Goal: Task Accomplishment & Management: Manage account settings

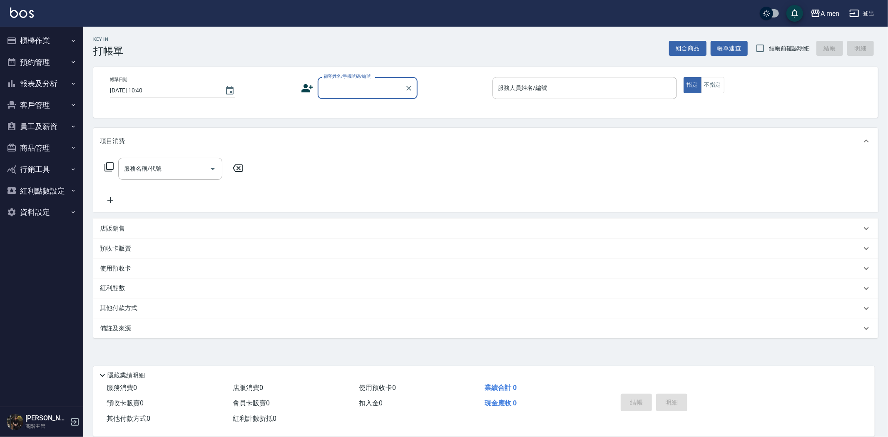
click at [52, 47] on button "櫃檯作業" at bounding box center [41, 41] width 77 height 22
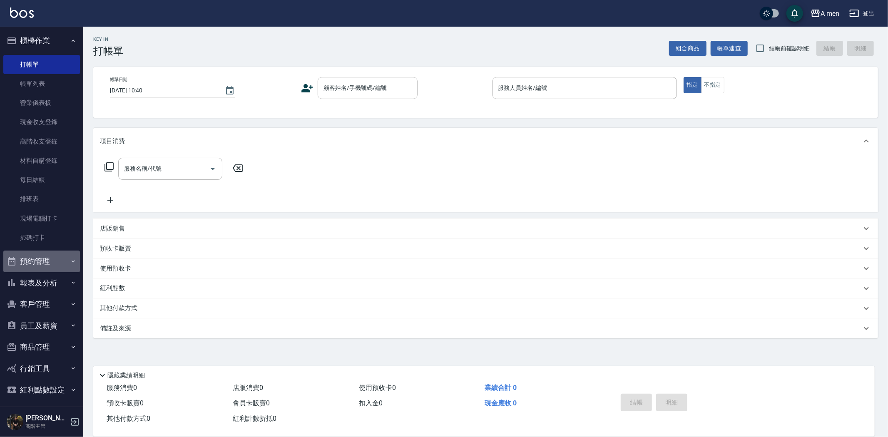
drag, startPoint x: 47, startPoint y: 264, endPoint x: 60, endPoint y: 298, distance: 35.8
click at [47, 264] on button "預約管理" at bounding box center [41, 262] width 77 height 22
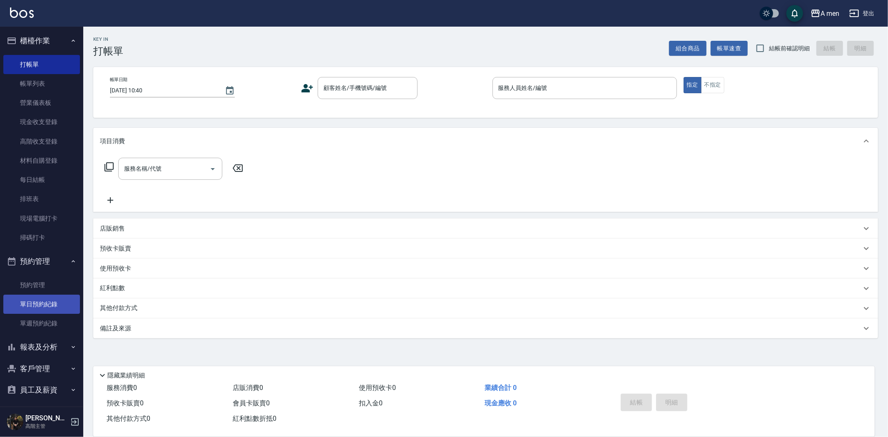
click at [49, 306] on link "單日預約紀錄" at bounding box center [41, 304] width 77 height 19
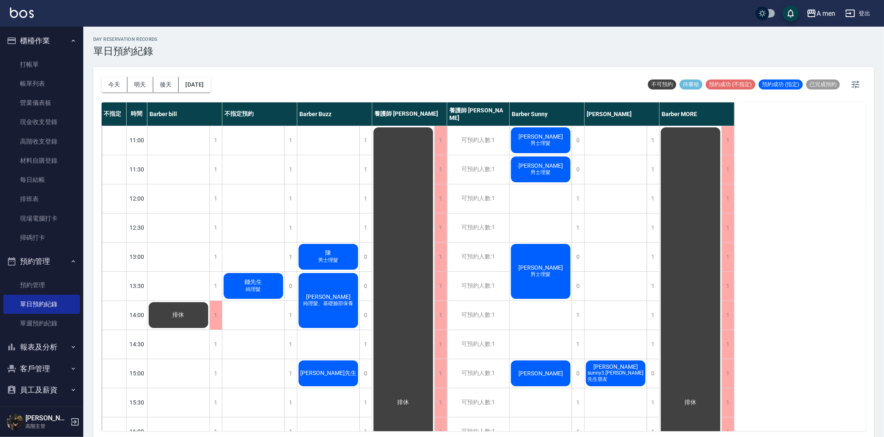
click at [209, 301] on div "錢先生 純理髮" at bounding box center [178, 315] width 62 height 28
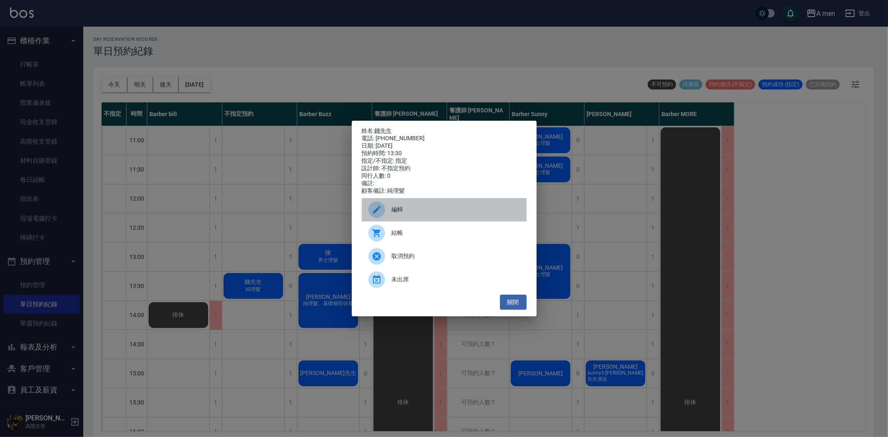
click at [409, 214] on span "編輯" at bounding box center [456, 209] width 128 height 9
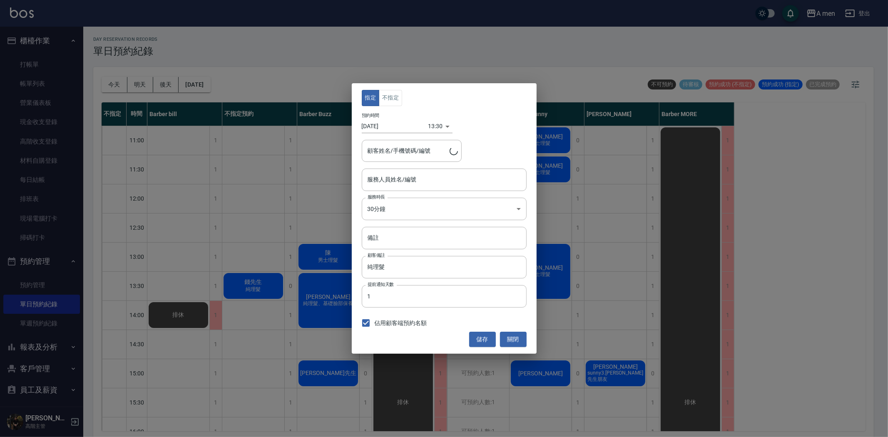
type input "不指定預約-100"
type input "錢先生/0929219868"
click at [404, 178] on input "不指定預約-100" at bounding box center [437, 179] width 145 height 15
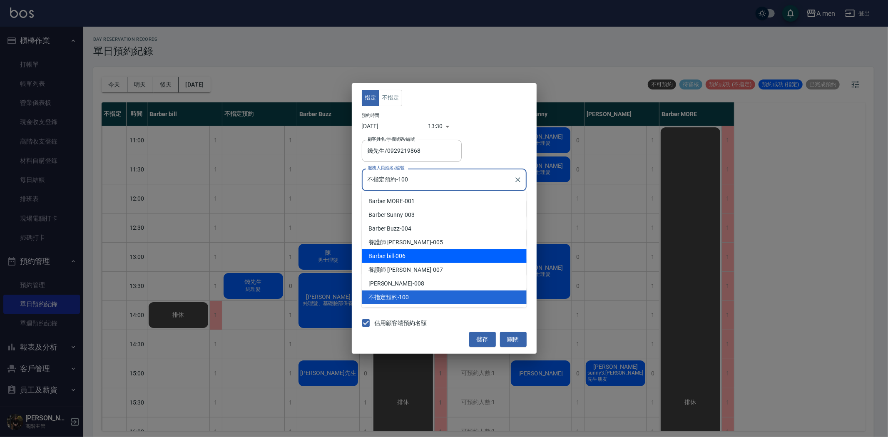
click at [404, 252] on div "Barber bill -006" at bounding box center [444, 256] width 165 height 14
type input "Barber bill-006"
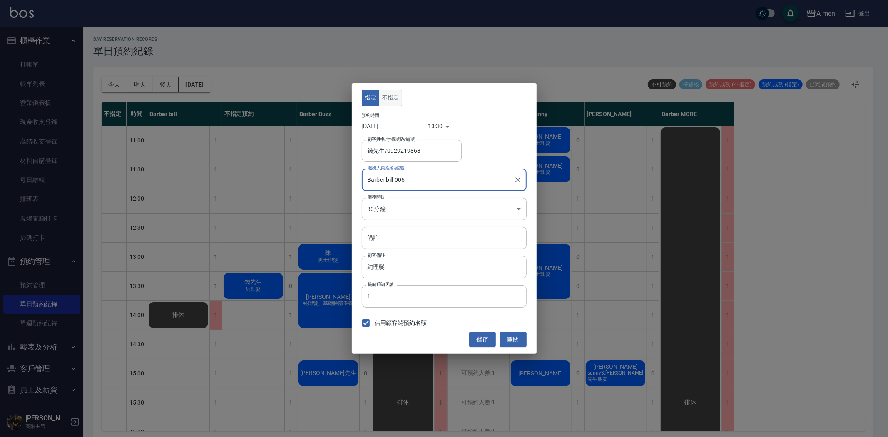
drag, startPoint x: 393, startPoint y: 98, endPoint x: 400, endPoint y: 104, distance: 8.8
click at [393, 99] on button "不指定" at bounding box center [390, 98] width 23 height 16
click at [477, 340] on button "儲存" at bounding box center [482, 339] width 27 height 15
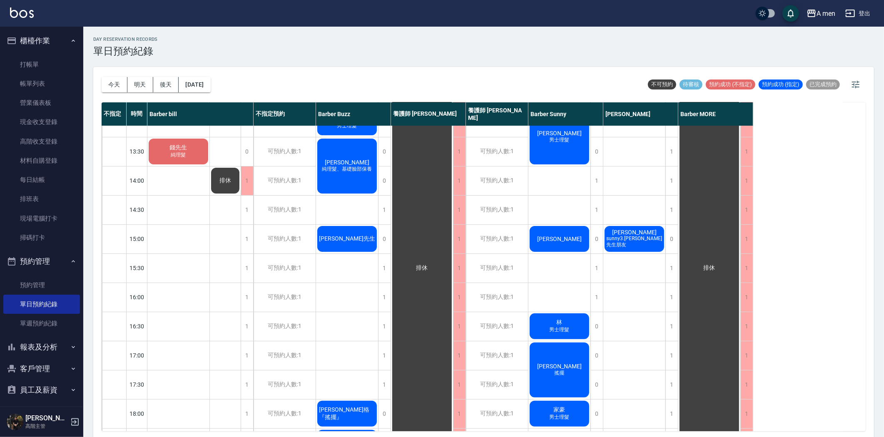
scroll to position [139, 0]
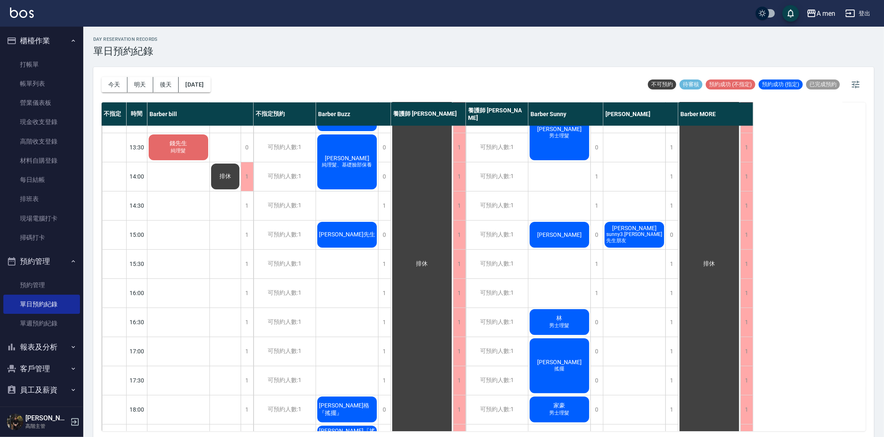
click at [189, 147] on span "黃先生" at bounding box center [178, 143] width 21 height 7
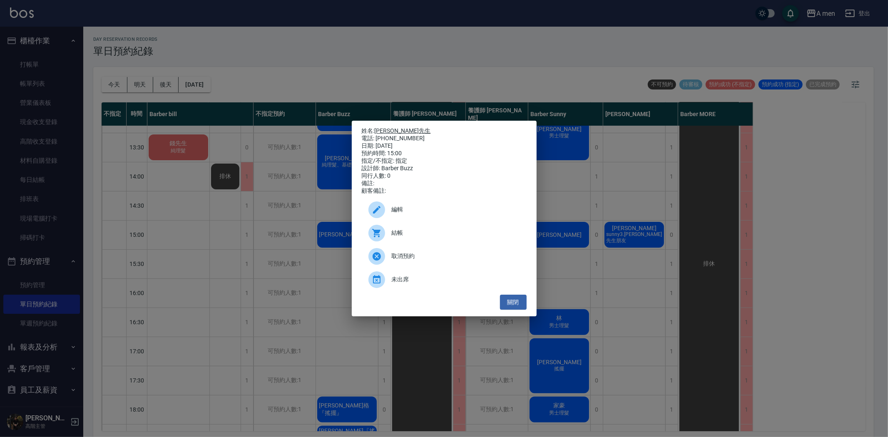
click at [392, 127] on link "黃先生" at bounding box center [403, 130] width 56 height 7
click at [511, 310] on button "關閉" at bounding box center [513, 302] width 27 height 15
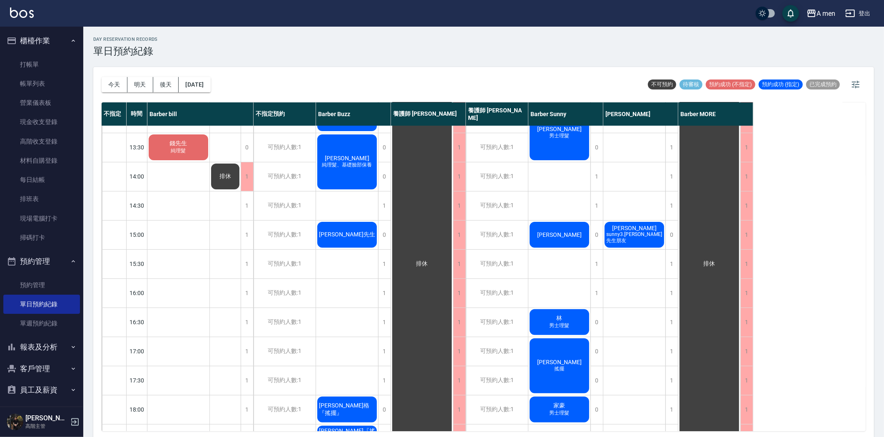
scroll to position [0, 0]
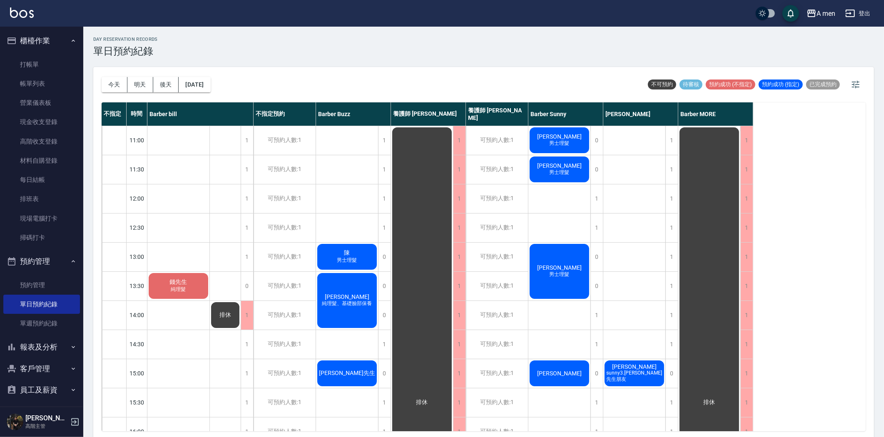
click at [141, 85] on button "明天" at bounding box center [140, 84] width 26 height 15
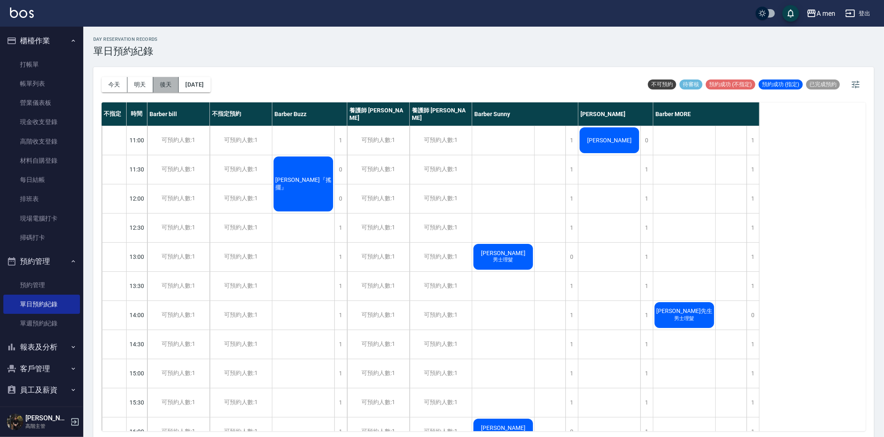
click at [164, 85] on button "後天" at bounding box center [166, 84] width 26 height 15
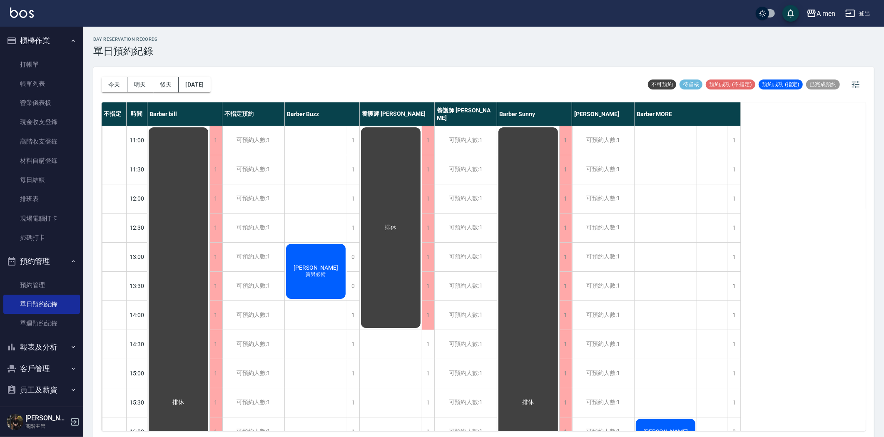
click at [112, 84] on button "今天" at bounding box center [115, 84] width 26 height 15
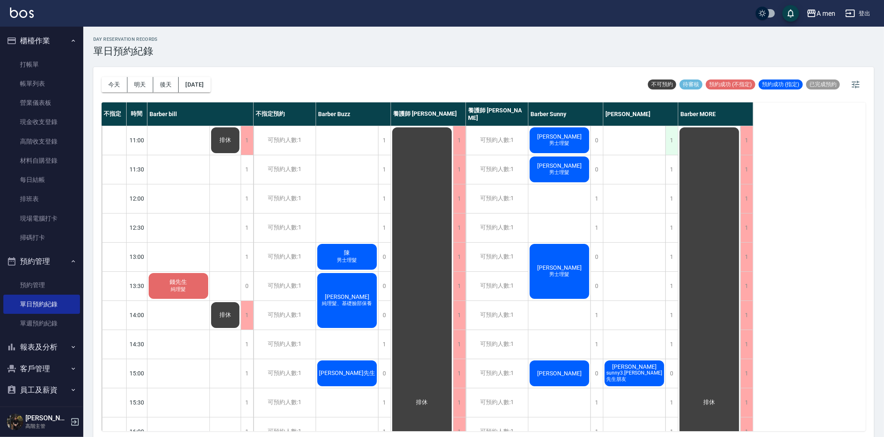
click at [668, 136] on div "1" at bounding box center [671, 140] width 12 height 29
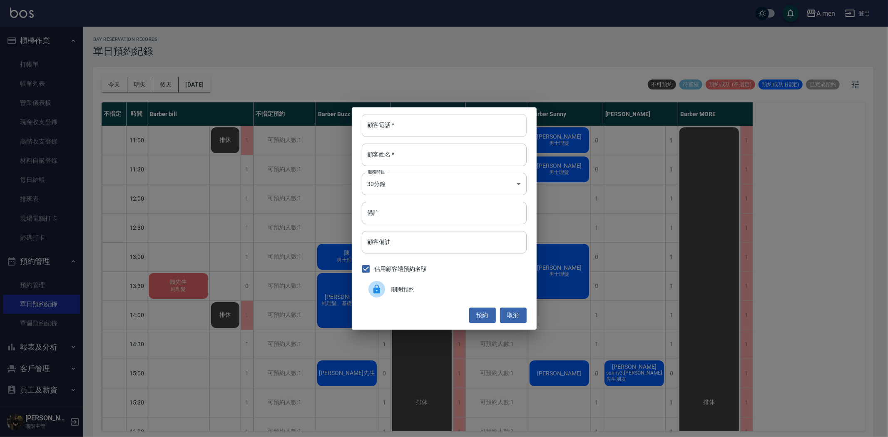
click at [394, 126] on input "顧客電話   *" at bounding box center [444, 125] width 165 height 22
click at [385, 160] on input "顧客姓名   *" at bounding box center [444, 155] width 165 height 22
type input "u"
type input "顏先生"
click at [408, 129] on input "顧客電話   *" at bounding box center [444, 125] width 165 height 22
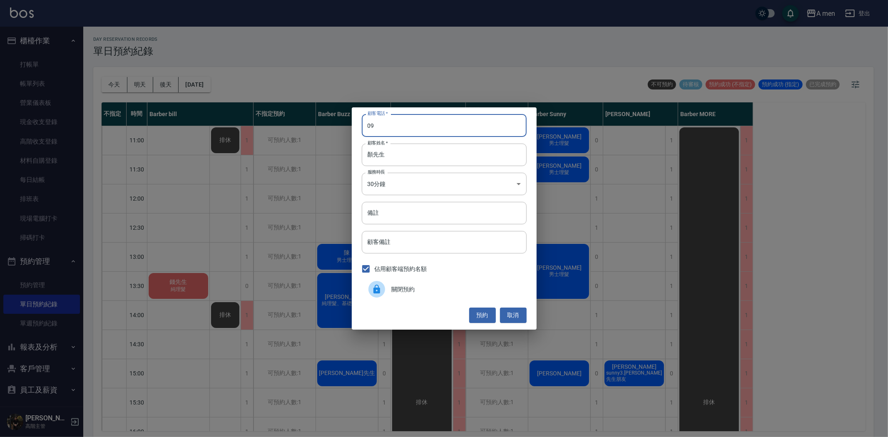
type input "0"
type input "0125"
click at [426, 155] on input "顏先生" at bounding box center [444, 155] width 165 height 22
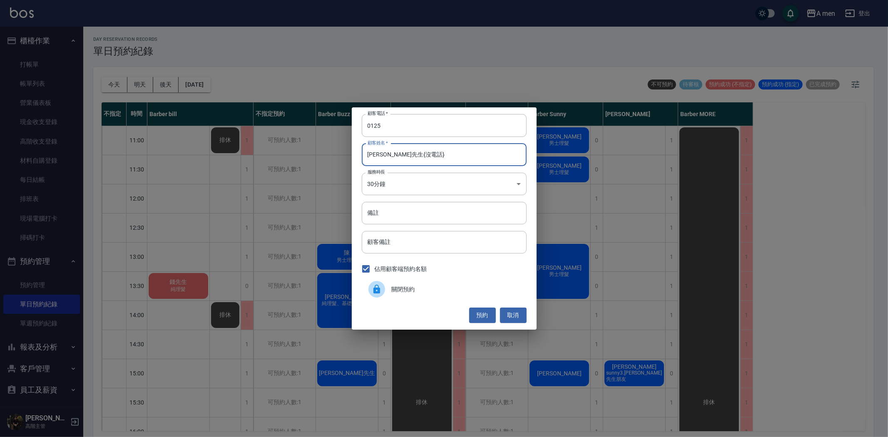
type input "[PERSON_NAME]先生{沒電話}"
click at [487, 310] on button "預約" at bounding box center [482, 315] width 27 height 15
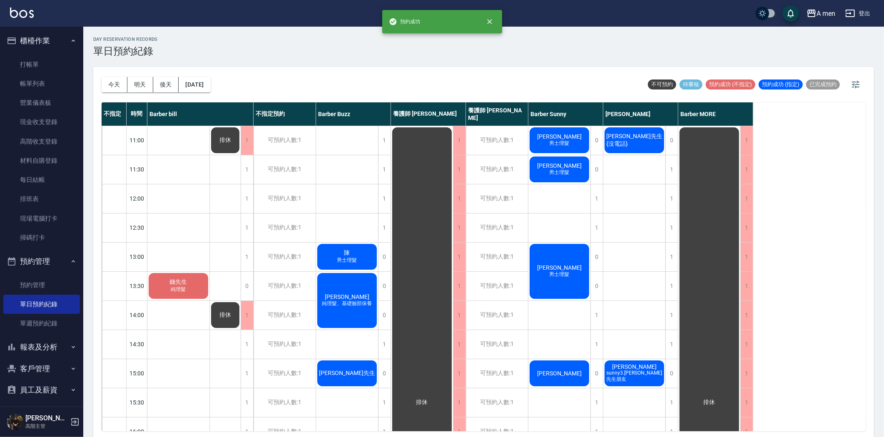
click at [189, 278] on span "[PERSON_NAME]先生{沒電話}" at bounding box center [178, 281] width 21 height 7
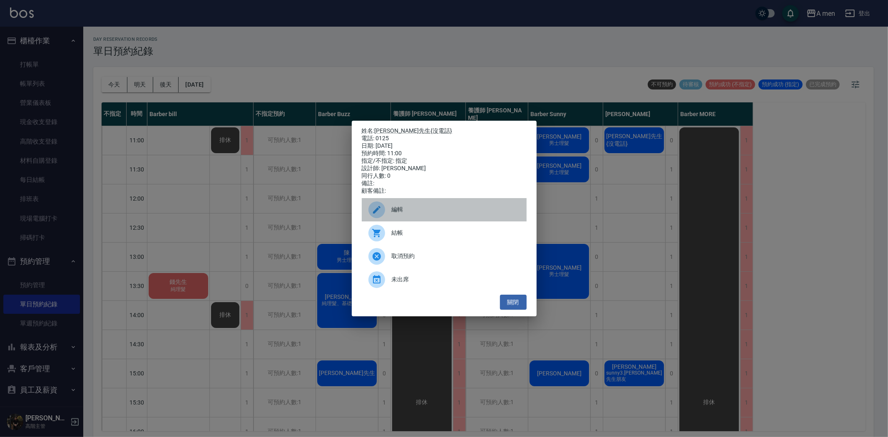
click at [431, 213] on span "編輯" at bounding box center [456, 209] width 128 height 9
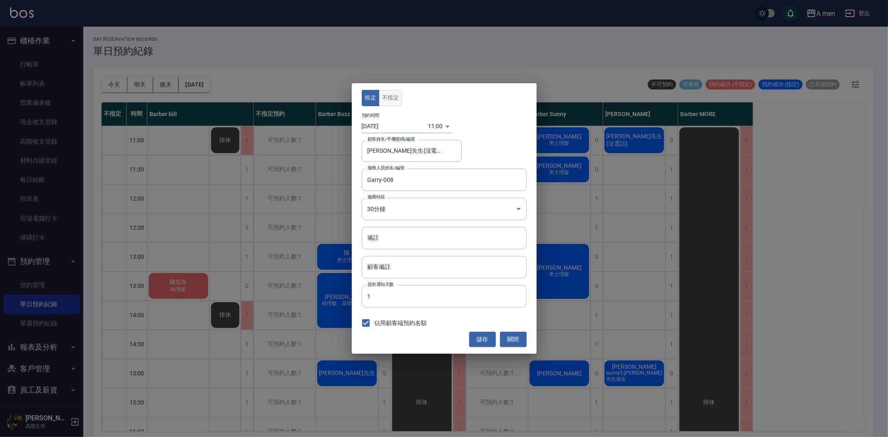
click at [381, 92] on button "不指定" at bounding box center [390, 98] width 23 height 16
click at [482, 344] on button "儲存" at bounding box center [482, 339] width 27 height 15
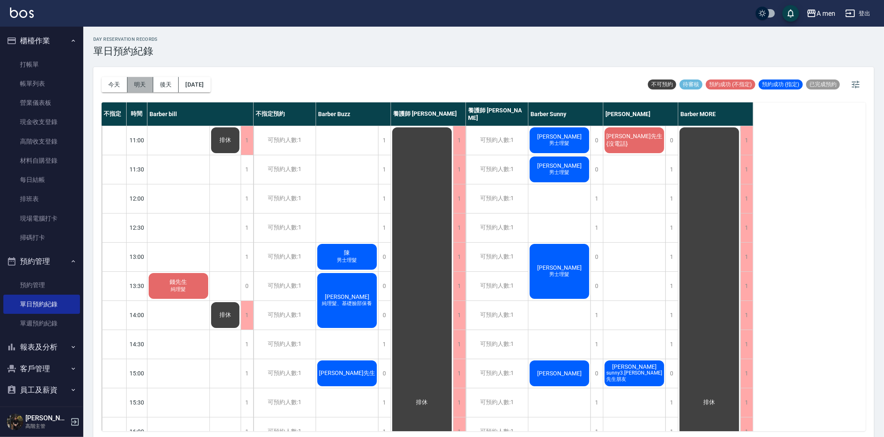
click at [130, 82] on button "明天" at bounding box center [140, 84] width 26 height 15
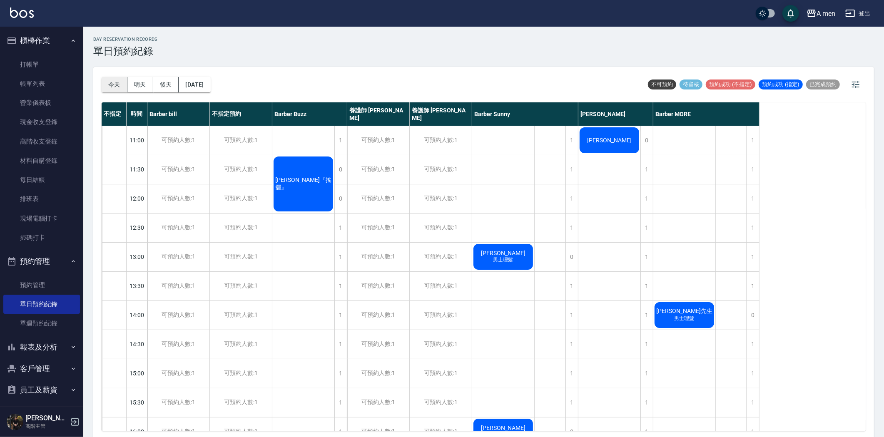
click at [115, 84] on button "今天" at bounding box center [115, 84] width 26 height 15
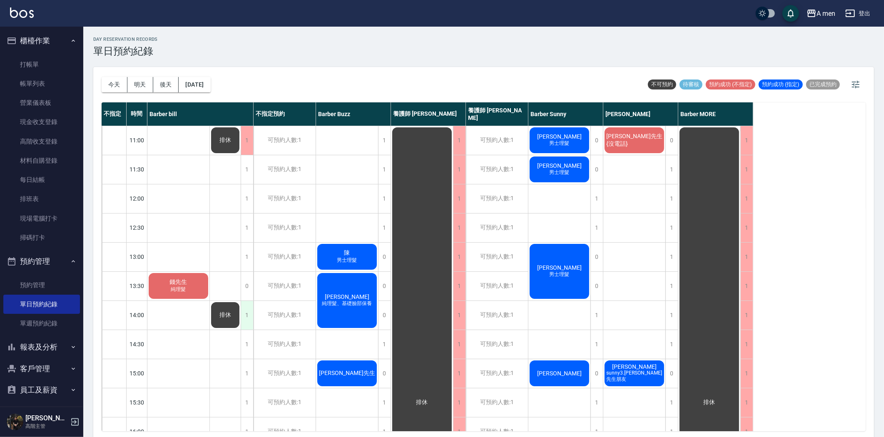
click at [251, 310] on div "1" at bounding box center [247, 315] width 12 height 29
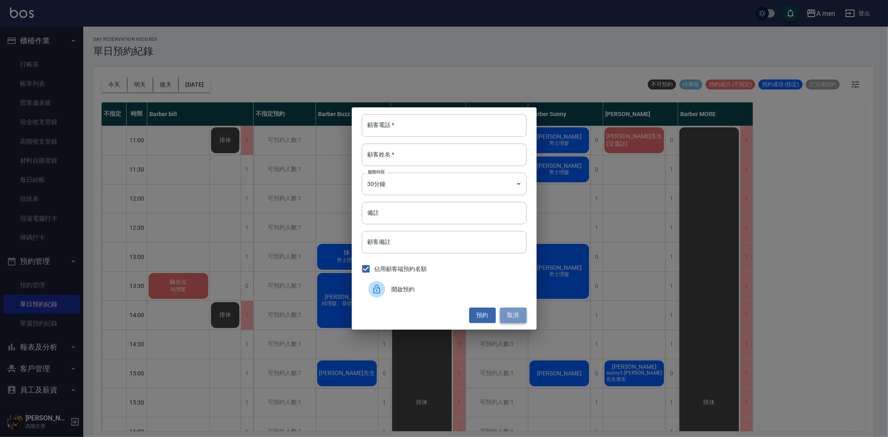
click at [516, 314] on button "取消" at bounding box center [513, 315] width 27 height 15
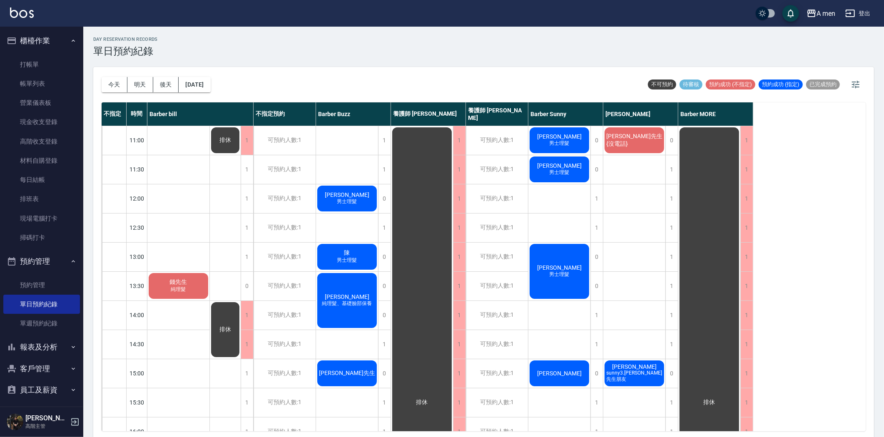
click at [209, 272] on div "陳禹丞 男士理髮" at bounding box center [178, 286] width 62 height 28
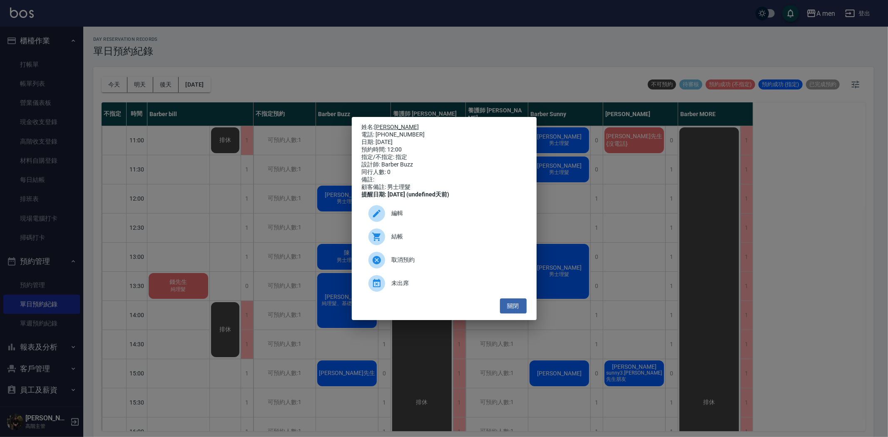
click at [385, 124] on link "[PERSON_NAME]" at bounding box center [397, 127] width 45 height 7
click at [504, 308] on button "關閉" at bounding box center [513, 305] width 27 height 15
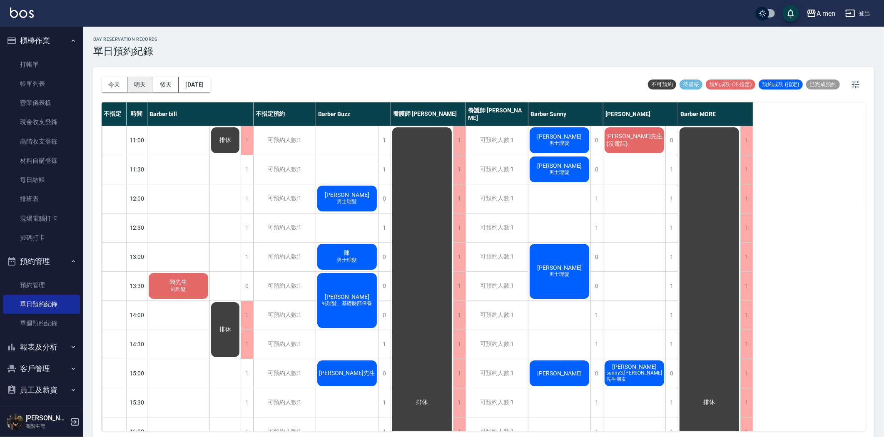
click at [142, 86] on button "明天" at bounding box center [140, 84] width 26 height 15
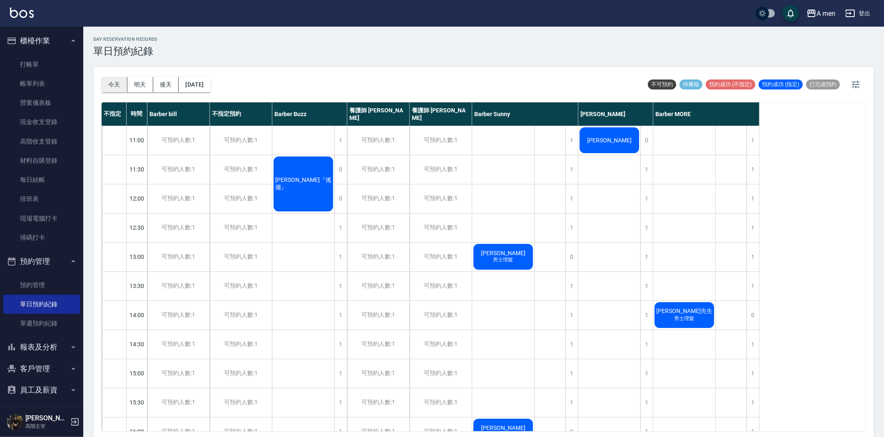
click at [113, 81] on button "今天" at bounding box center [115, 84] width 26 height 15
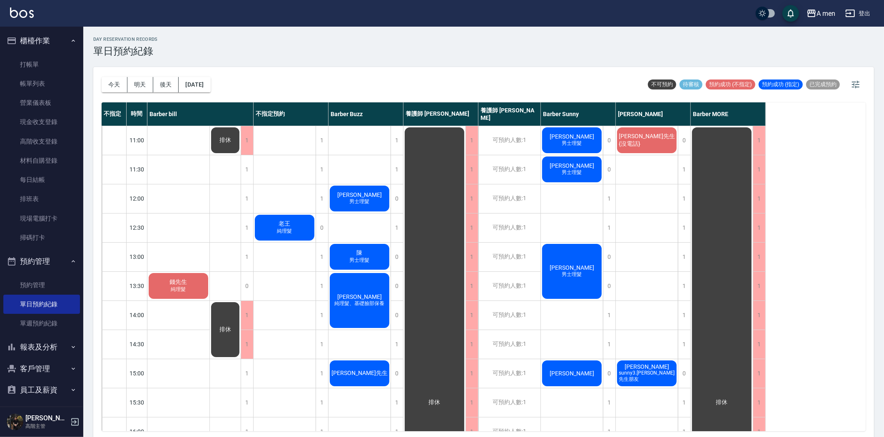
click at [188, 286] on span "純理髮" at bounding box center [178, 289] width 18 height 7
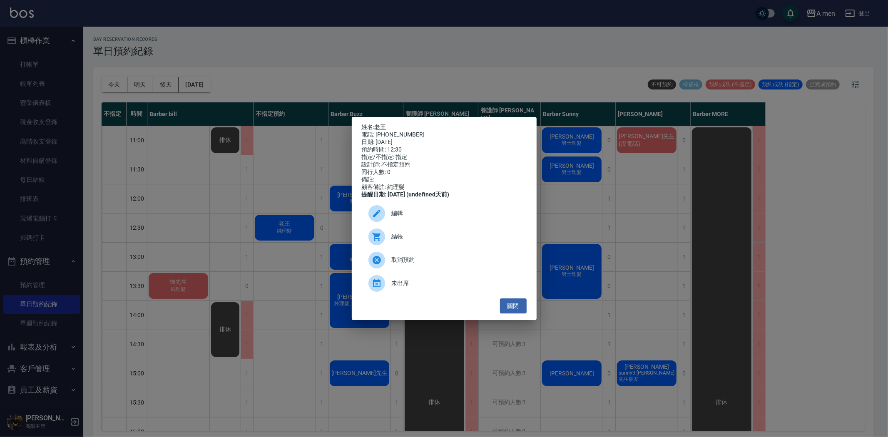
drag, startPoint x: 394, startPoint y: 222, endPoint x: 400, endPoint y: 224, distance: 6.2
click at [395, 218] on span "編輯" at bounding box center [456, 213] width 128 height 9
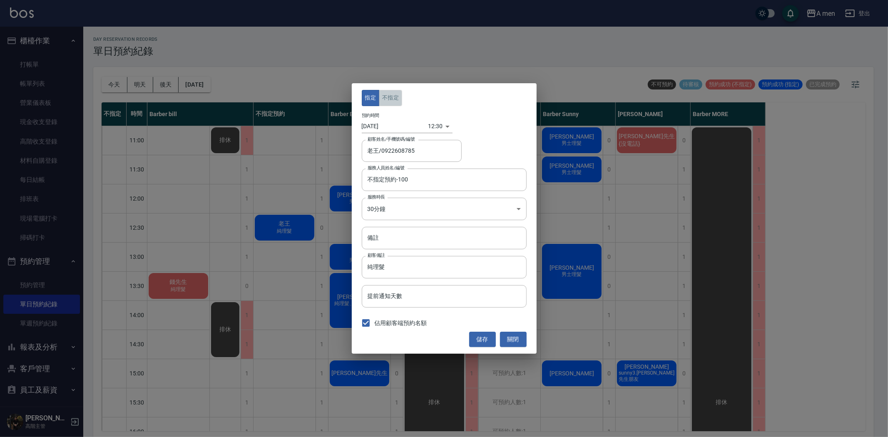
click at [396, 97] on button "不指定" at bounding box center [390, 98] width 23 height 16
click at [404, 180] on input "不指定預約-100" at bounding box center [437, 179] width 145 height 15
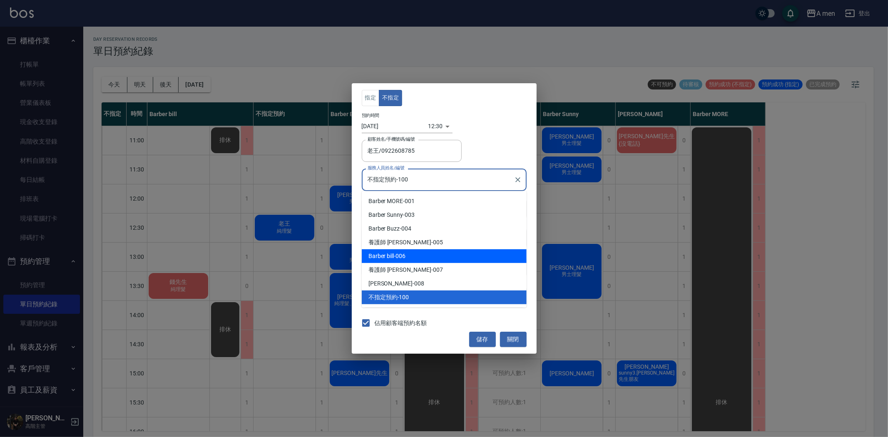
click at [395, 251] on div "Barber bill -006" at bounding box center [444, 256] width 165 height 14
type input "Barber bill-006"
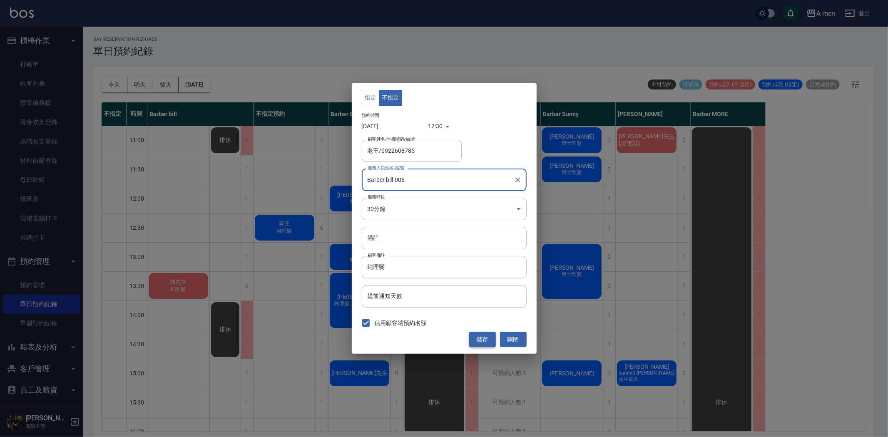
click at [480, 341] on button "儲存" at bounding box center [482, 339] width 27 height 15
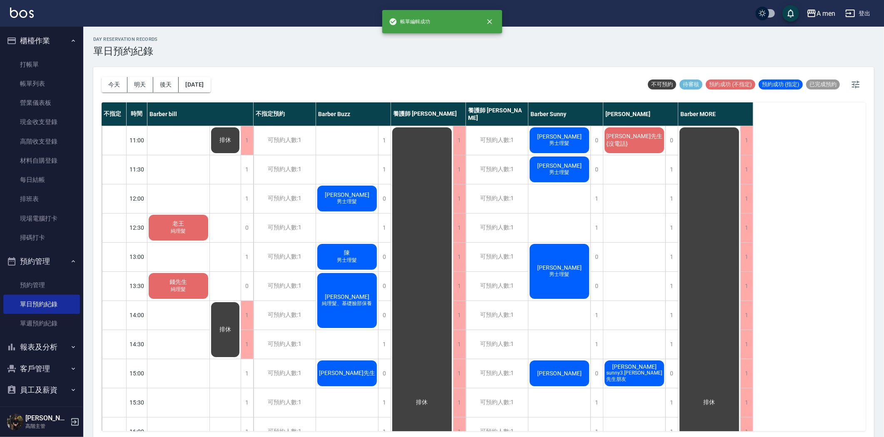
click at [177, 226] on span "老王" at bounding box center [178, 223] width 15 height 7
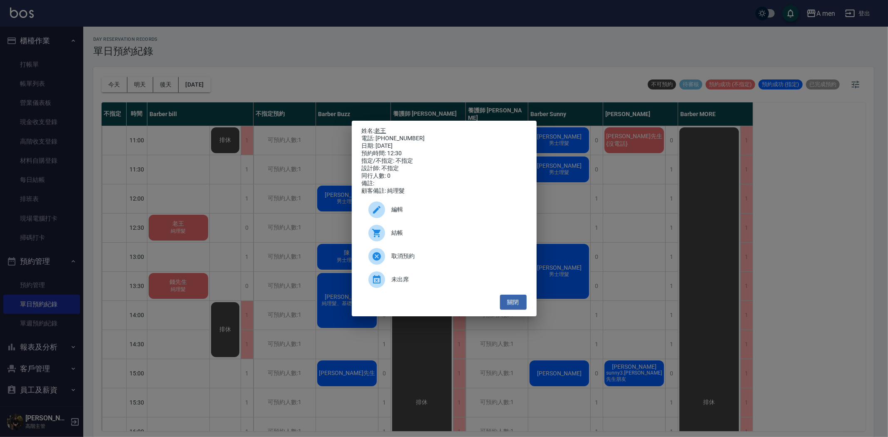
click at [381, 127] on link "老王" at bounding box center [381, 130] width 12 height 7
drag, startPoint x: 264, startPoint y: 208, endPoint x: 283, endPoint y: 210, distance: 19.7
click at [265, 208] on div "姓名: 老王 電話: 0922608785 日期: 2025/08/12 預約時間: 12:30 指定/不指定: 不指定 設計師: 不指定 同行人數: 0 備…" at bounding box center [444, 218] width 888 height 437
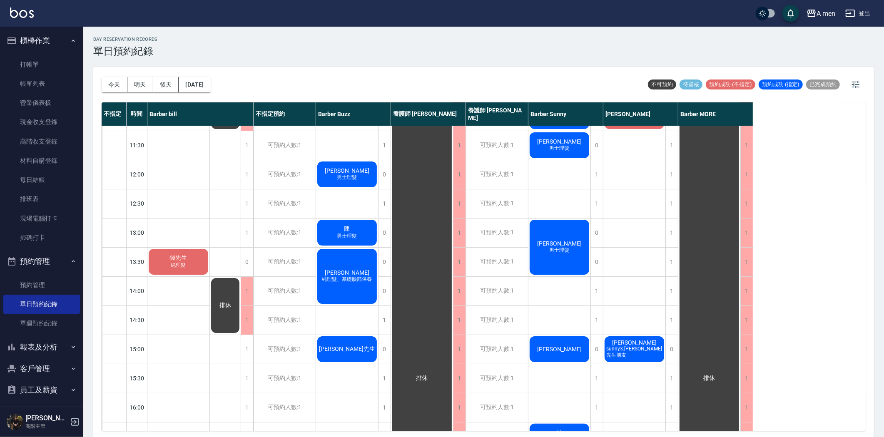
scroll to position [46, 0]
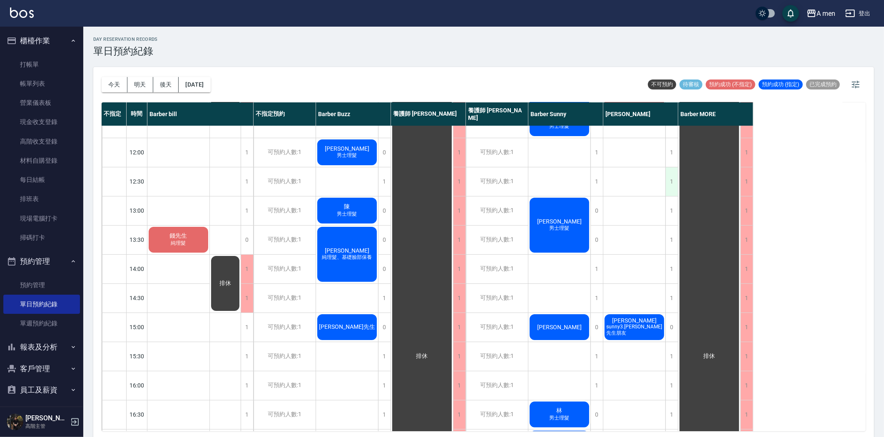
click at [673, 187] on div "1" at bounding box center [671, 181] width 12 height 29
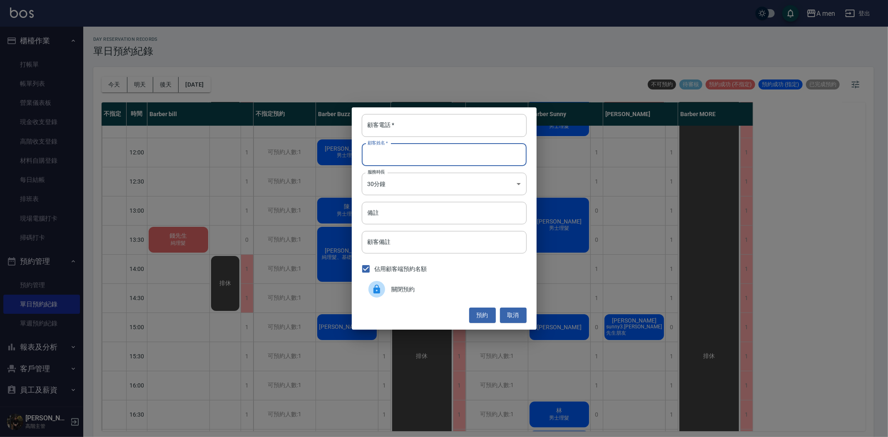
click at [464, 154] on input "顧客姓名   *" at bounding box center [444, 155] width 165 height 22
type input "ㄙ"
type input "jon"
click at [459, 124] on input "顧客電話   *" at bounding box center [444, 125] width 165 height 22
type input "0316"
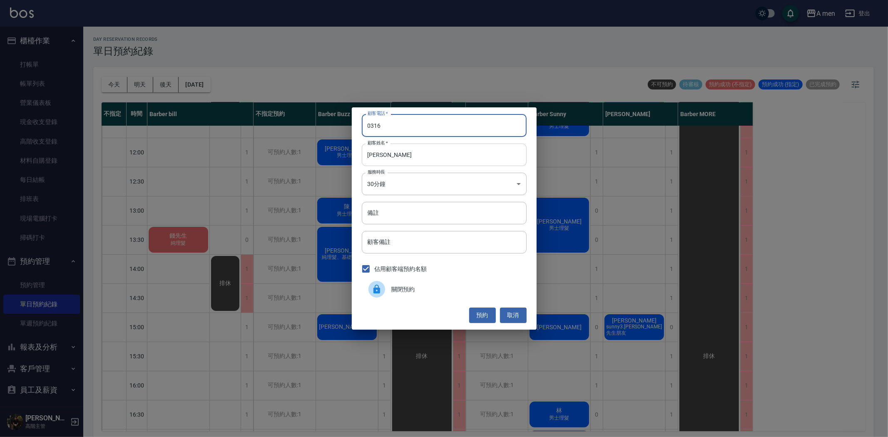
click at [446, 156] on input "jon" at bounding box center [444, 155] width 165 height 22
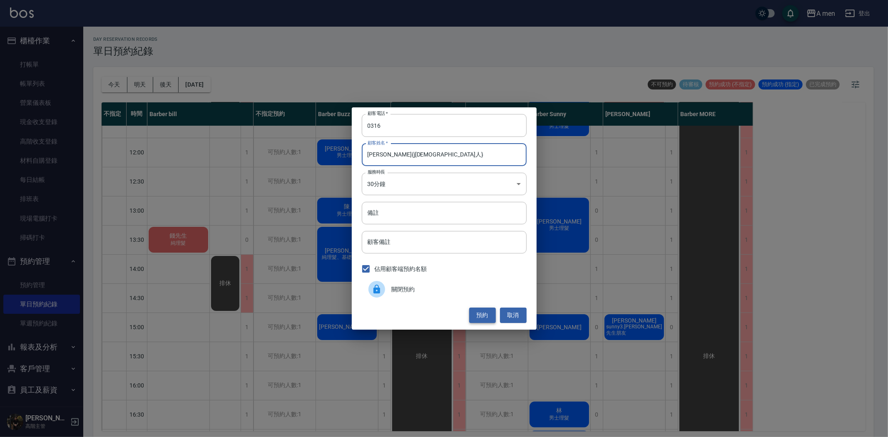
type input "[PERSON_NAME]{j[DEMOGRAPHIC_DATA]人}"
click at [489, 318] on button "預約" at bounding box center [482, 315] width 27 height 15
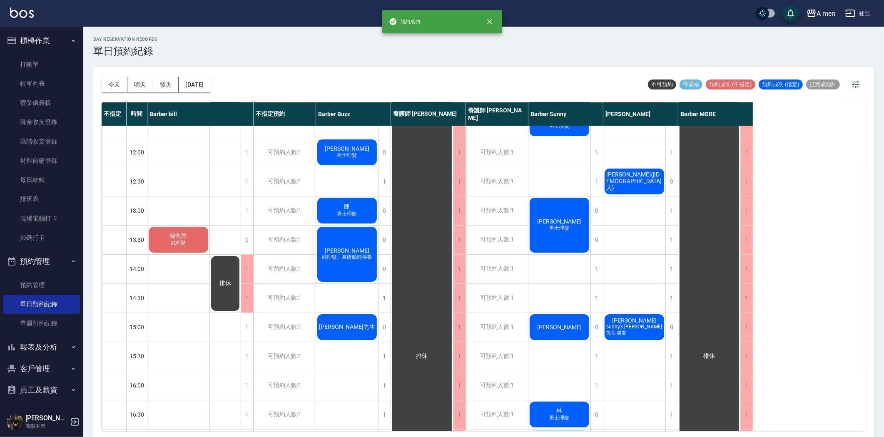
click at [189, 232] on span "[PERSON_NAME]{j[DEMOGRAPHIC_DATA]人}" at bounding box center [178, 235] width 21 height 7
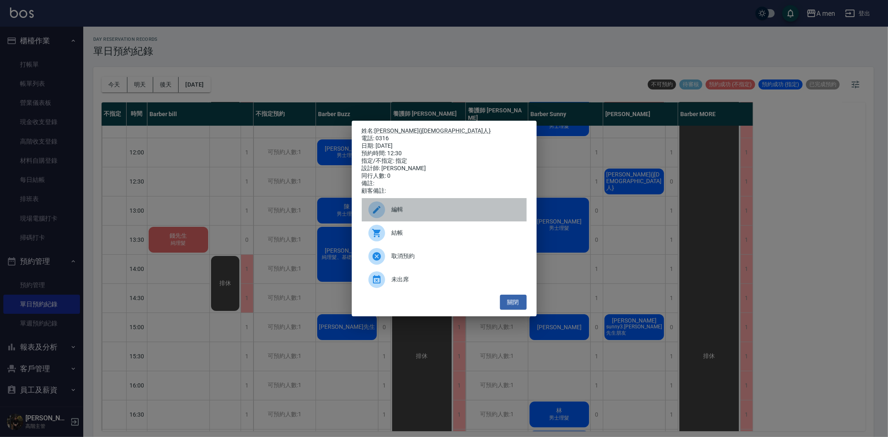
click at [406, 213] on span "編輯" at bounding box center [456, 209] width 128 height 9
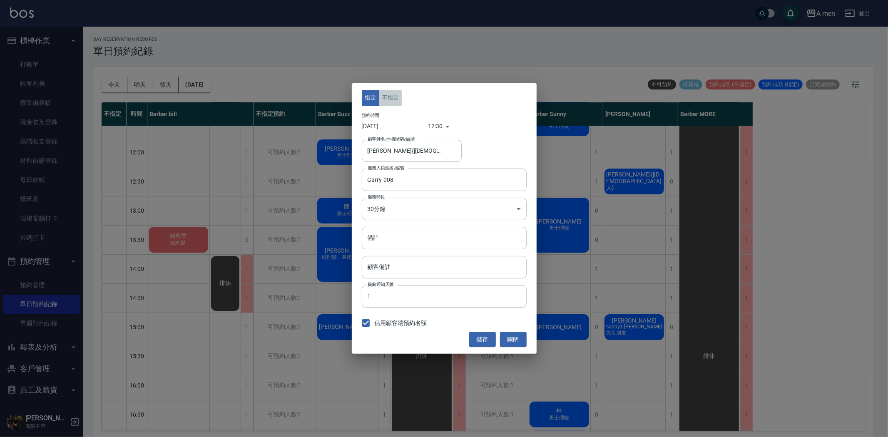
click at [396, 97] on button "不指定" at bounding box center [390, 98] width 23 height 16
click at [484, 336] on button "儲存" at bounding box center [482, 339] width 27 height 15
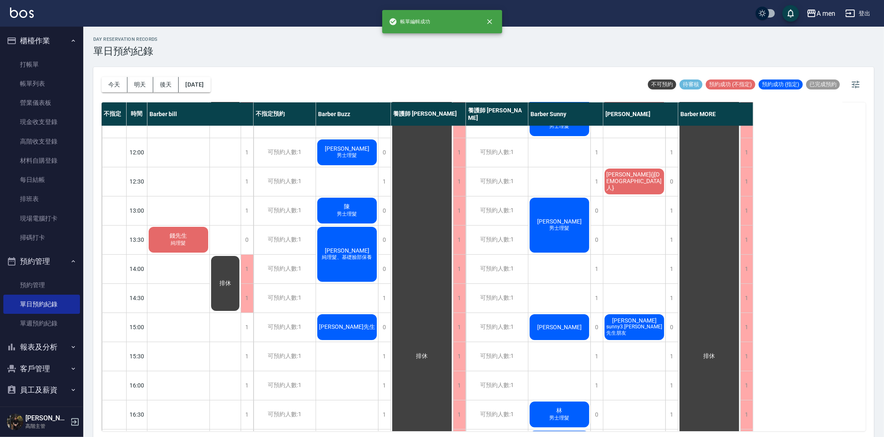
click at [189, 232] on span "[PERSON_NAME]" at bounding box center [178, 235] width 21 height 7
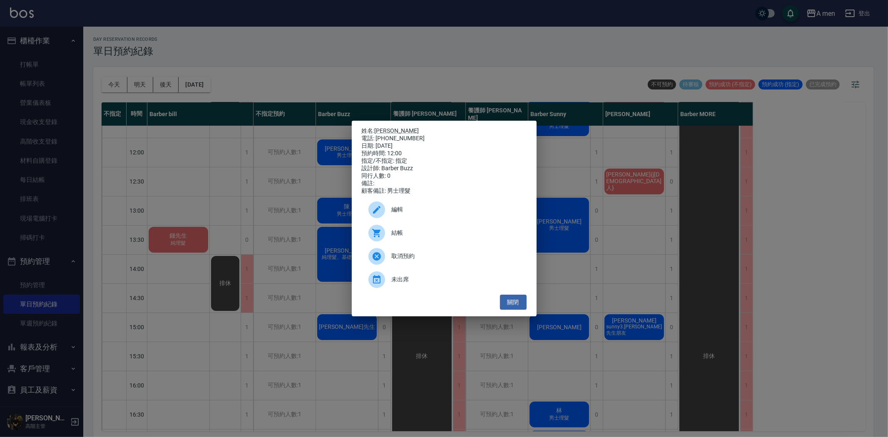
click at [414, 233] on div "結帳" at bounding box center [444, 232] width 165 height 23
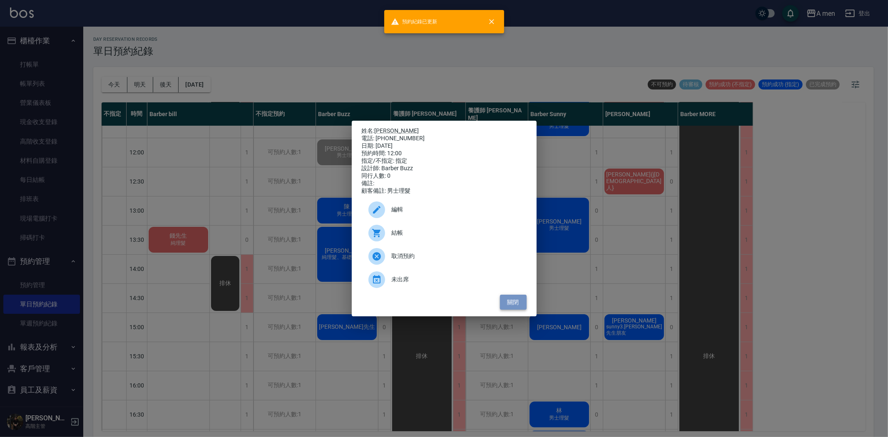
click at [510, 310] on button "關閉" at bounding box center [513, 302] width 27 height 15
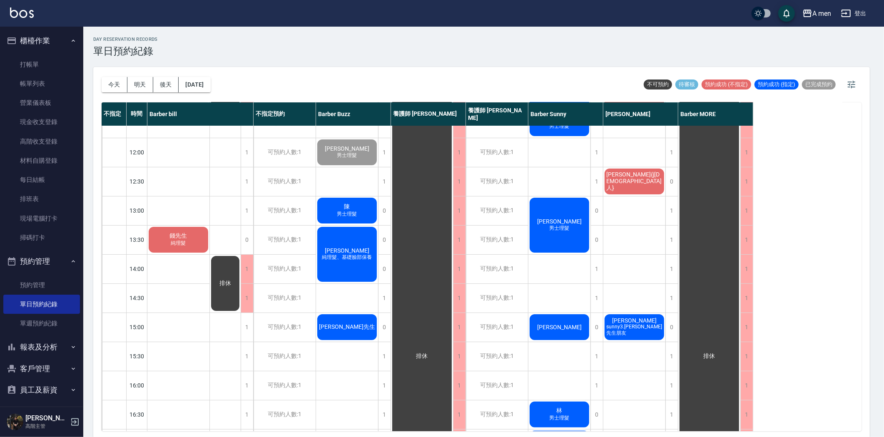
scroll to position [0, 0]
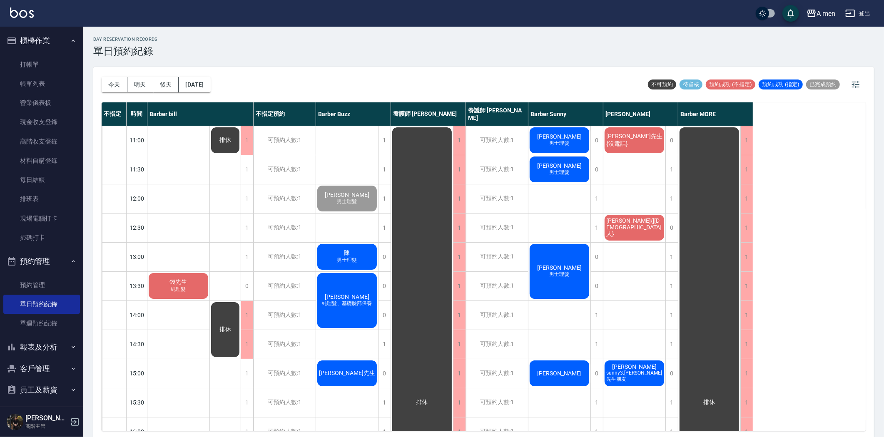
click at [189, 278] on span "[PERSON_NAME]" at bounding box center [178, 281] width 21 height 7
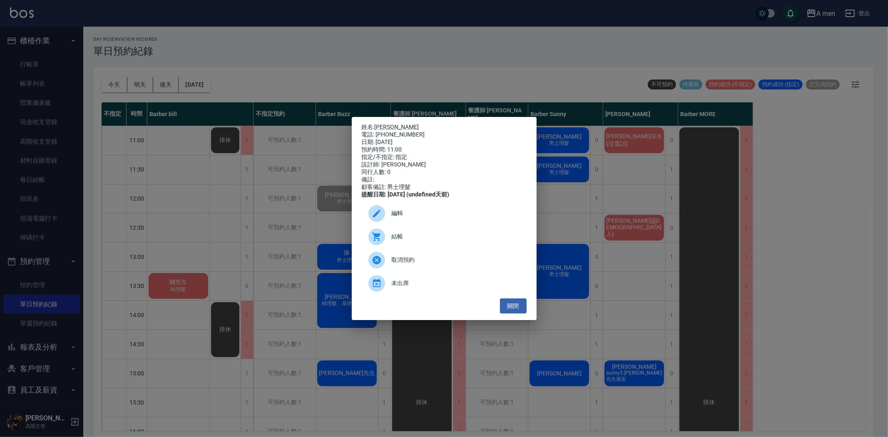
click at [404, 241] on span "結帳" at bounding box center [456, 236] width 128 height 9
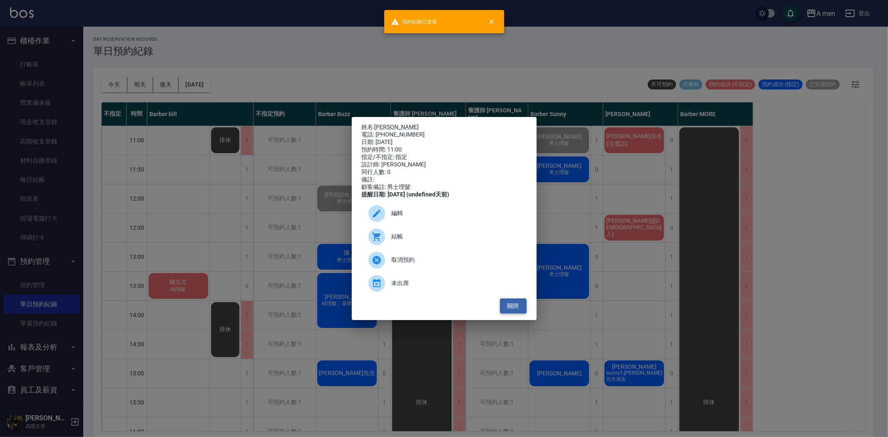
click at [515, 311] on button "關閉" at bounding box center [513, 305] width 27 height 15
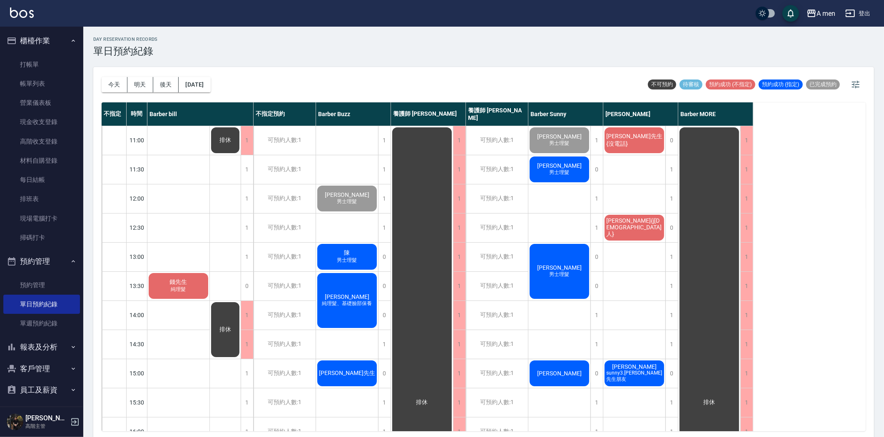
click at [209, 272] on div "顏先生{沒電話}" at bounding box center [178, 286] width 62 height 28
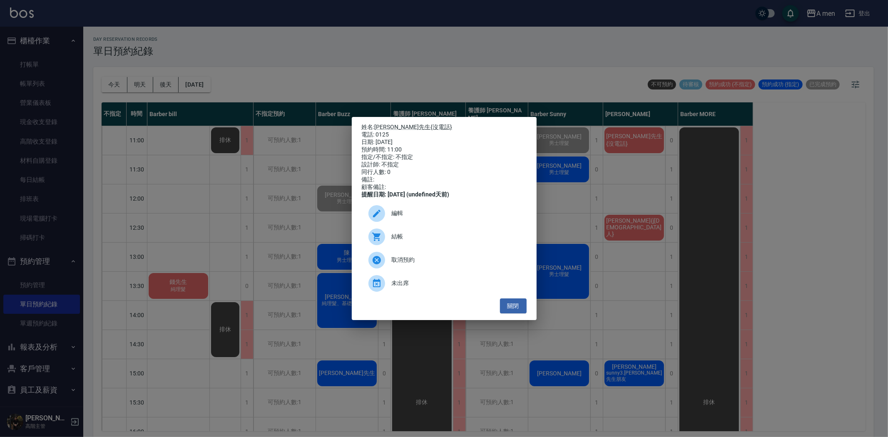
click at [455, 239] on span "結帳" at bounding box center [456, 236] width 128 height 9
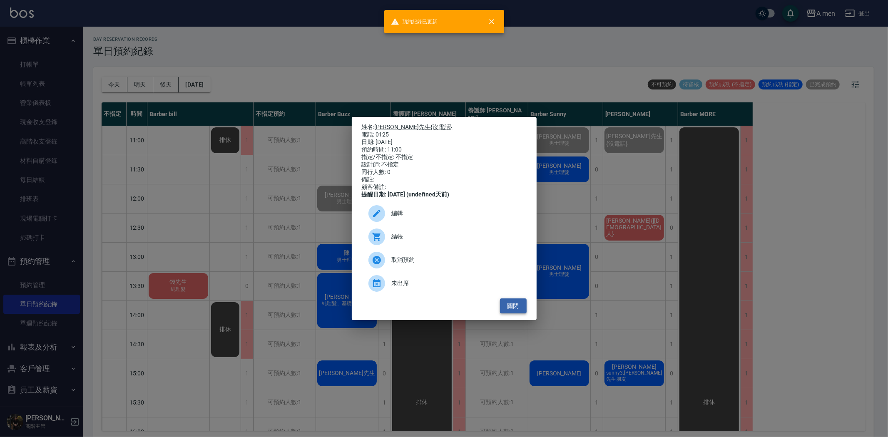
click at [517, 309] on button "關閉" at bounding box center [513, 305] width 27 height 15
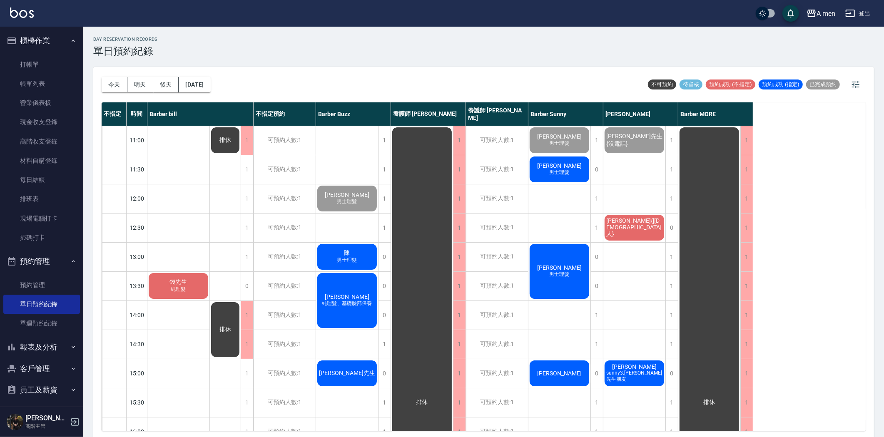
click at [189, 278] on span "[PERSON_NAME]" at bounding box center [178, 281] width 21 height 7
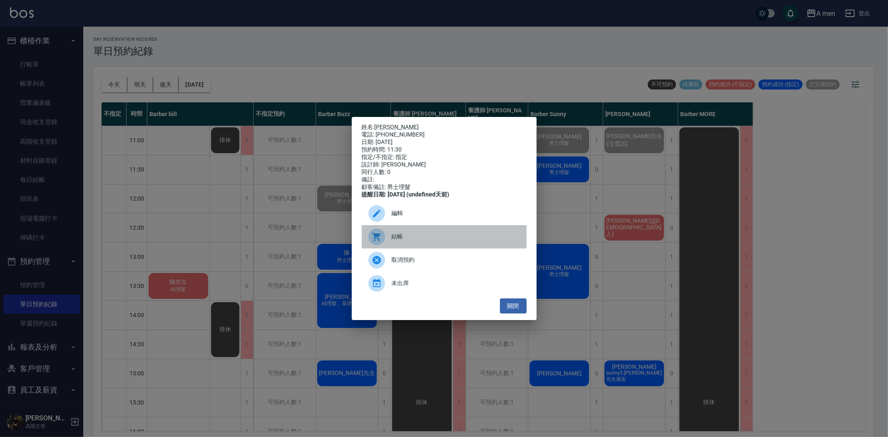
click at [406, 241] on span "結帳" at bounding box center [456, 236] width 128 height 9
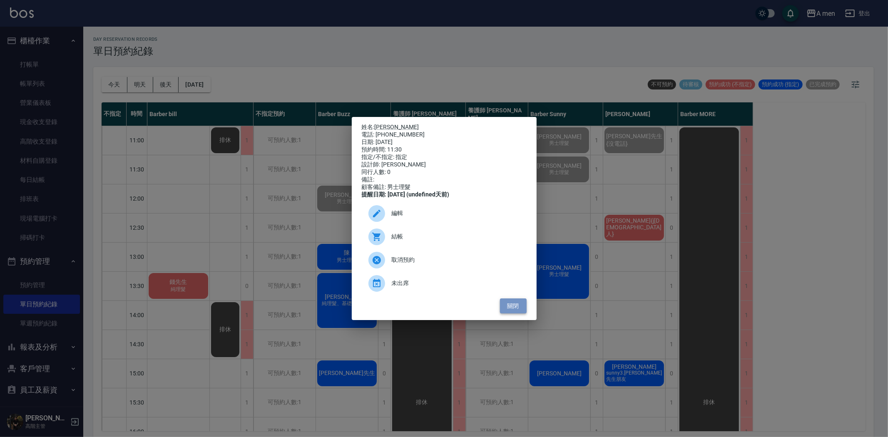
click at [514, 307] on button "關閉" at bounding box center [513, 305] width 27 height 15
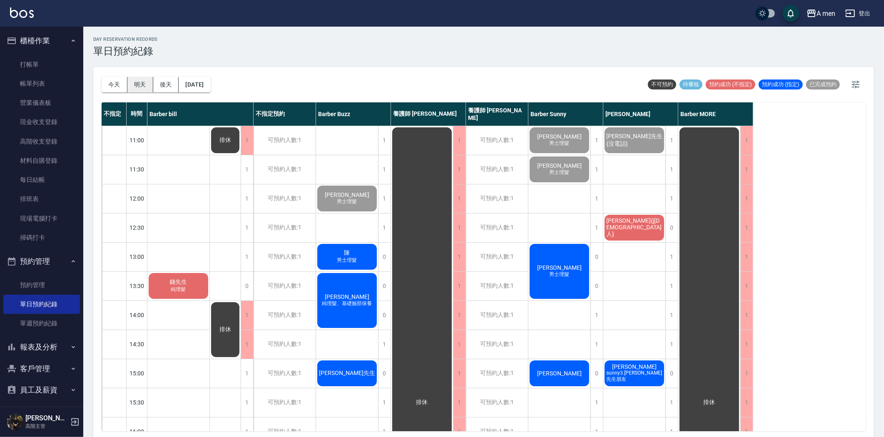
click at [142, 84] on button "明天" at bounding box center [140, 84] width 26 height 15
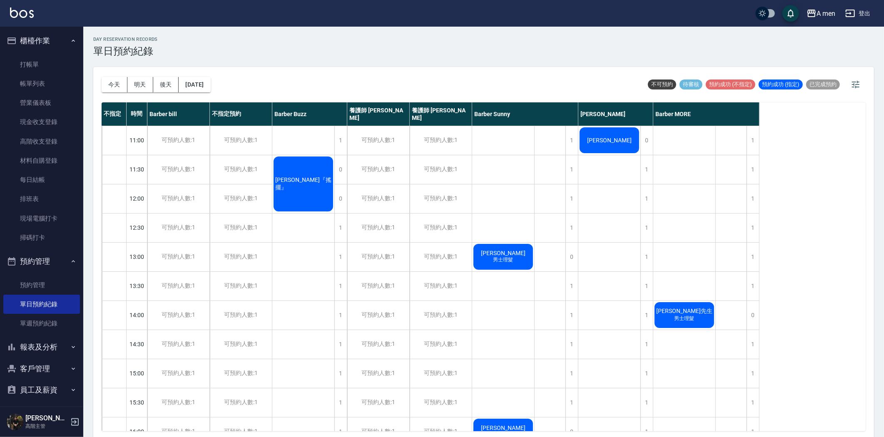
click at [122, 84] on button "今天" at bounding box center [115, 84] width 26 height 15
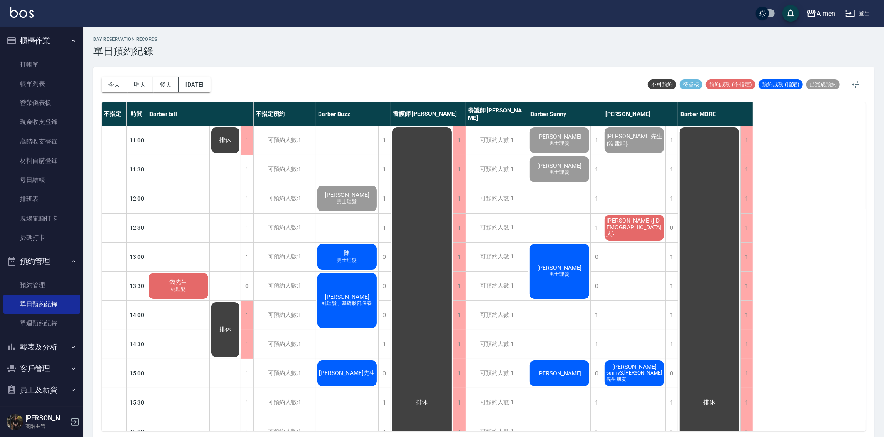
click at [189, 278] on span "[PERSON_NAME]{j[DEMOGRAPHIC_DATA]人}" at bounding box center [178, 281] width 21 height 7
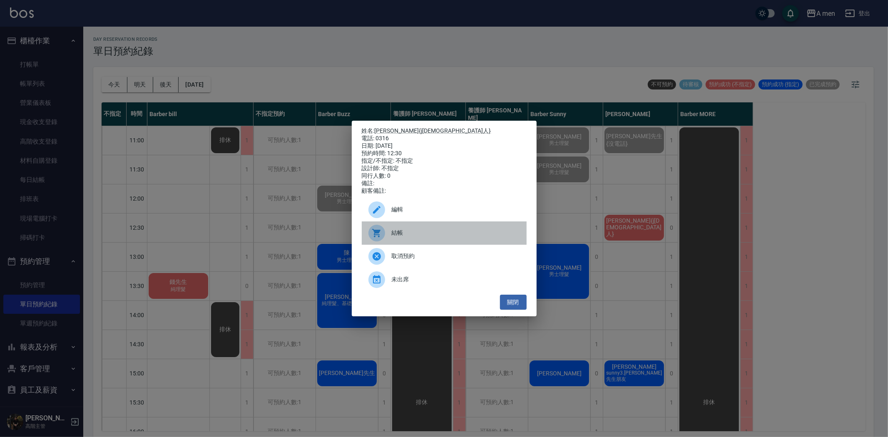
click at [421, 232] on div "結帳" at bounding box center [444, 232] width 165 height 23
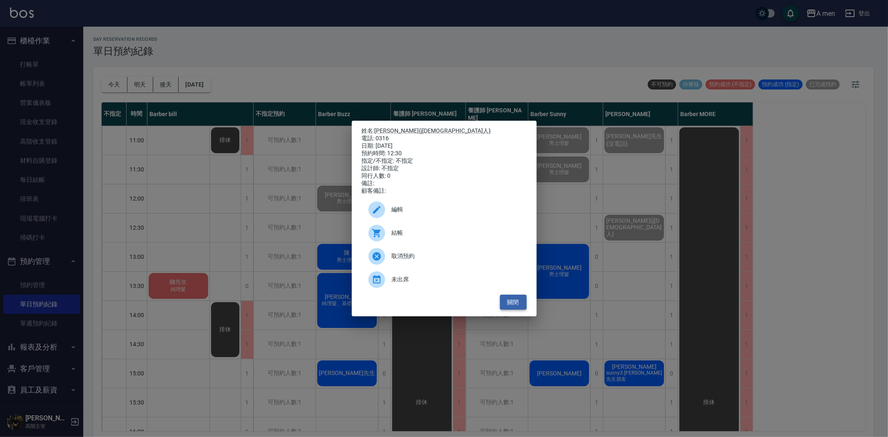
click at [520, 308] on button "關閉" at bounding box center [513, 302] width 27 height 15
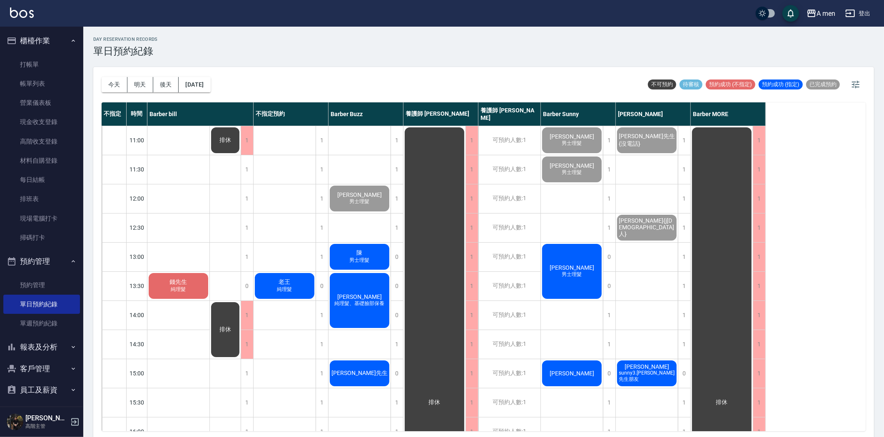
click at [209, 283] on div "許春風 男士理髮" at bounding box center [178, 286] width 62 height 28
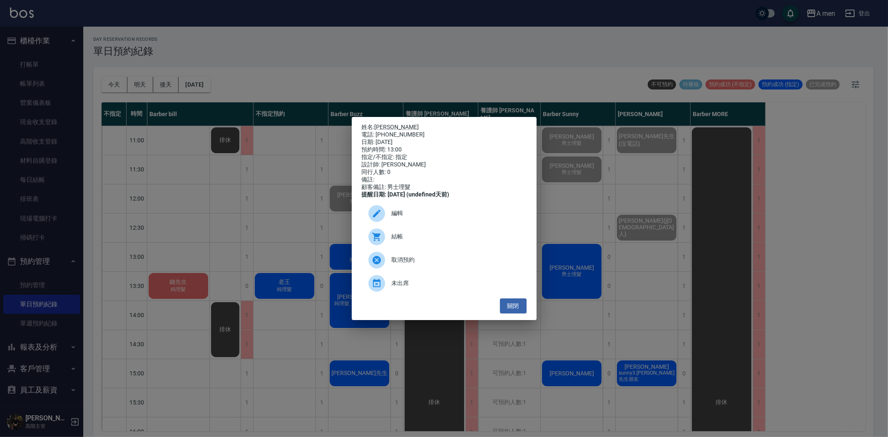
click at [452, 217] on span "編輯" at bounding box center [456, 213] width 128 height 9
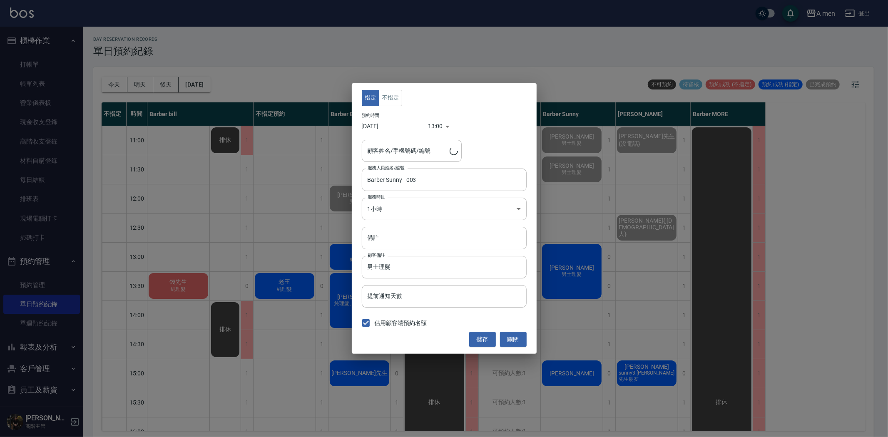
type input "許春風/0917659958"
click at [418, 206] on body "A men 登出 櫃檯作業 打帳單 帳單列表 營業儀表板 現金收支登錄 高階收支登錄 材料自購登錄 每日結帳 排班表 現場電腦打卡 掃碼打卡 預約管理 預約管…" at bounding box center [444, 219] width 888 height 439
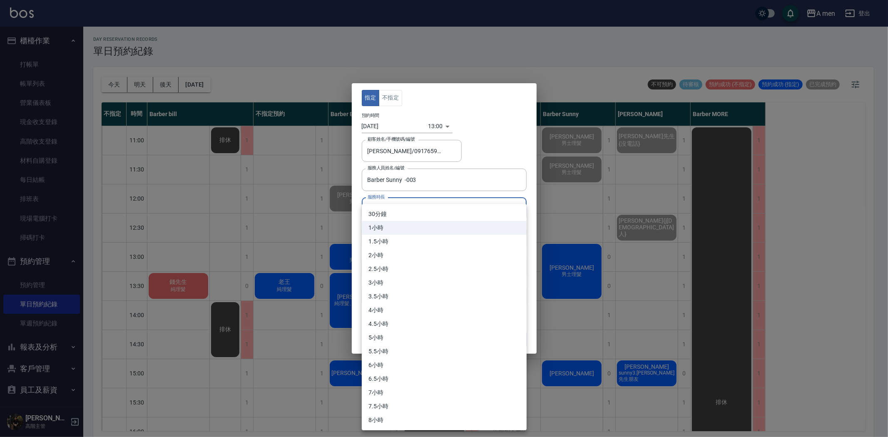
click at [424, 214] on li "30分鐘" at bounding box center [444, 214] width 165 height 14
type input "1"
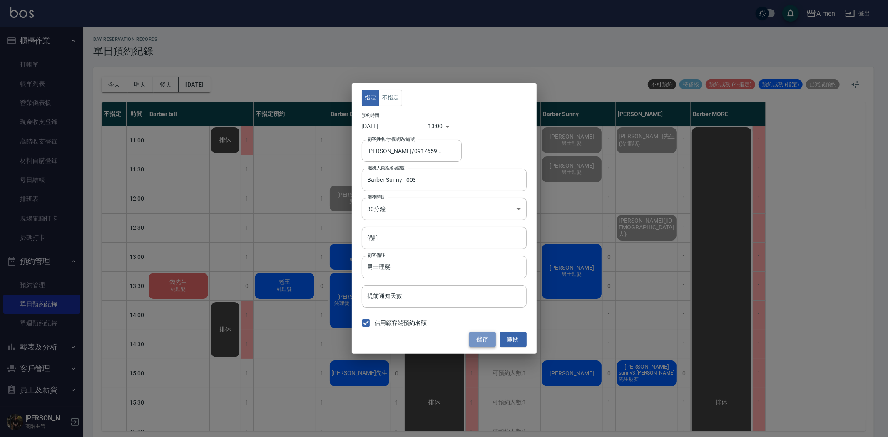
click at [479, 335] on button "儲存" at bounding box center [482, 339] width 27 height 15
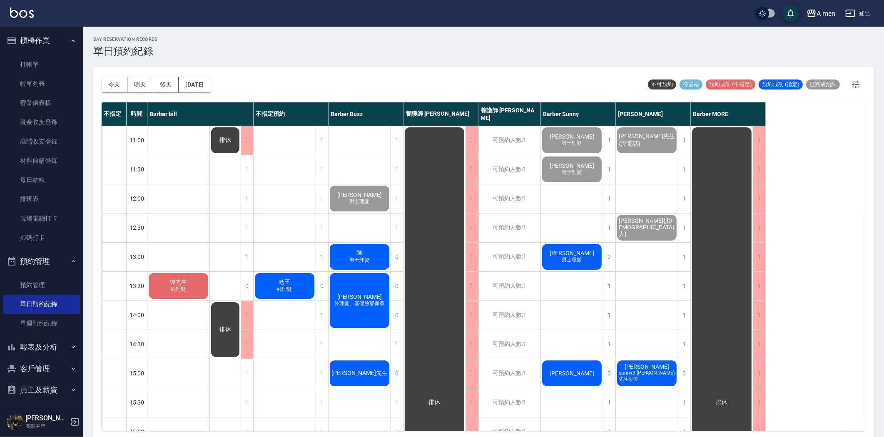
click at [209, 272] on div "陳 男士理髮" at bounding box center [178, 286] width 62 height 28
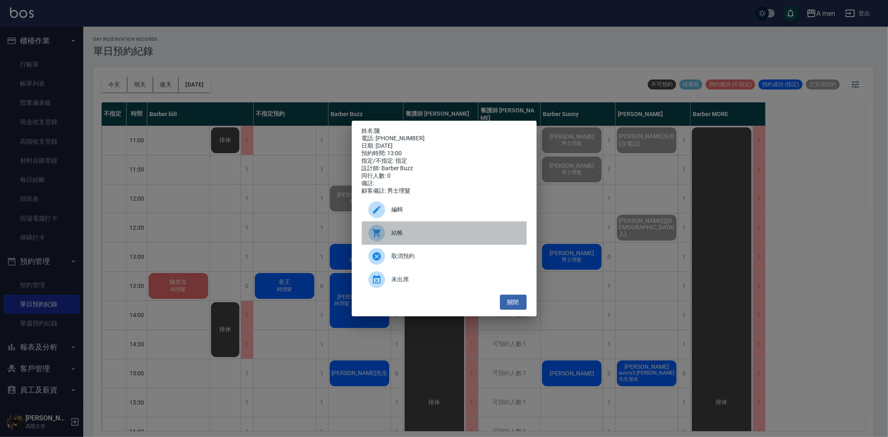
click at [432, 237] on span "結帳" at bounding box center [456, 232] width 128 height 9
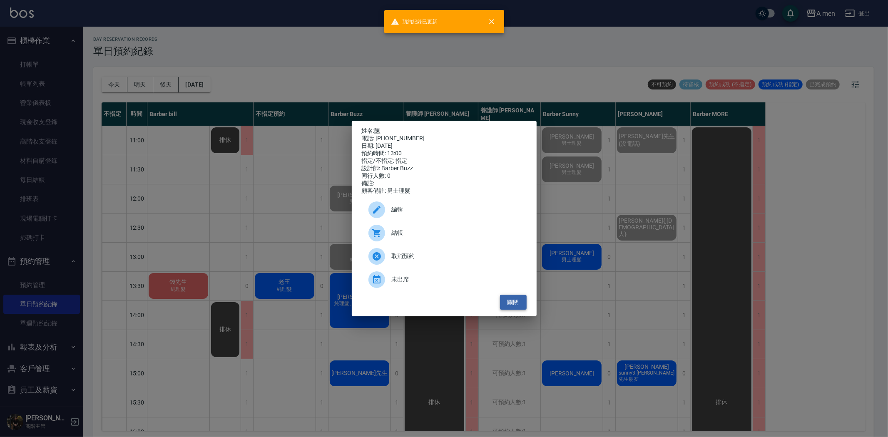
click at [510, 309] on button "關閉" at bounding box center [513, 302] width 27 height 15
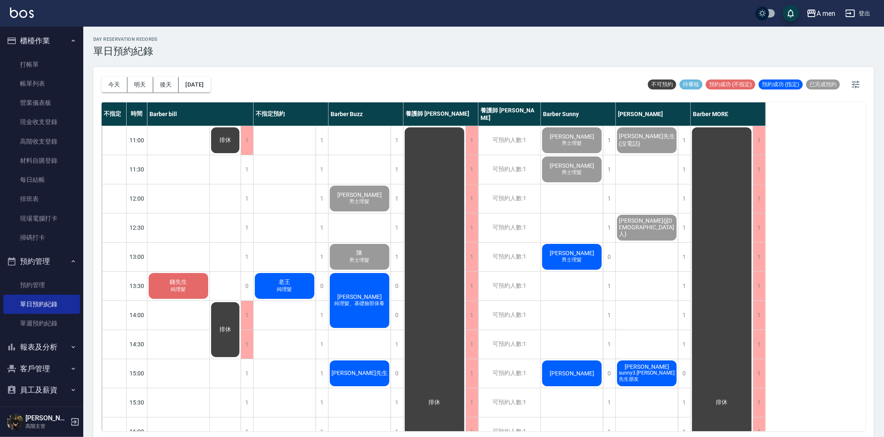
click at [188, 288] on span "純理髮" at bounding box center [178, 289] width 18 height 7
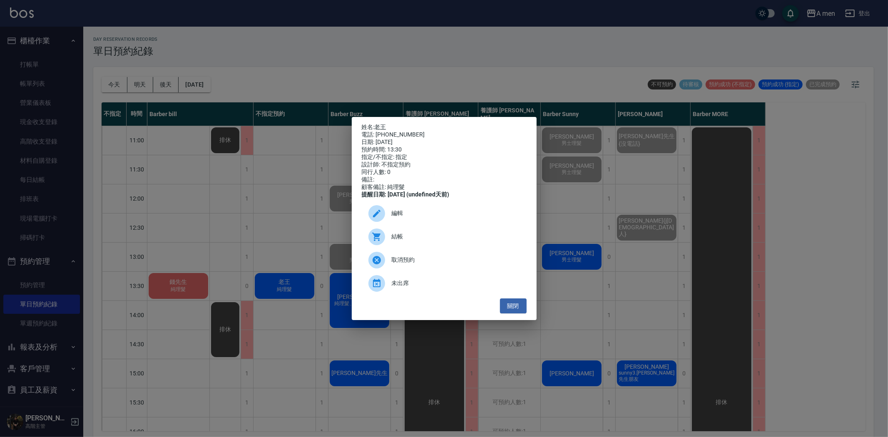
click at [418, 217] on span "編輯" at bounding box center [456, 213] width 128 height 9
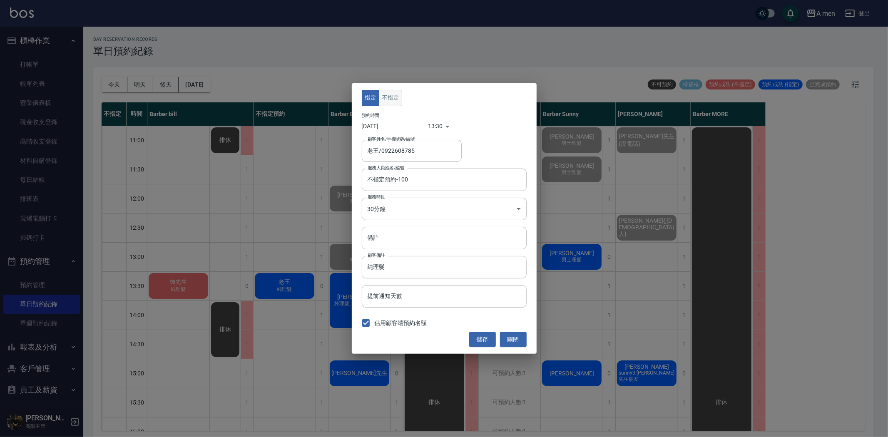
click at [387, 100] on button "不指定" at bounding box center [390, 98] width 23 height 16
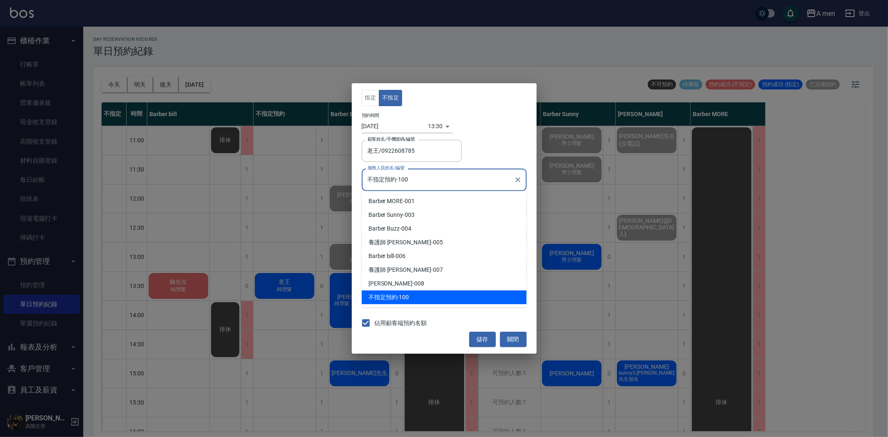
click at [409, 174] on input "不指定預約-100" at bounding box center [437, 179] width 145 height 15
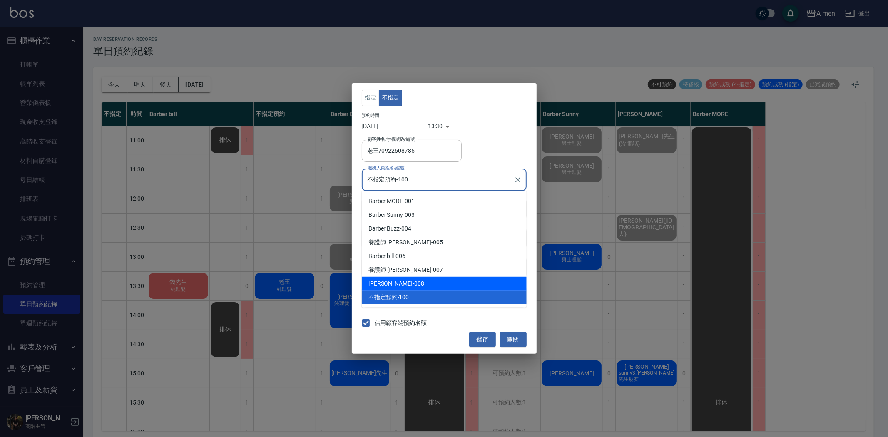
drag, startPoint x: 401, startPoint y: 282, endPoint x: 469, endPoint y: 307, distance: 72.7
click at [402, 282] on div "Garry -008" at bounding box center [444, 284] width 165 height 14
type input "Garry-008"
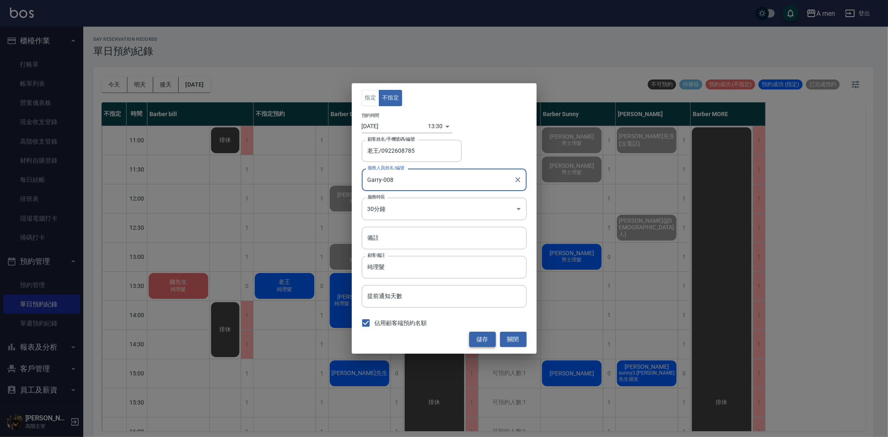
click at [488, 342] on button "儲存" at bounding box center [482, 339] width 27 height 15
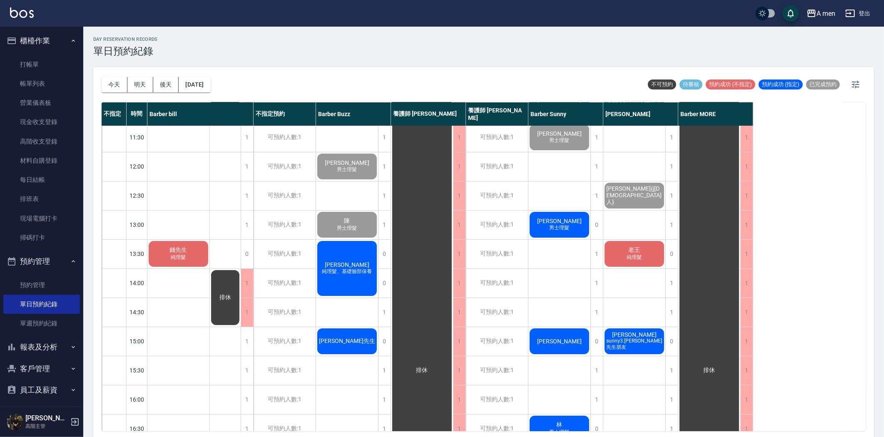
scroll to position [46, 0]
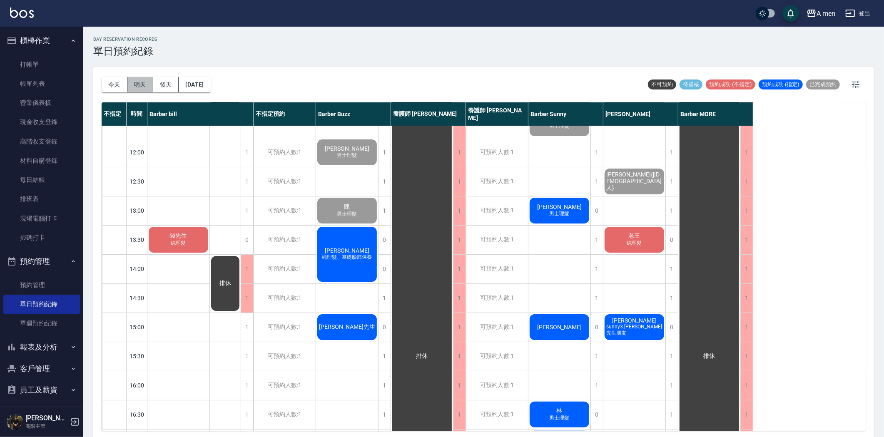
click at [142, 85] on button "明天" at bounding box center [140, 84] width 26 height 15
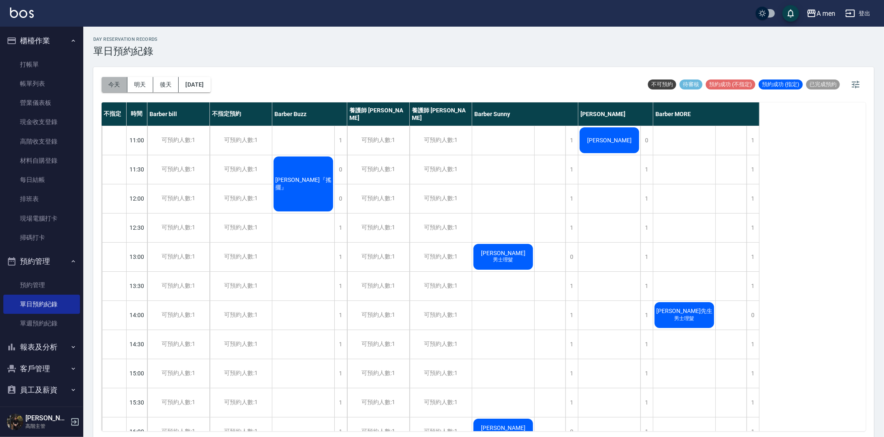
click at [122, 82] on button "今天" at bounding box center [115, 84] width 26 height 15
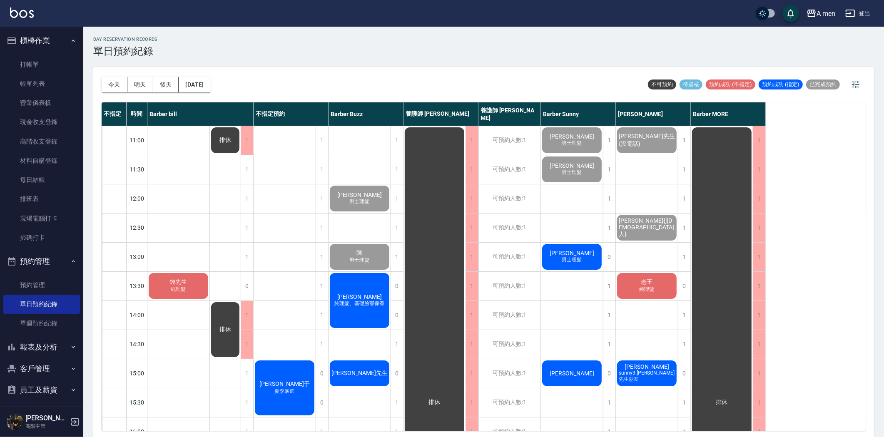
click at [209, 294] on div "老王 純理髮" at bounding box center [178, 286] width 62 height 28
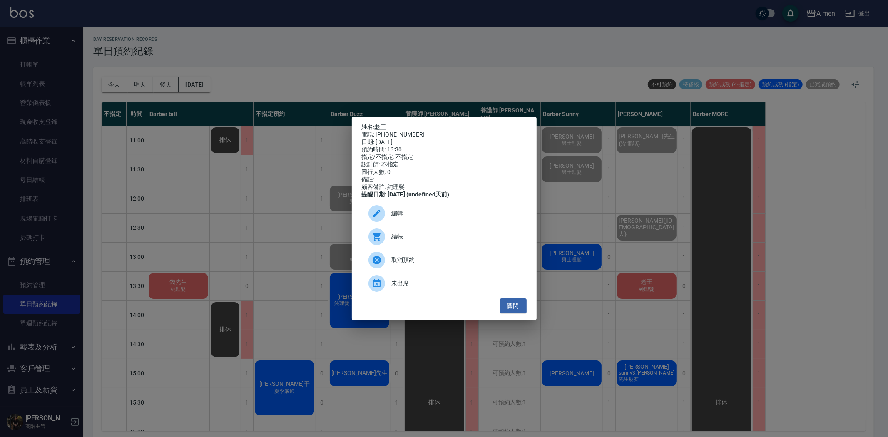
click at [406, 241] on span "結帳" at bounding box center [456, 236] width 128 height 9
click at [518, 312] on button "關閉" at bounding box center [513, 305] width 27 height 15
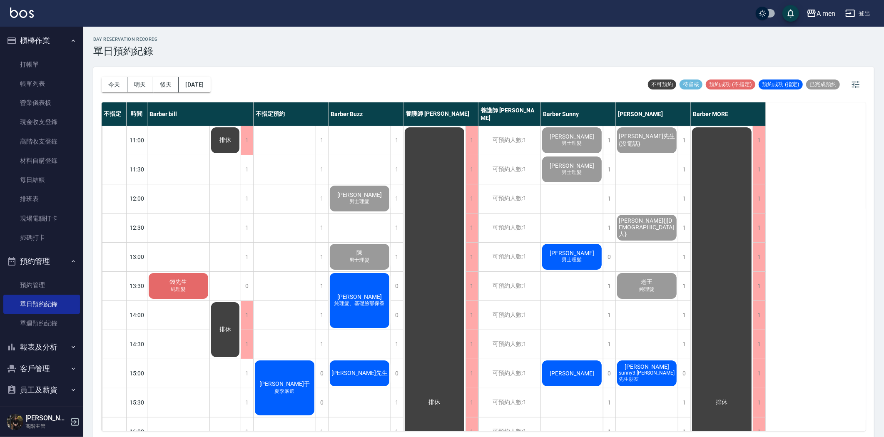
click at [209, 272] on div "許春風 男士理髮" at bounding box center [178, 286] width 62 height 28
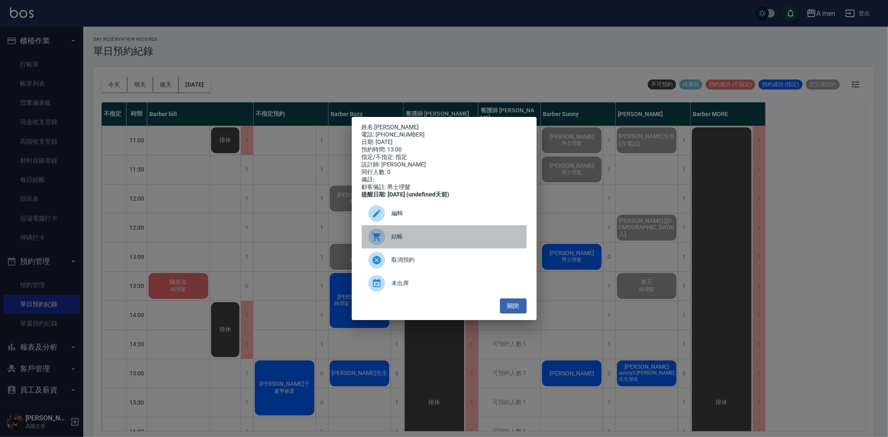
click at [438, 236] on div "結帳" at bounding box center [444, 236] width 165 height 23
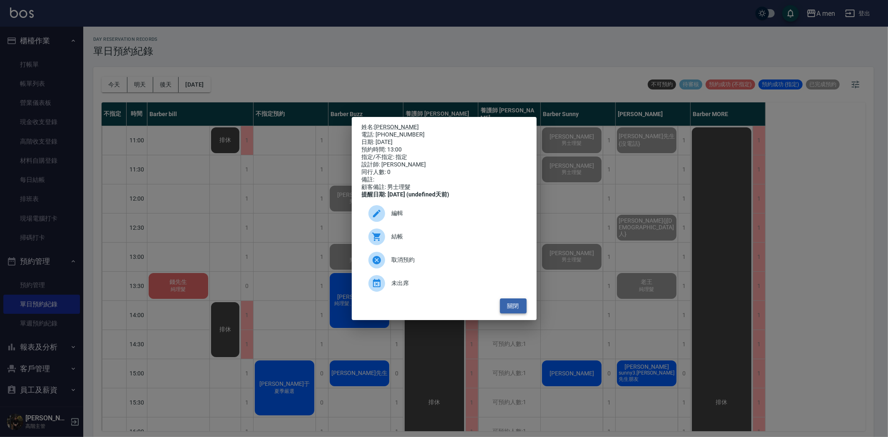
click at [513, 314] on button "關閉" at bounding box center [513, 305] width 27 height 15
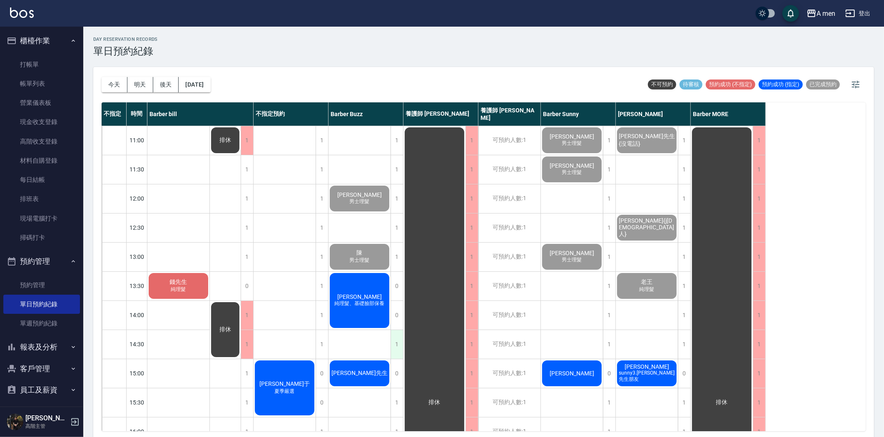
click at [397, 341] on div "1" at bounding box center [396, 344] width 12 height 29
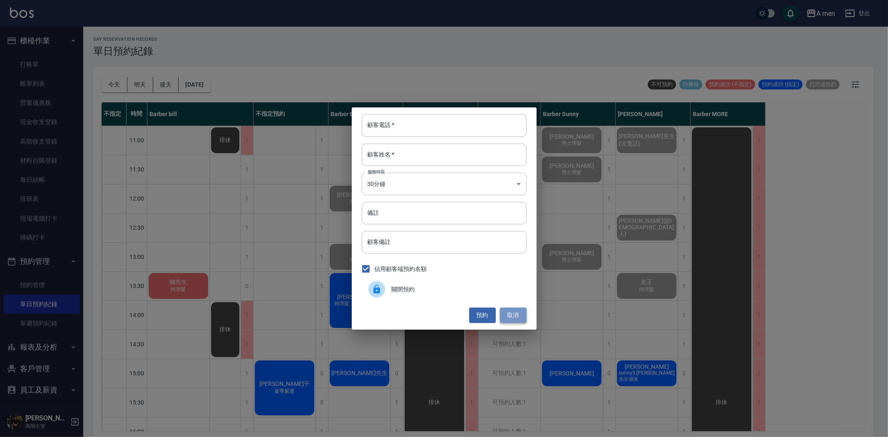
click at [523, 313] on button "取消" at bounding box center [513, 315] width 27 height 15
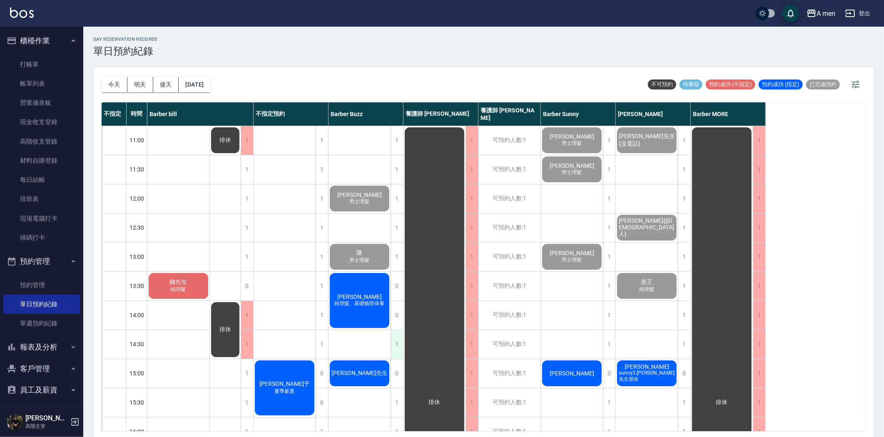
click at [392, 342] on div "1" at bounding box center [396, 344] width 12 height 29
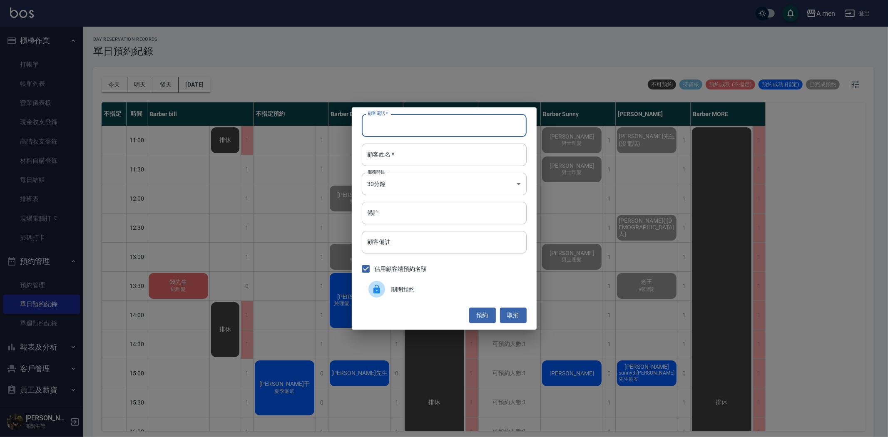
click at [448, 127] on input "顧客電話   *" at bounding box center [444, 125] width 165 height 22
click at [486, 318] on button "預約" at bounding box center [482, 315] width 27 height 15
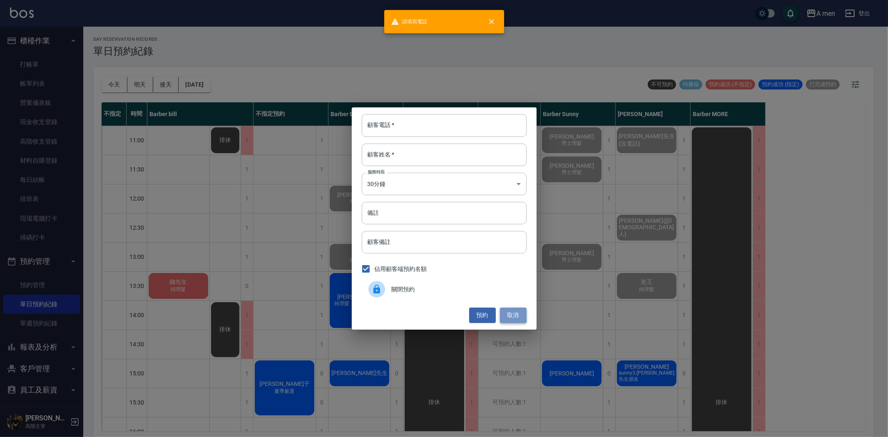
click at [524, 315] on button "取消" at bounding box center [513, 315] width 27 height 15
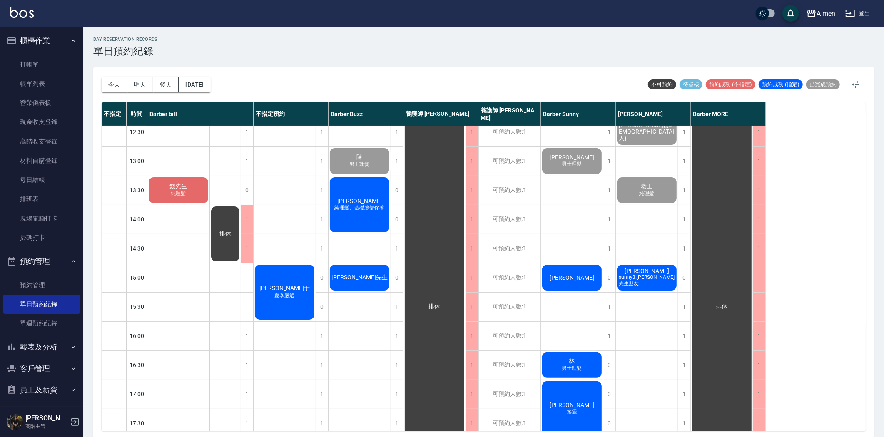
scroll to position [92, 0]
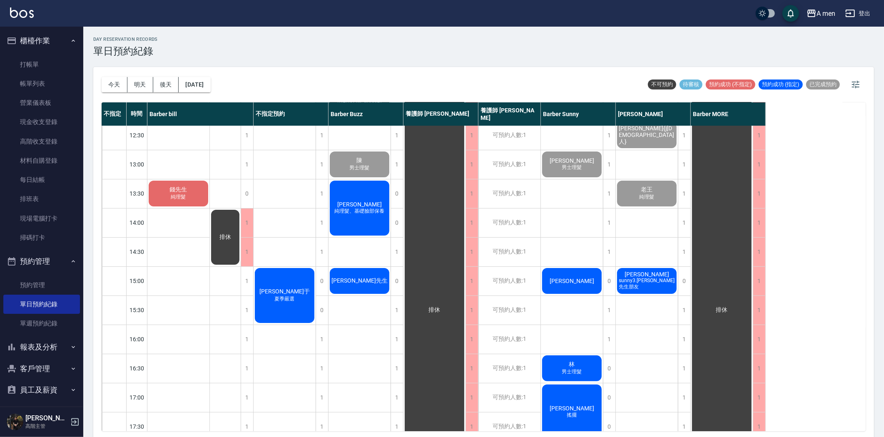
click at [181, 184] on div "錢先生 純理髮" at bounding box center [178, 193] width 62 height 28
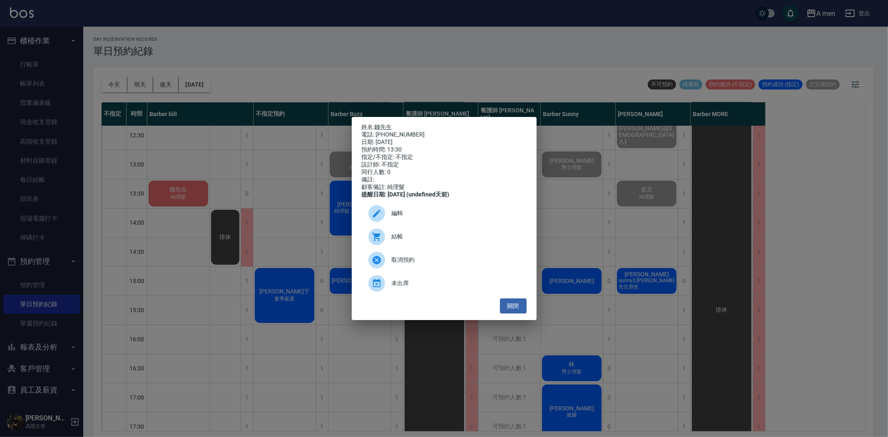
click at [420, 241] on span "結帳" at bounding box center [456, 236] width 128 height 9
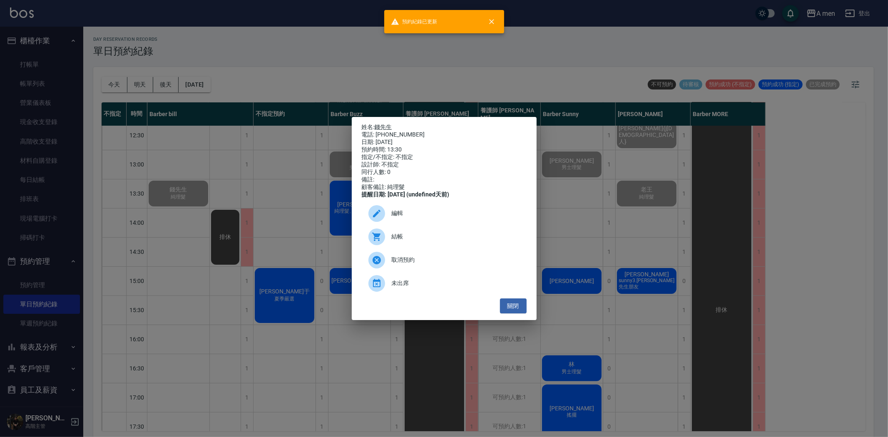
click at [305, 179] on div "姓名: 錢先生 電話: 0929219868 日期: 2025/08/12 預約時間: 13:30 指定/不指定: 不指定 設計師: 不指定 同行人數: 0 …" at bounding box center [444, 218] width 888 height 437
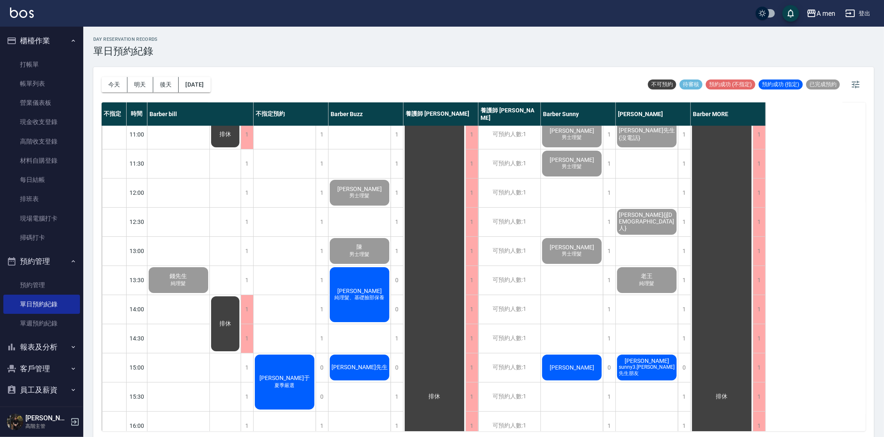
scroll to position [0, 0]
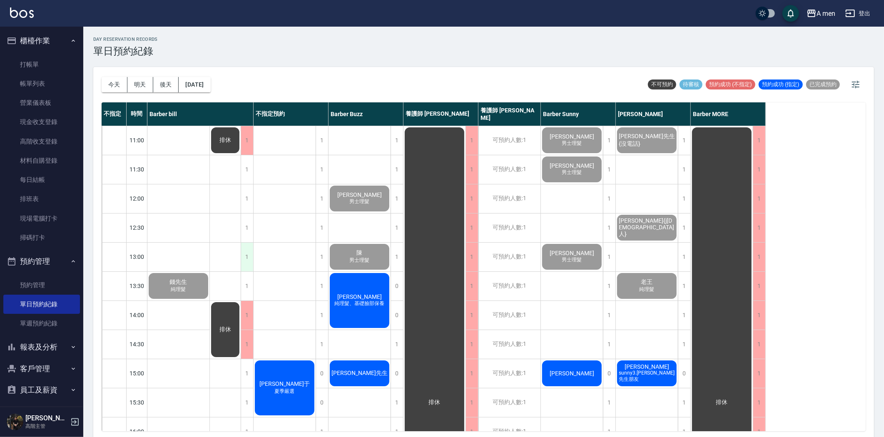
click at [249, 261] on div "1" at bounding box center [247, 257] width 12 height 29
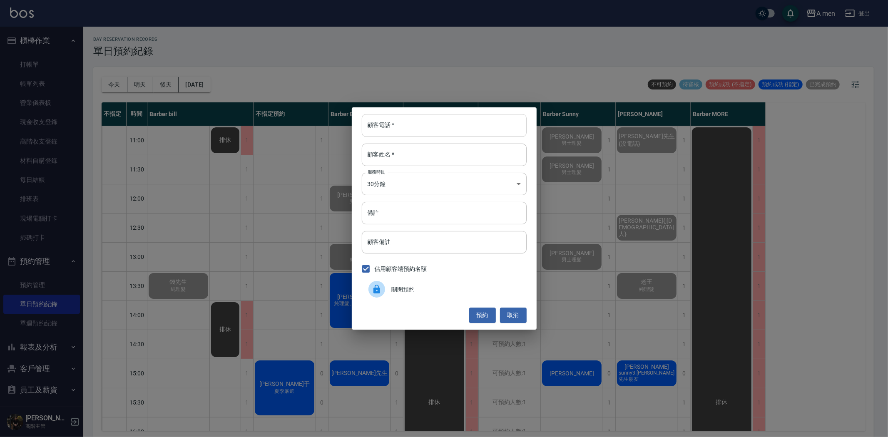
click at [423, 129] on input "顧客電話   *" at bounding box center [444, 125] width 165 height 22
type input "6698522"
click at [420, 151] on input "顧客姓名   *" at bounding box center [444, 155] width 165 height 22
type input "b"
type input "健身教練"
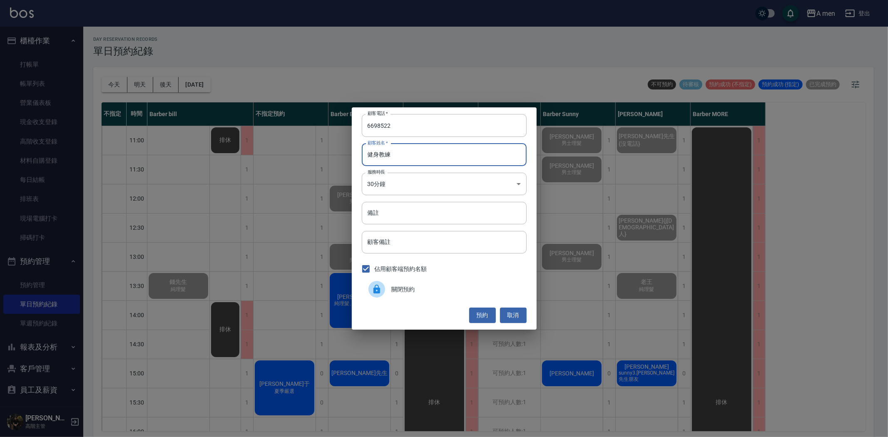
click at [477, 313] on button "預約" at bounding box center [482, 315] width 27 height 15
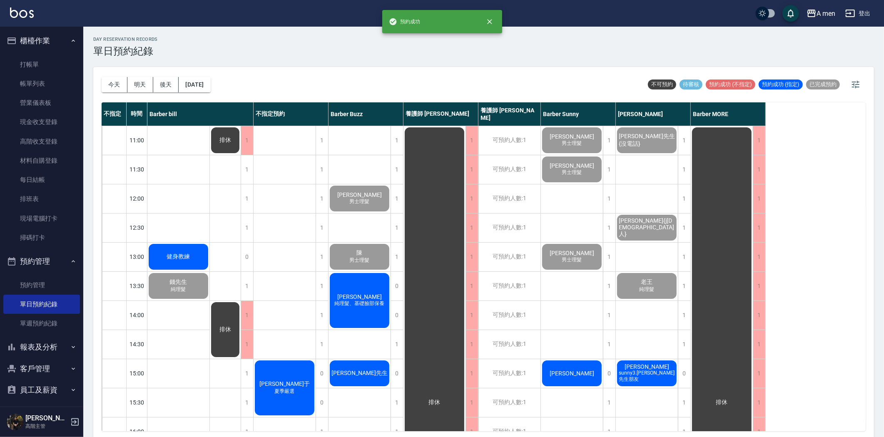
click at [192, 251] on div "健身教練" at bounding box center [178, 257] width 62 height 28
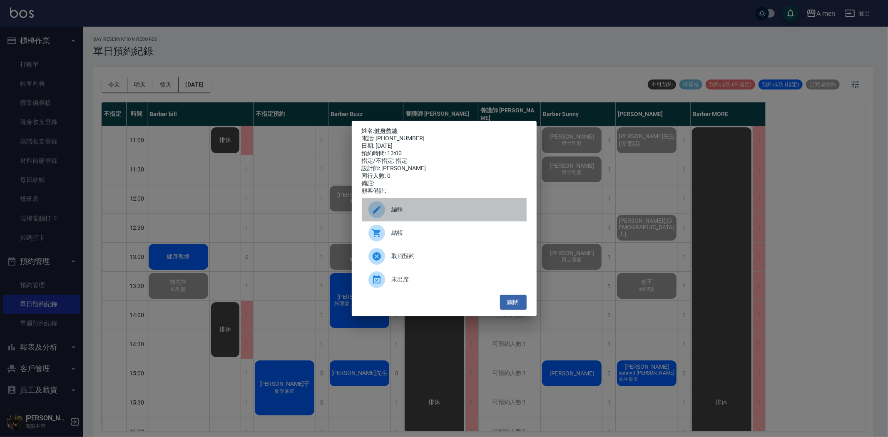
click at [411, 214] on span "編輯" at bounding box center [456, 209] width 128 height 9
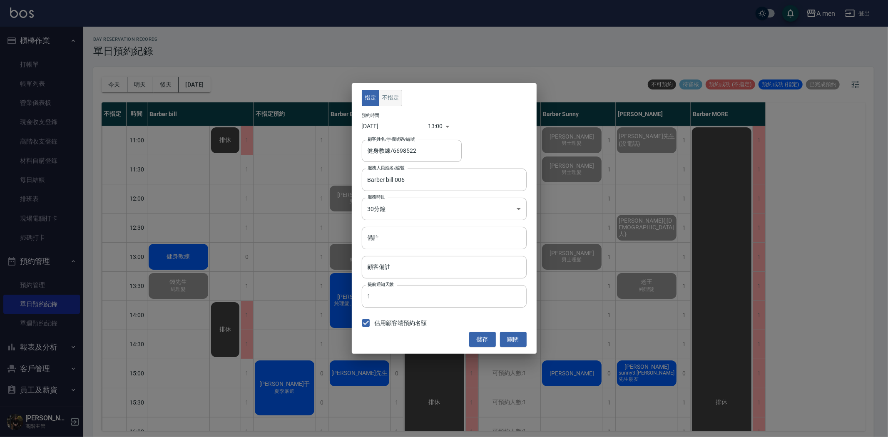
click at [396, 93] on button "不指定" at bounding box center [390, 98] width 23 height 16
drag, startPoint x: 488, startPoint y: 343, endPoint x: 387, endPoint y: 285, distance: 116.7
click at [489, 343] on button "儲存" at bounding box center [482, 339] width 27 height 15
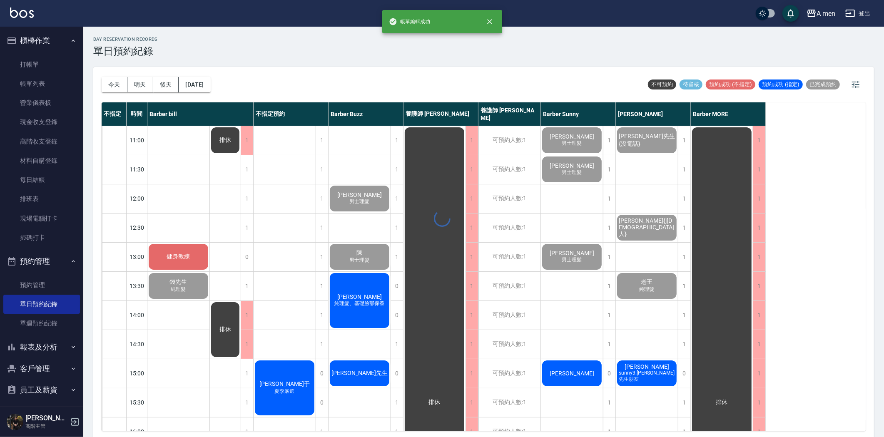
click at [164, 259] on div "健身教練" at bounding box center [178, 257] width 62 height 28
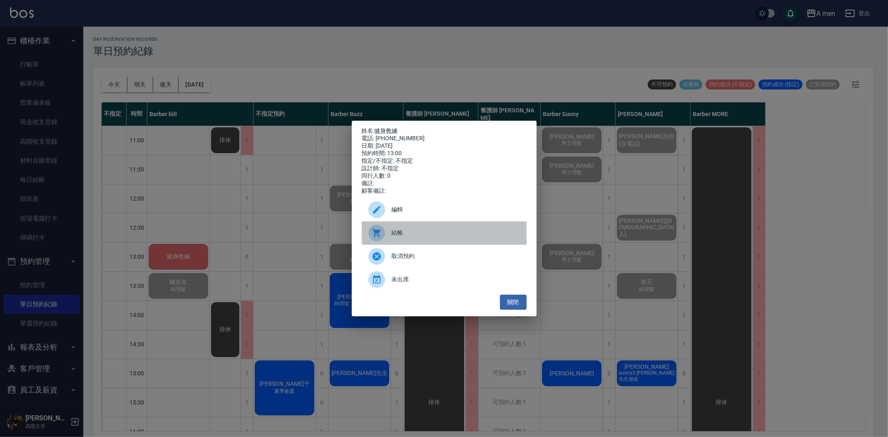
click at [442, 245] on div "結帳" at bounding box center [444, 232] width 165 height 23
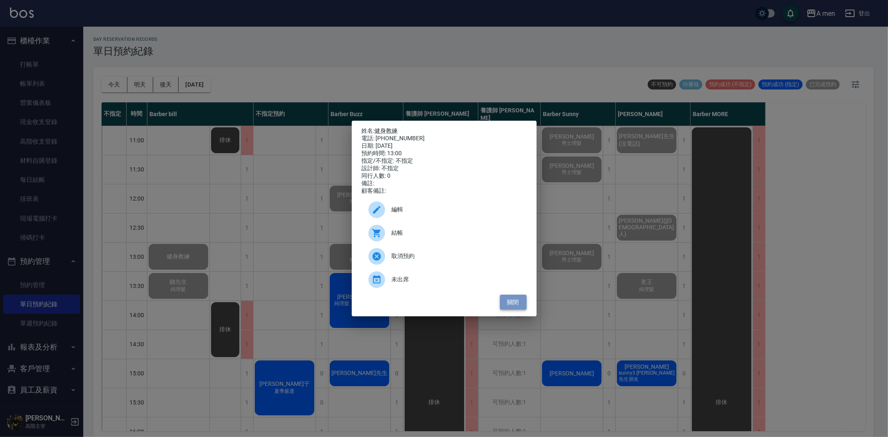
click at [517, 309] on button "關閉" at bounding box center [513, 302] width 27 height 15
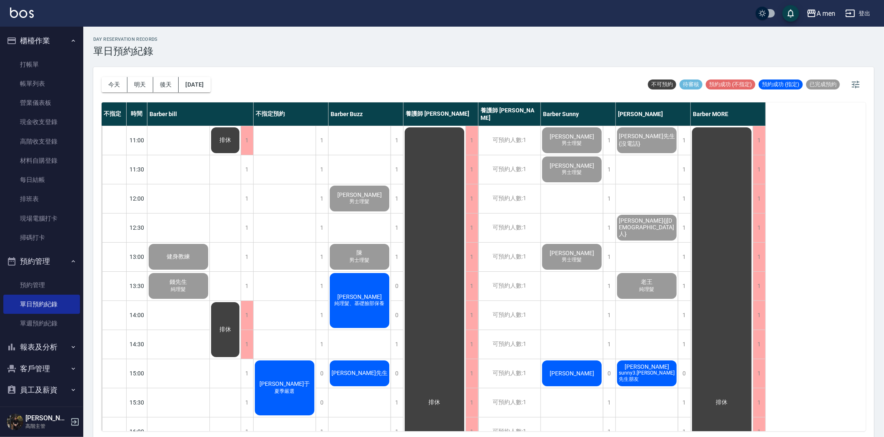
click at [180, 261] on span "夏季嚴選" at bounding box center [178, 261] width 3 height 0
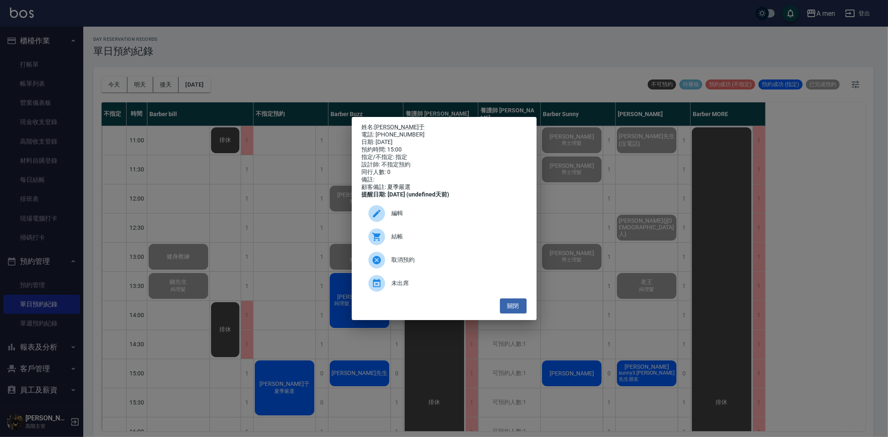
click at [397, 218] on span "編輯" at bounding box center [456, 213] width 128 height 9
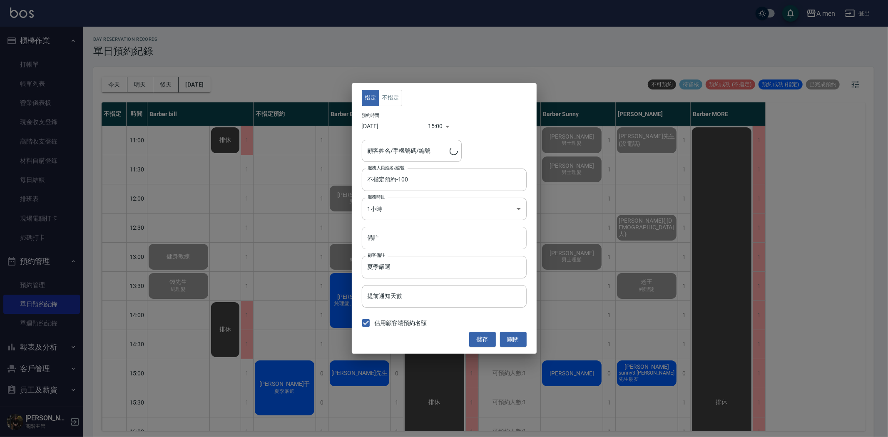
type input "曹柏于/0932299739"
click at [396, 97] on button "不指定" at bounding box center [390, 98] width 23 height 16
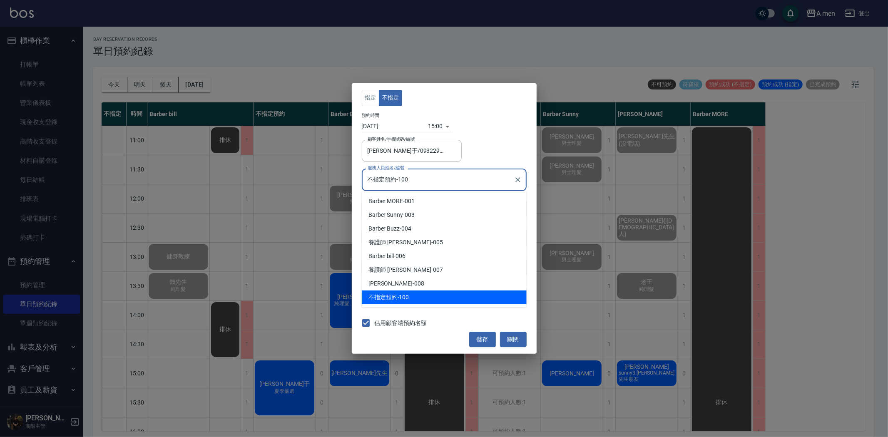
click at [417, 184] on input "不指定預約-100" at bounding box center [437, 179] width 145 height 15
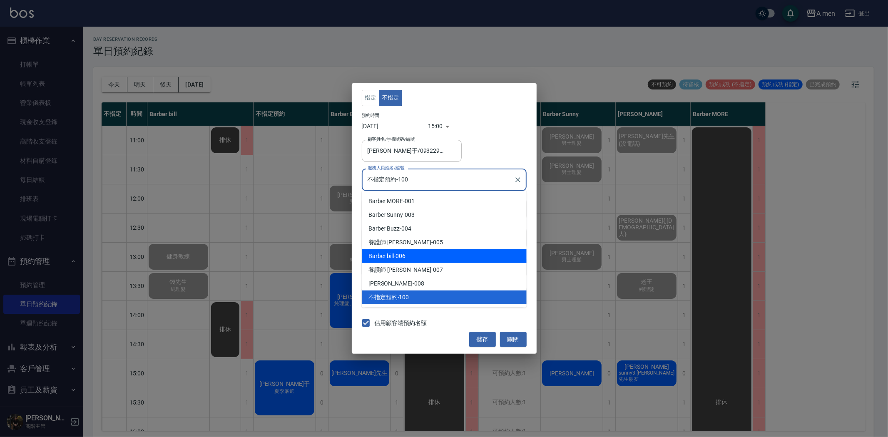
click at [396, 257] on div "Barber bill -006" at bounding box center [444, 256] width 165 height 14
type input "Barber bill-006"
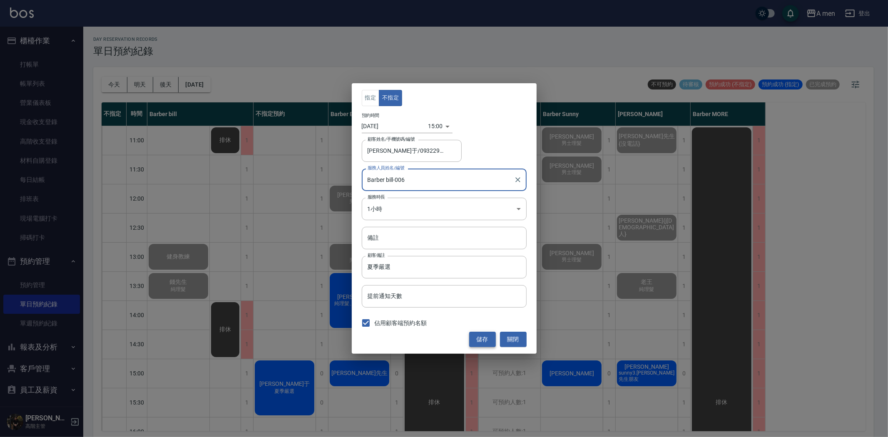
click at [482, 339] on button "儲存" at bounding box center [482, 339] width 27 height 15
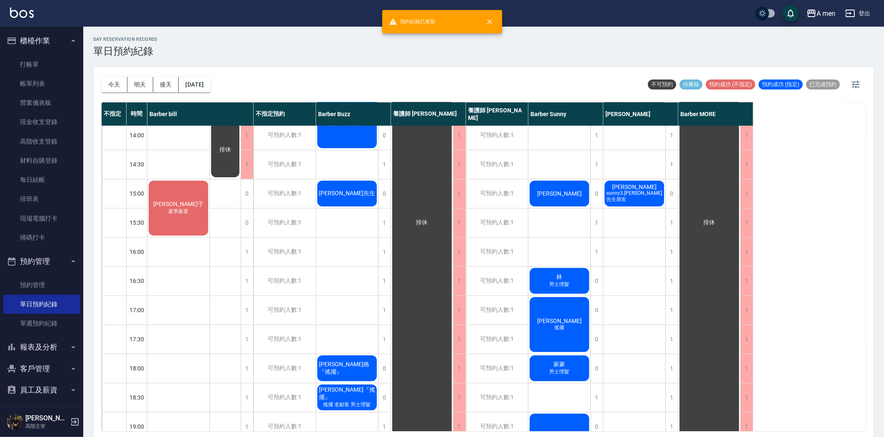
scroll to position [139, 0]
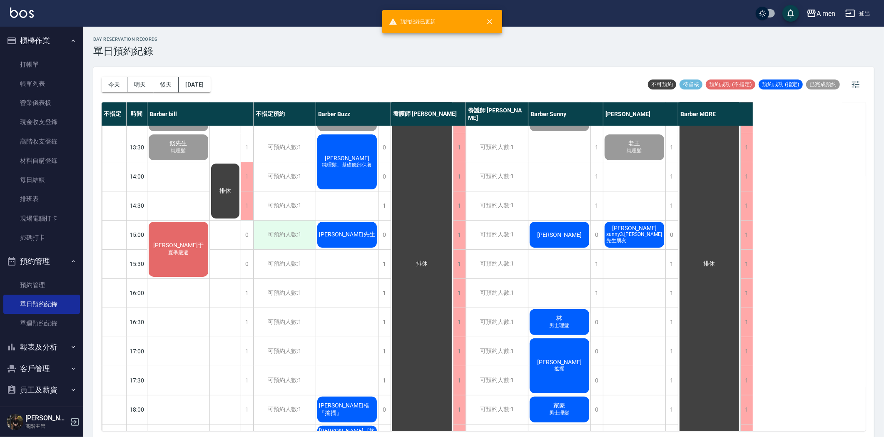
click at [286, 238] on div "可預約人數:1" at bounding box center [284, 235] width 62 height 29
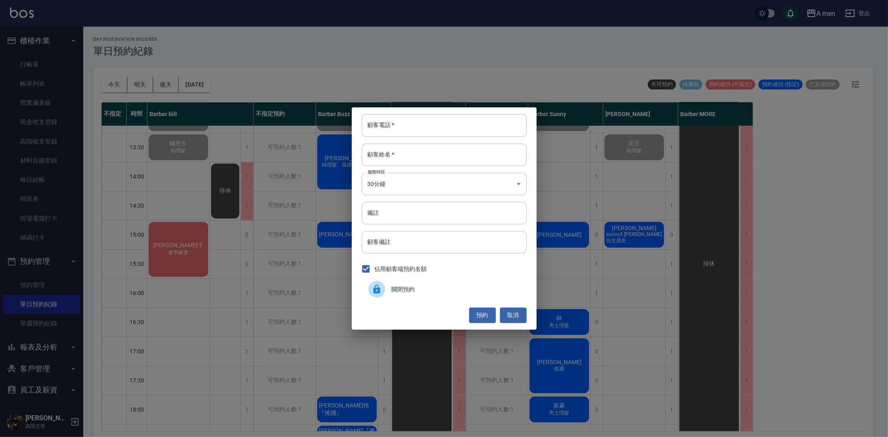
click at [395, 288] on span "關閉預約" at bounding box center [456, 289] width 128 height 9
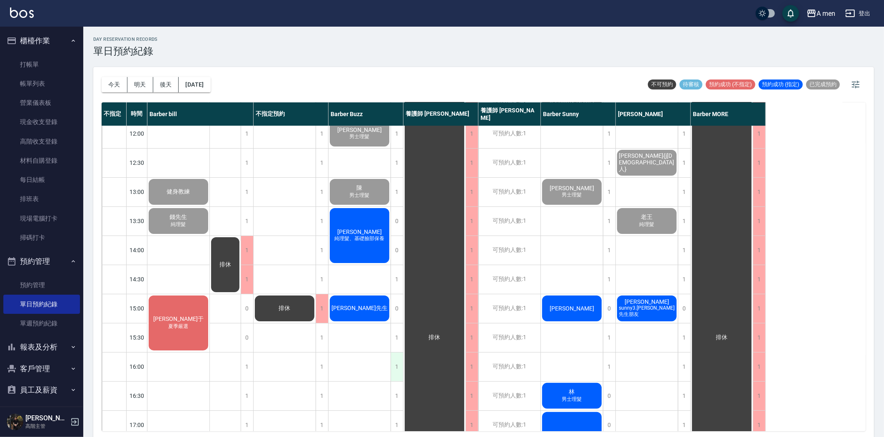
scroll to position [0, 0]
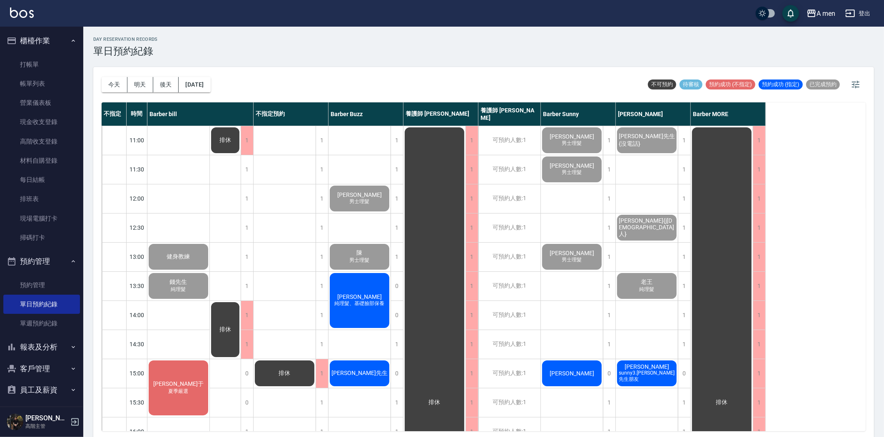
click at [192, 261] on span "[PERSON_NAME]先生" at bounding box center [178, 256] width 27 height 7
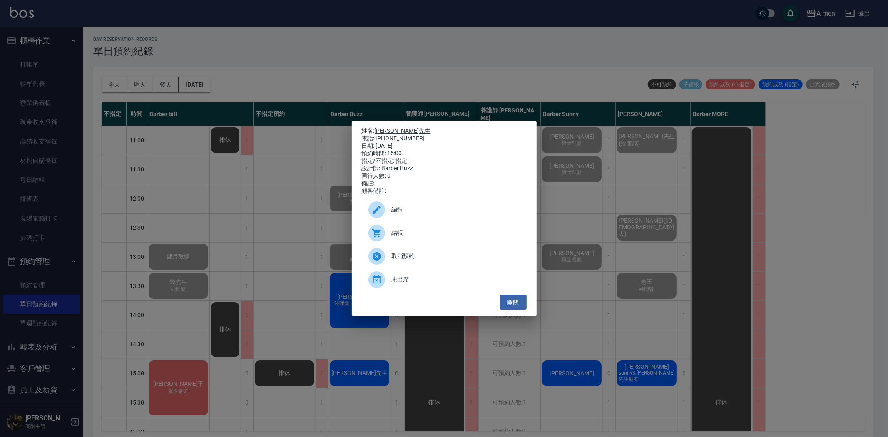
click at [379, 127] on link "[PERSON_NAME]先生" at bounding box center [403, 130] width 56 height 7
click at [519, 307] on button "關閉" at bounding box center [513, 302] width 27 height 15
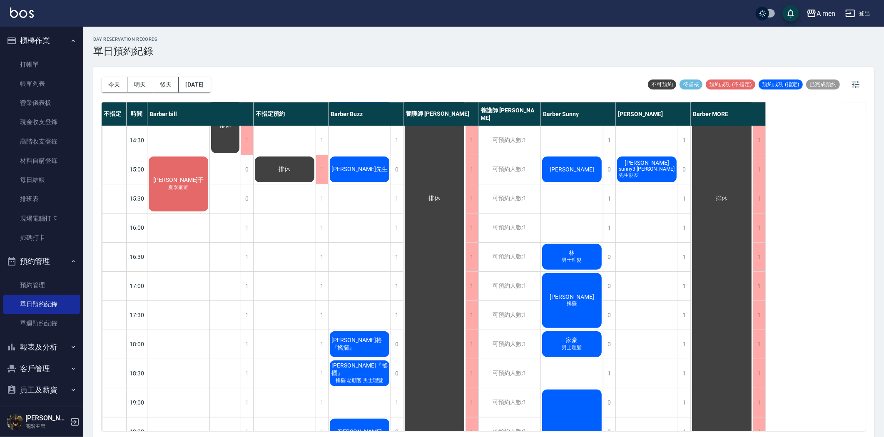
scroll to position [323, 0]
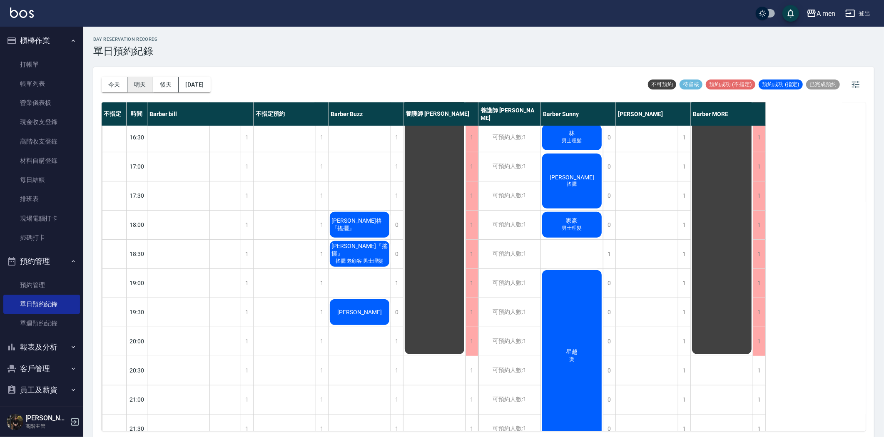
click at [147, 85] on button "明天" at bounding box center [140, 84] width 26 height 15
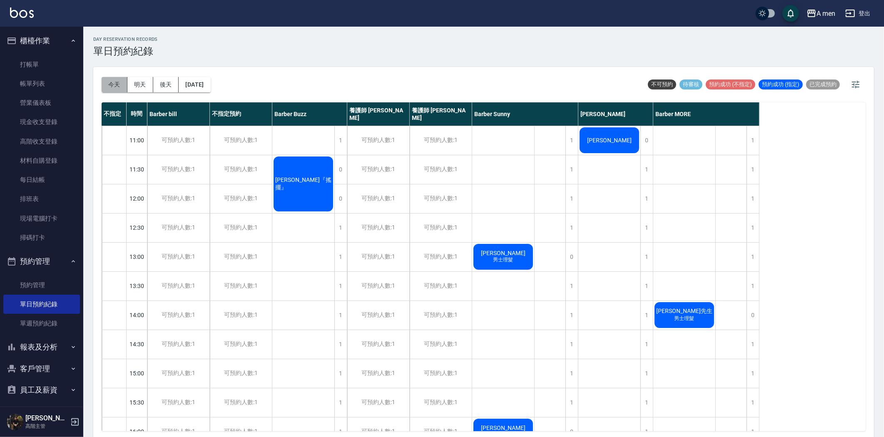
click at [104, 86] on button "今天" at bounding box center [115, 84] width 26 height 15
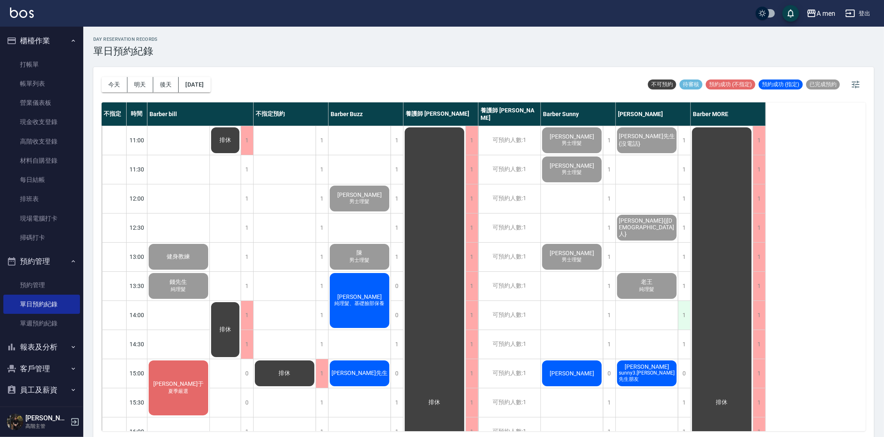
click at [683, 321] on div "1" at bounding box center [684, 315] width 12 height 29
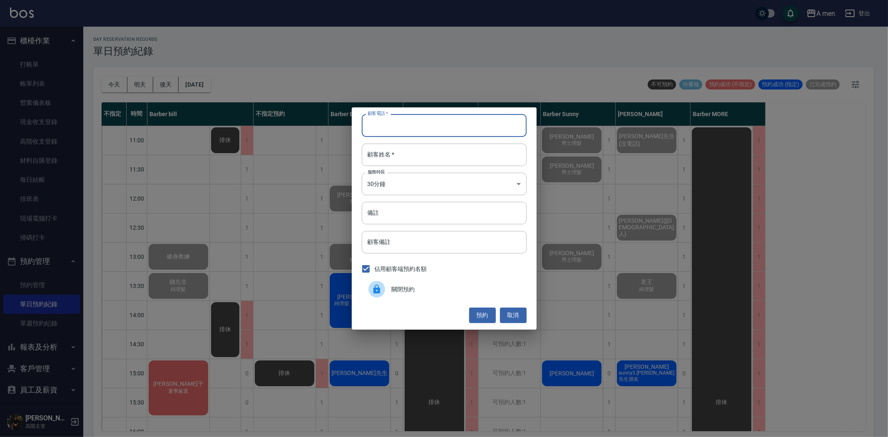
click at [410, 123] on input "顧客電話   *" at bounding box center [444, 125] width 165 height 22
type input "0970115888"
click at [413, 154] on input "顧客姓名   *" at bounding box center [444, 155] width 165 height 22
type input "5"
type input "張先生"
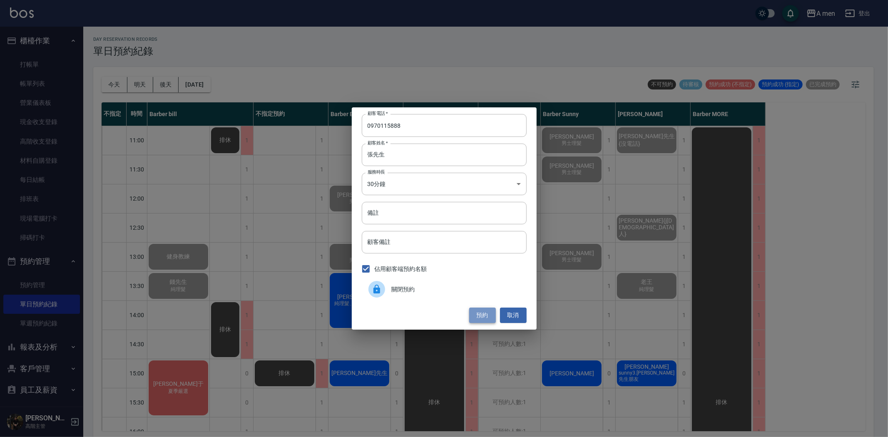
click at [490, 314] on button "預約" at bounding box center [482, 315] width 27 height 15
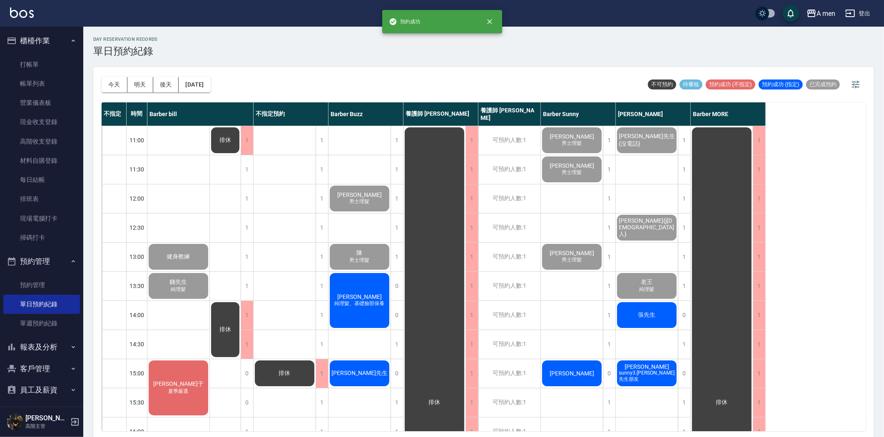
click at [209, 271] on div "張先生" at bounding box center [178, 257] width 62 height 28
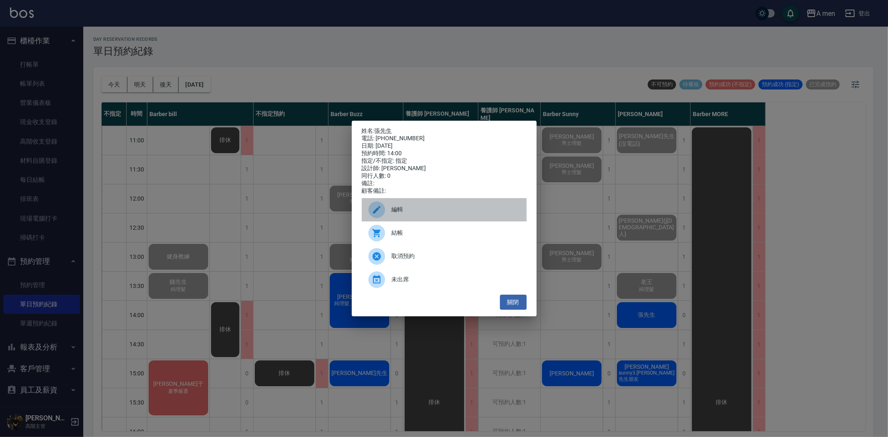
click at [452, 207] on div "編輯" at bounding box center [444, 209] width 165 height 23
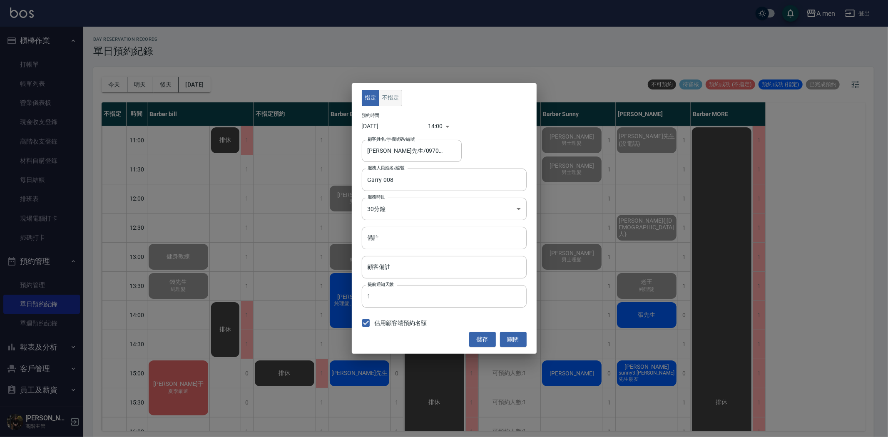
click at [389, 94] on button "不指定" at bounding box center [390, 98] width 23 height 16
click at [487, 340] on button "儲存" at bounding box center [482, 339] width 27 height 15
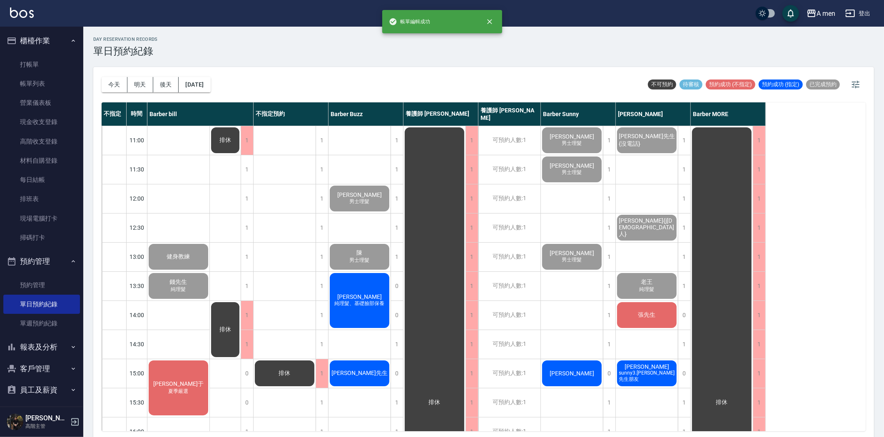
click at [192, 261] on span "張先生" at bounding box center [178, 256] width 27 height 7
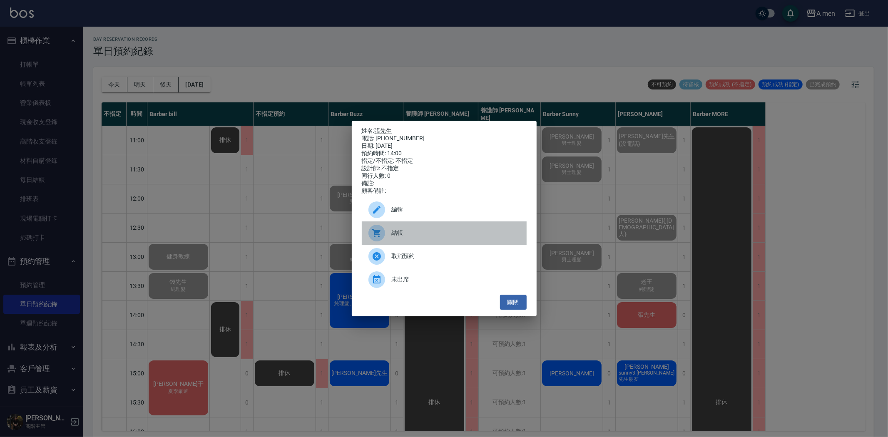
click at [389, 236] on div at bounding box center [379, 233] width 23 height 17
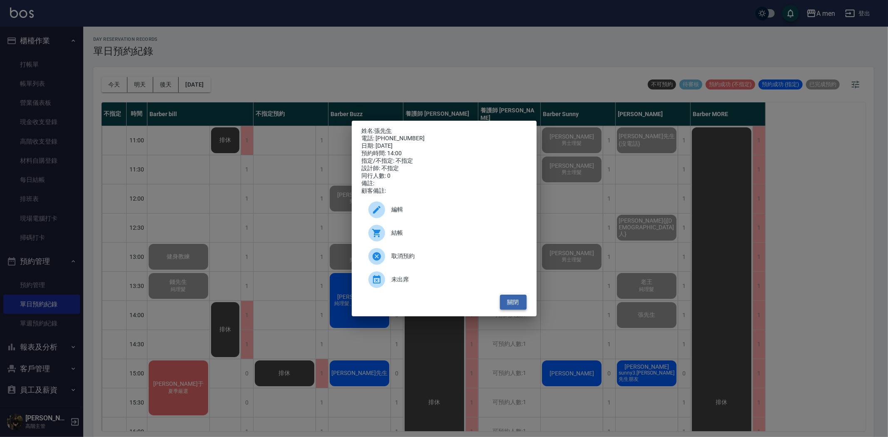
click at [516, 301] on button "關閉" at bounding box center [513, 302] width 27 height 15
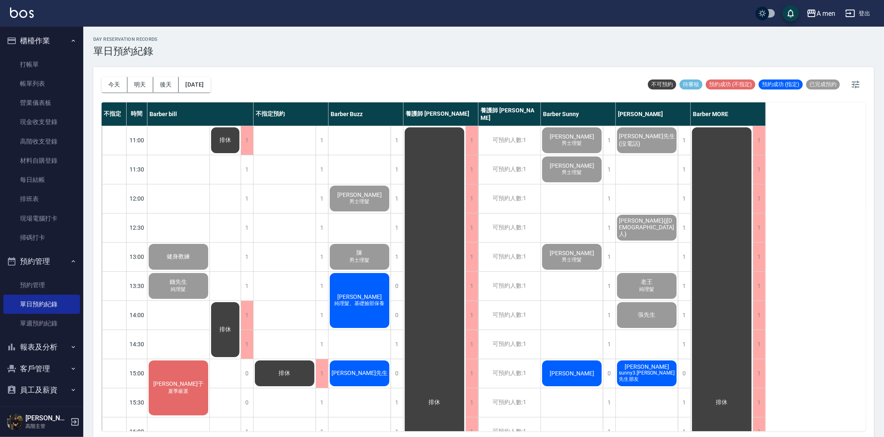
click at [209, 271] on div "黃韋翔 純理髮、基礎臉部保養" at bounding box center [178, 257] width 62 height 28
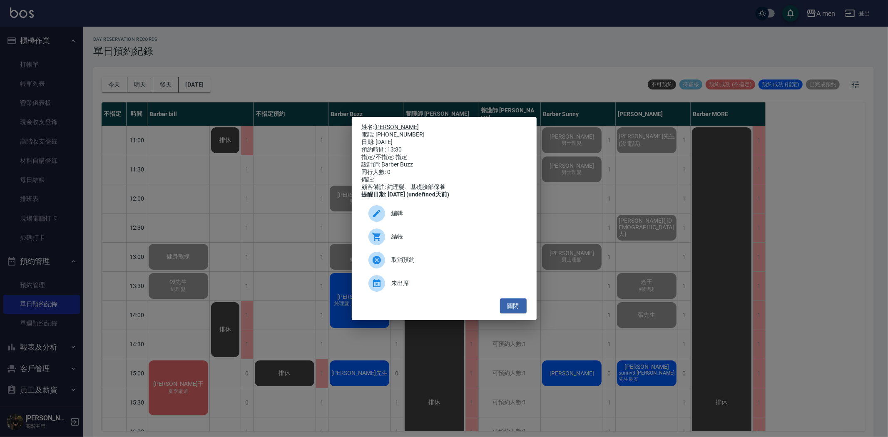
click at [406, 241] on span "結帳" at bounding box center [456, 236] width 128 height 9
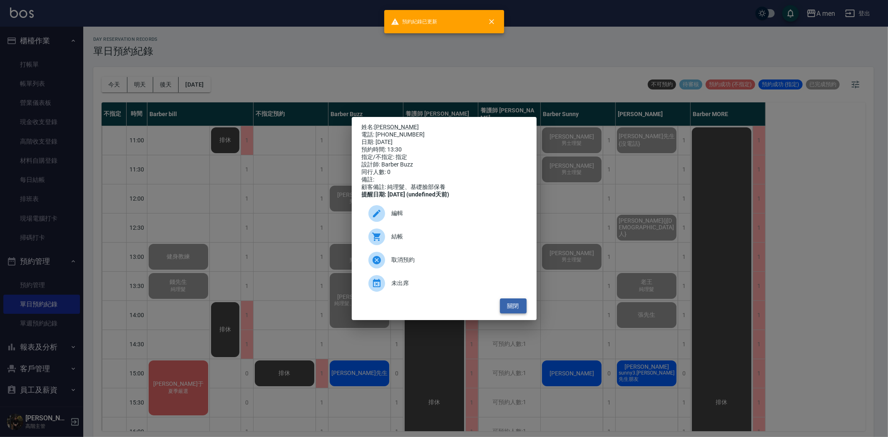
click at [511, 313] on button "關閉" at bounding box center [513, 305] width 27 height 15
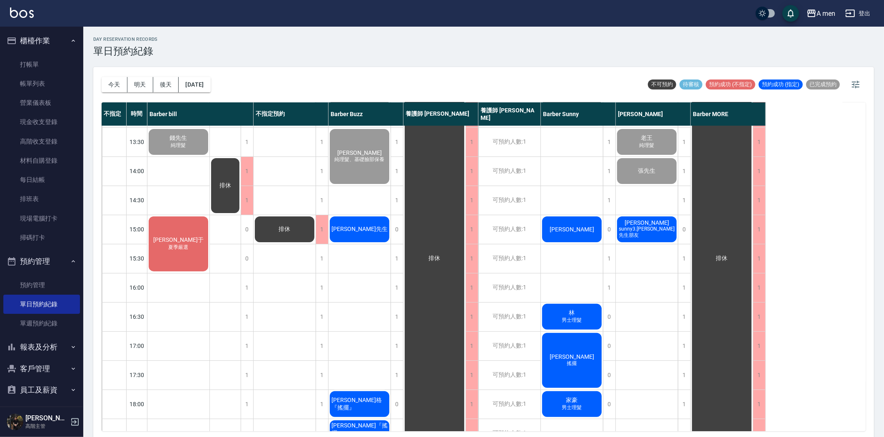
scroll to position [92, 0]
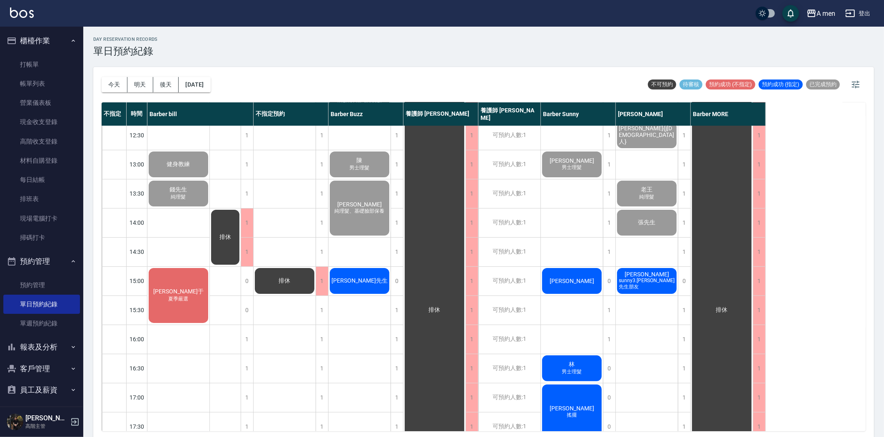
click at [180, 168] on span "sunny3.崔先生朋友" at bounding box center [178, 168] width 3 height 0
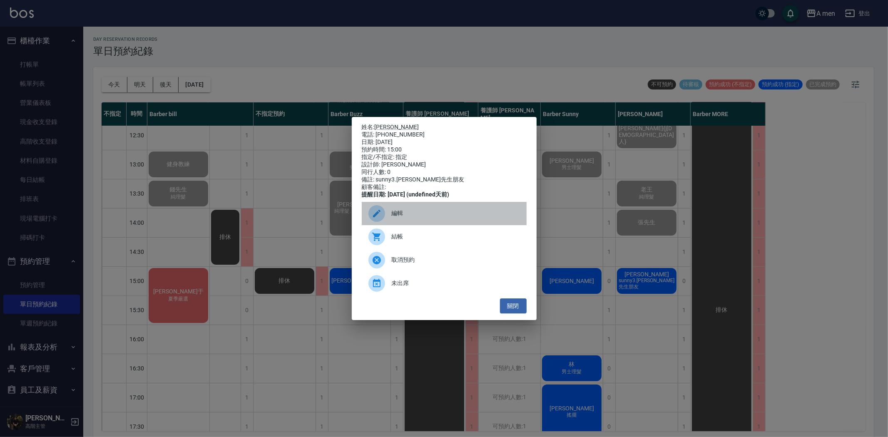
click at [442, 218] on span "編輯" at bounding box center [456, 213] width 128 height 9
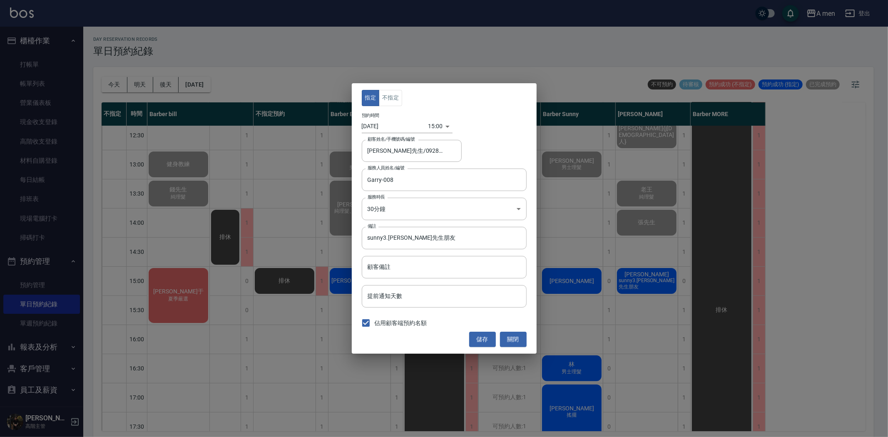
click at [580, 206] on div "指定 不指定 預約時間 2025/08/12 15:00 1754982000000 顧客姓名/手機號碼/編號 崔先生/0928713307 顧客姓名/手機號…" at bounding box center [444, 218] width 888 height 437
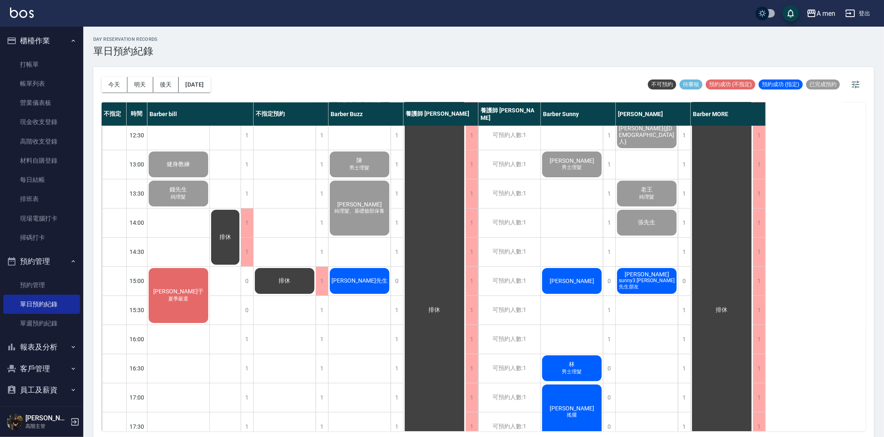
click at [209, 179] on div "崔先生 sunny3.崔先生朋友" at bounding box center [178, 164] width 62 height 28
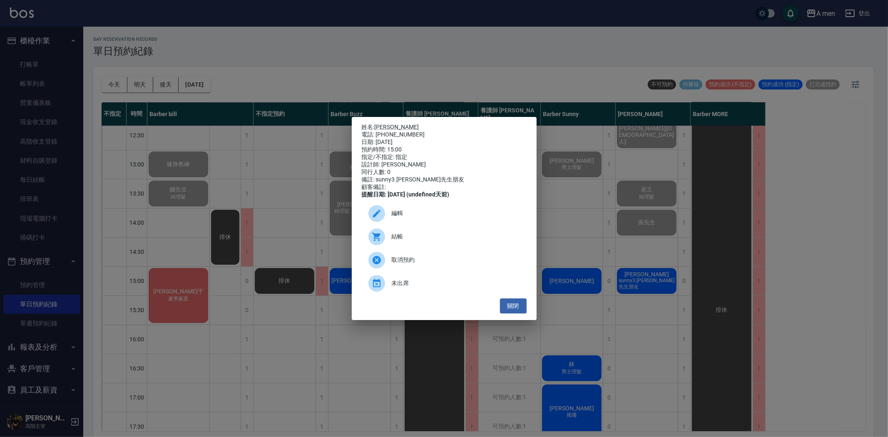
click at [415, 264] on span "取消預約" at bounding box center [456, 260] width 128 height 9
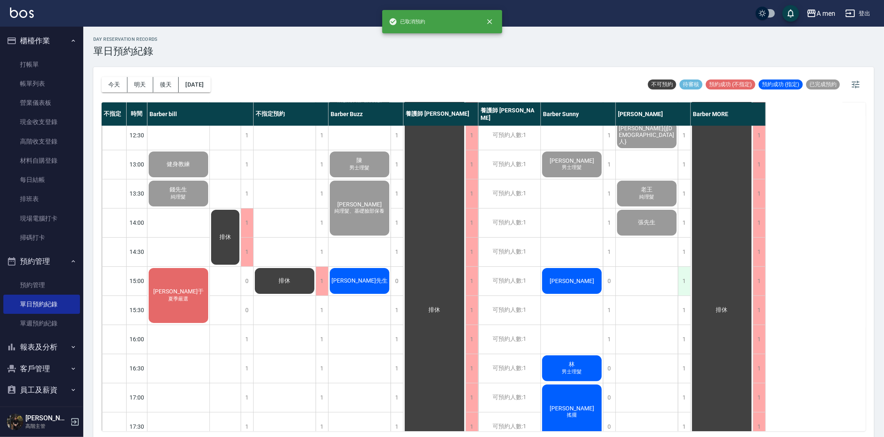
click at [680, 280] on div "1" at bounding box center [684, 281] width 12 height 29
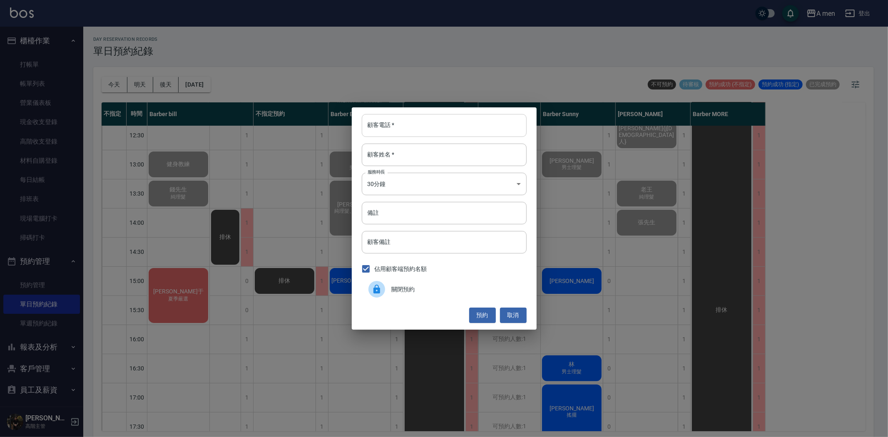
click at [500, 135] on input "顧客電話   *" at bounding box center [444, 125] width 165 height 22
type input "0918721214"
click at [464, 150] on input "顧客姓名   *" at bounding box center [444, 155] width 165 height 22
type input "u"
type input "葉先生"
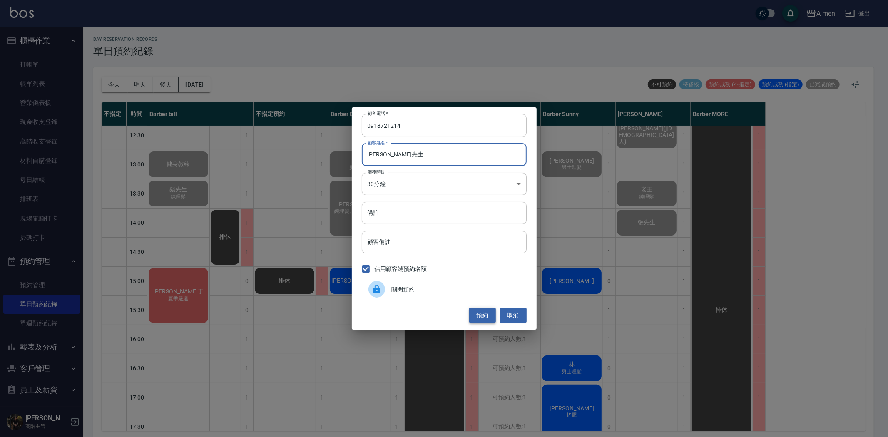
click at [483, 313] on button "預約" at bounding box center [482, 315] width 27 height 15
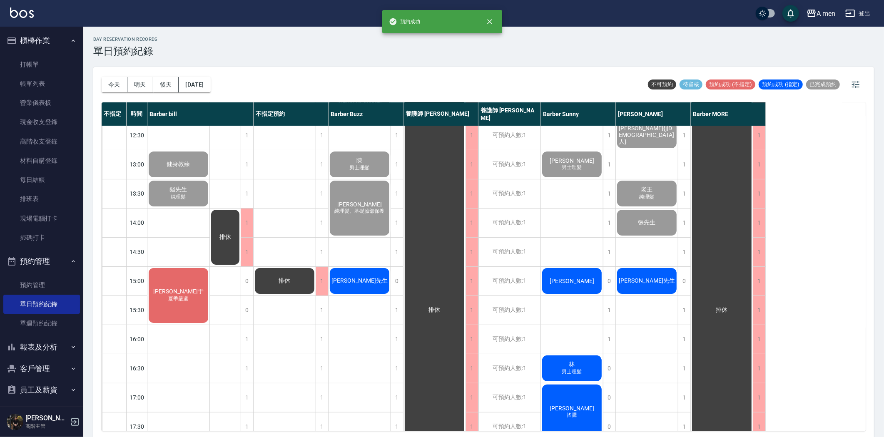
click at [192, 168] on span "葉先生" at bounding box center [178, 164] width 27 height 7
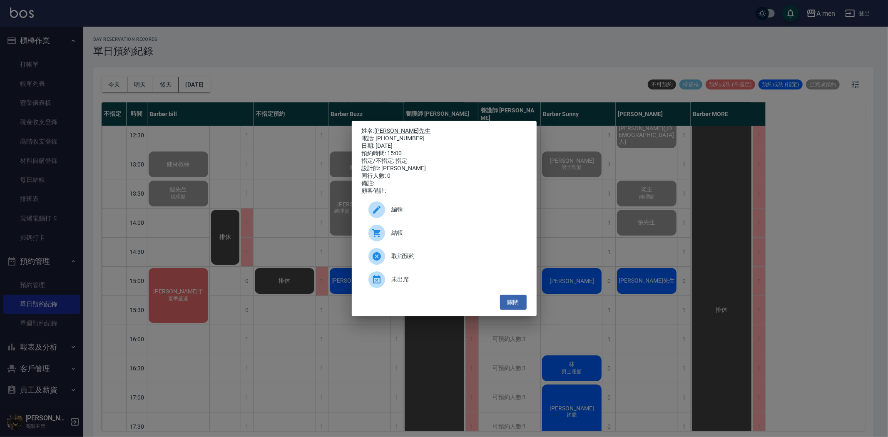
click at [402, 209] on div "編輯" at bounding box center [444, 209] width 165 height 23
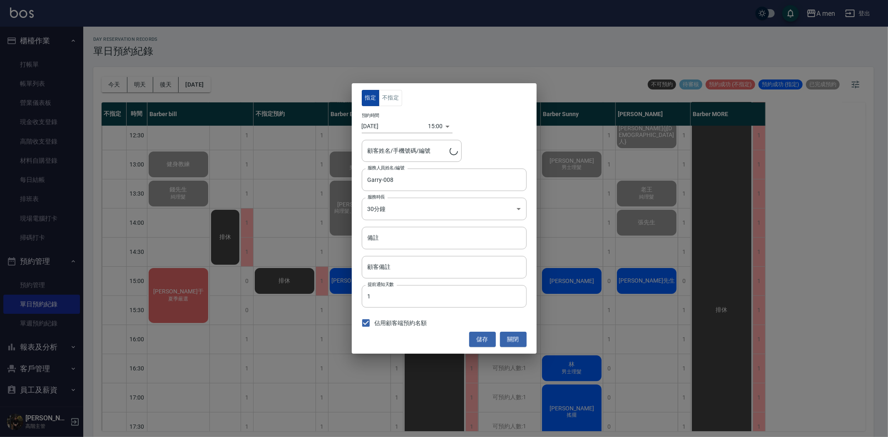
type input "葉先生/0918721214"
click at [381, 94] on button "不指定" at bounding box center [390, 98] width 23 height 16
click at [475, 334] on button "儲存" at bounding box center [482, 339] width 27 height 15
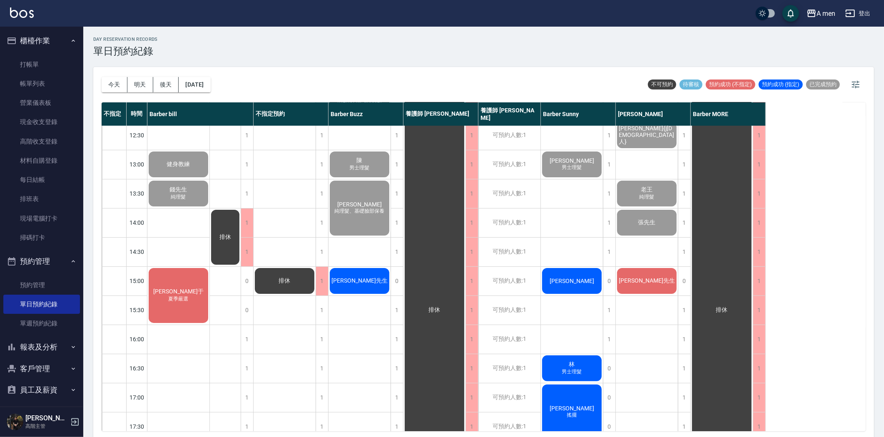
click at [192, 168] on span "崔先生" at bounding box center [178, 164] width 27 height 7
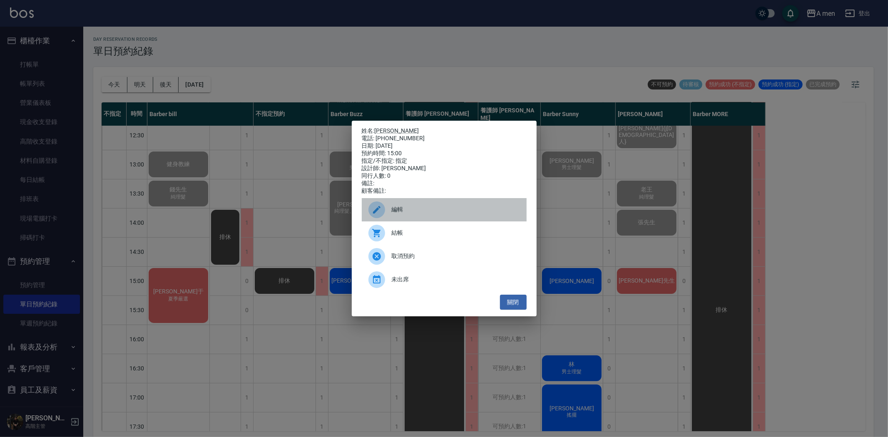
click at [430, 211] on span "編輯" at bounding box center [456, 209] width 128 height 9
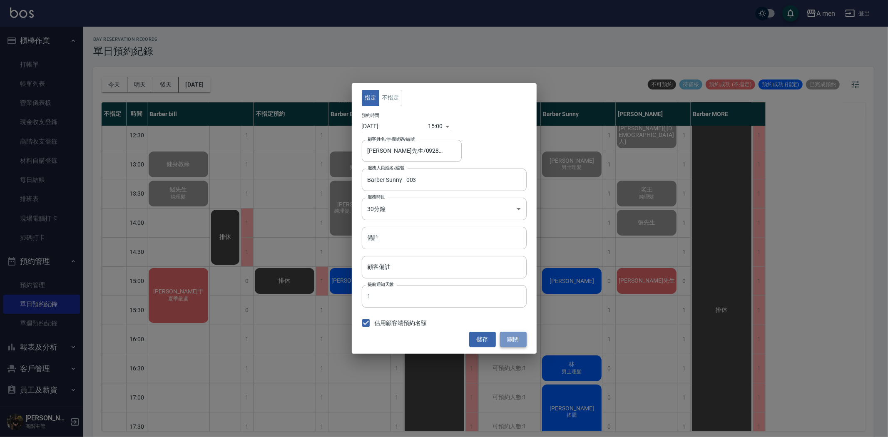
click at [519, 340] on button "關閉" at bounding box center [513, 339] width 27 height 15
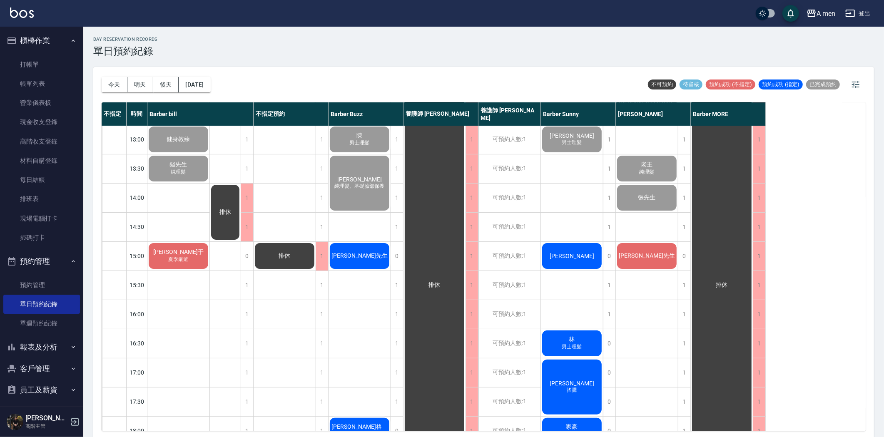
scroll to position [106, 0]
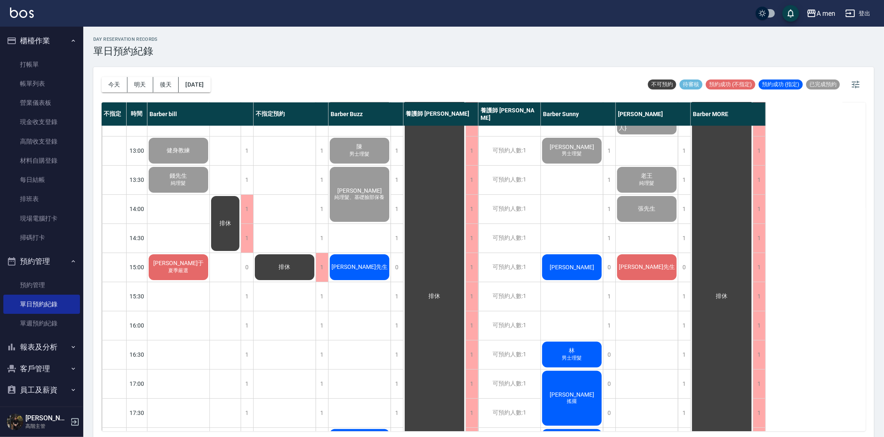
click at [209, 165] on div "[PERSON_NAME]" at bounding box center [178, 151] width 62 height 28
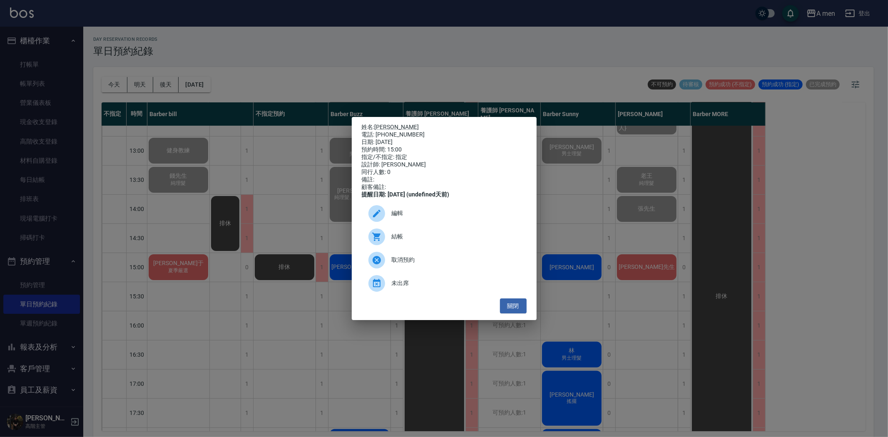
click at [429, 241] on span "結帳" at bounding box center [456, 236] width 128 height 9
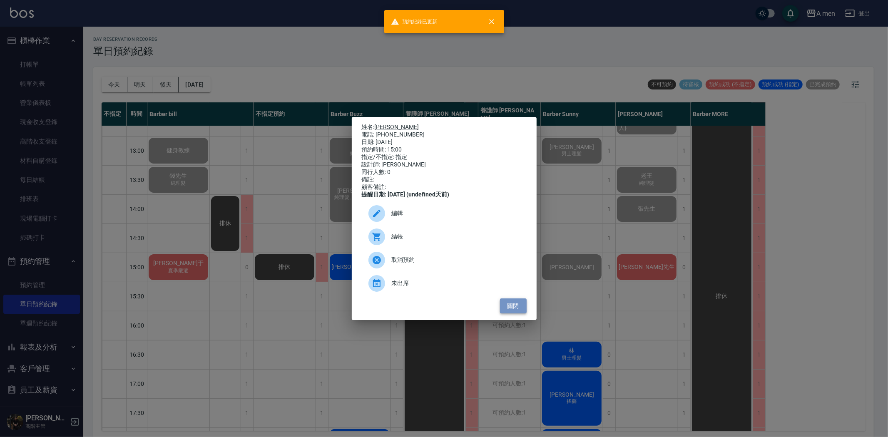
click at [519, 310] on button "關閉" at bounding box center [513, 305] width 27 height 15
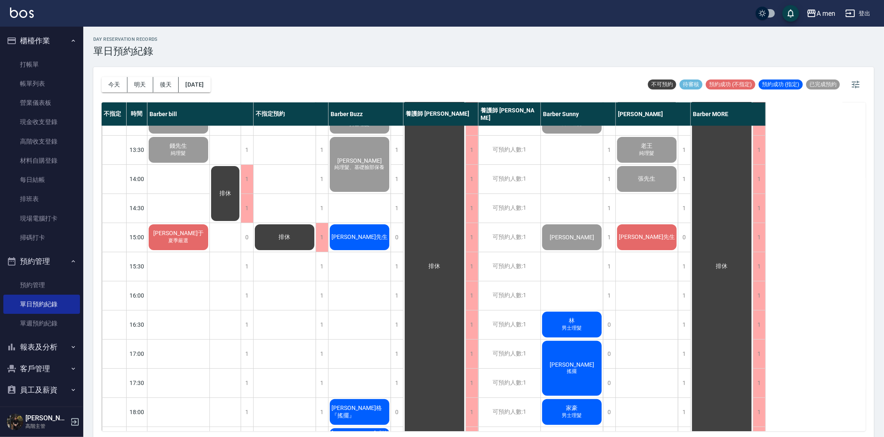
scroll to position [152, 0]
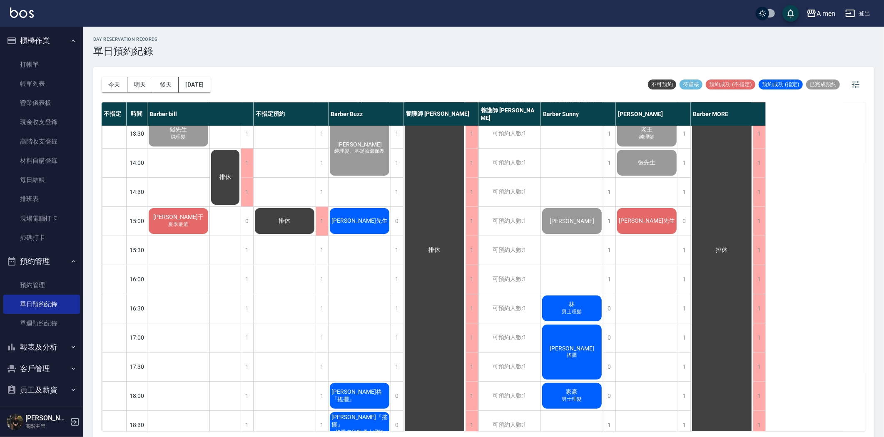
click at [209, 119] on div "黃先生" at bounding box center [178, 104] width 62 height 28
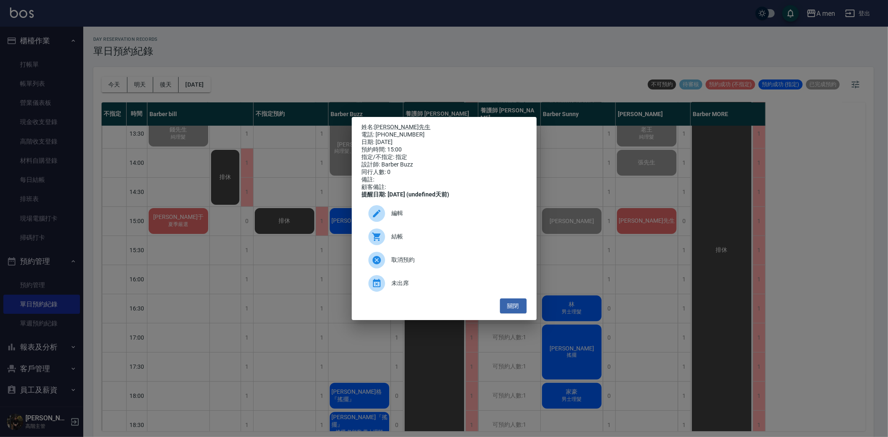
click at [406, 241] on span "結帳" at bounding box center [456, 236] width 128 height 9
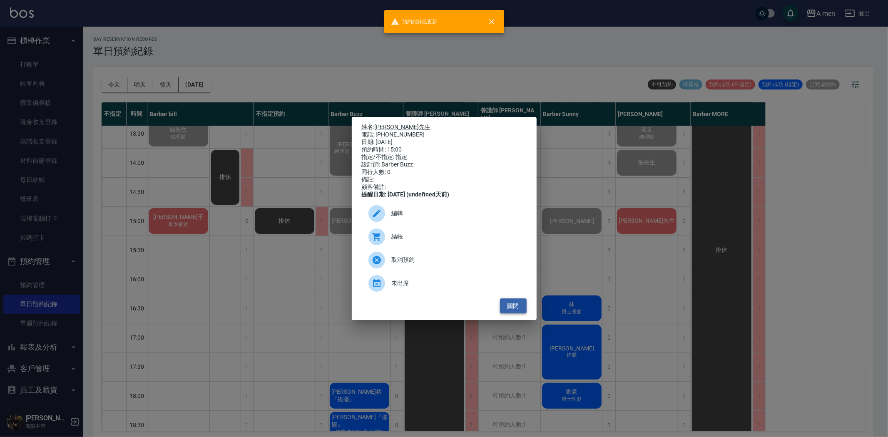
click at [521, 314] on button "關閉" at bounding box center [513, 305] width 27 height 15
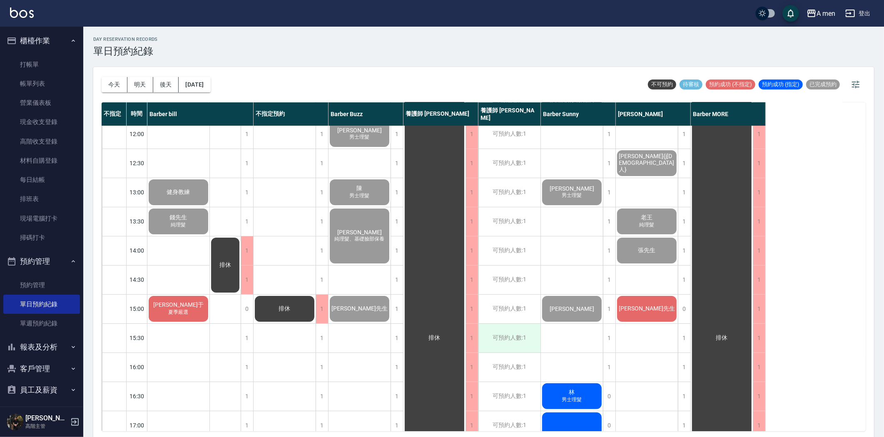
scroll to position [0, 0]
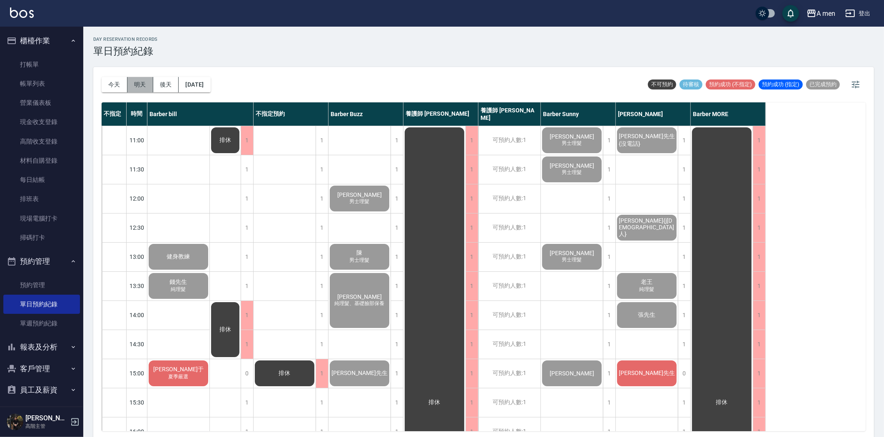
click at [135, 83] on button "明天" at bounding box center [140, 84] width 26 height 15
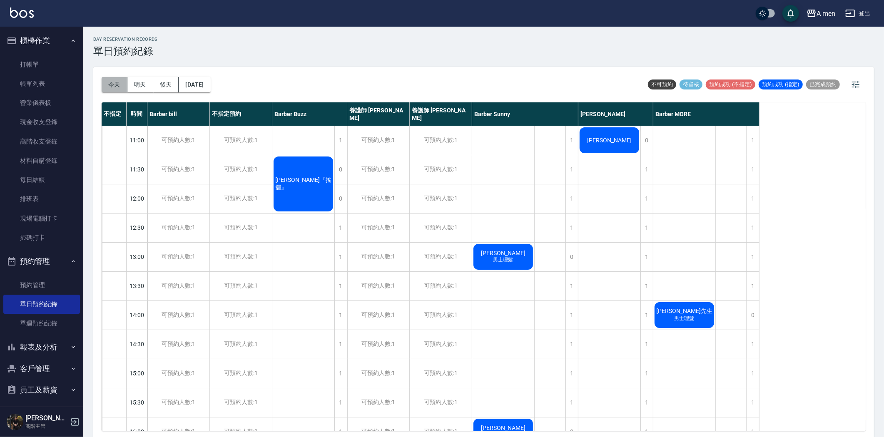
click at [123, 82] on button "今天" at bounding box center [115, 84] width 26 height 15
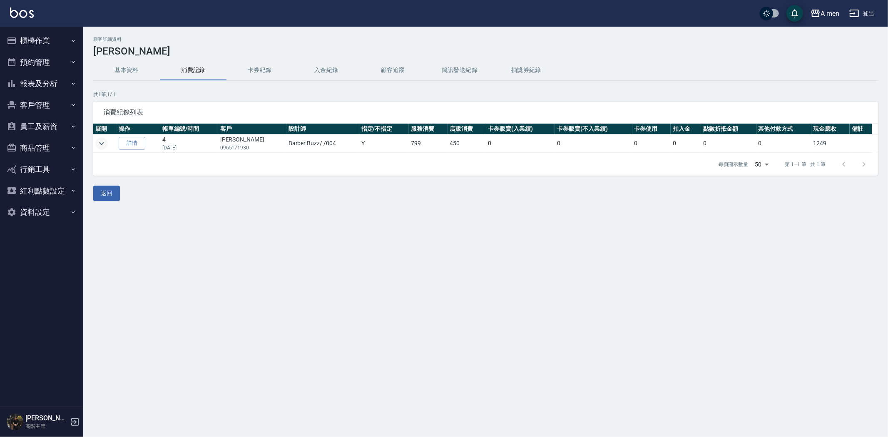
click at [106, 144] on icon "expand row" at bounding box center [102, 144] width 10 height 10
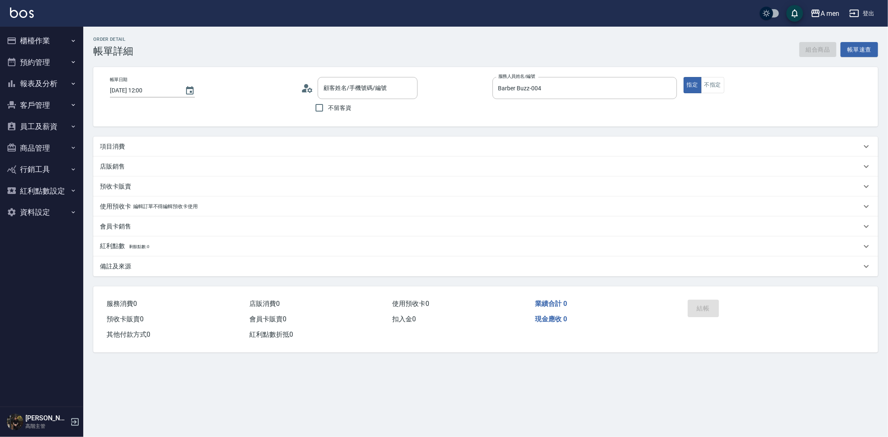
type input "[DATE] 12:00"
type input "Barber Buzz-004"
type input "[PERSON_NAME]/0965171930/null"
click at [272, 145] on div "項目消費" at bounding box center [480, 146] width 761 height 9
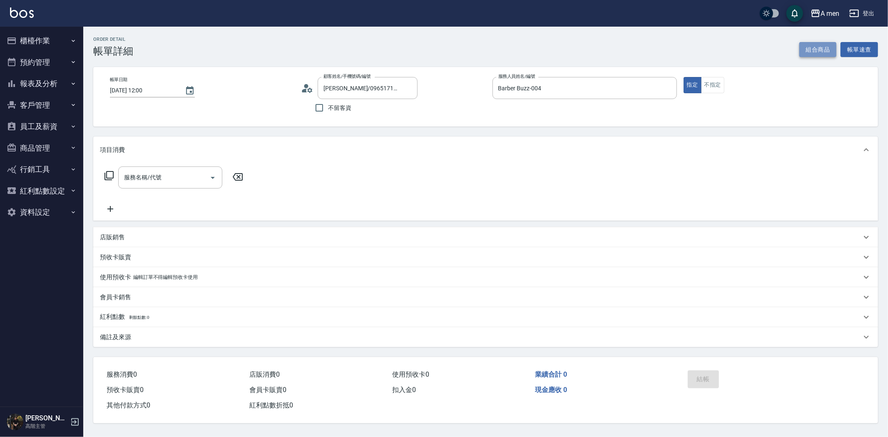
click at [825, 49] on button "組合商品" at bounding box center [817, 49] width 37 height 15
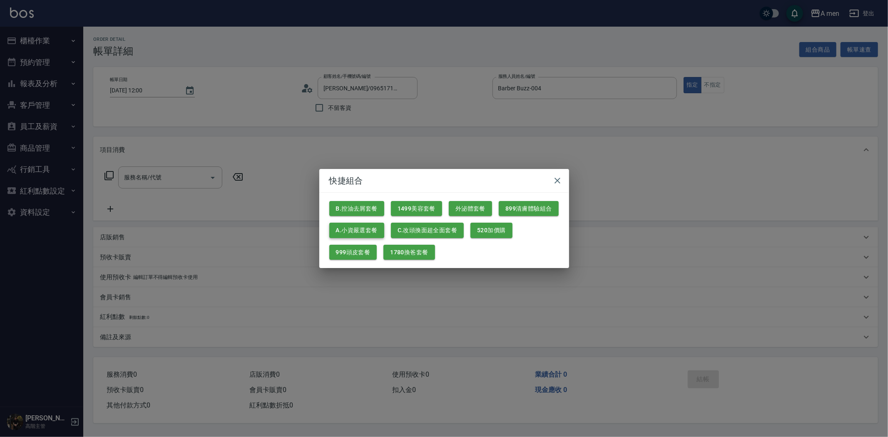
click at [357, 227] on button "A.小資嚴選套餐" at bounding box center [356, 230] width 55 height 15
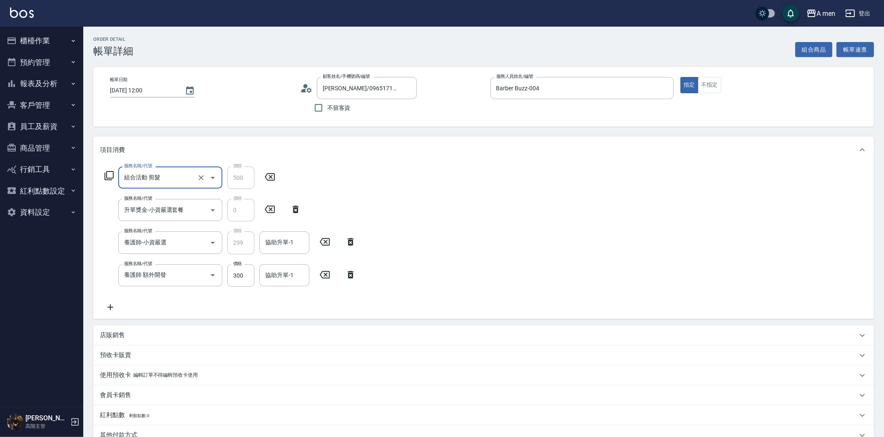
click at [351, 274] on icon at bounding box center [350, 275] width 21 height 10
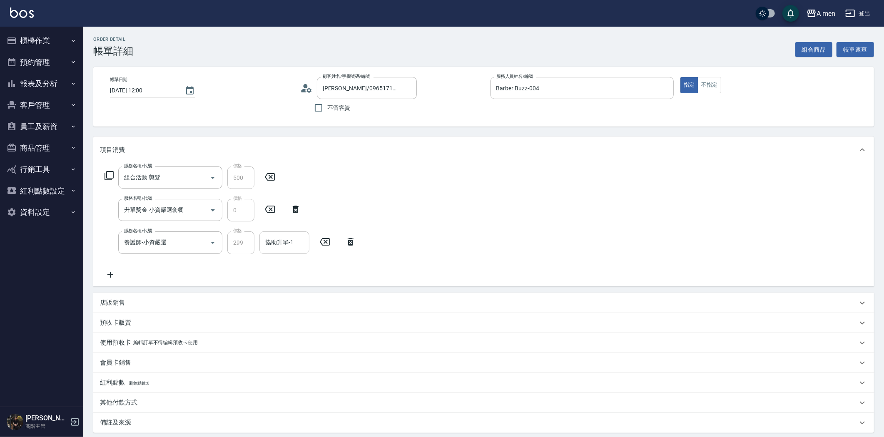
click at [290, 248] on input "協助升單-1" at bounding box center [284, 242] width 42 height 15
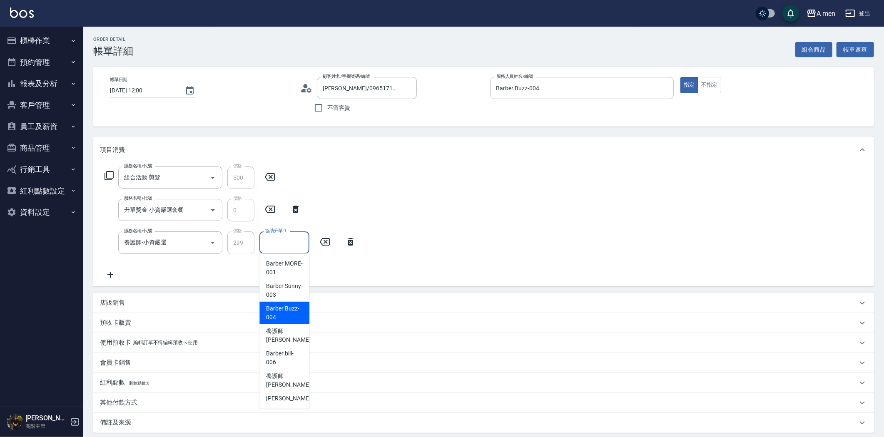
click at [294, 315] on span "Barber Buzz -004" at bounding box center [284, 312] width 37 height 17
type input "Barber Buzz-004"
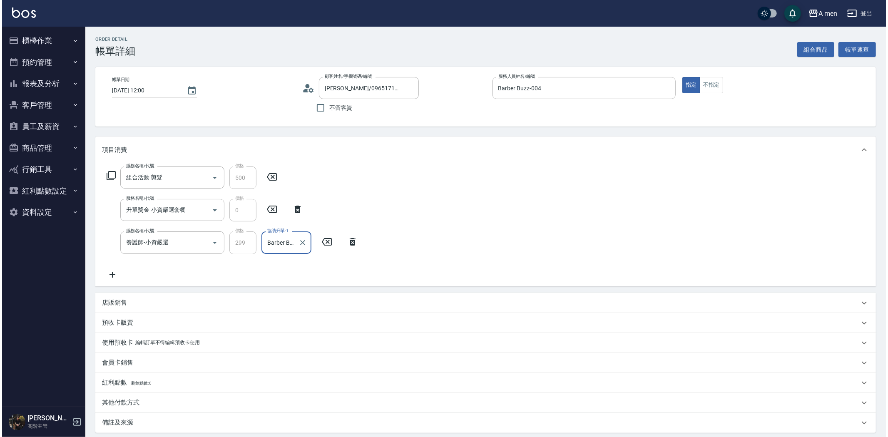
scroll to position [84, 0]
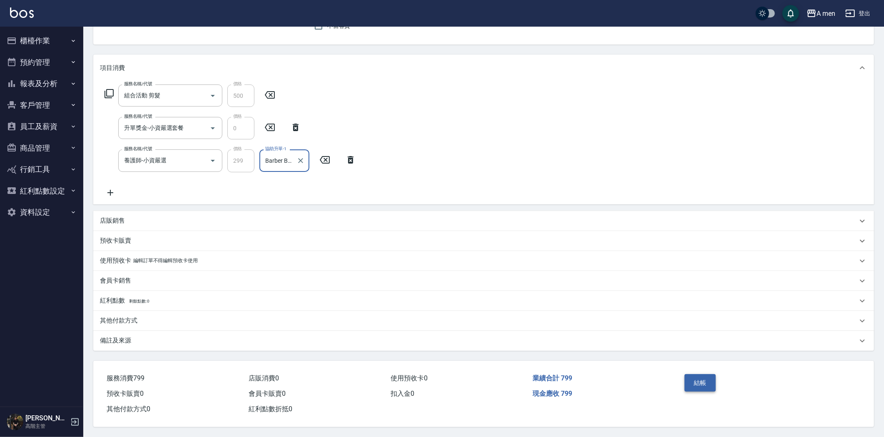
click at [693, 386] on button "結帳" at bounding box center [699, 382] width 31 height 17
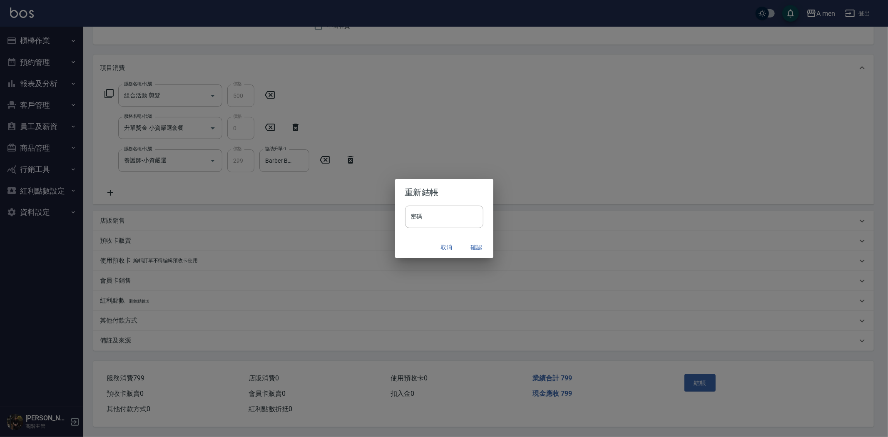
click at [474, 247] on button "確認" at bounding box center [476, 247] width 27 height 15
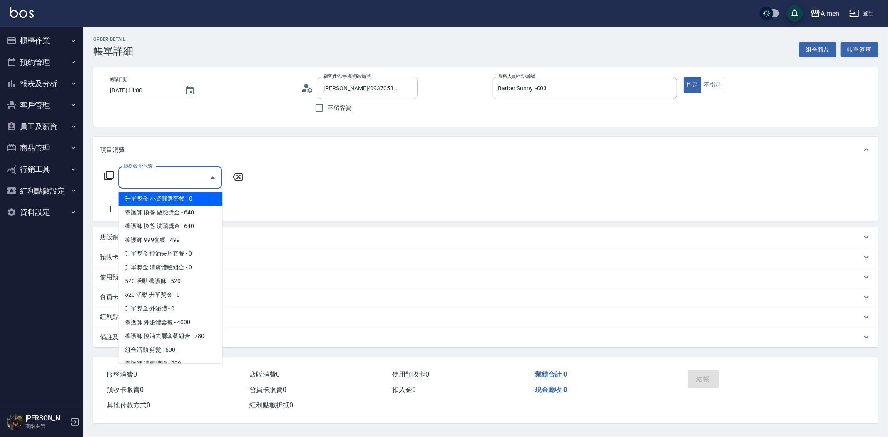
click at [192, 176] on input "服務名稱/代號" at bounding box center [164, 177] width 84 height 15
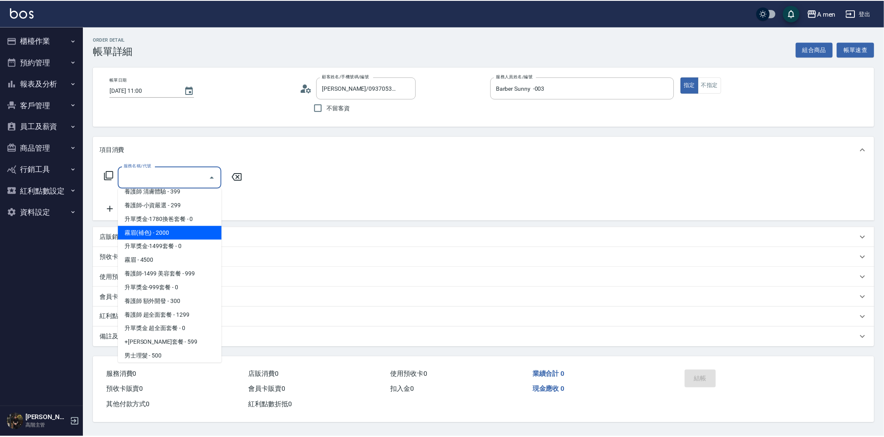
scroll to position [185, 0]
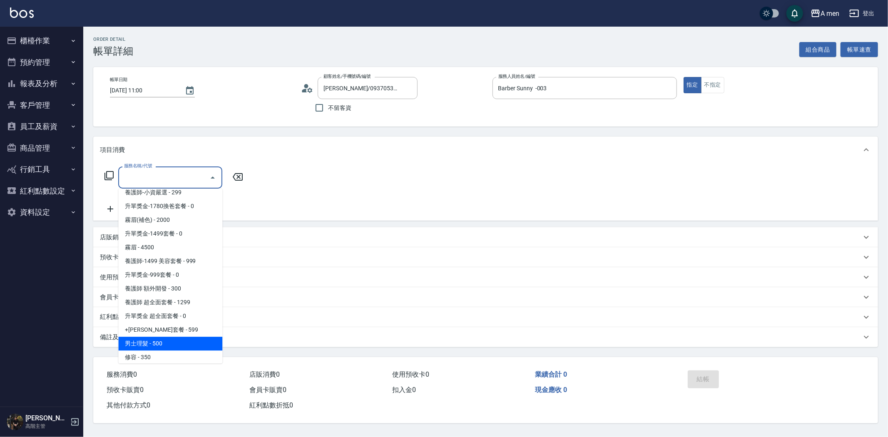
click at [166, 343] on span "男士理髮 - 500" at bounding box center [170, 344] width 104 height 14
type input "男士理髮(A01)"
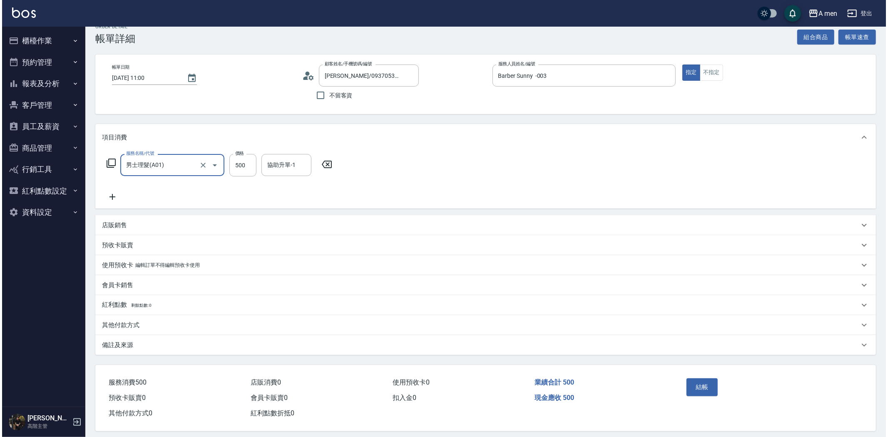
scroll to position [19, 0]
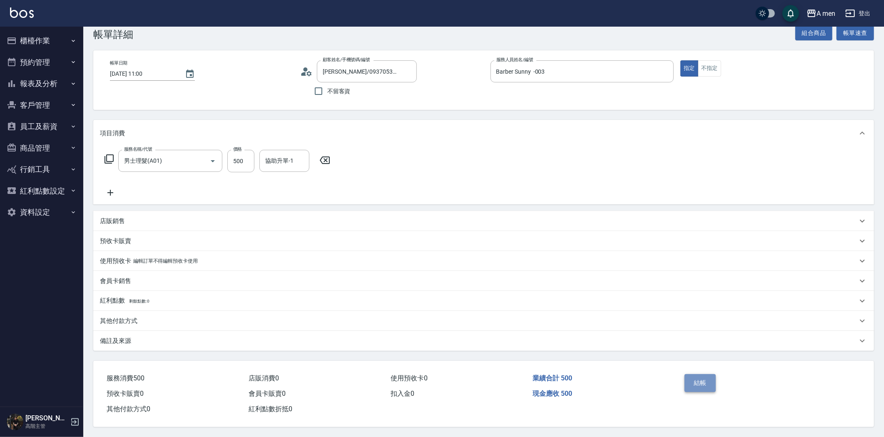
click at [688, 379] on button "結帳" at bounding box center [699, 382] width 31 height 17
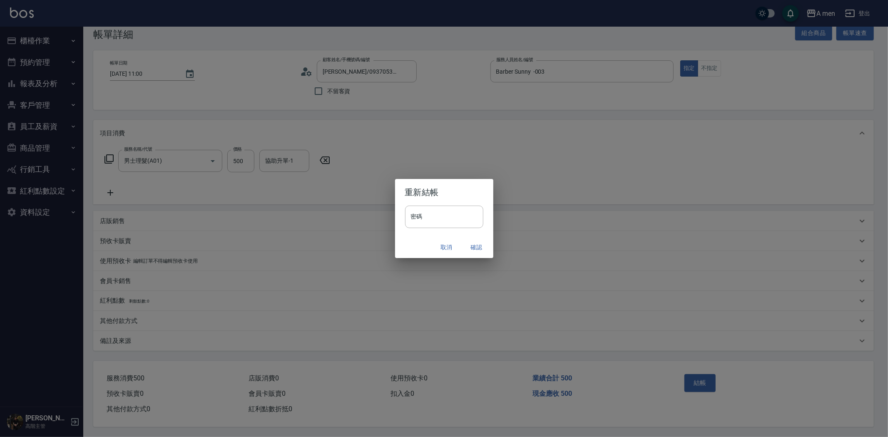
click at [479, 251] on button "確認" at bounding box center [476, 247] width 27 height 15
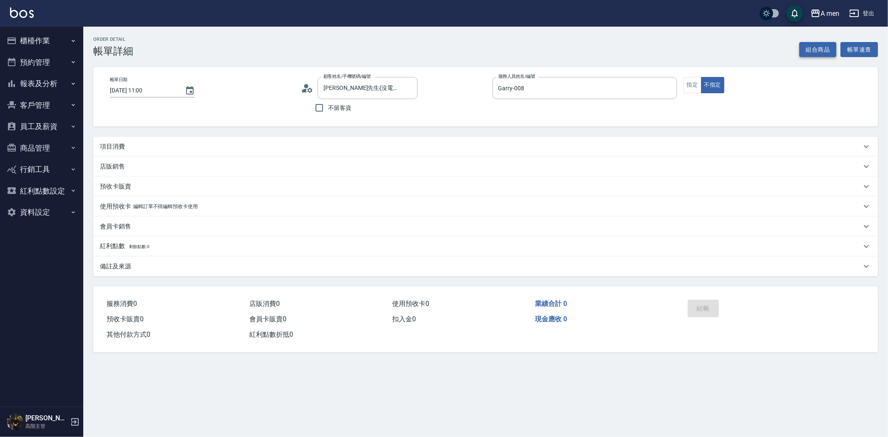
click at [810, 52] on button "組合商品" at bounding box center [817, 49] width 37 height 15
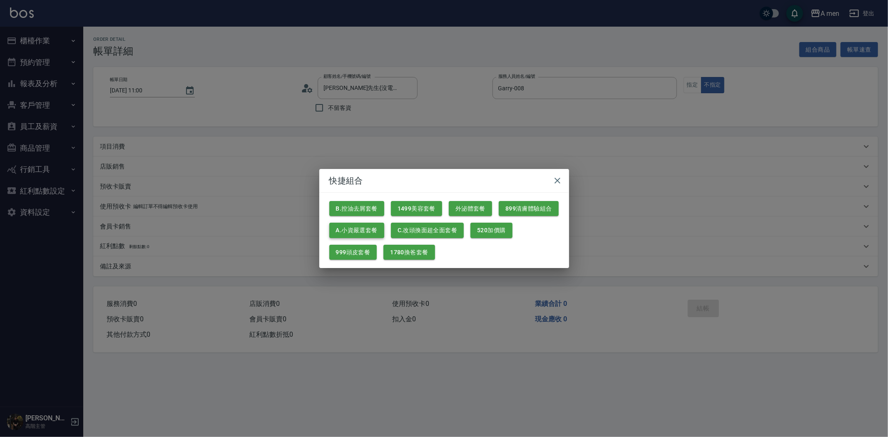
click at [370, 228] on button "A.小資嚴選套餐" at bounding box center [356, 230] width 55 height 15
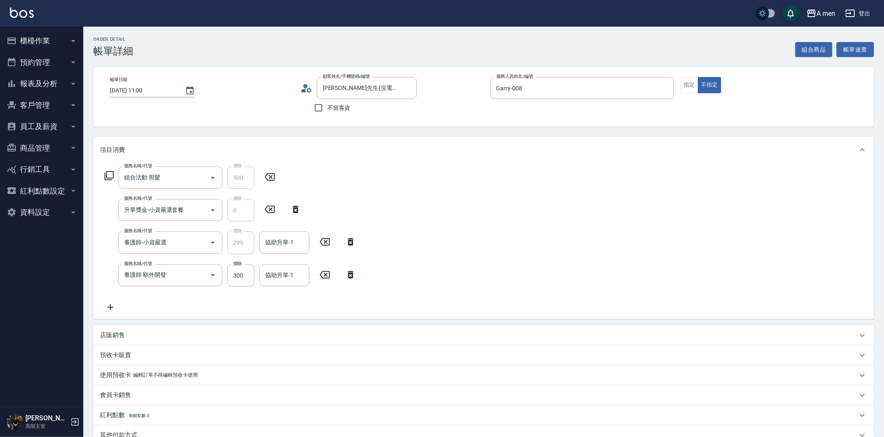
click at [355, 276] on icon at bounding box center [350, 275] width 21 height 10
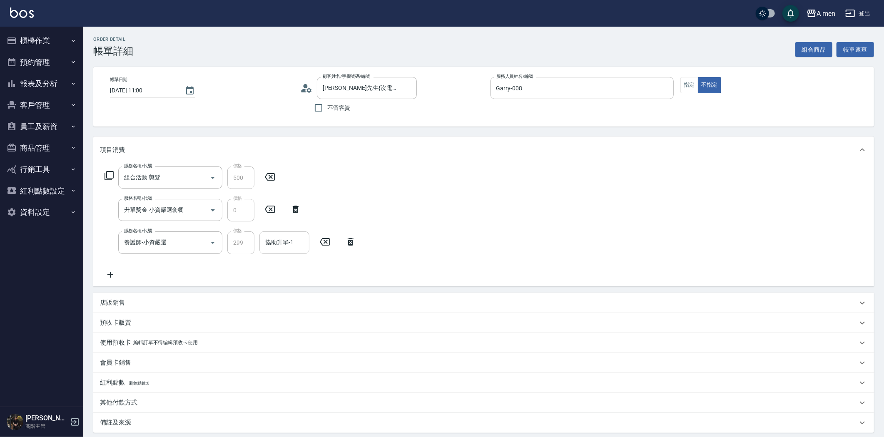
click at [292, 250] on input "協助升單-1" at bounding box center [284, 242] width 42 height 15
drag, startPoint x: 293, startPoint y: 392, endPoint x: 357, endPoint y: 365, distance: 69.2
click at [293, 392] on div "Garry -008" at bounding box center [284, 399] width 50 height 14
type input "Garry-008"
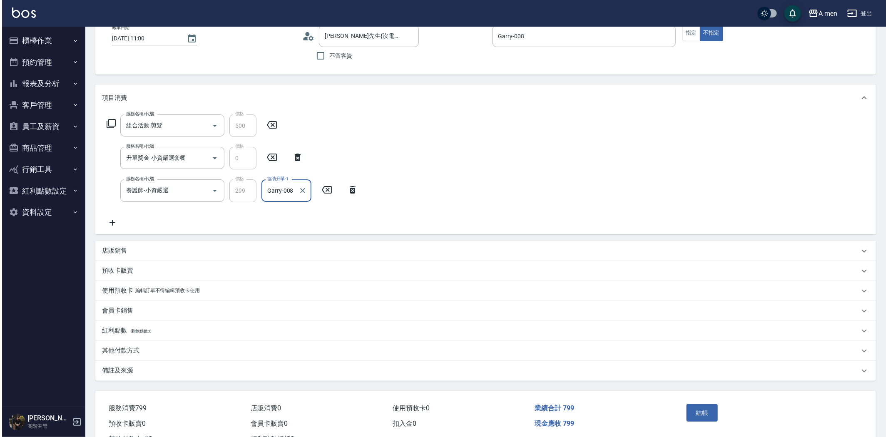
scroll to position [84, 0]
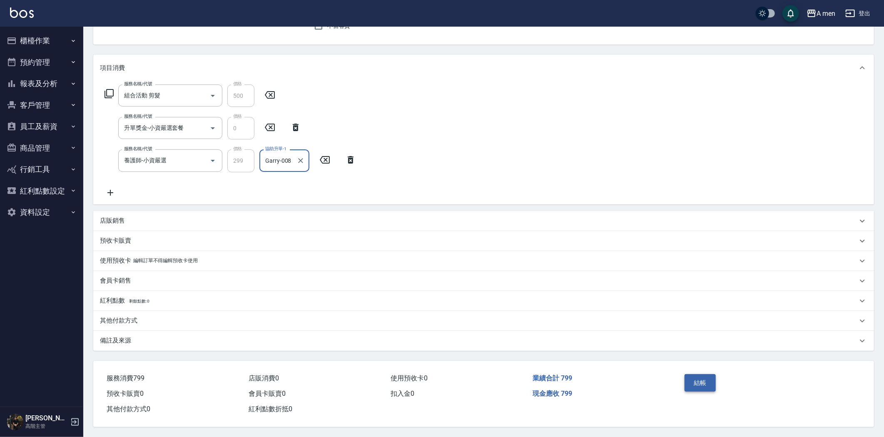
click at [696, 387] on button "結帳" at bounding box center [699, 382] width 31 height 17
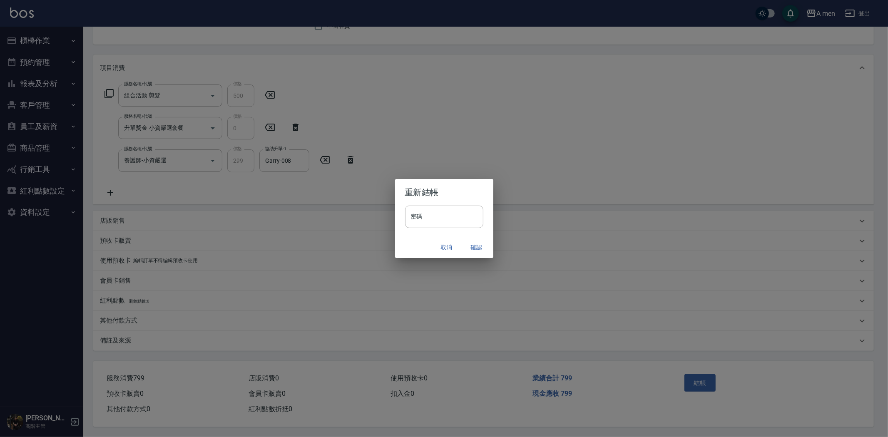
click at [477, 241] on div "取消 確認" at bounding box center [444, 247] width 98 height 22
click at [477, 243] on button "確認" at bounding box center [476, 247] width 27 height 15
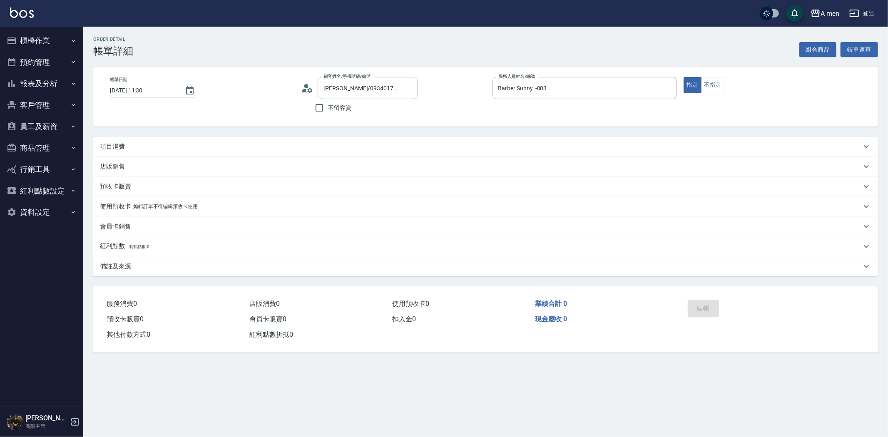
click at [133, 146] on div "項目消費" at bounding box center [480, 146] width 761 height 9
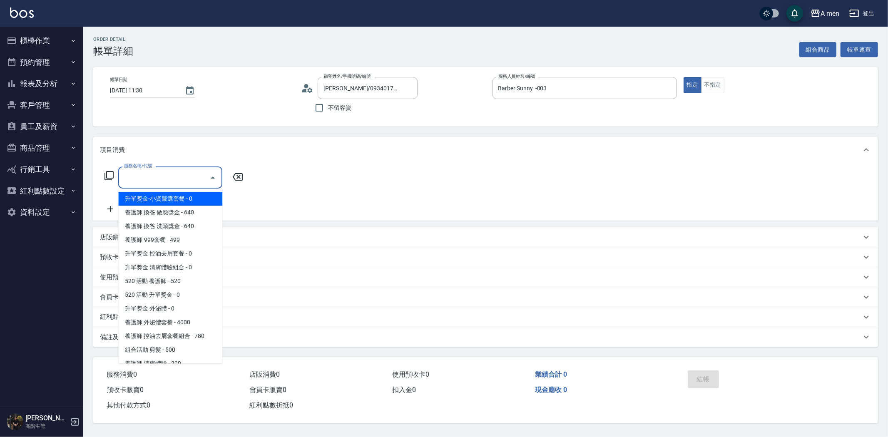
click at [141, 173] on input "服務名稱/代號" at bounding box center [164, 177] width 84 height 15
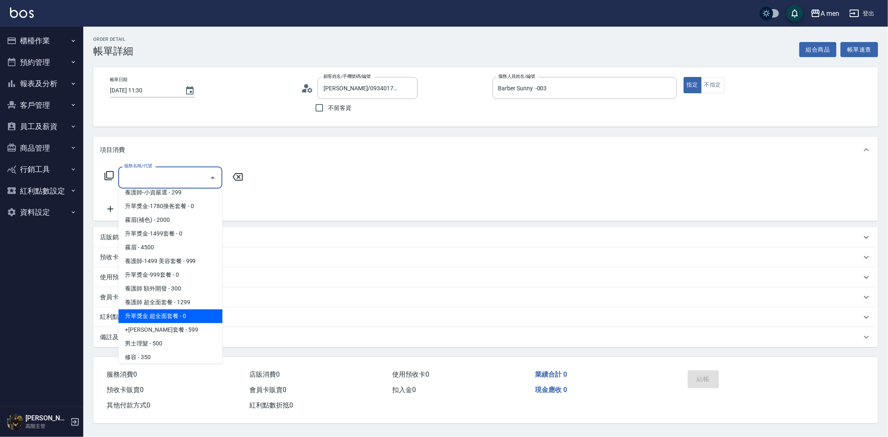
scroll to position [231, 0]
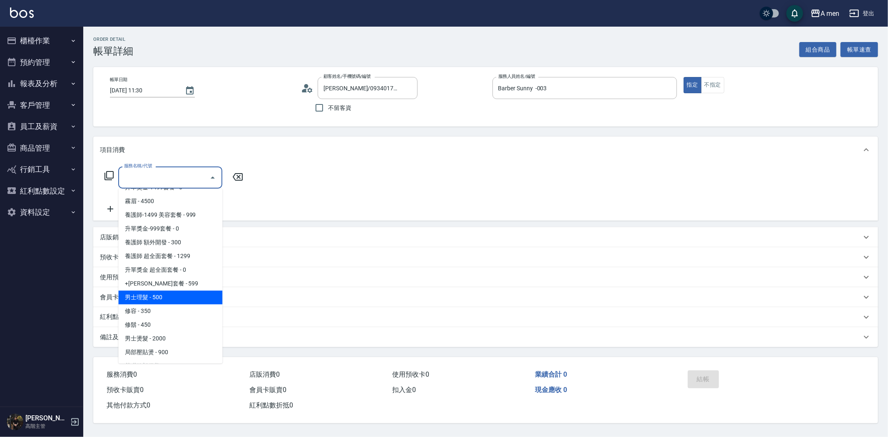
click at [176, 297] on span "男士理髮 - 500" at bounding box center [170, 297] width 104 height 14
type input "男士理髮(A01)"
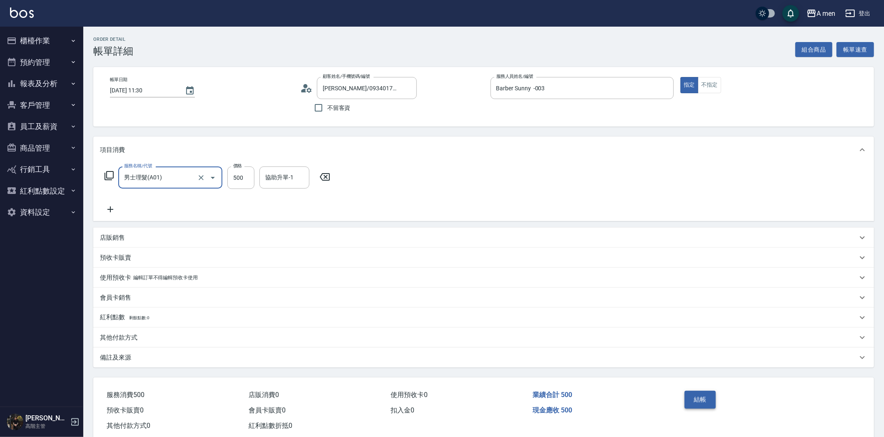
click at [691, 398] on button "結帳" at bounding box center [699, 399] width 31 height 17
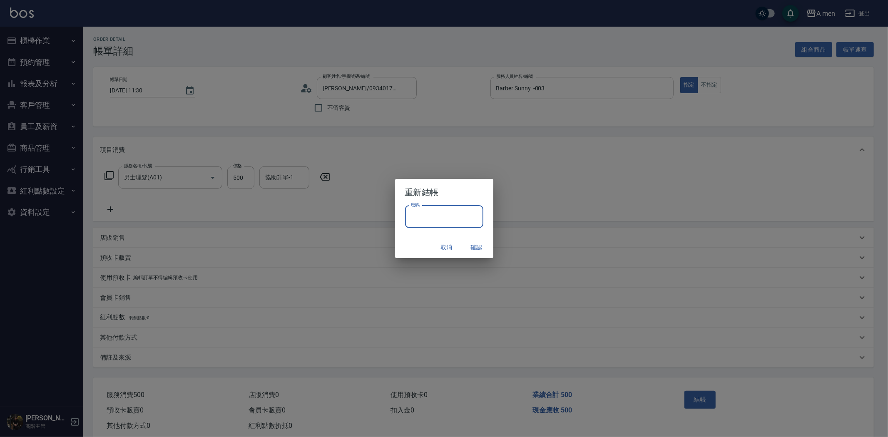
click at [446, 224] on input "密碼" at bounding box center [444, 217] width 78 height 22
type input "****"
click at [473, 244] on button "確認" at bounding box center [476, 247] width 27 height 15
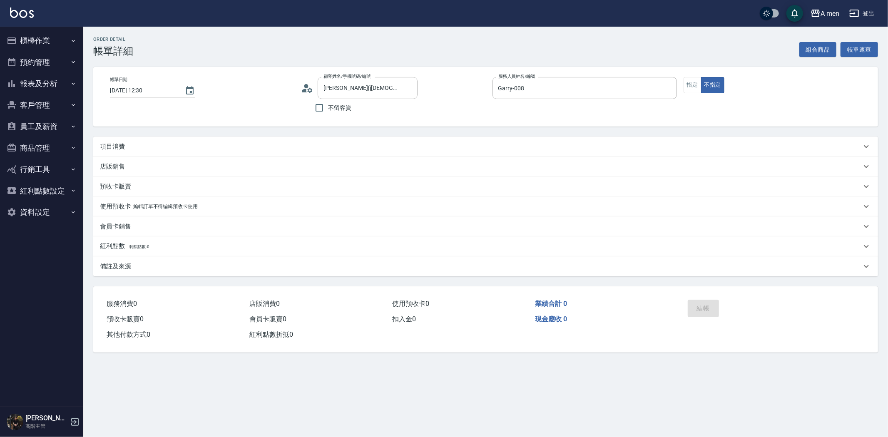
click at [230, 149] on div "項目消費" at bounding box center [480, 146] width 761 height 9
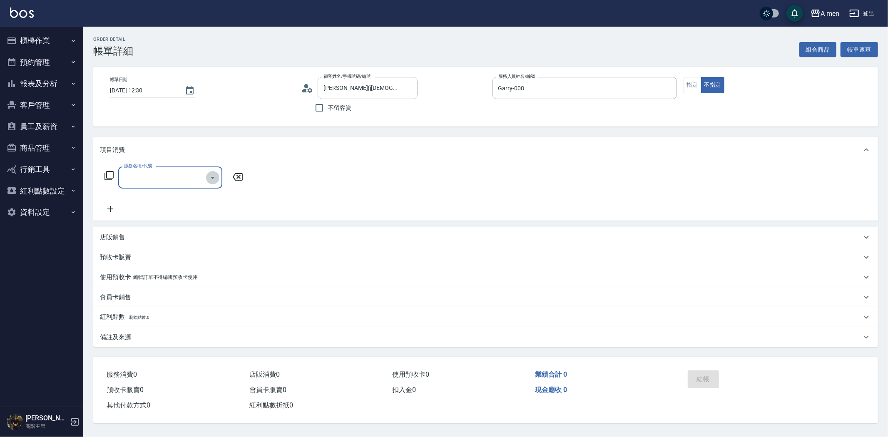
click at [209, 179] on icon "Open" at bounding box center [213, 178] width 10 height 10
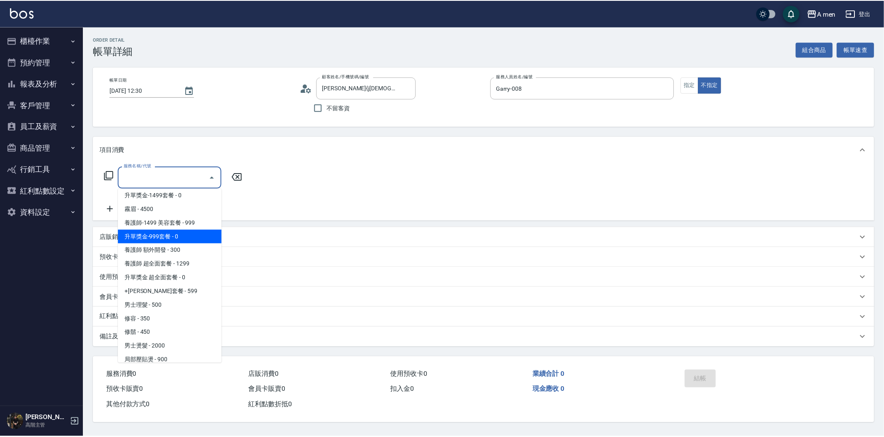
scroll to position [231, 0]
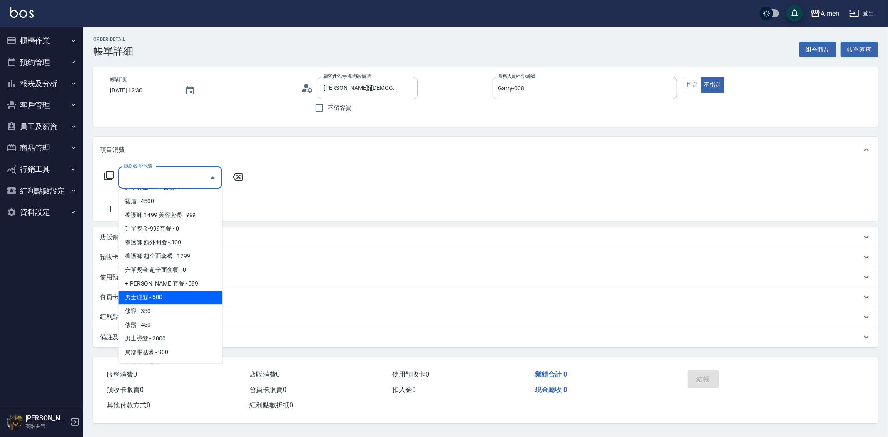
click at [175, 302] on span "男士理髮 - 500" at bounding box center [170, 297] width 104 height 14
type input "男士理髮(A01)"
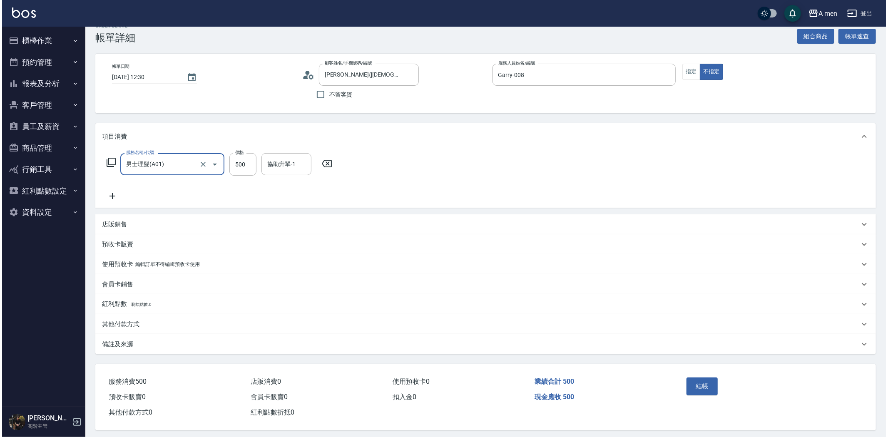
scroll to position [19, 0]
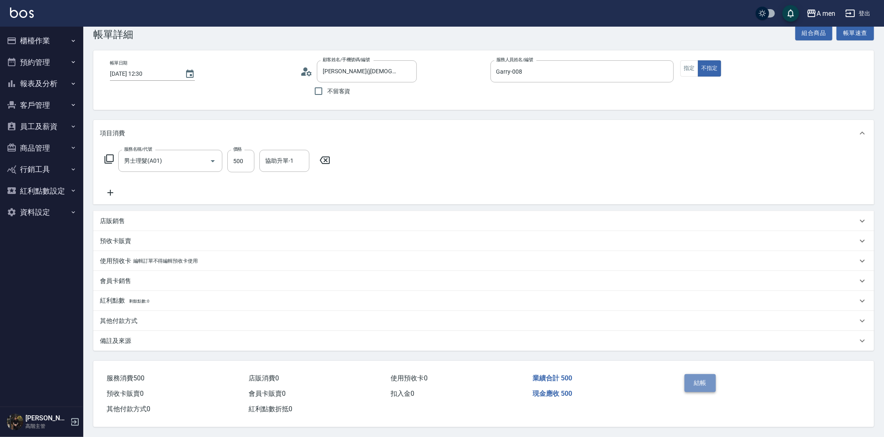
click at [707, 379] on button "結帳" at bounding box center [699, 382] width 31 height 17
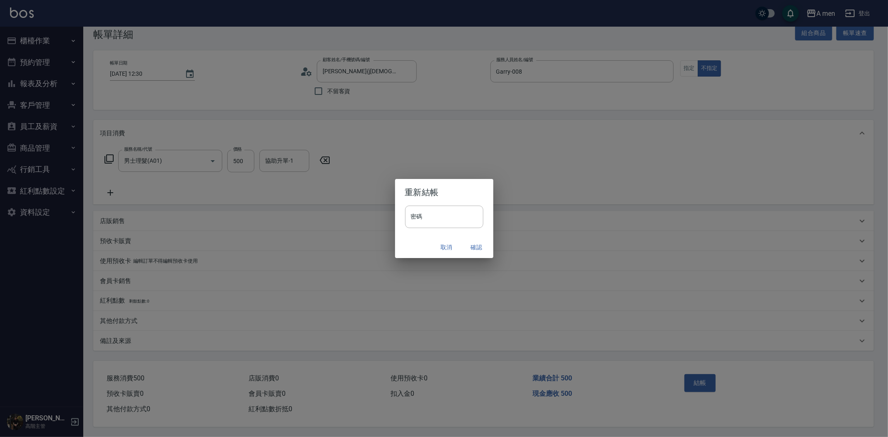
click at [475, 246] on button "確認" at bounding box center [476, 247] width 27 height 15
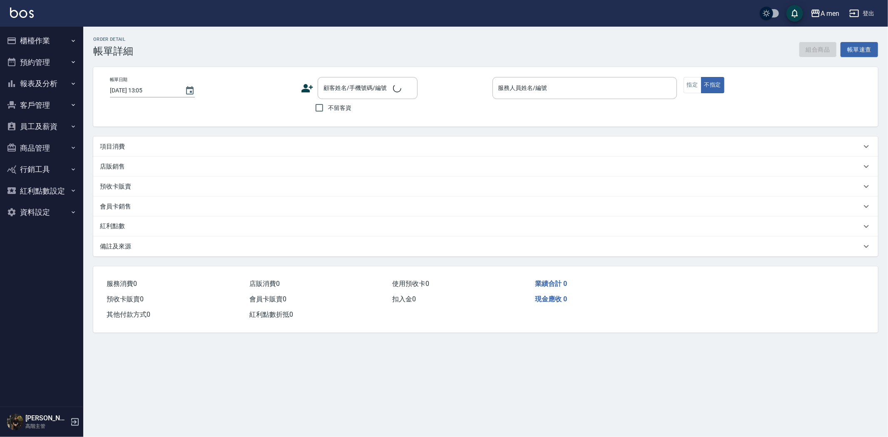
type input "[DATE] 13:00"
type input "Barber Buzz-004"
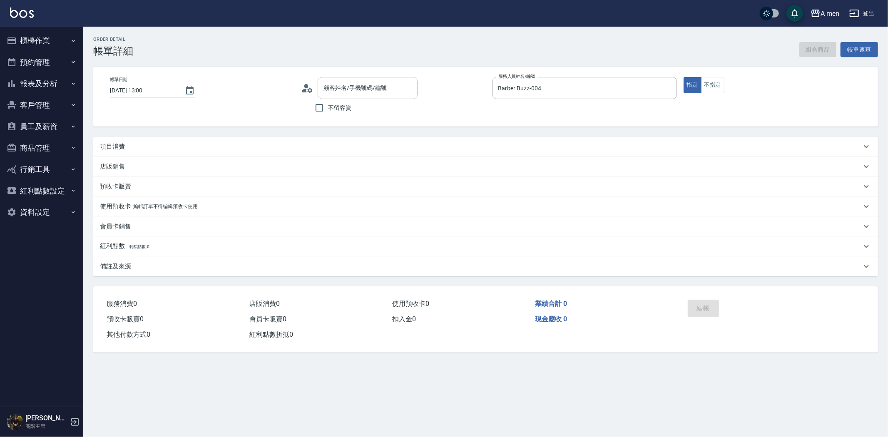
type input "陳/0925128751/null"
click at [385, 146] on div "項目消費" at bounding box center [480, 146] width 761 height 9
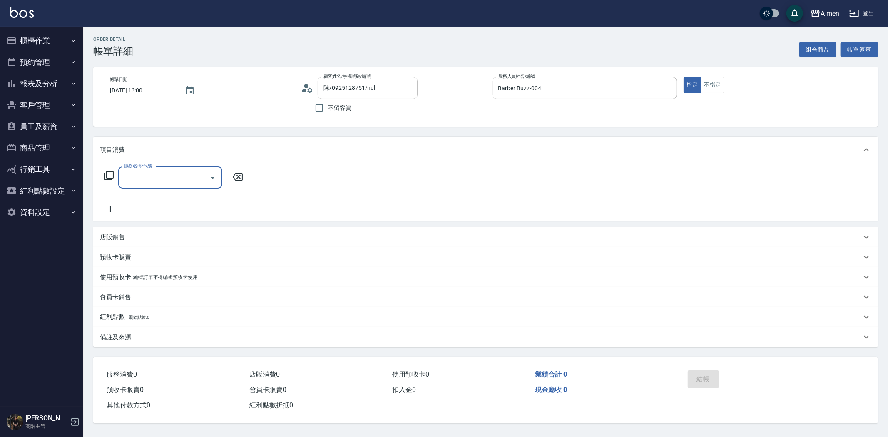
click at [197, 173] on input "服務名稱/代號" at bounding box center [164, 177] width 84 height 15
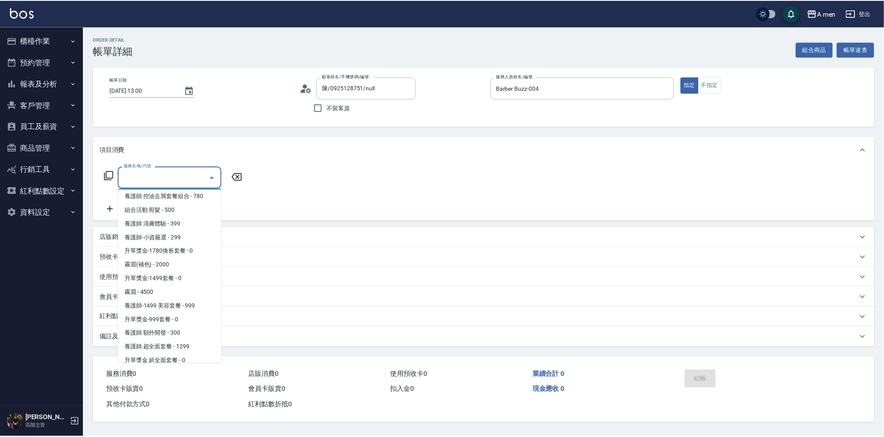
scroll to position [231, 0]
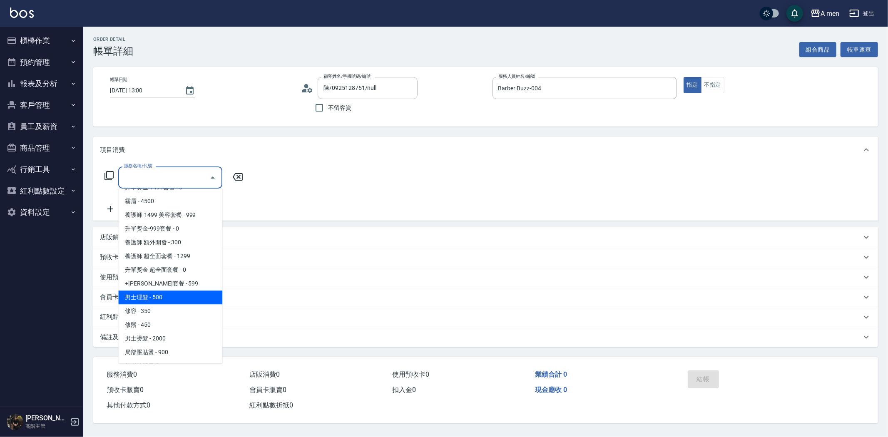
click at [171, 292] on span "男士理髮 - 500" at bounding box center [170, 297] width 104 height 14
type input "男士理髮(A01)"
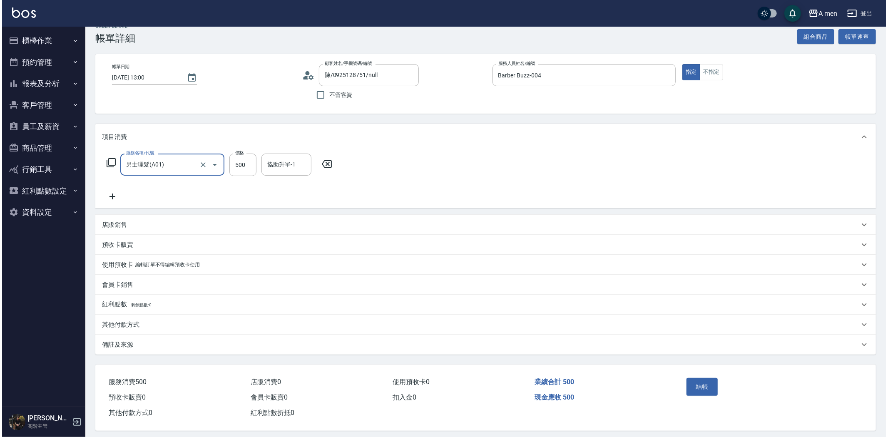
scroll to position [19, 0]
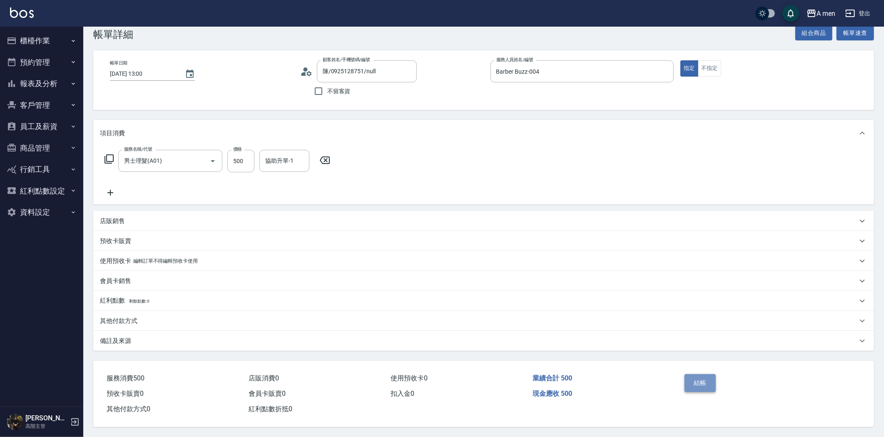
click at [696, 375] on button "結帳" at bounding box center [699, 382] width 31 height 17
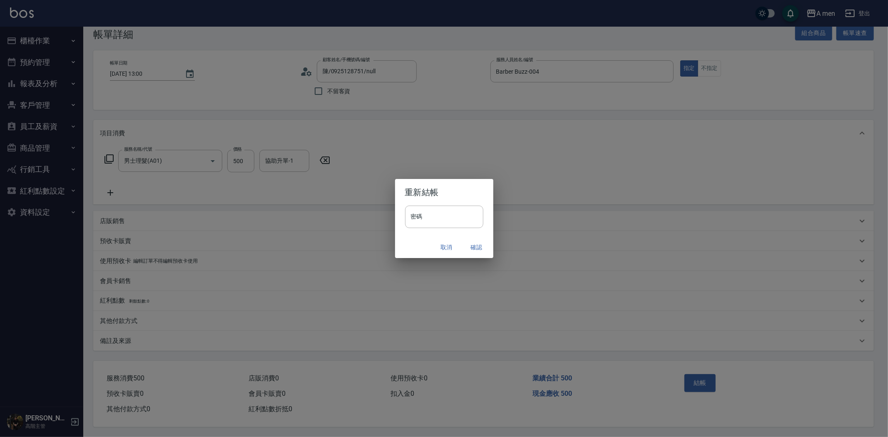
click at [472, 251] on button "確認" at bounding box center [476, 247] width 27 height 15
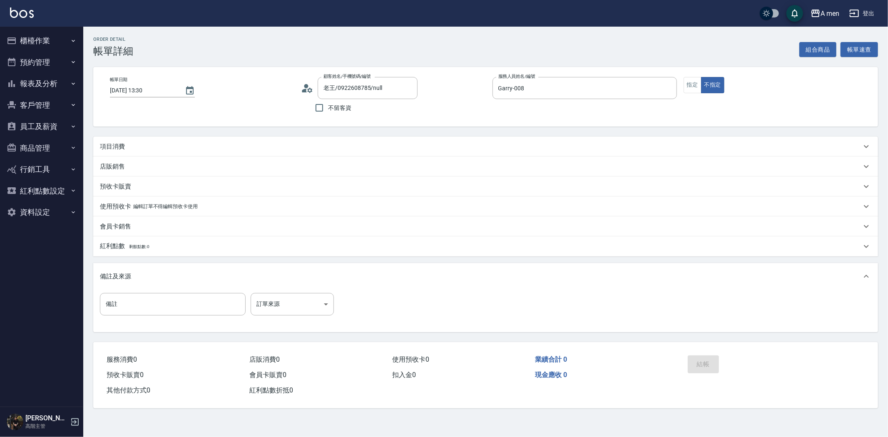
click at [128, 149] on div "項目消費" at bounding box center [480, 146] width 761 height 9
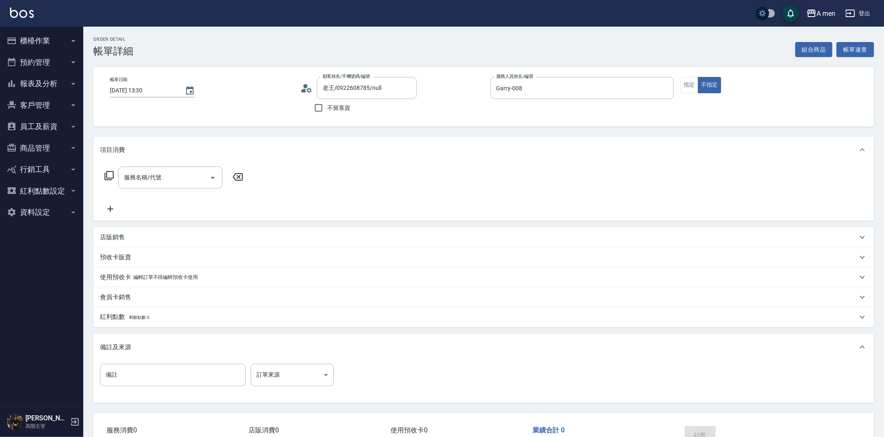
click at [110, 179] on icon at bounding box center [109, 176] width 10 height 10
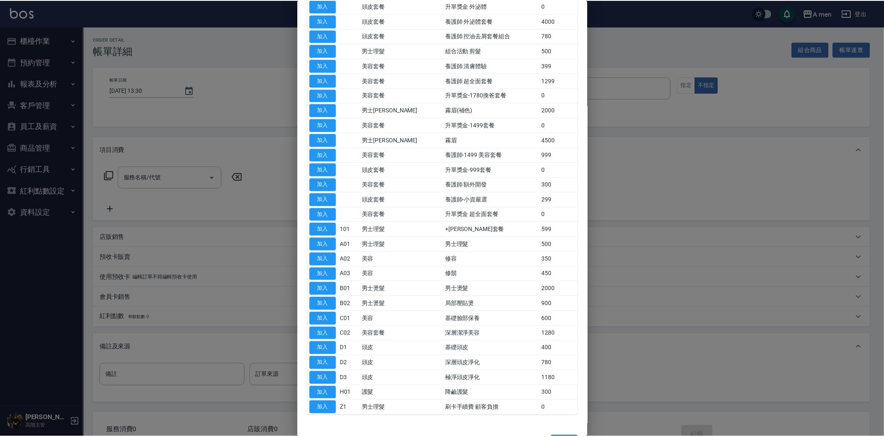
scroll to position [231, 0]
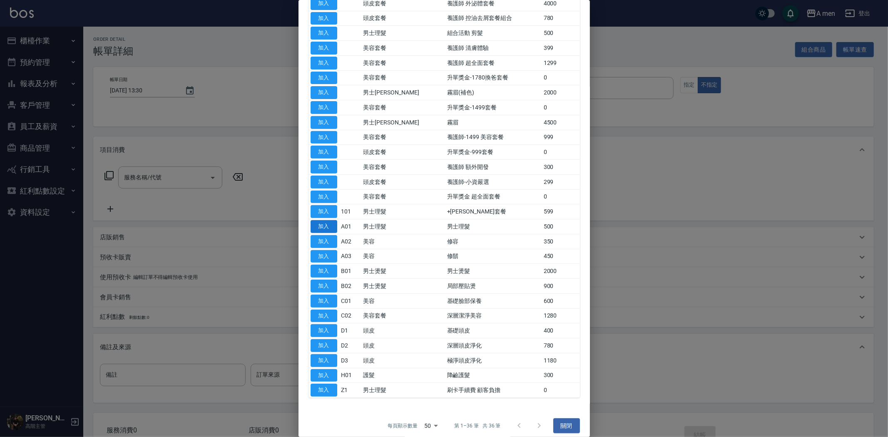
click at [324, 228] on button "加入" at bounding box center [323, 226] width 27 height 13
type input "男士理髮(A01)"
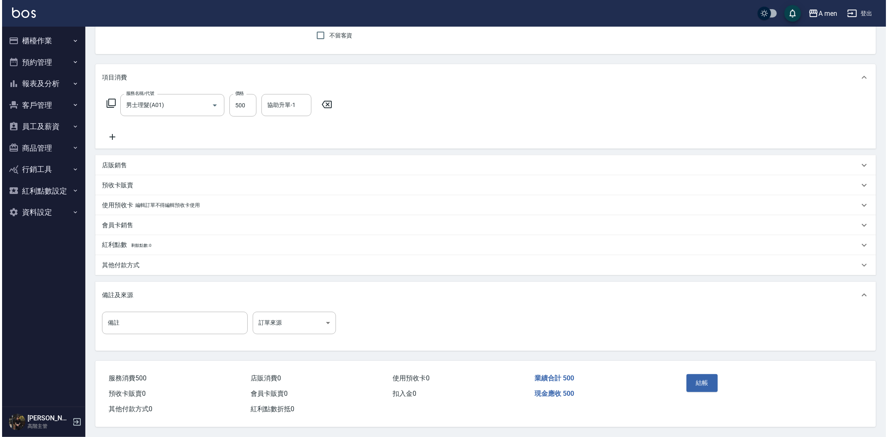
scroll to position [75, 0]
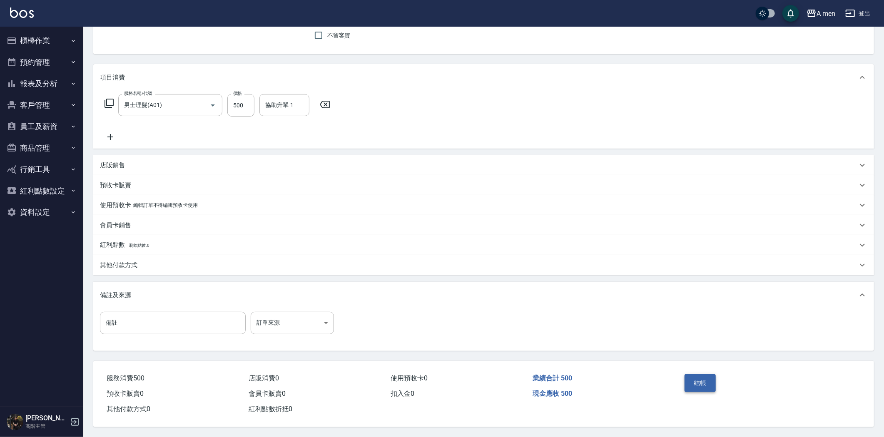
click at [708, 376] on button "結帳" at bounding box center [699, 382] width 31 height 17
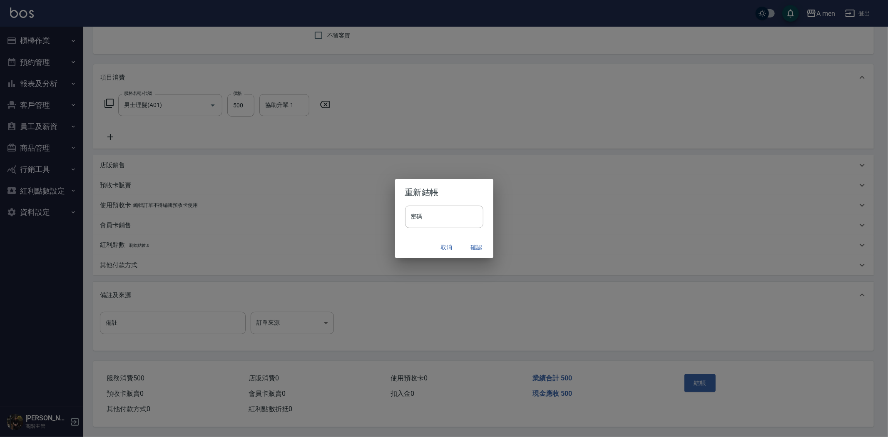
click at [472, 244] on button "確認" at bounding box center [476, 247] width 27 height 15
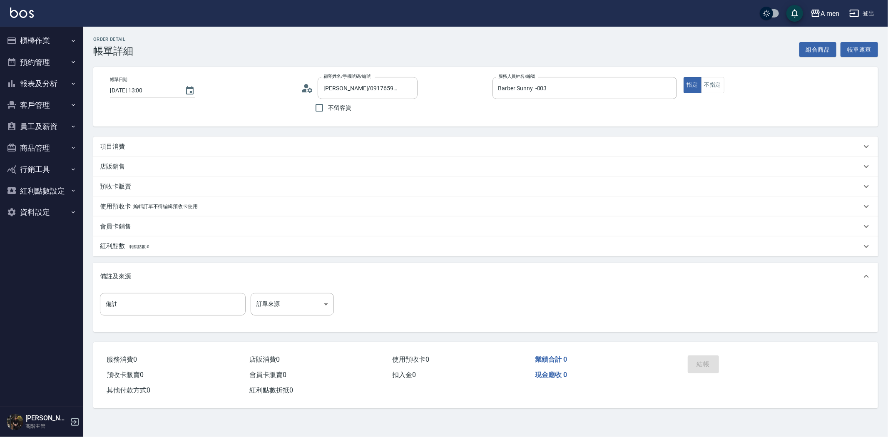
click at [251, 147] on div "項目消費" at bounding box center [480, 146] width 761 height 9
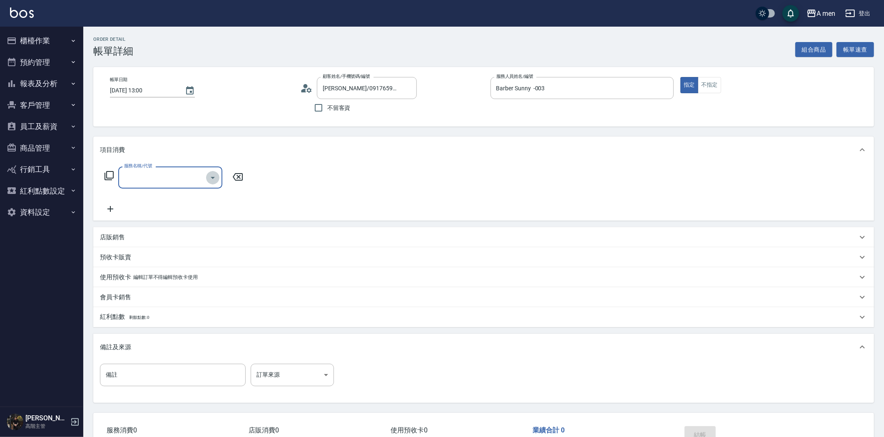
click at [213, 179] on icon "Open" at bounding box center [213, 178] width 10 height 10
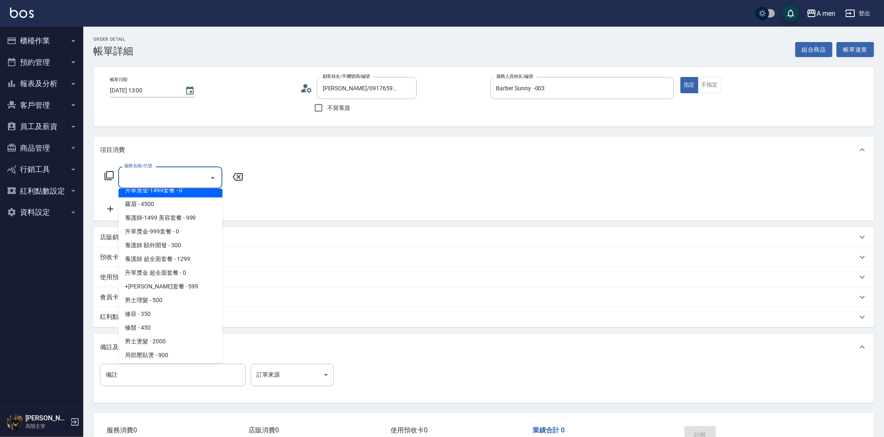
scroll to position [323, 0]
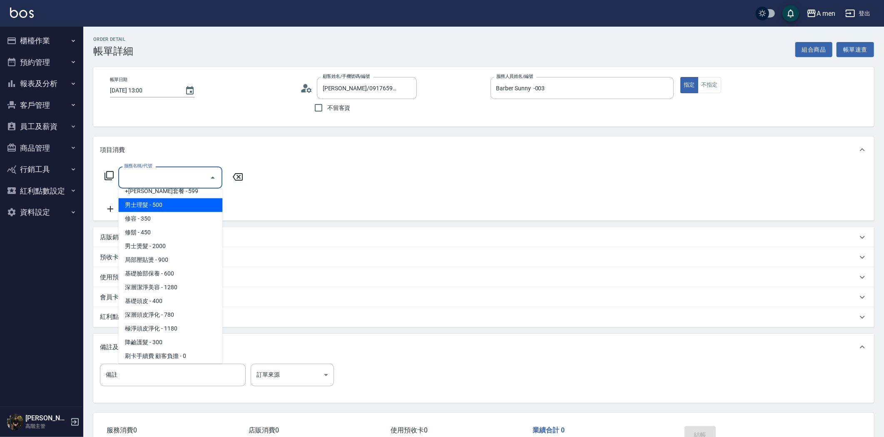
click at [163, 207] on span "男士理髮 - 500" at bounding box center [170, 205] width 104 height 14
type input "男士理髮(A01)"
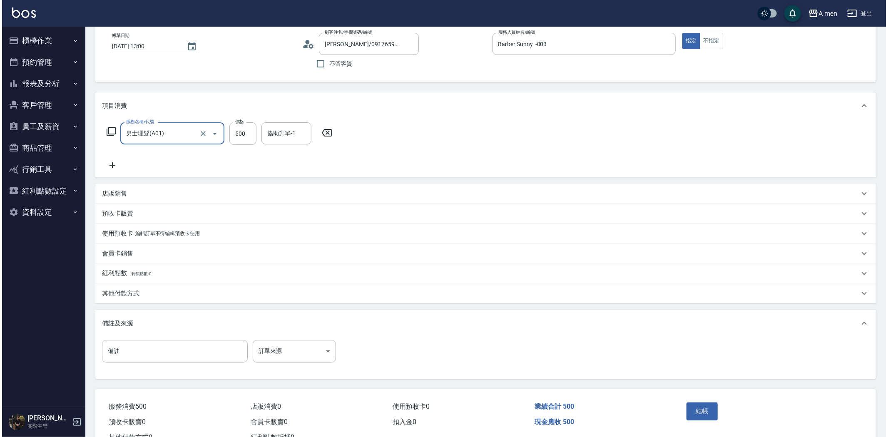
scroll to position [75, 0]
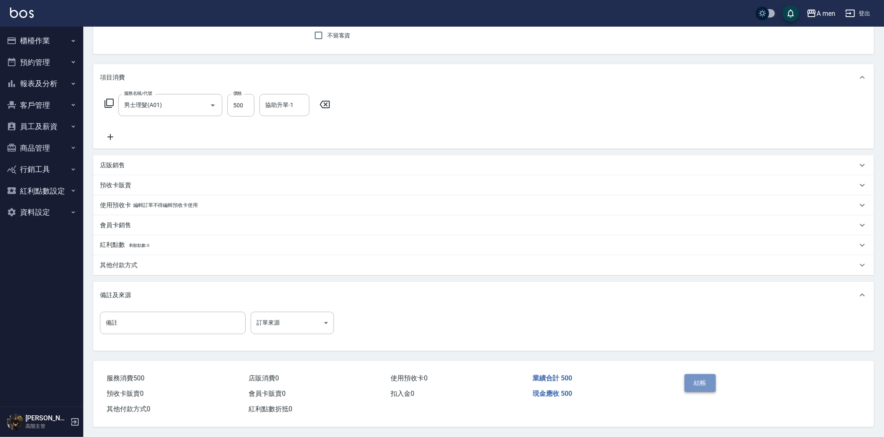
click at [696, 376] on button "結帳" at bounding box center [699, 382] width 31 height 17
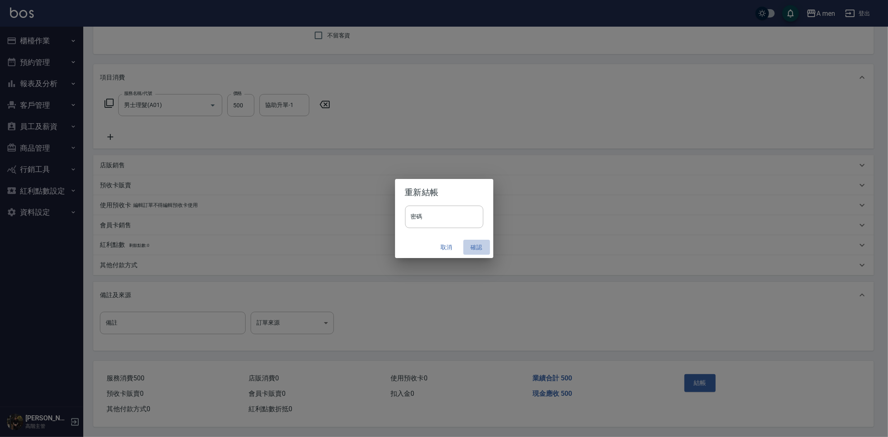
click at [474, 247] on button "確認" at bounding box center [476, 247] width 27 height 15
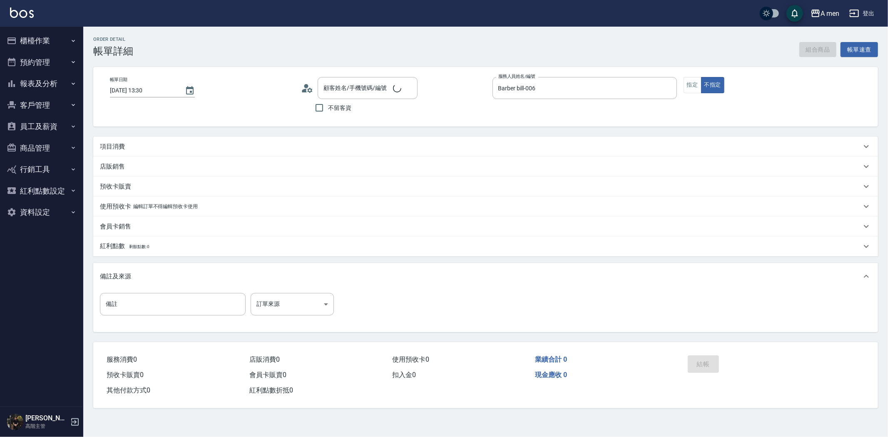
type input "[DATE] 13:30"
type input "Barber bill-006"
type input "錢先生/0929219868/null"
click at [310, 147] on div "項目消費" at bounding box center [480, 146] width 761 height 9
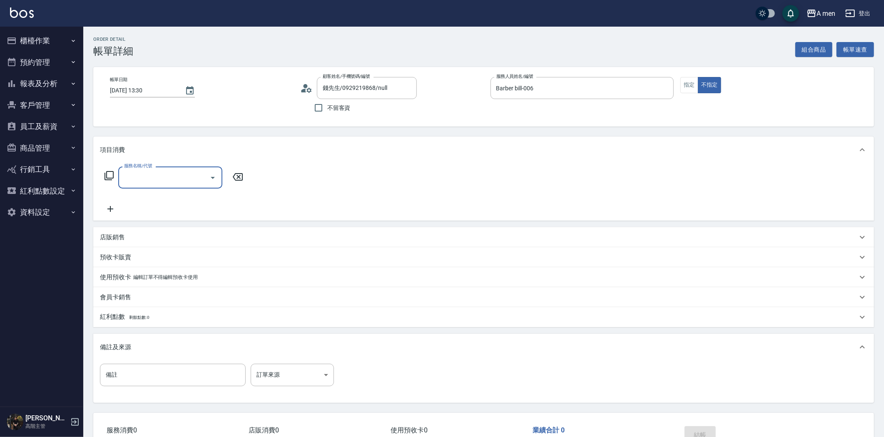
click at [206, 181] on div at bounding box center [212, 177] width 12 height 22
click at [211, 176] on icon "Open" at bounding box center [213, 178] width 10 height 10
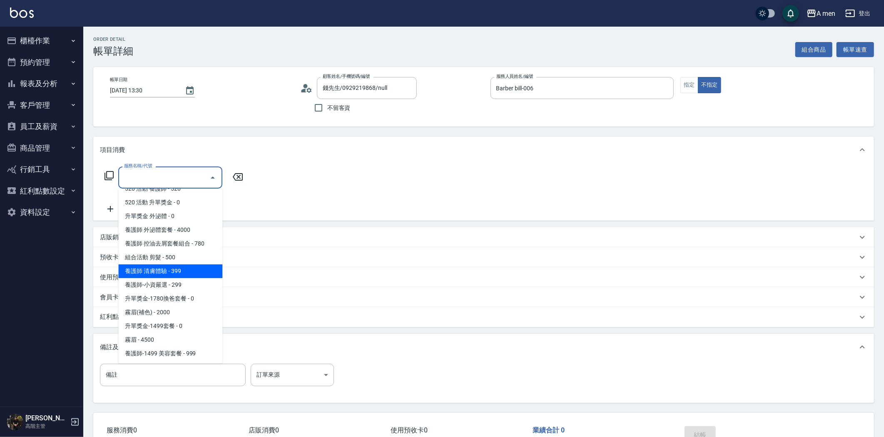
scroll to position [323, 0]
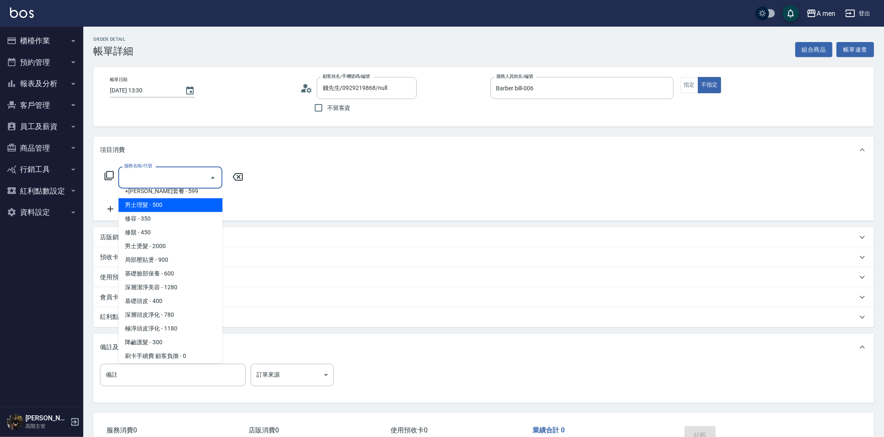
click at [163, 210] on span "男士理髮 - 500" at bounding box center [170, 205] width 104 height 14
type input "男士理髮(A01)"
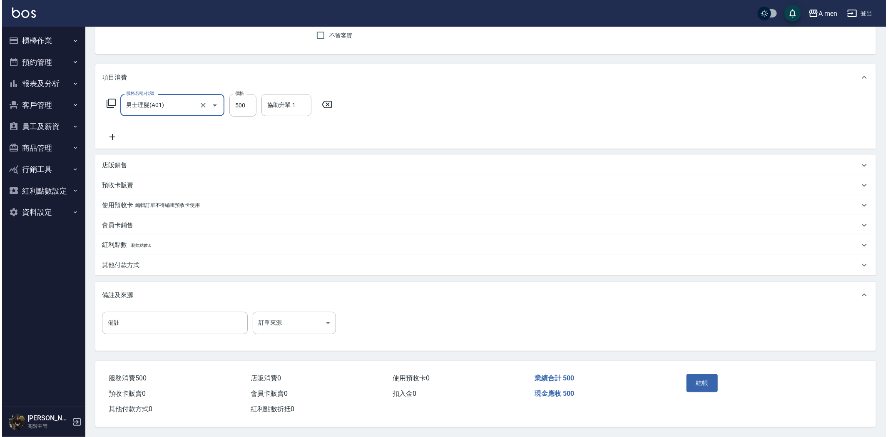
scroll to position [75, 0]
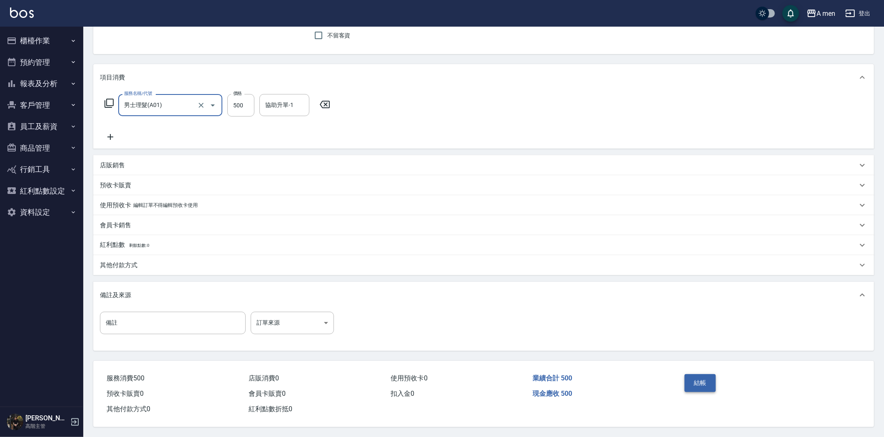
click at [712, 385] on button "結帳" at bounding box center [699, 382] width 31 height 17
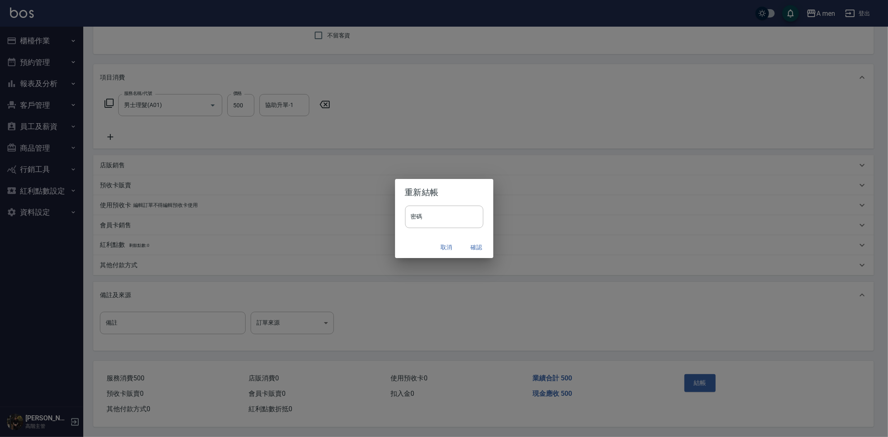
click at [481, 250] on button "確認" at bounding box center [476, 247] width 27 height 15
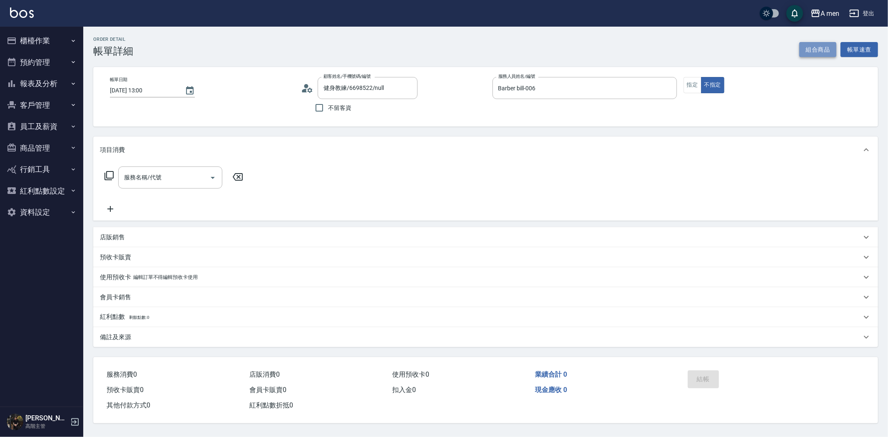
click at [800, 45] on button "組合商品" at bounding box center [817, 49] width 37 height 15
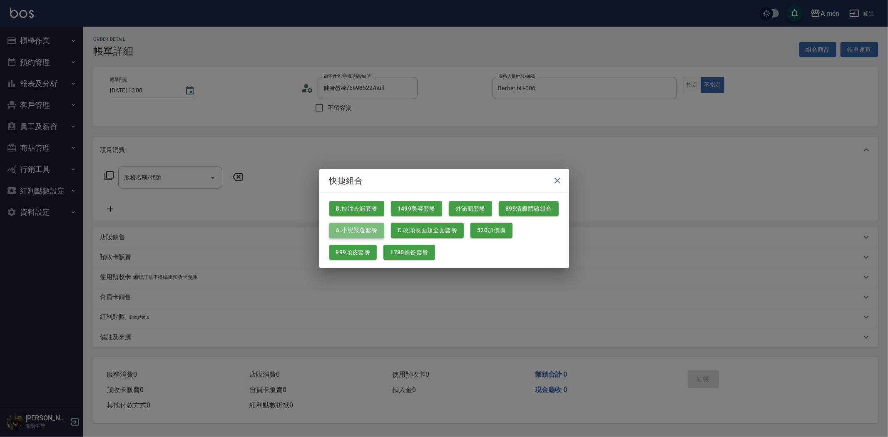
click at [356, 226] on button "A.小資嚴選套餐" at bounding box center [356, 230] width 55 height 15
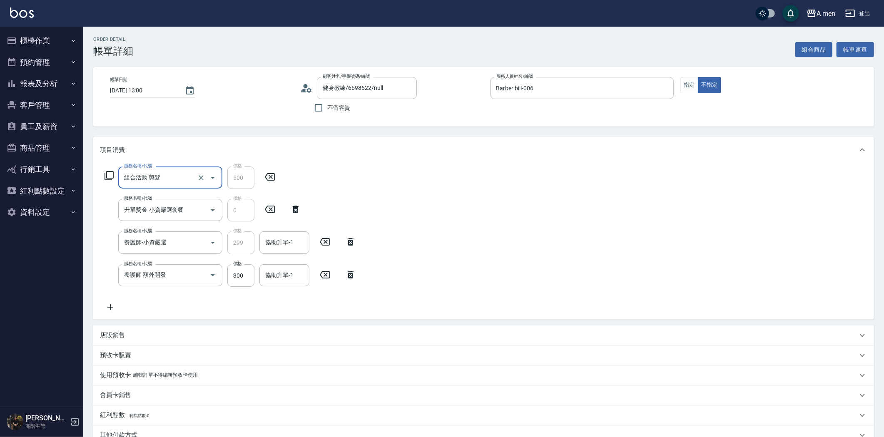
click at [352, 273] on icon at bounding box center [351, 274] width 6 height 7
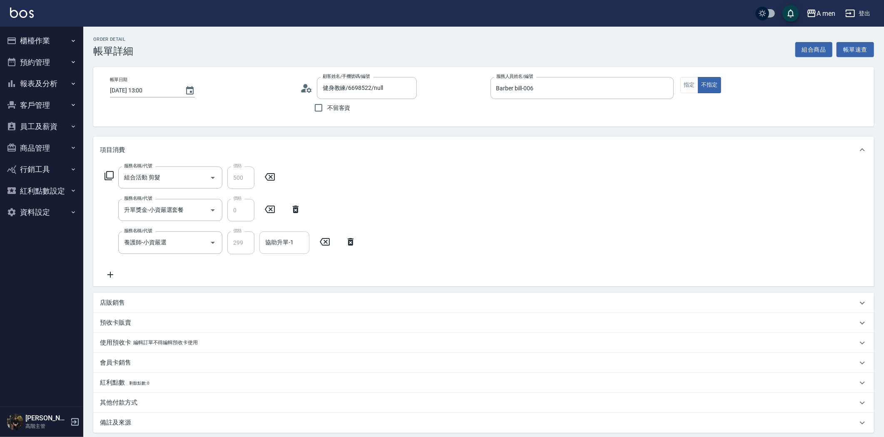
click at [275, 244] on div "協助升單-1 協助升單-1" at bounding box center [284, 242] width 50 height 22
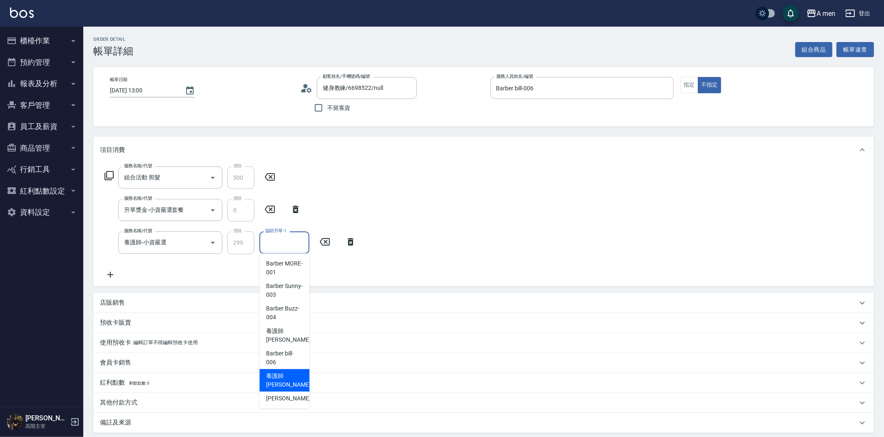
click at [281, 376] on span "養護師 小趙 -007" at bounding box center [294, 380] width 56 height 17
type input "養護師 小趙-007"
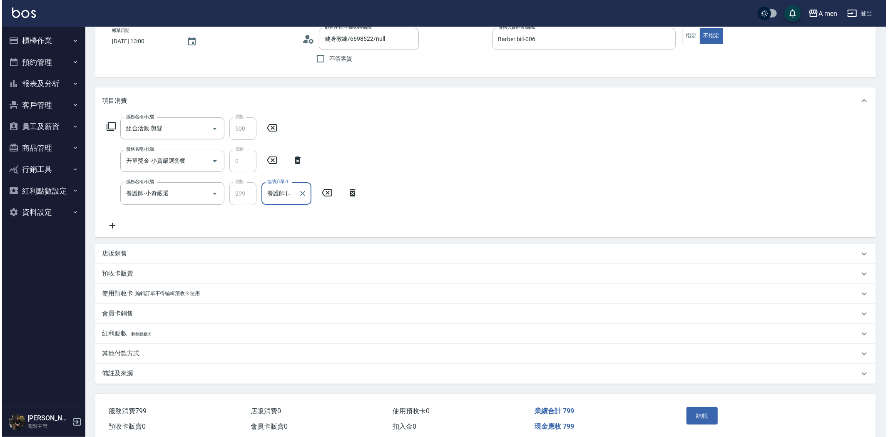
scroll to position [84, 0]
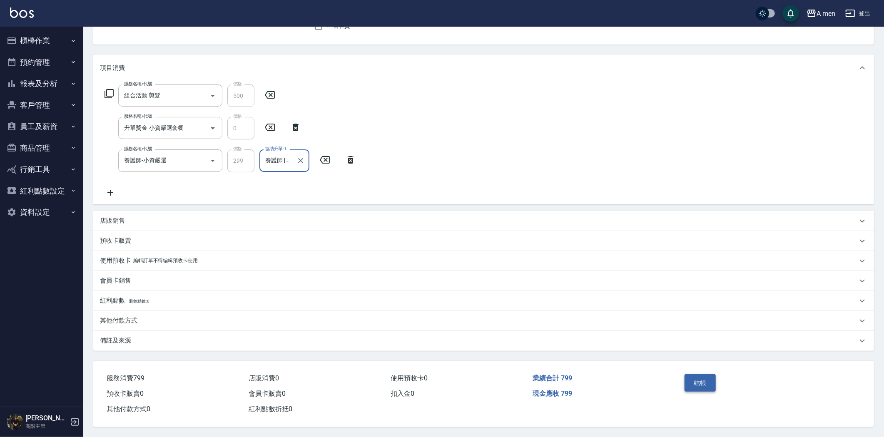
click at [698, 379] on button "結帳" at bounding box center [699, 382] width 31 height 17
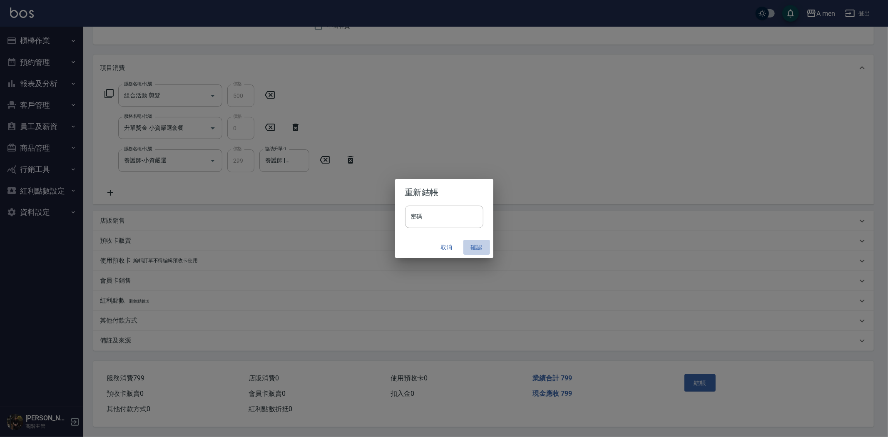
drag, startPoint x: 469, startPoint y: 246, endPoint x: 478, endPoint y: 248, distance: 8.4
click at [471, 247] on button "確認" at bounding box center [476, 247] width 27 height 15
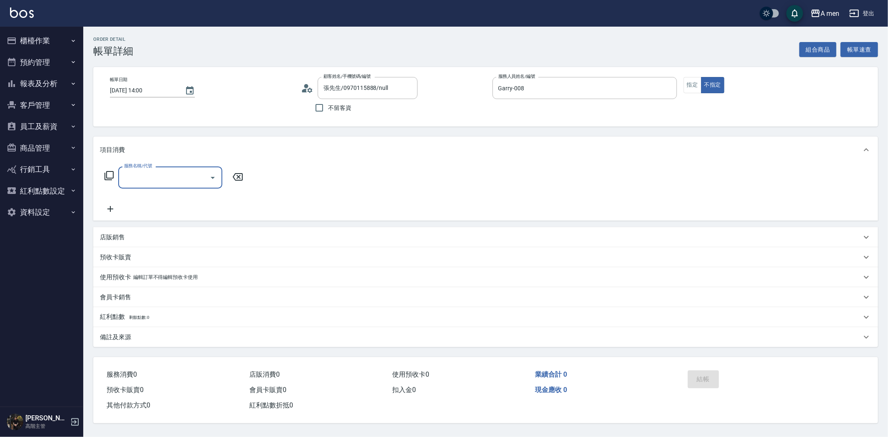
click at [150, 172] on input "服務名稱/代號" at bounding box center [164, 177] width 84 height 15
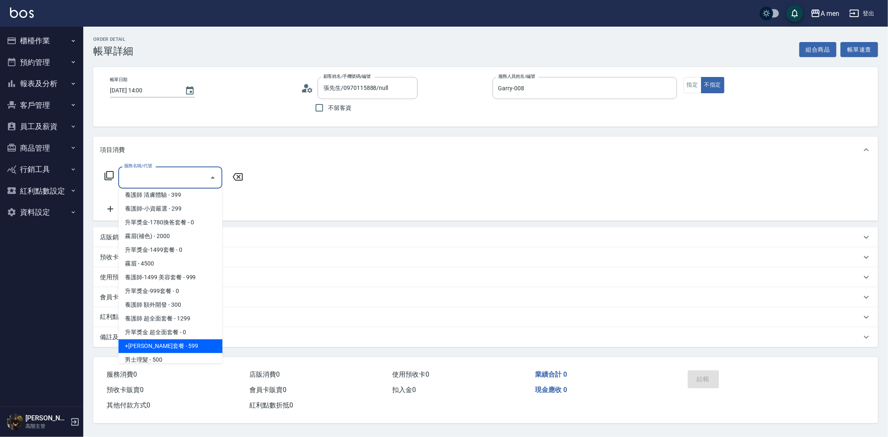
scroll to position [185, 0]
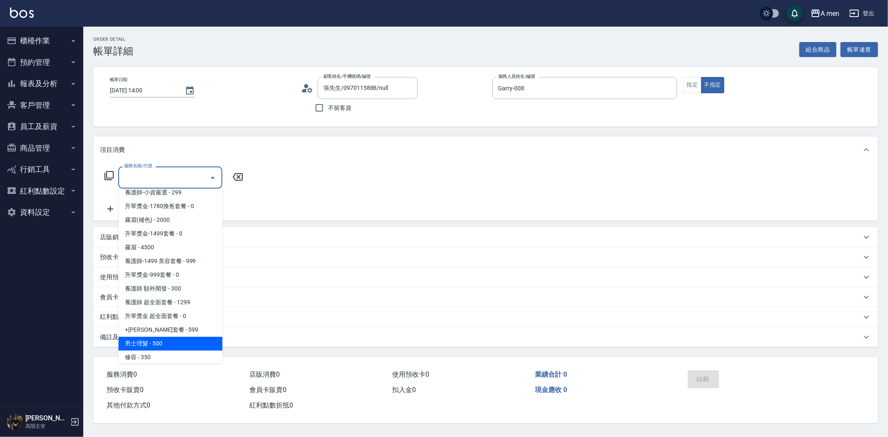
click at [158, 343] on span "男士理髮 - 500" at bounding box center [170, 344] width 104 height 14
type input "男士理髮(A01)"
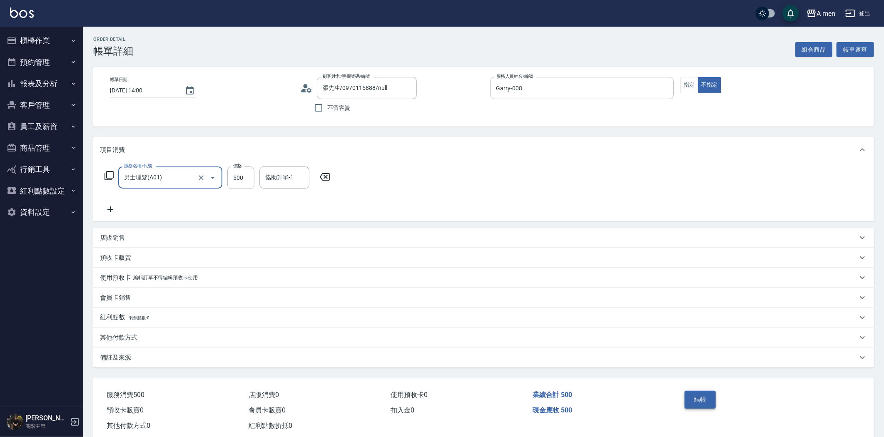
click at [705, 397] on button "結帳" at bounding box center [699, 399] width 31 height 17
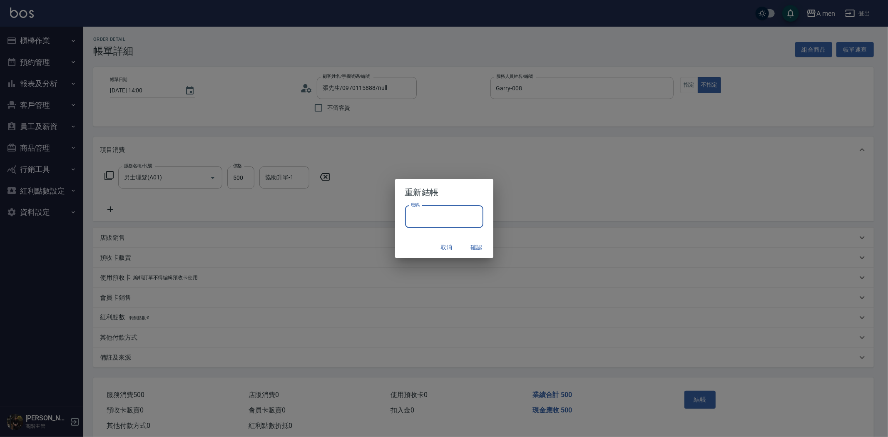
drag, startPoint x: 448, startPoint y: 211, endPoint x: 456, endPoint y: 225, distance: 15.6
click at [448, 211] on input "密碼" at bounding box center [444, 217] width 78 height 22
type input "****"
click at [482, 246] on button "確認" at bounding box center [476, 247] width 27 height 15
click at [478, 246] on div "取消 確認" at bounding box center [444, 247] width 98 height 22
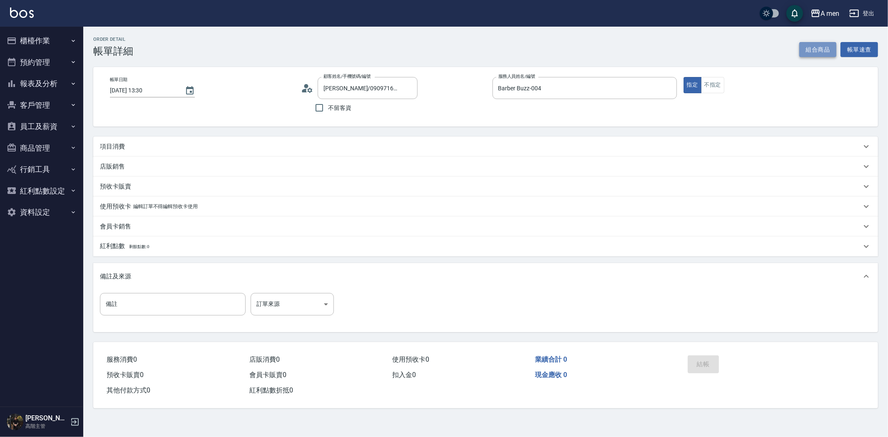
click at [817, 54] on button "組合商品" at bounding box center [817, 49] width 37 height 15
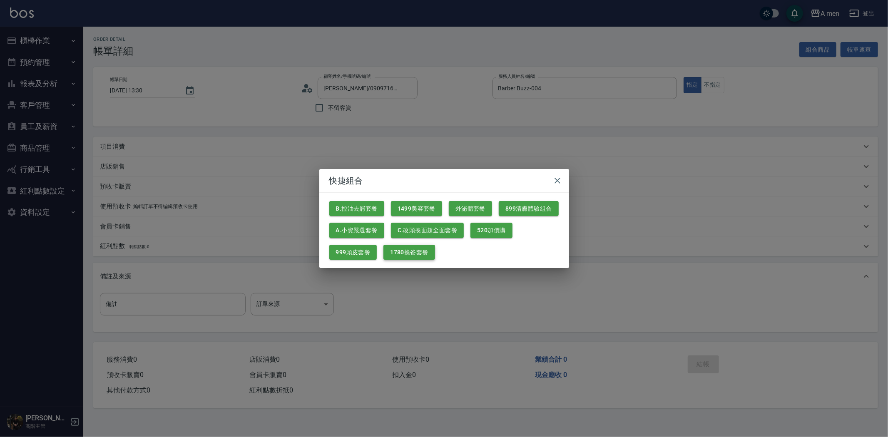
click at [424, 250] on button "1780換爸套餐" at bounding box center [408, 252] width 51 height 15
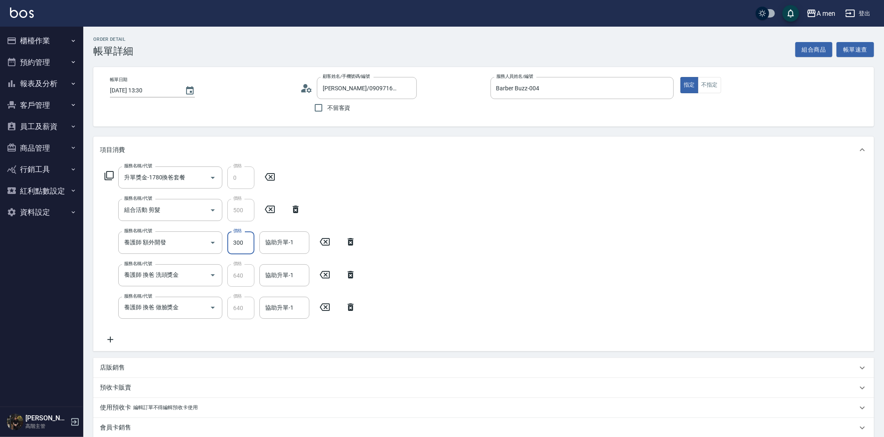
click at [247, 238] on input "300" at bounding box center [240, 242] width 27 height 22
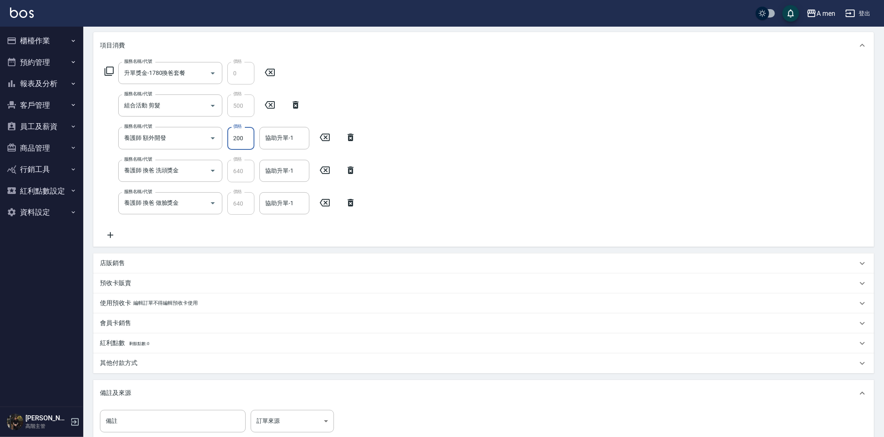
scroll to position [20, 0]
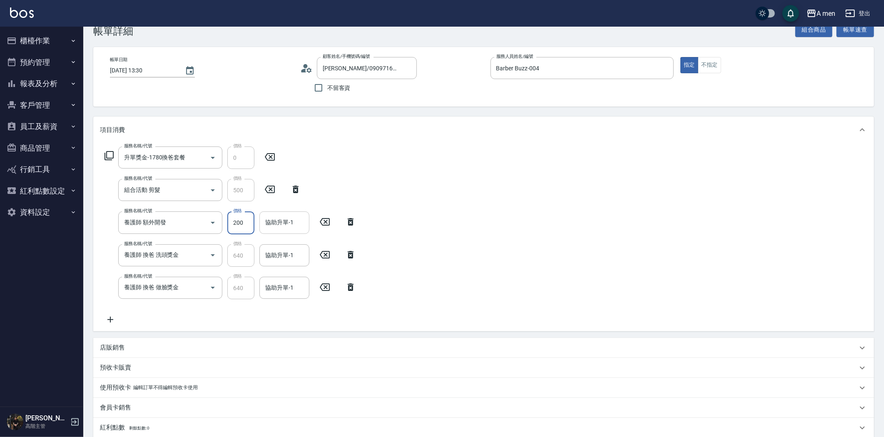
type input "200"
click at [296, 226] on input "協助升單-1" at bounding box center [284, 222] width 42 height 15
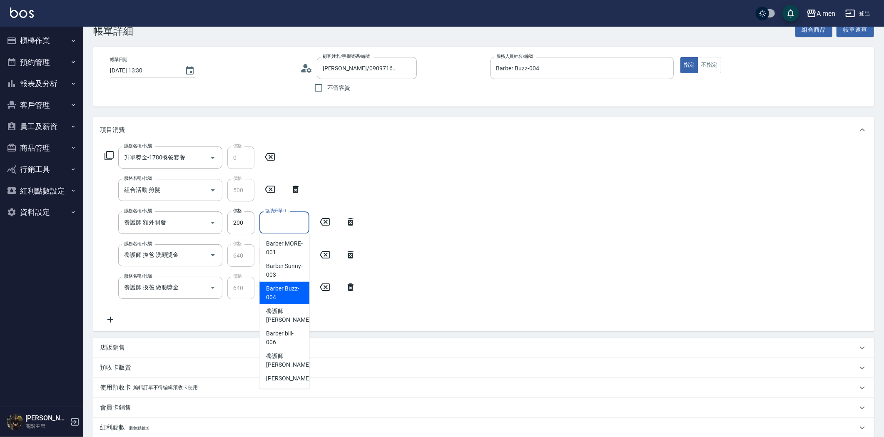
click at [296, 292] on span "Barber Buzz -004" at bounding box center [284, 292] width 37 height 17
type input "Barber Buzz-004"
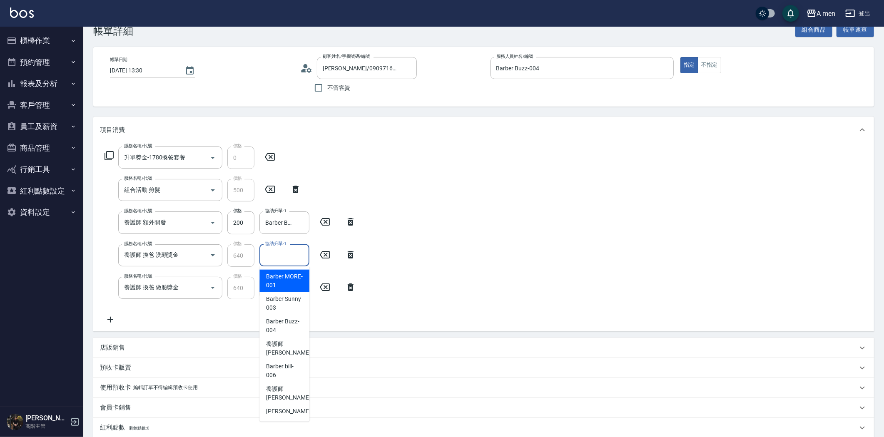
click at [288, 252] on input "協助升單-1" at bounding box center [284, 255] width 42 height 15
drag, startPoint x: 297, startPoint y: 326, endPoint x: 300, endPoint y: 317, distance: 9.1
click at [297, 326] on span "Barber Buzz -004" at bounding box center [284, 325] width 37 height 17
type input "Barber Buzz-004"
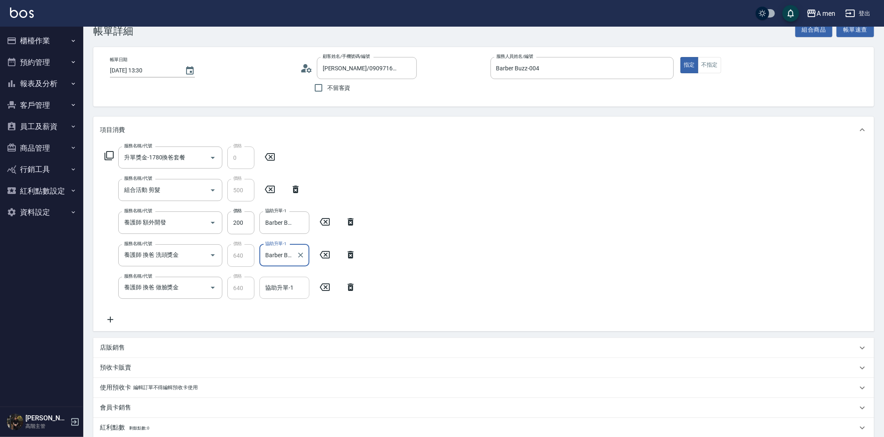
click at [293, 281] on input "協助升單-1" at bounding box center [284, 288] width 42 height 15
click at [289, 248] on span "養護師 小趙 -007" at bounding box center [294, 247] width 56 height 17
type input "養護師 [PERSON_NAME]-007"
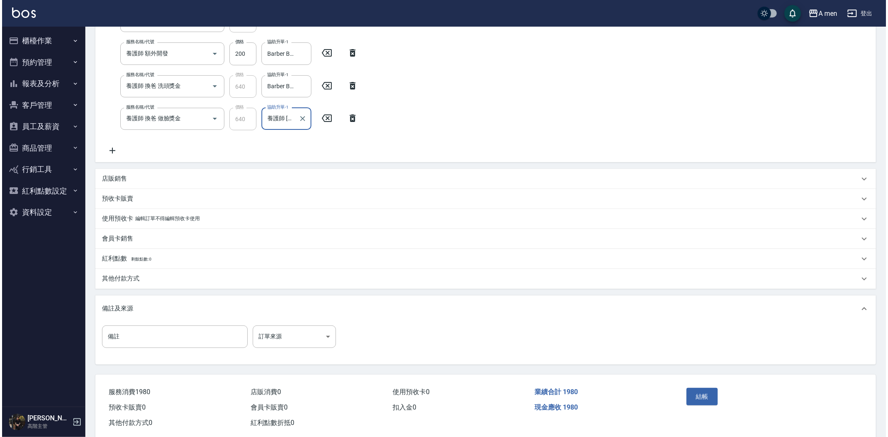
scroll to position [205, 0]
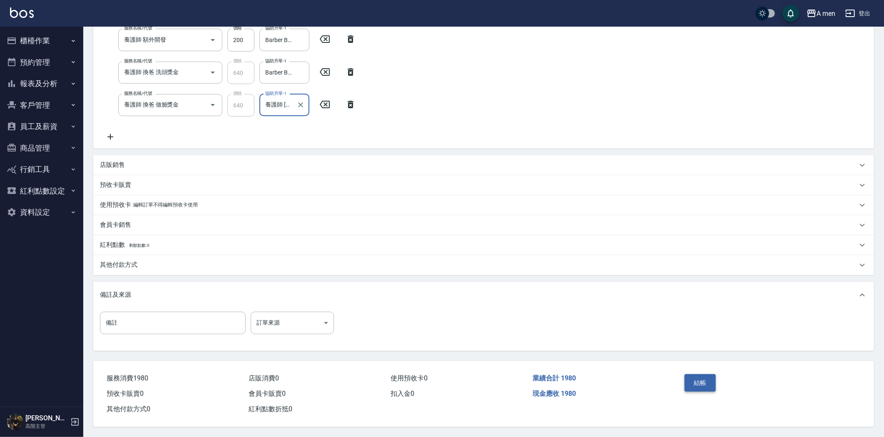
click at [710, 383] on button "結帳" at bounding box center [699, 382] width 31 height 17
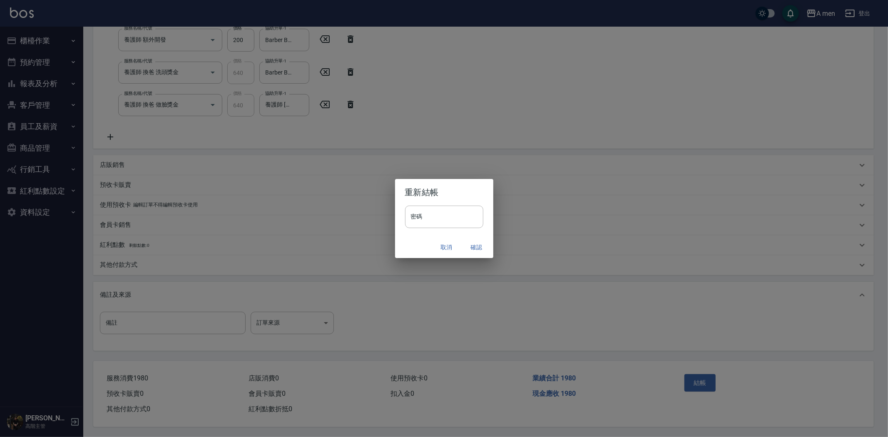
click at [479, 251] on button "確認" at bounding box center [476, 247] width 27 height 15
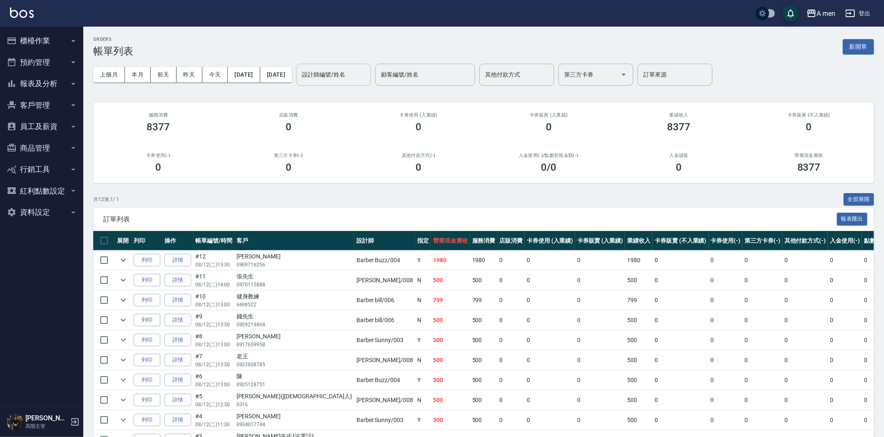
drag, startPoint x: 366, startPoint y: 86, endPoint x: 369, endPoint y: 79, distance: 7.3
click at [368, 82] on div "上個月 本月 前天 昨天 今天 2025/08/12 2025/08/12 設計師編號/姓名 設計師編號/姓名 顧客編號/姓名 顧客編號/姓名 其他付款方式 …" at bounding box center [483, 74] width 780 height 35
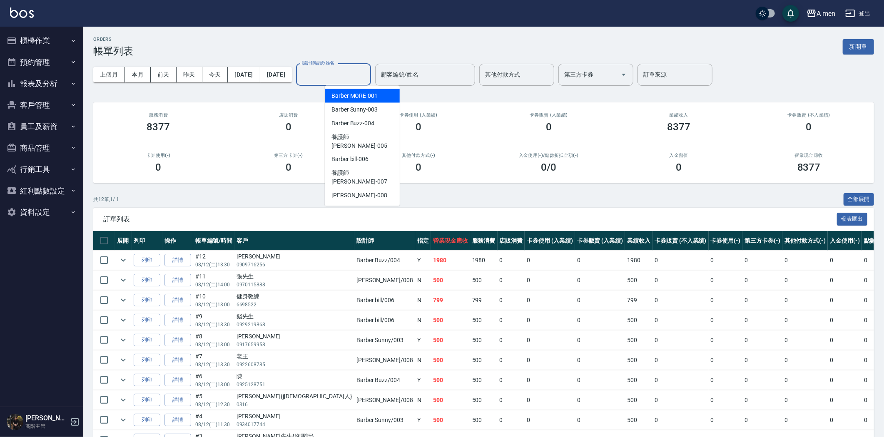
click at [367, 79] on input "設計師編號/姓名" at bounding box center [333, 74] width 67 height 15
click at [372, 123] on span "Barber Buzz -004" at bounding box center [352, 123] width 43 height 9
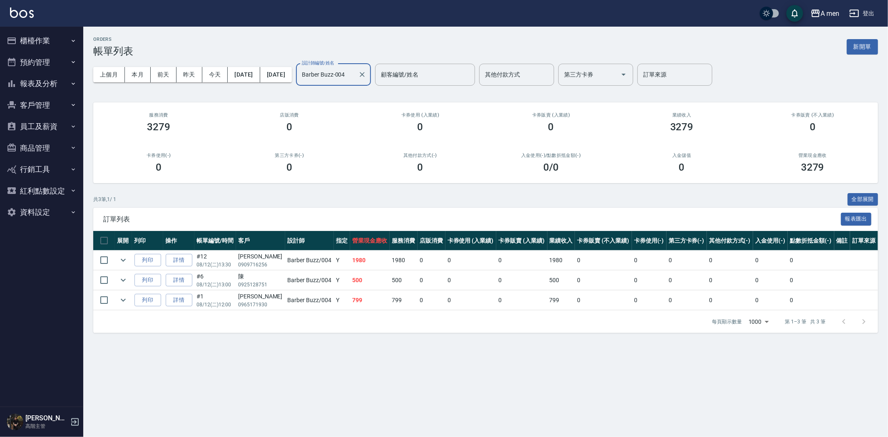
click at [355, 76] on input "Barber Buzz-004" at bounding box center [327, 74] width 55 height 15
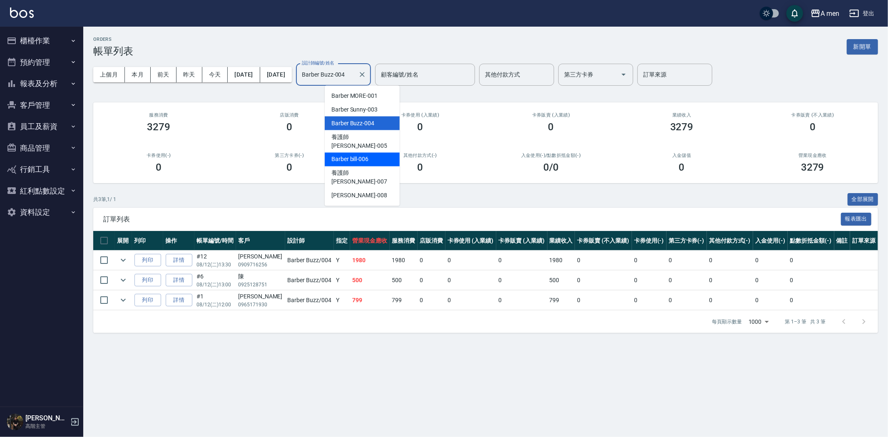
click at [372, 153] on div "Barber bill -006" at bounding box center [362, 160] width 75 height 14
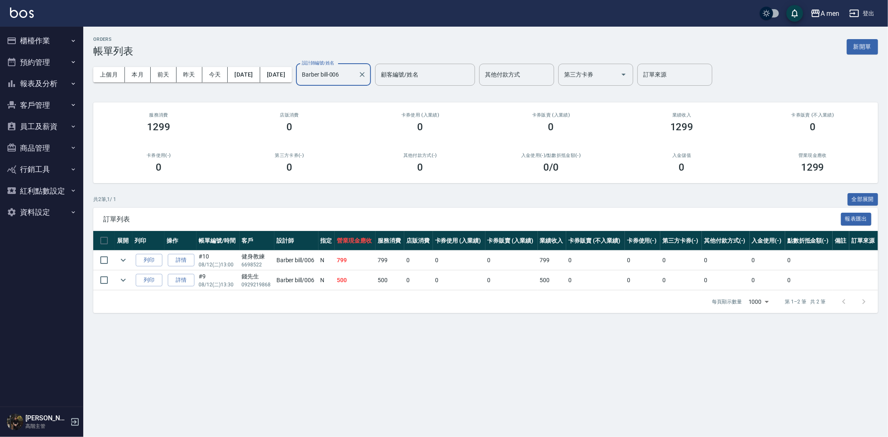
click at [355, 77] on input "Barber bill-006" at bounding box center [327, 74] width 55 height 15
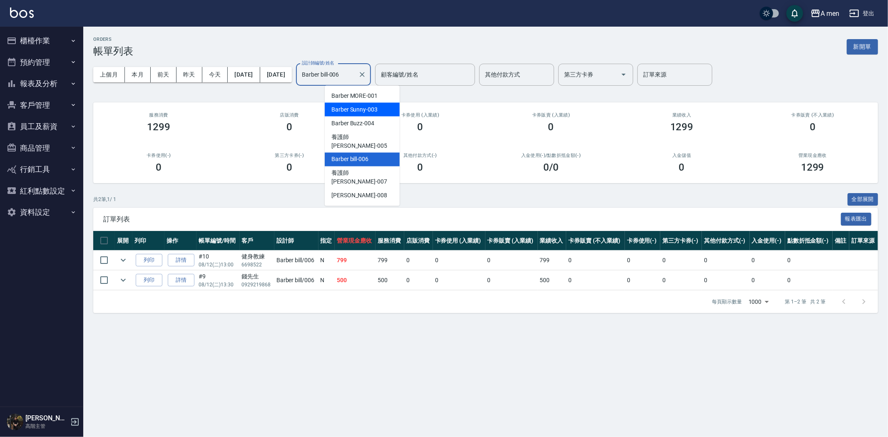
click at [367, 107] on span "Barber Sunny -003" at bounding box center [354, 109] width 46 height 9
type input "Barber Sunny -003"
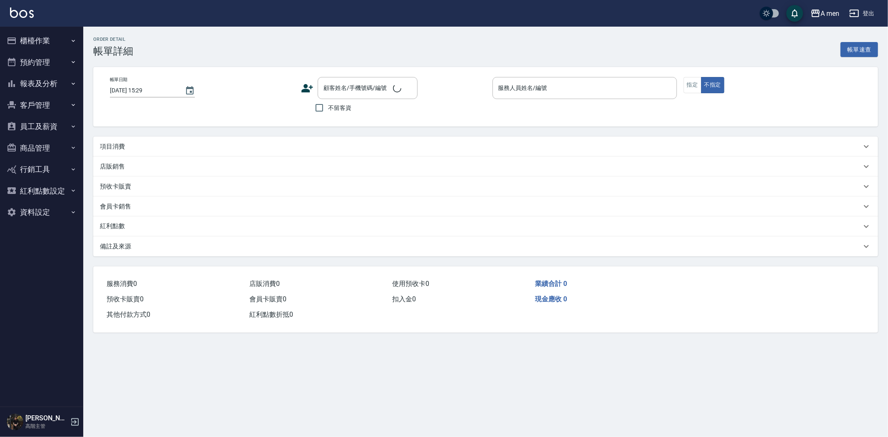
type input "[DATE] 15:00"
type input "Barber Sunny -003"
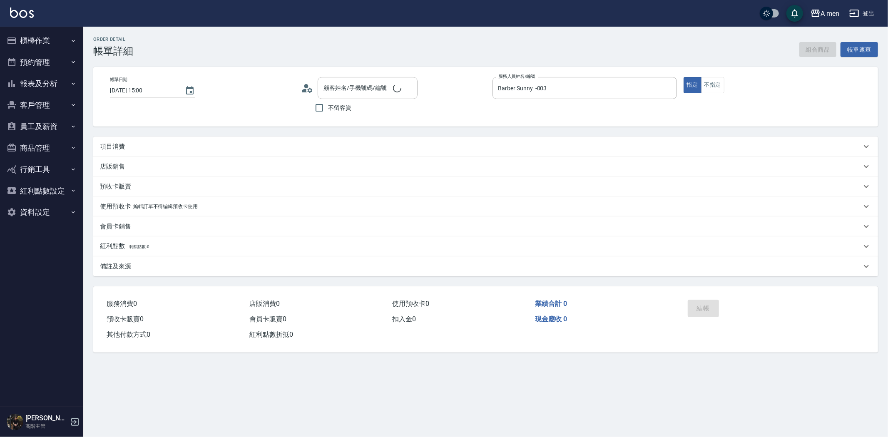
click at [372, 137] on div "項目消費" at bounding box center [485, 147] width 784 height 20
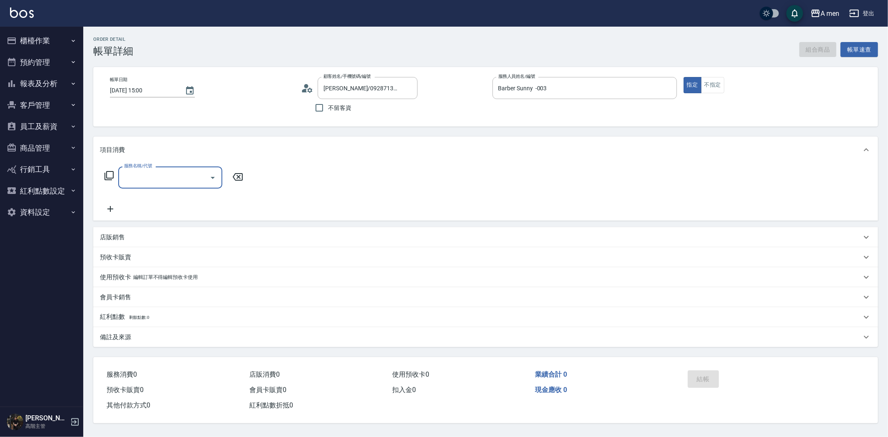
type input "[PERSON_NAME]/0928713307/null"
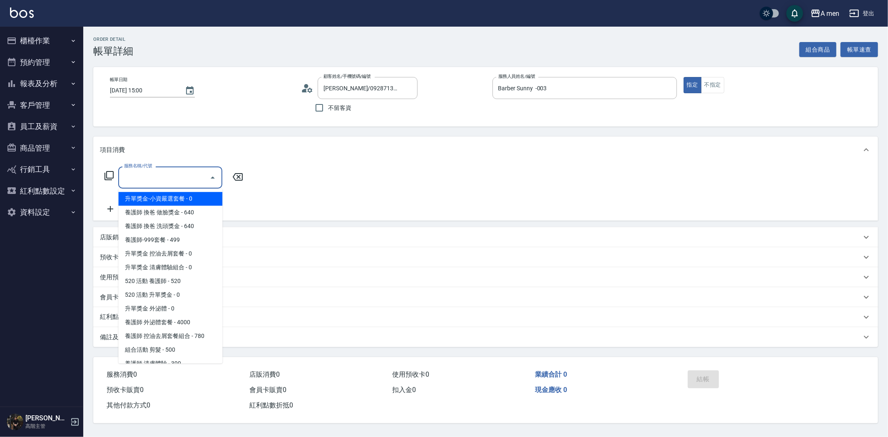
click at [181, 181] on input "服務名稱/代號" at bounding box center [164, 177] width 84 height 15
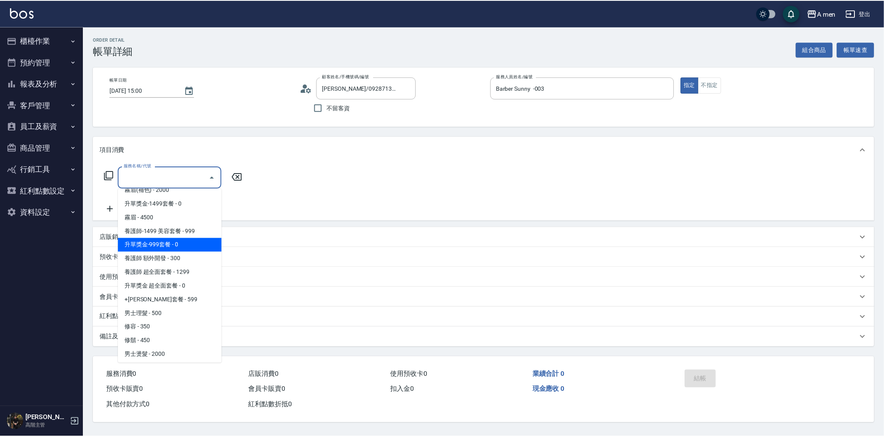
scroll to position [231, 0]
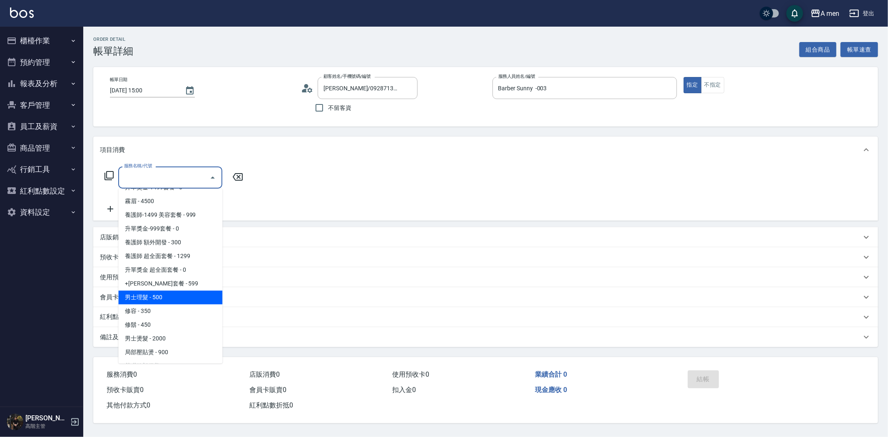
click at [177, 293] on span "男士理髮 - 500" at bounding box center [170, 297] width 104 height 14
type input "男士理髮(A01)"
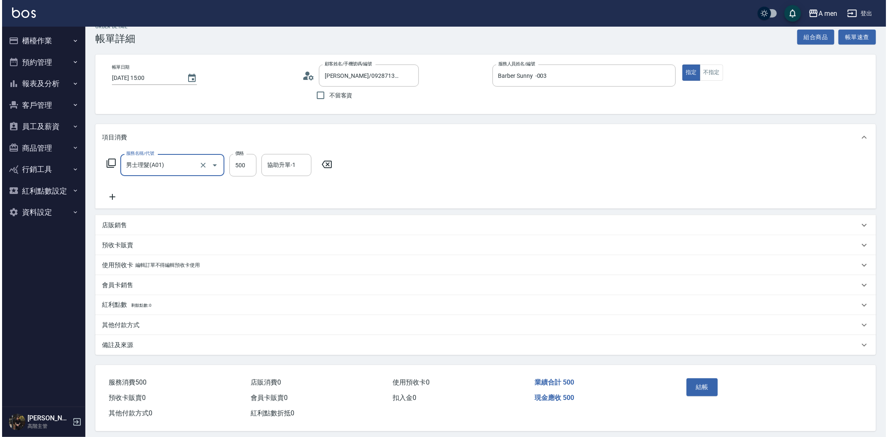
scroll to position [19, 0]
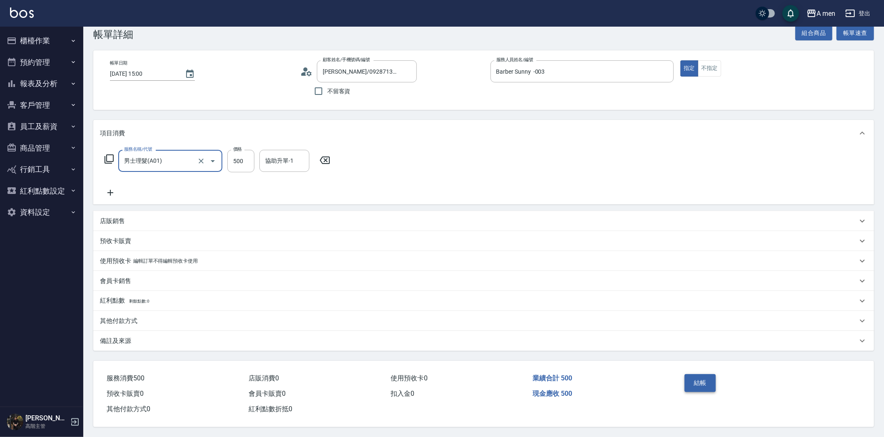
click at [697, 379] on button "結帳" at bounding box center [699, 382] width 31 height 17
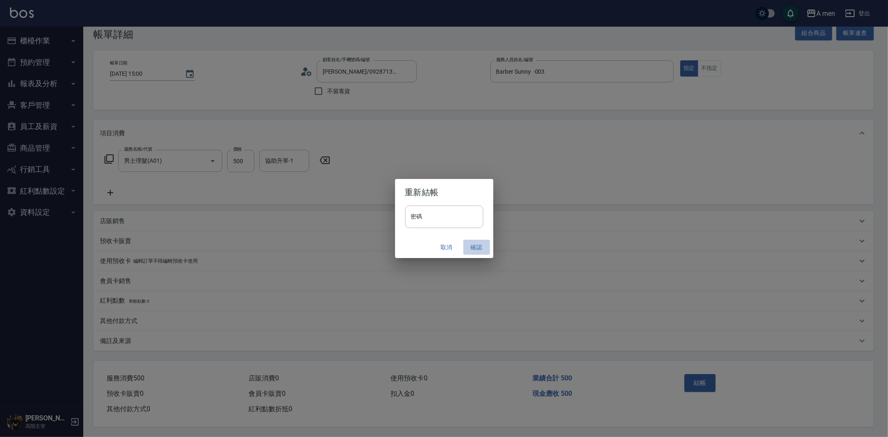
click at [482, 243] on button "確認" at bounding box center [476, 247] width 27 height 15
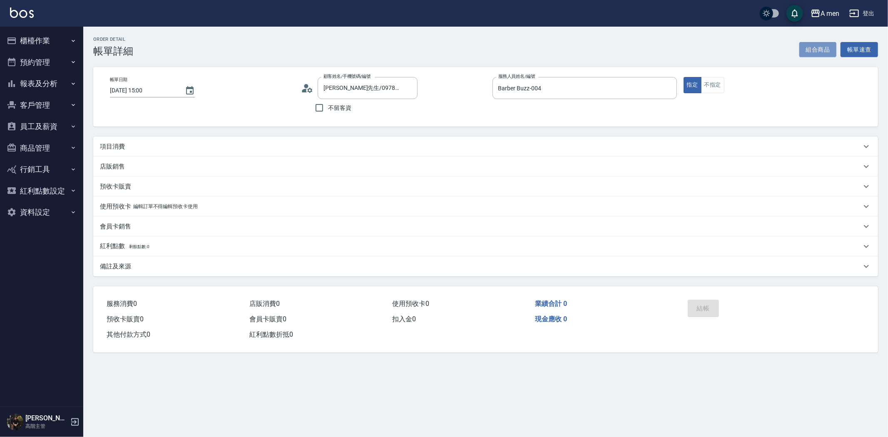
click at [817, 51] on button "組合商品" at bounding box center [817, 49] width 37 height 15
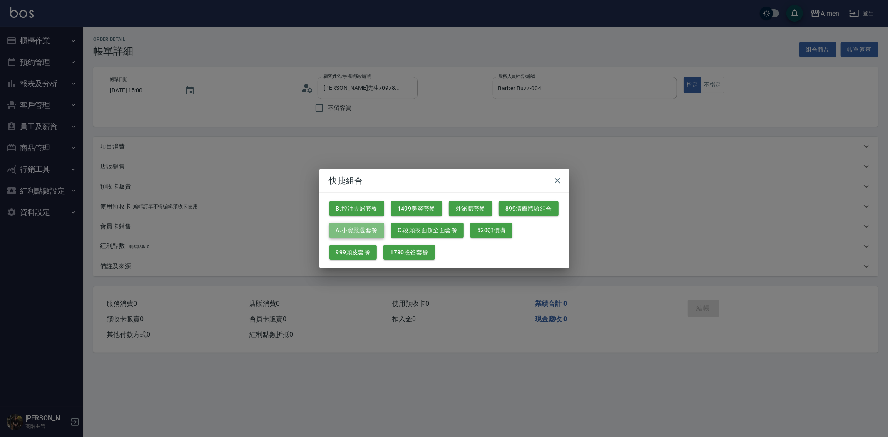
click at [367, 223] on button "A.小資嚴選套餐" at bounding box center [356, 230] width 55 height 15
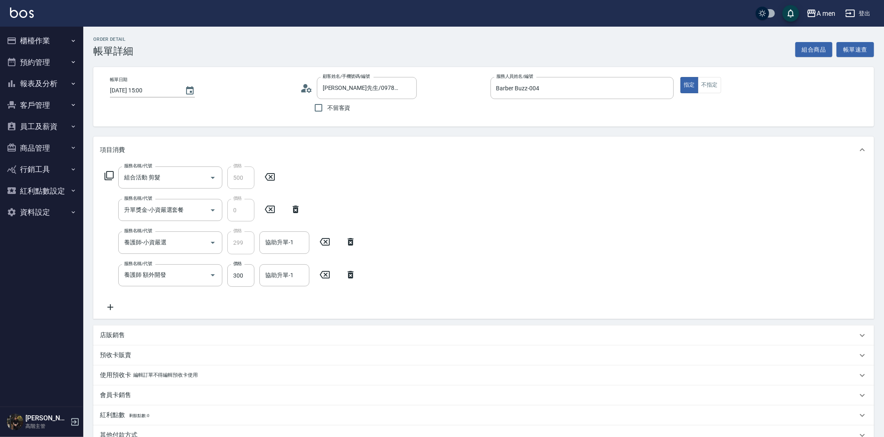
drag, startPoint x: 351, startPoint y: 277, endPoint x: 331, endPoint y: 266, distance: 22.9
click at [352, 276] on icon at bounding box center [351, 274] width 6 height 7
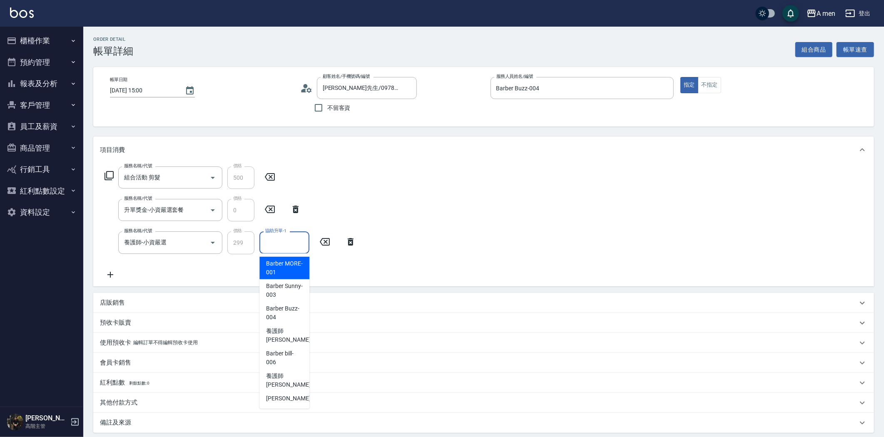
click at [283, 244] on input "協助升單-1" at bounding box center [284, 242] width 42 height 15
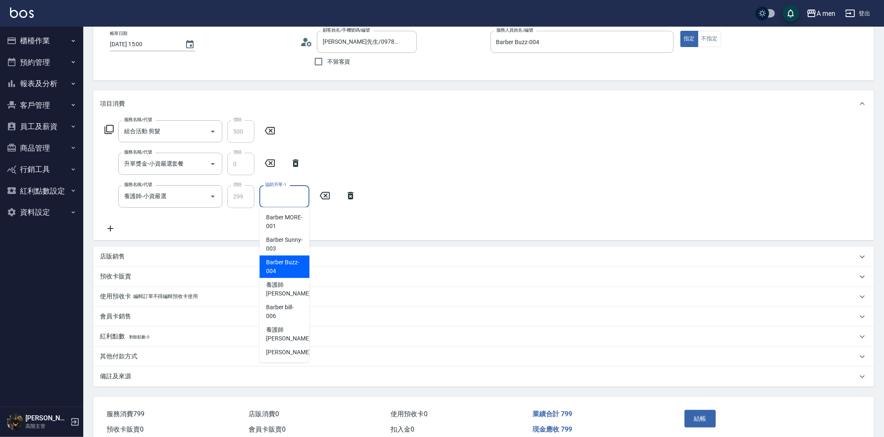
click at [288, 268] on span "Barber Buzz -004" at bounding box center [284, 266] width 37 height 17
type input "Barber Buzz-004"
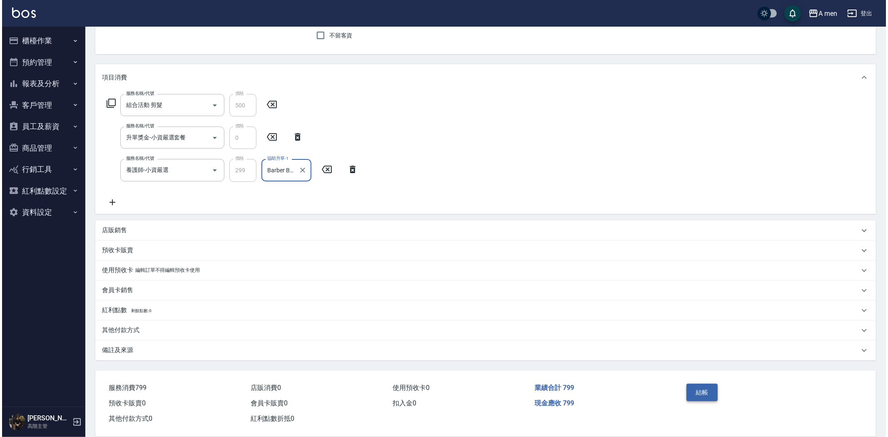
scroll to position [84, 0]
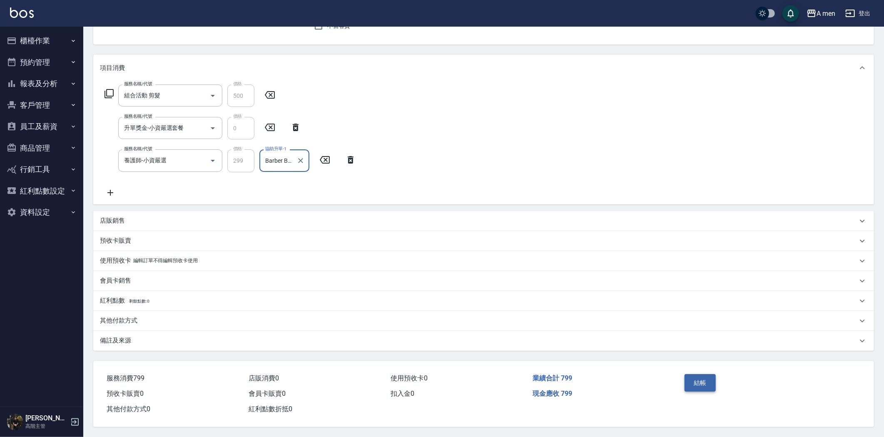
click at [694, 384] on button "結帳" at bounding box center [699, 382] width 31 height 17
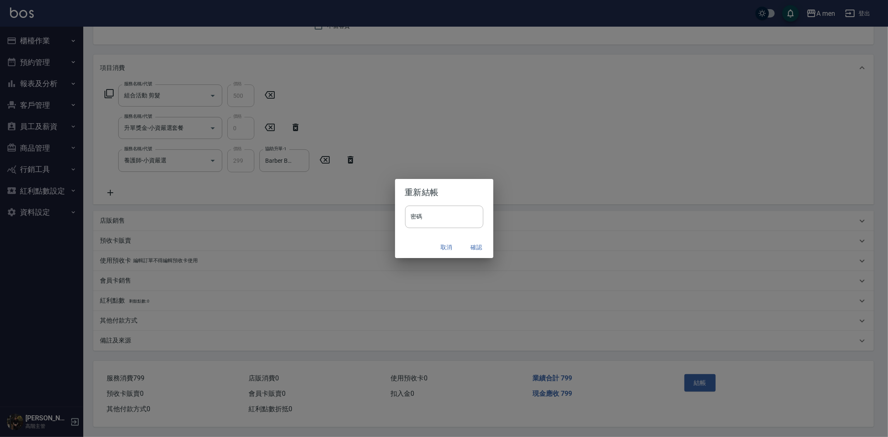
click at [473, 248] on button "確認" at bounding box center [476, 247] width 27 height 15
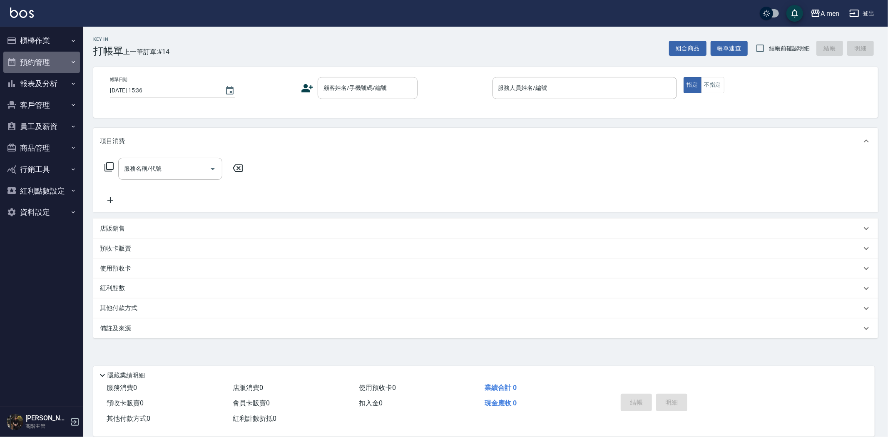
click at [55, 63] on button "預約管理" at bounding box center [41, 63] width 77 height 22
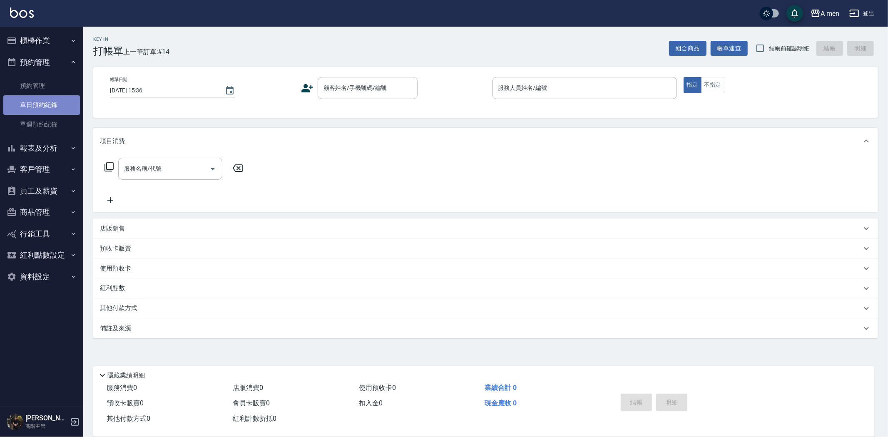
click at [61, 105] on link "單日預約紀錄" at bounding box center [41, 104] width 77 height 19
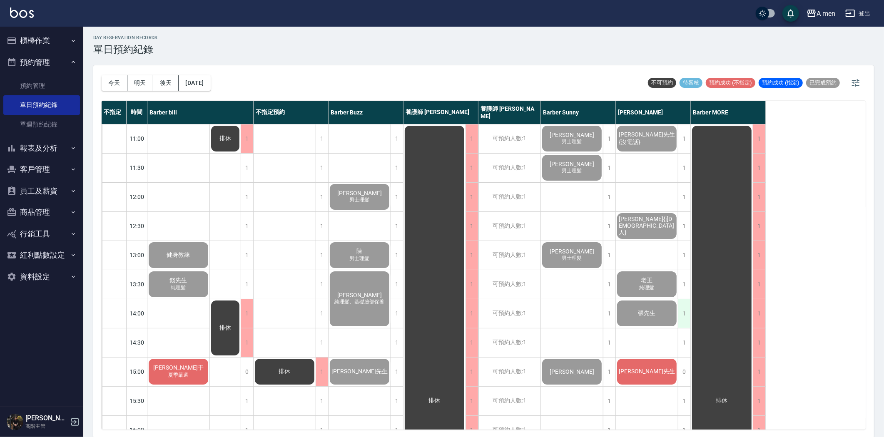
scroll to position [2, 0]
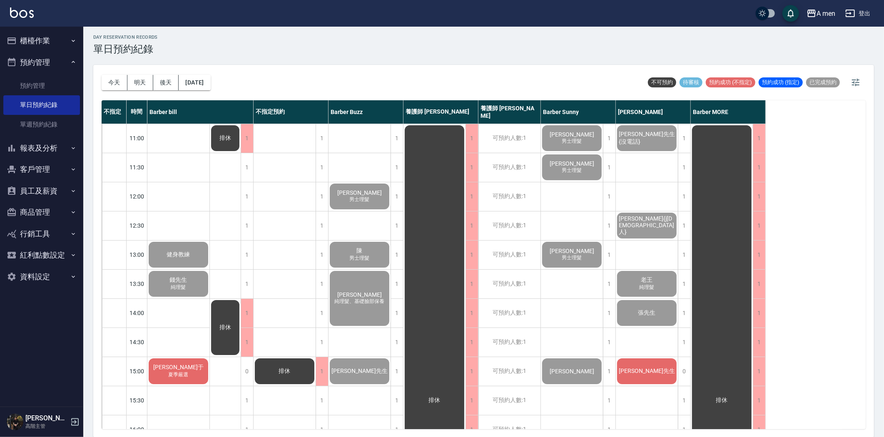
click at [209, 269] on div "[PERSON_NAME]先生" at bounding box center [178, 255] width 62 height 28
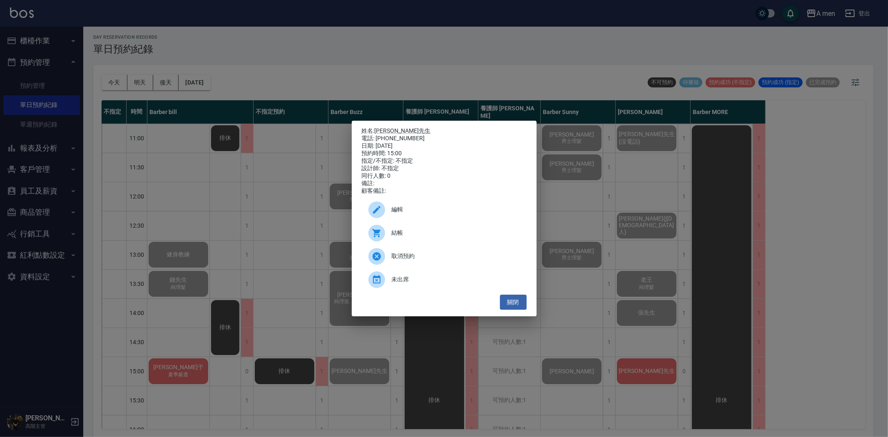
click at [464, 244] on div "結帳" at bounding box center [444, 232] width 165 height 23
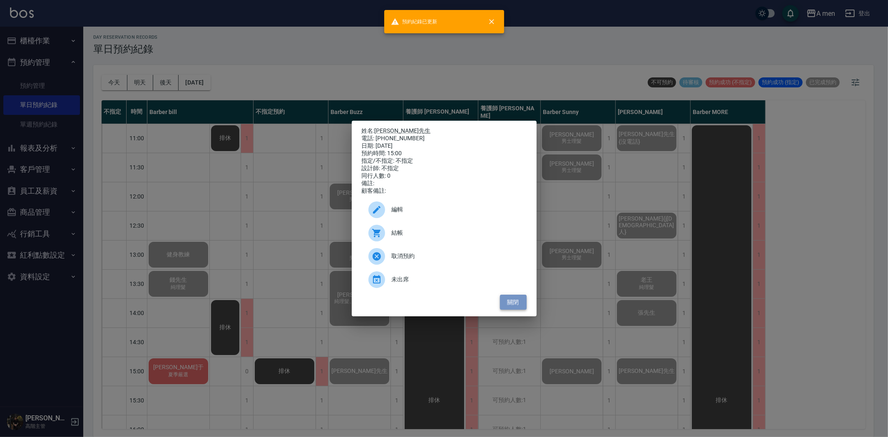
click at [521, 309] on button "關閉" at bounding box center [513, 302] width 27 height 15
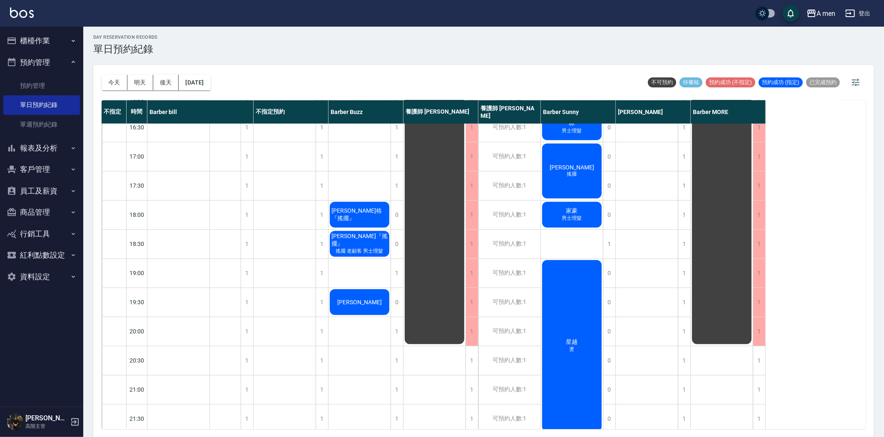
scroll to position [384, 0]
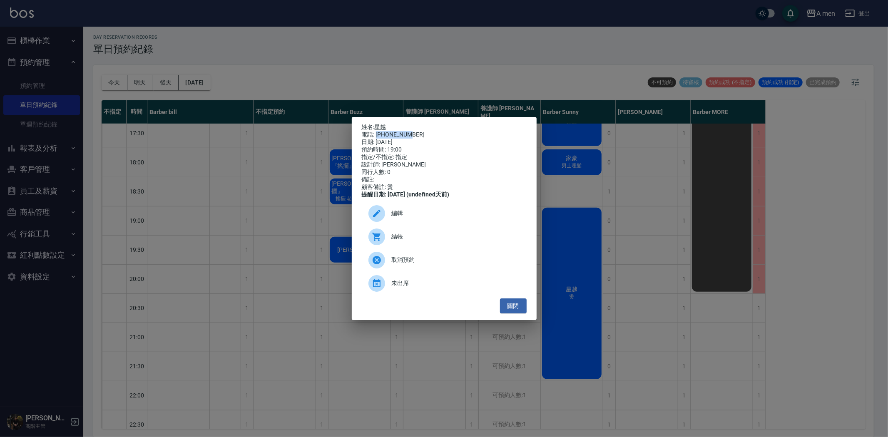
drag, startPoint x: 407, startPoint y: 131, endPoint x: 376, endPoint y: 127, distance: 31.4
click at [376, 131] on div "電話: [PHONE_NUMBER]" at bounding box center [444, 134] width 165 height 7
copy div "0978767133"
click at [507, 309] on button "關閉" at bounding box center [513, 305] width 27 height 15
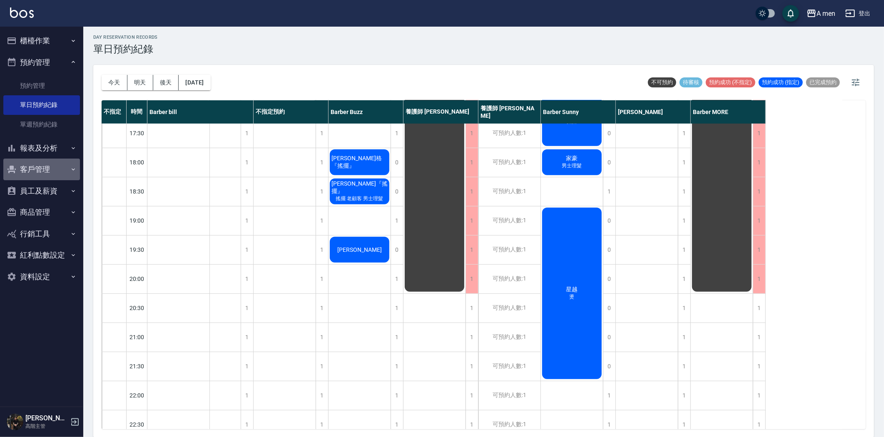
click at [54, 171] on button "客戶管理" at bounding box center [41, 170] width 77 height 22
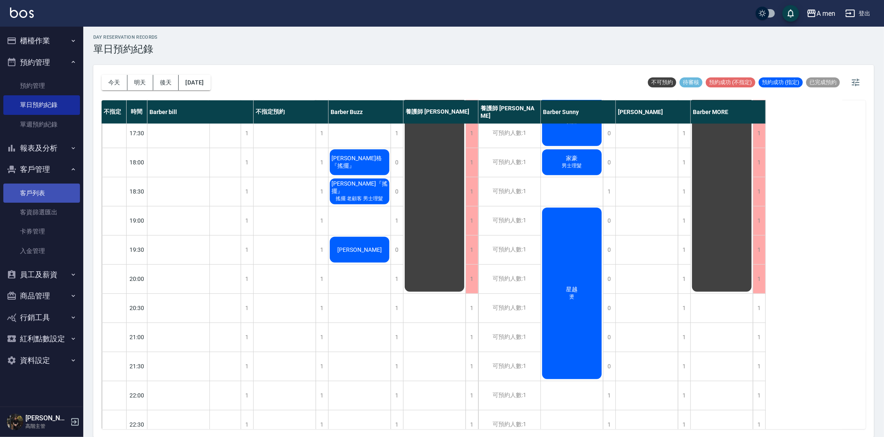
click at [53, 193] on link "客戶列表" at bounding box center [41, 193] width 77 height 19
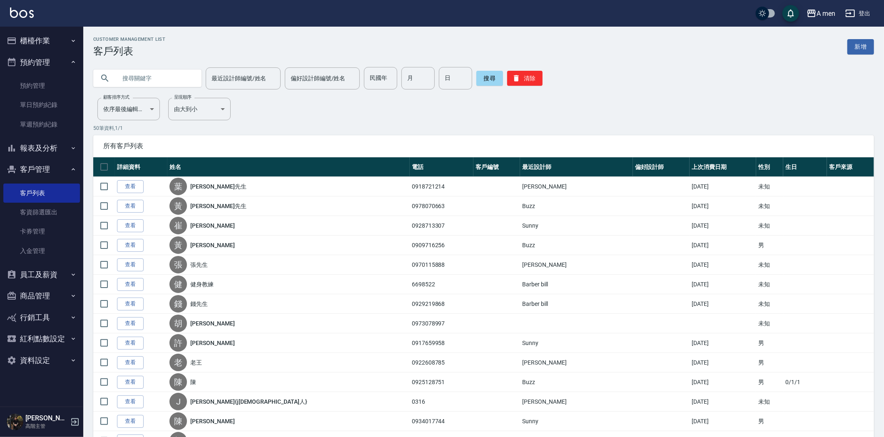
click at [177, 75] on input "text" at bounding box center [156, 78] width 78 height 22
paste input "0978767133"
type input "0978767133"
click at [493, 77] on button "搜尋" at bounding box center [489, 78] width 27 height 15
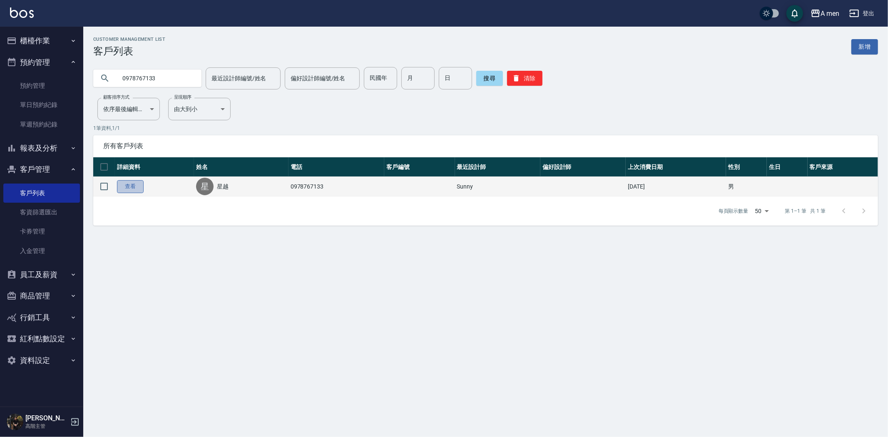
click at [139, 185] on link "查看" at bounding box center [130, 186] width 27 height 13
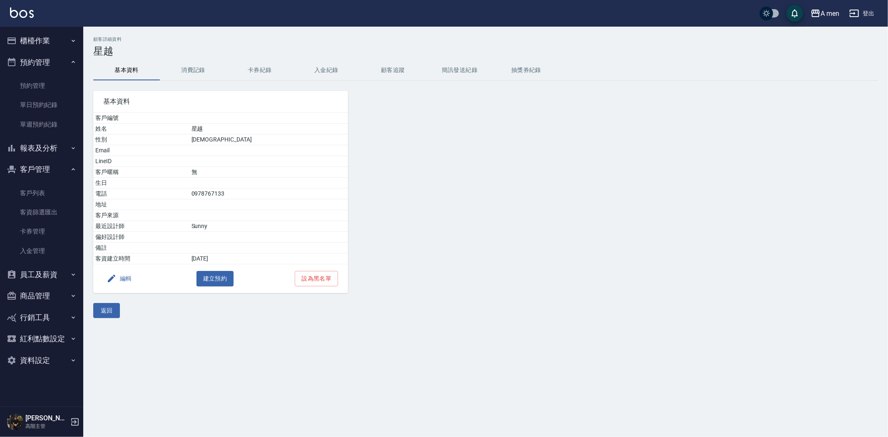
click at [194, 73] on button "消費記錄" at bounding box center [193, 70] width 67 height 20
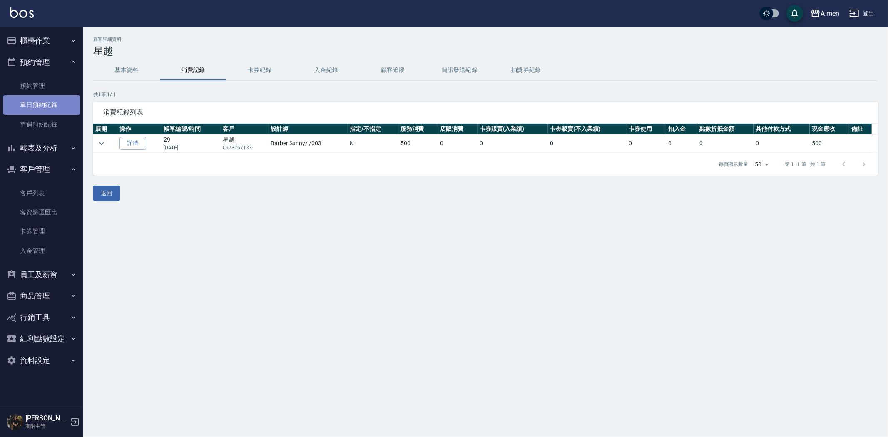
click at [42, 105] on link "單日預約紀錄" at bounding box center [41, 104] width 77 height 19
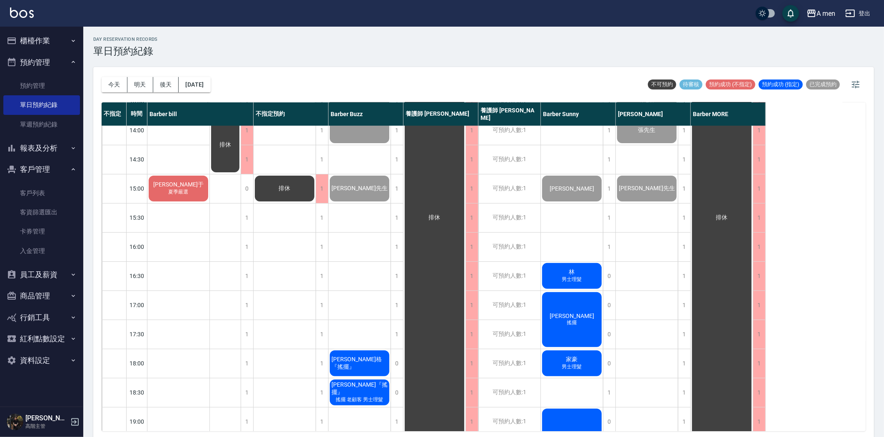
scroll to position [231, 0]
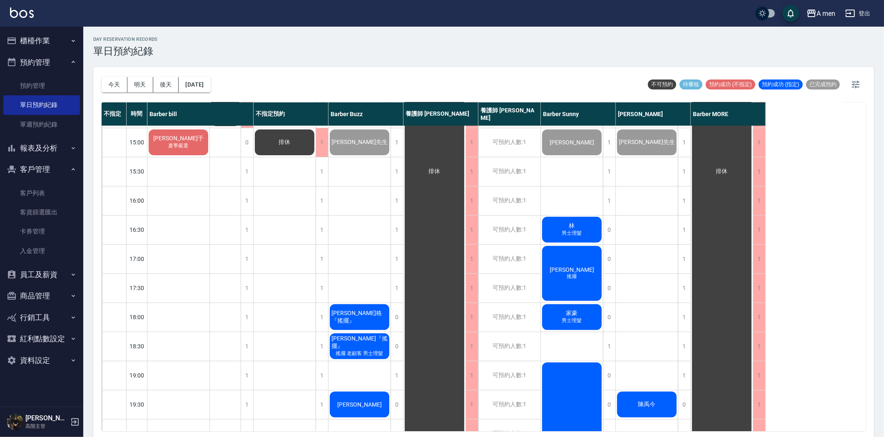
click at [192, 30] on span "林" at bounding box center [178, 25] width 27 height 7
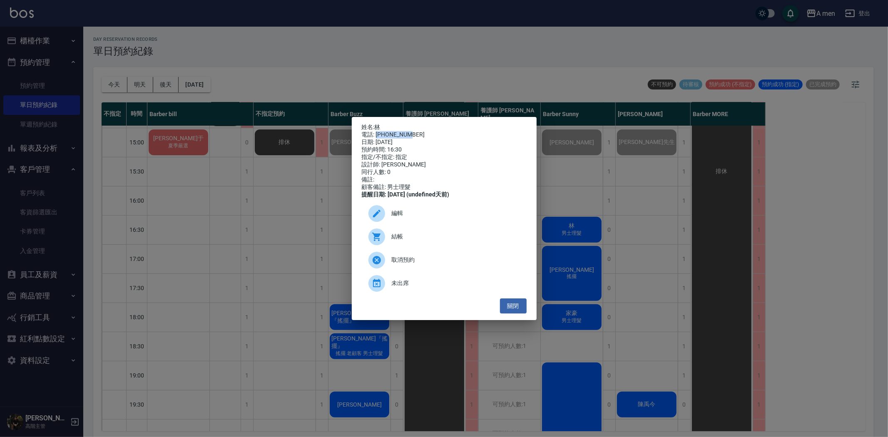
drag, startPoint x: 408, startPoint y: 128, endPoint x: 376, endPoint y: 128, distance: 31.6
click at [376, 131] on div "電話: [PHONE_NUMBER]" at bounding box center [444, 134] width 165 height 7
copy div "0931816889"
click at [517, 307] on button "關閉" at bounding box center [513, 305] width 27 height 15
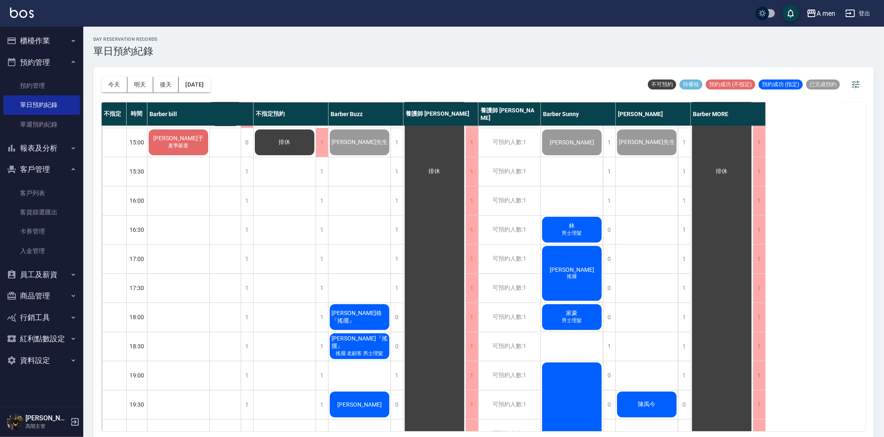
click at [189, 40] on div "[PERSON_NAME]于 夏季嚴選" at bounding box center [178, 26] width 62 height 28
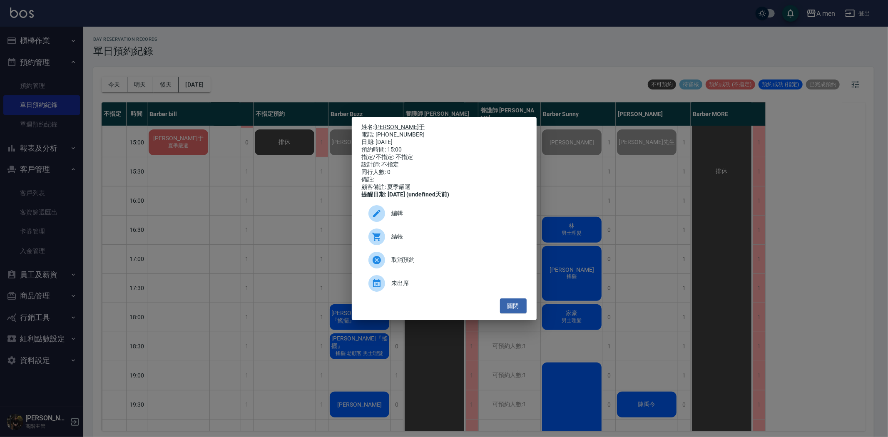
click at [422, 241] on span "結帳" at bounding box center [456, 236] width 128 height 9
click at [241, 223] on div "姓名: [PERSON_NAME]于 電話: [PHONE_NUMBER] 日期: [DATE] 預約時間: 15:00 指定/不指定: 不指定 設計師: 不…" at bounding box center [444, 218] width 888 height 437
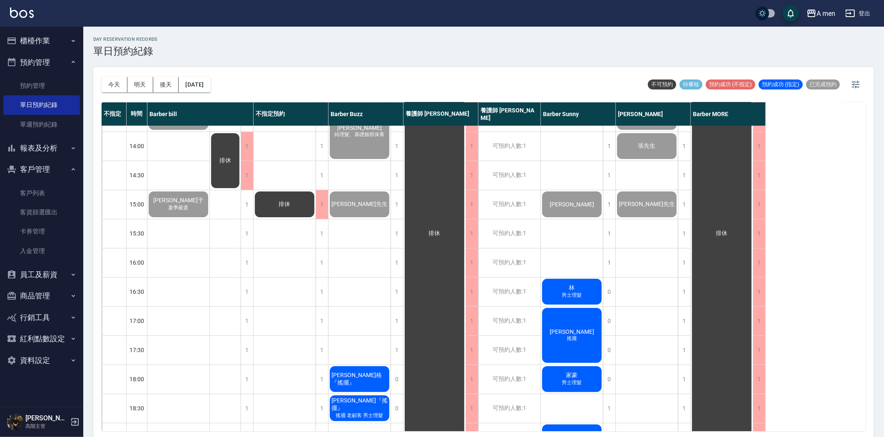
scroll to position [185, 0]
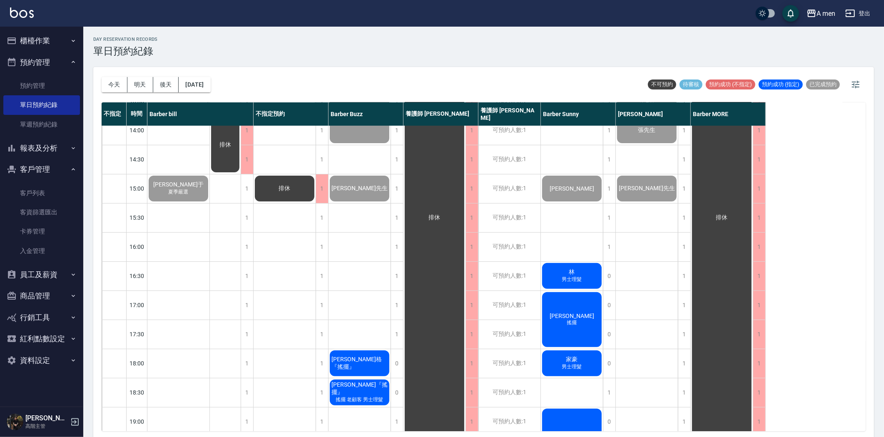
click at [209, 86] on div "[PERSON_NAME]" at bounding box center [178, 72] width 62 height 28
click at [209, 86] on div "林 男士理髮" at bounding box center [178, 72] width 62 height 28
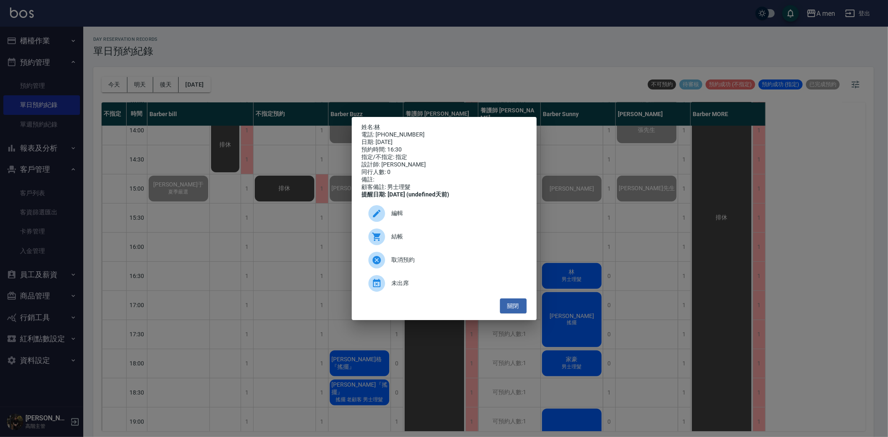
click at [450, 264] on span "取消預約" at bounding box center [456, 260] width 128 height 9
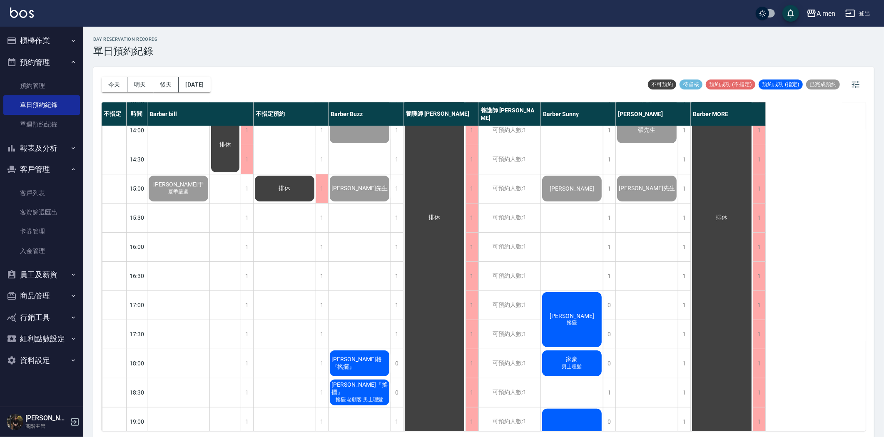
click at [50, 42] on button "櫃檯作業" at bounding box center [41, 41] width 77 height 22
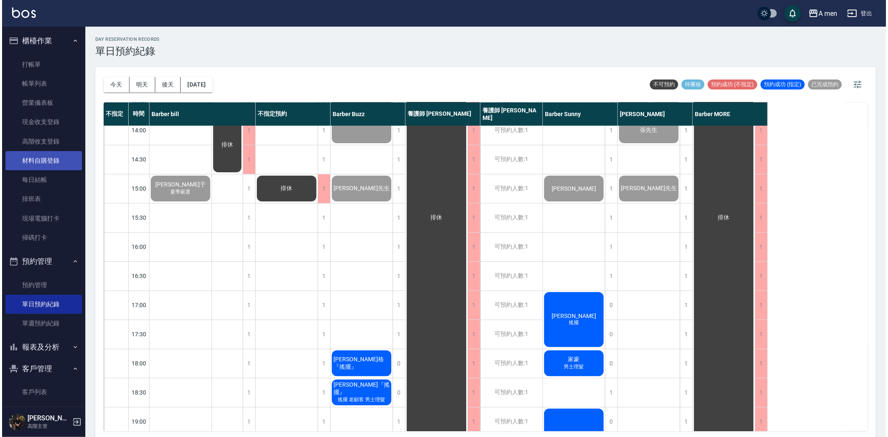
scroll to position [46, 0]
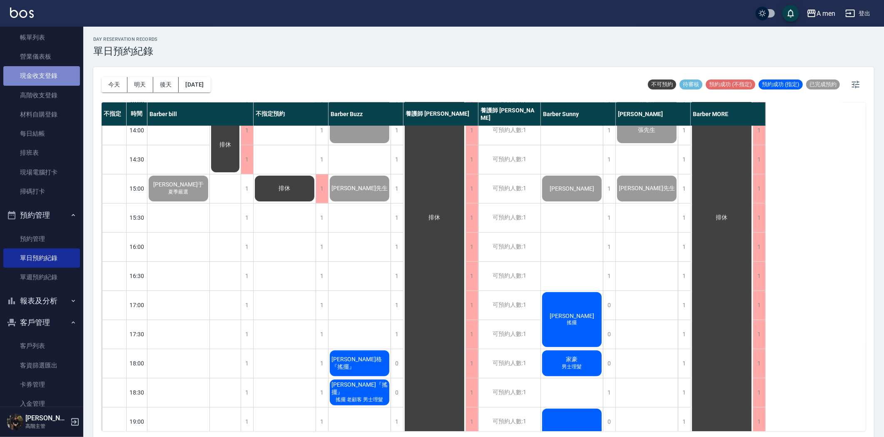
click at [53, 75] on link "現金收支登錄" at bounding box center [41, 75] width 77 height 19
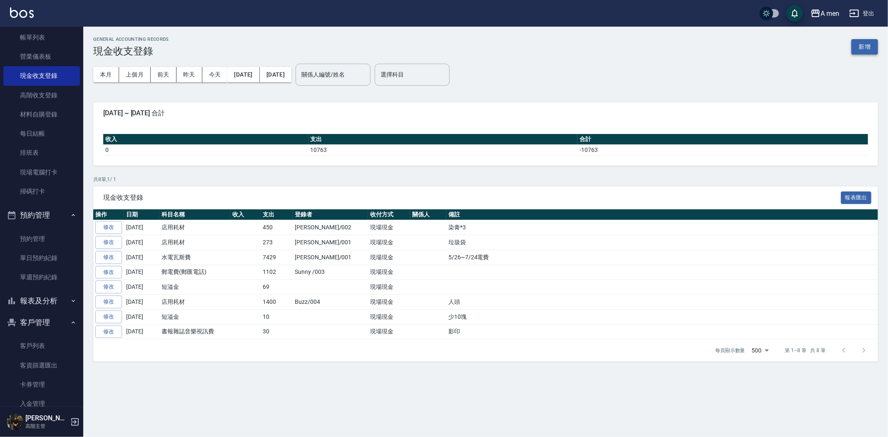
click at [861, 46] on button "新增" at bounding box center [864, 46] width 27 height 15
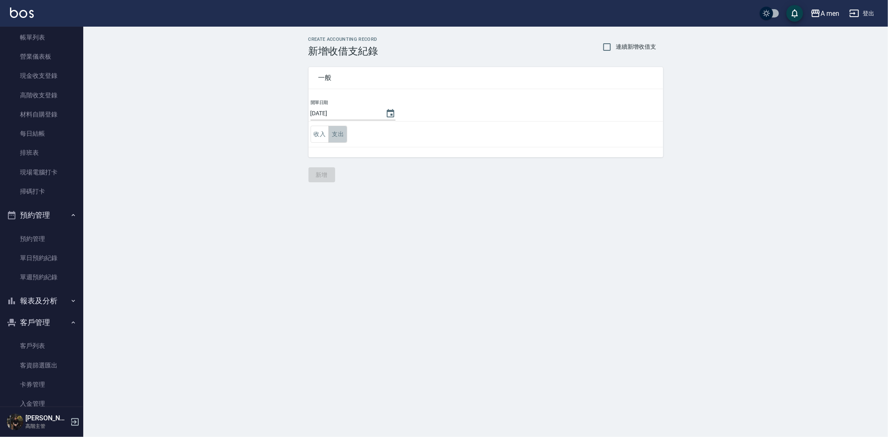
click at [340, 130] on button "支出" at bounding box center [337, 134] width 19 height 17
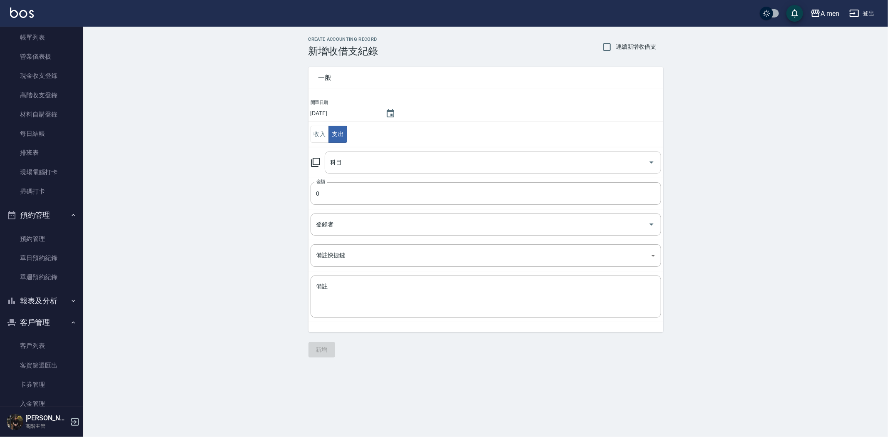
click at [352, 167] on input "科目" at bounding box center [486, 162] width 316 height 15
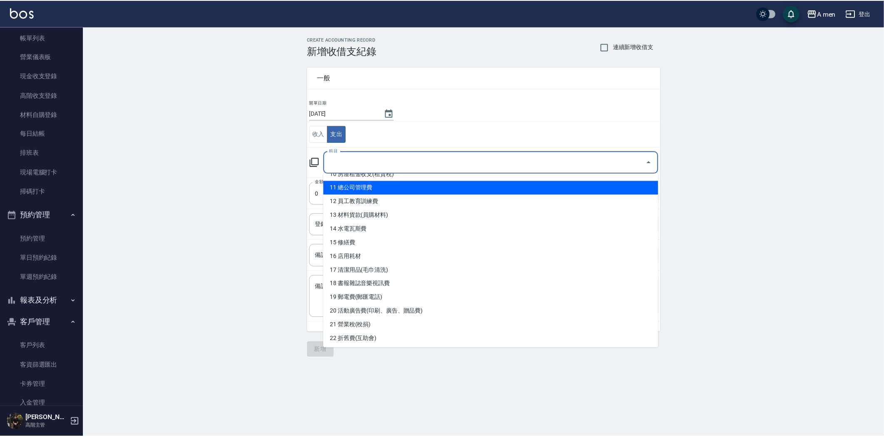
scroll to position [215, 0]
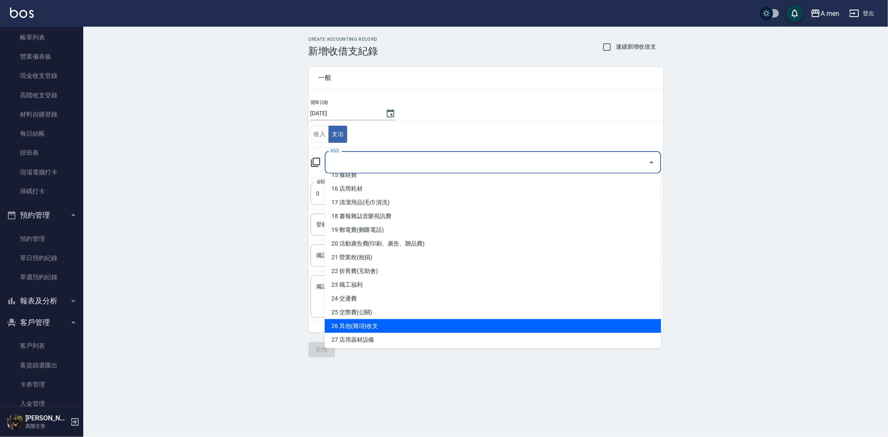
click at [406, 321] on li "26 其他(雜項)收支" at bounding box center [493, 326] width 336 height 14
type input "26 其他(雜項)收支"
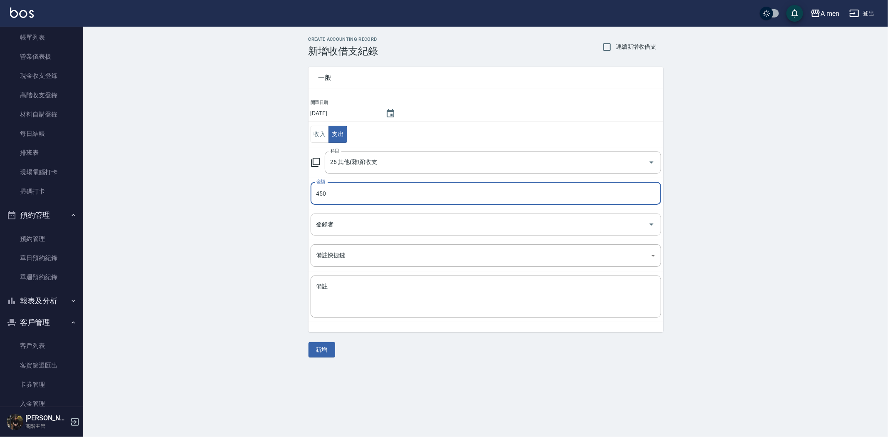
type input "450"
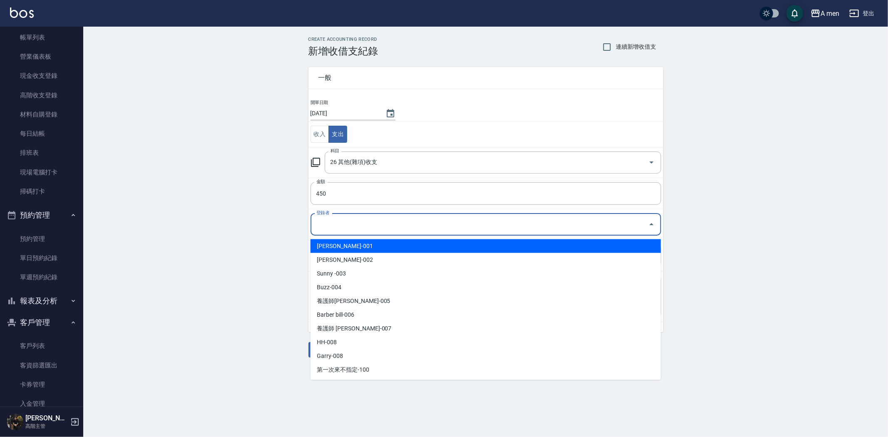
click at [379, 219] on input "登錄者" at bounding box center [479, 224] width 330 height 15
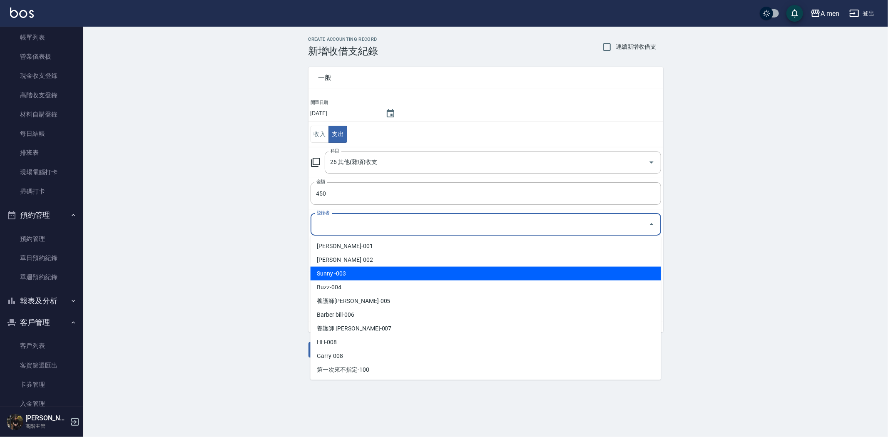
click at [377, 272] on li "Sunny -003" at bounding box center [485, 274] width 350 height 14
type input "Sunny -003"
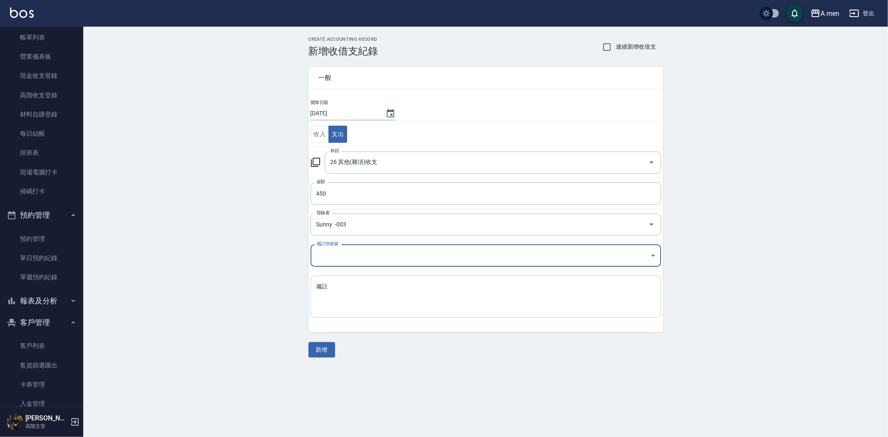
click at [377, 293] on textarea "備註" at bounding box center [485, 297] width 339 height 28
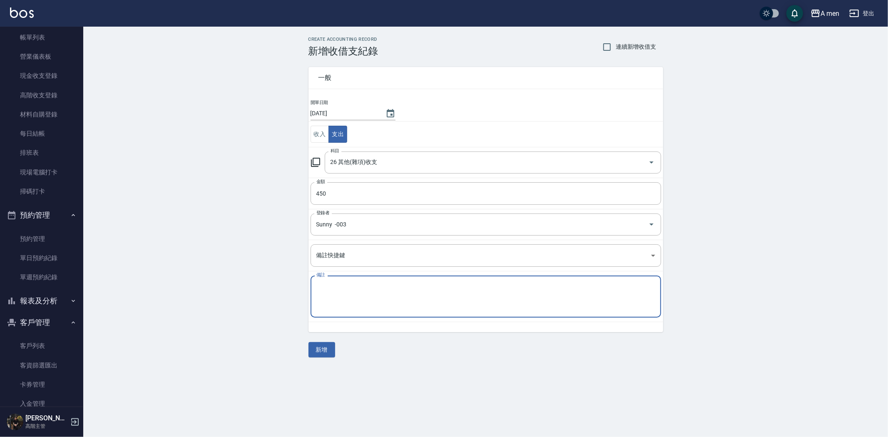
type textarea "u"
type textarea "煙花槓"
click at [317, 348] on button "新增" at bounding box center [321, 349] width 27 height 15
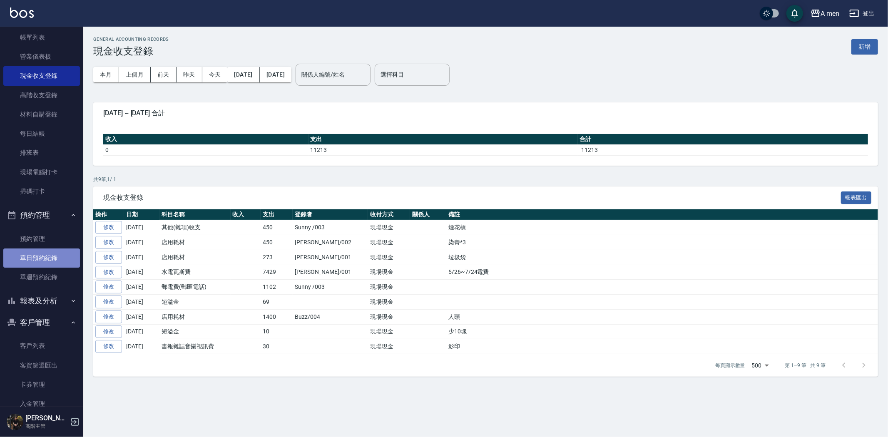
click at [62, 256] on link "單日預約紀錄" at bounding box center [41, 257] width 77 height 19
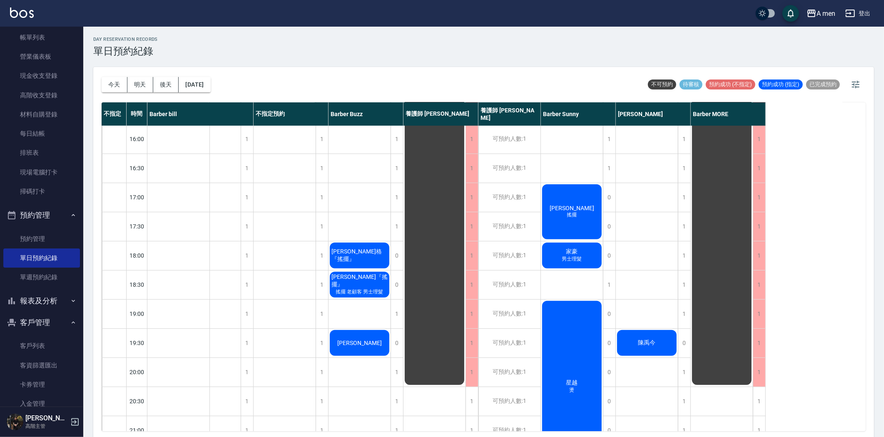
scroll to position [291, 0]
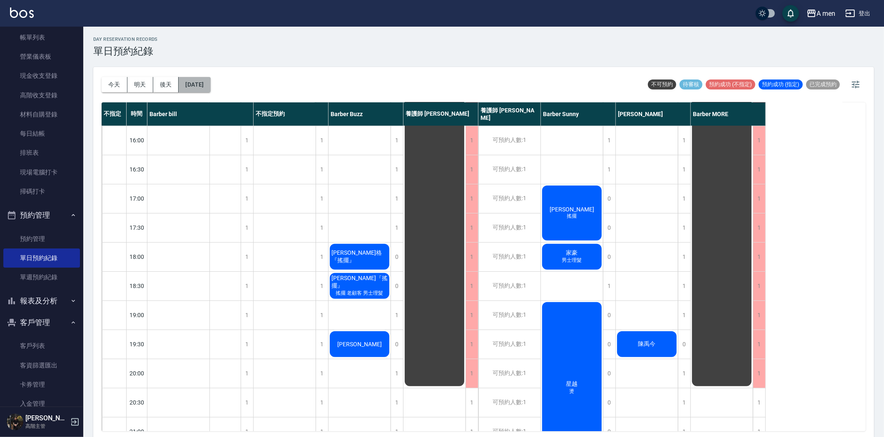
click at [196, 87] on button "[DATE]" at bounding box center [195, 84] width 32 height 15
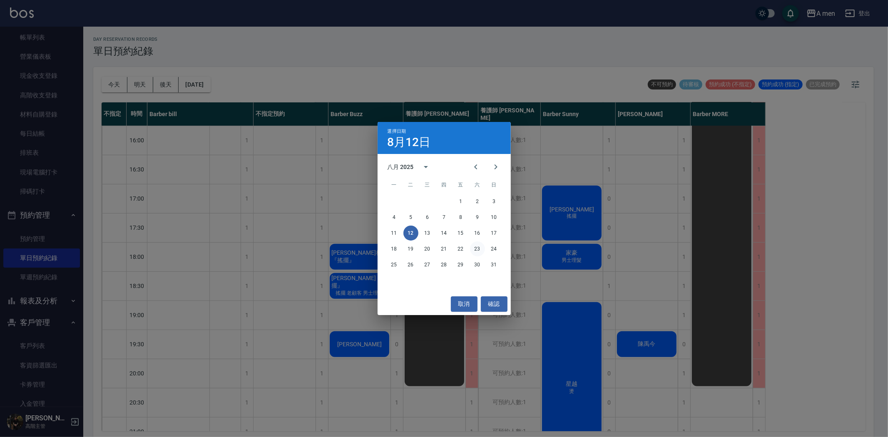
click at [478, 247] on button "23" at bounding box center [477, 248] width 15 height 15
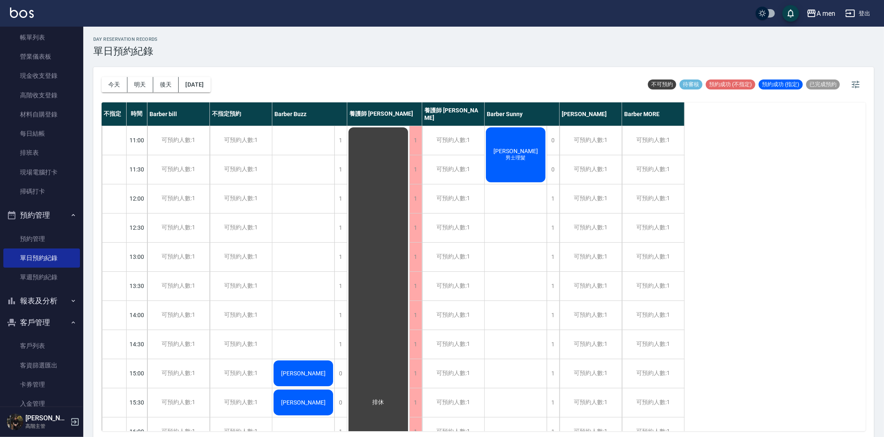
scroll to position [139, 0]
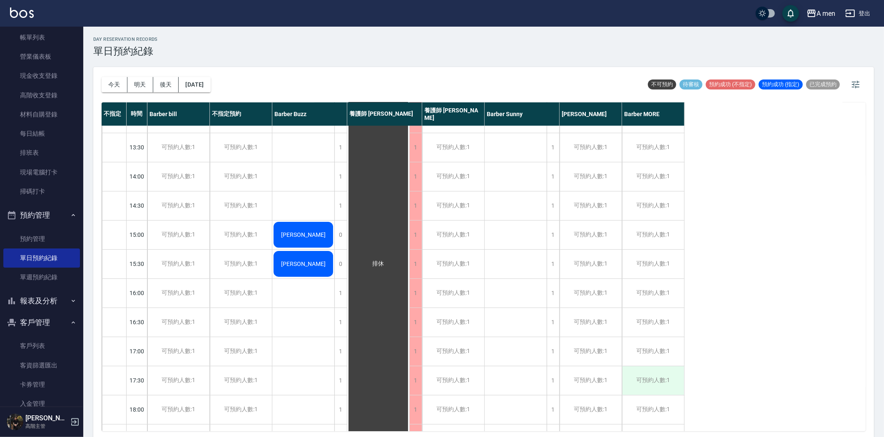
click at [644, 377] on div "可預約人數:1" at bounding box center [653, 380] width 62 height 29
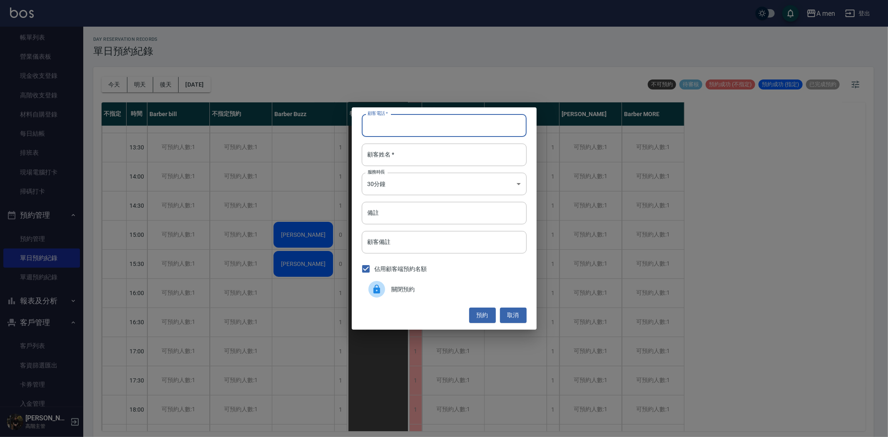
click at [434, 136] on input "顧客電話   *" at bounding box center [444, 125] width 165 height 22
paste input "0935135181"
type input "0935135181"
click at [380, 152] on input "顧客姓名   *" at bounding box center [444, 155] width 165 height 22
click at [482, 319] on button "預約" at bounding box center [482, 315] width 27 height 15
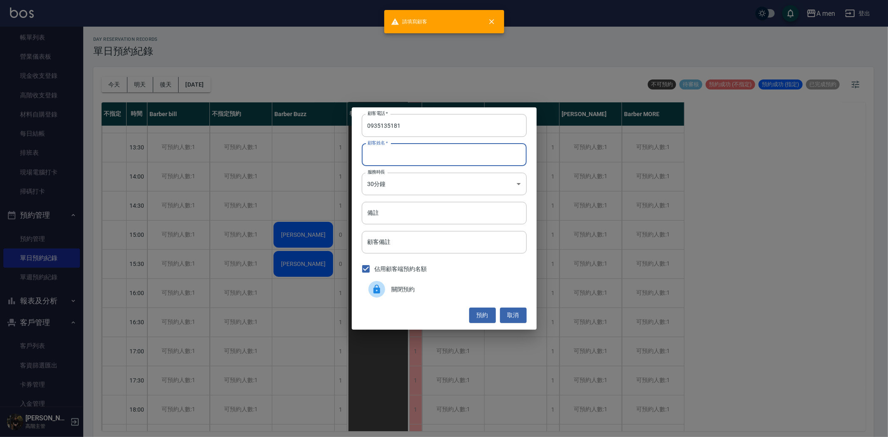
click at [487, 155] on input "顧客姓名   *" at bounding box center [444, 155] width 165 height 22
click at [479, 317] on button "預約" at bounding box center [482, 315] width 27 height 15
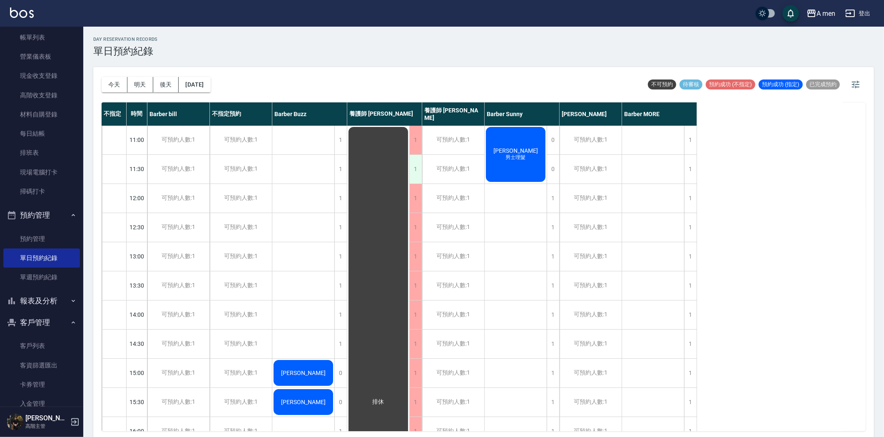
scroll to position [0, 0]
click at [104, 81] on button "今天" at bounding box center [115, 84] width 26 height 15
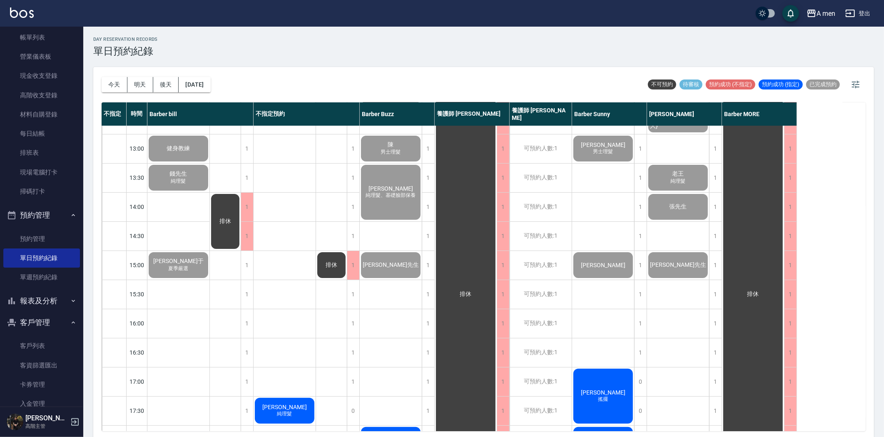
scroll to position [231, 0]
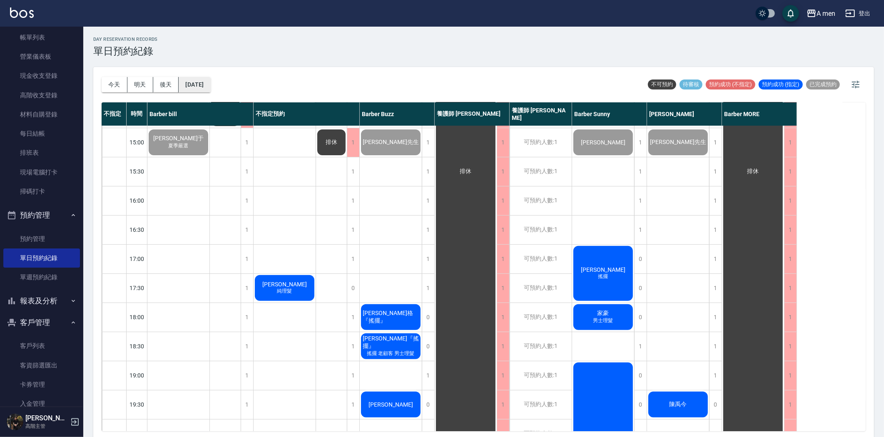
click at [191, 84] on button "2025/08/12" at bounding box center [195, 84] width 32 height 15
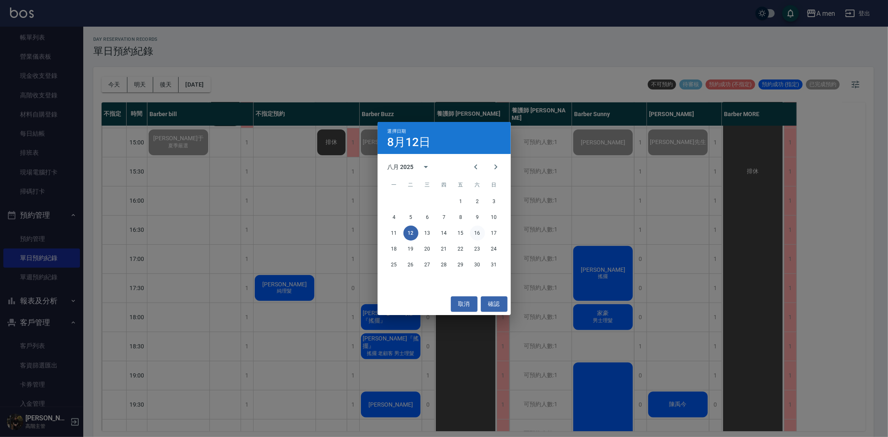
click at [474, 226] on button "16" at bounding box center [477, 233] width 15 height 15
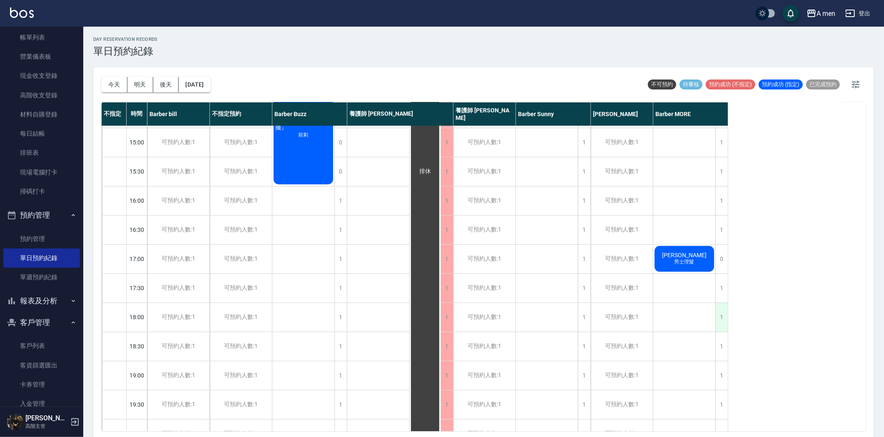
click at [722, 315] on div "1" at bounding box center [721, 317] width 12 height 29
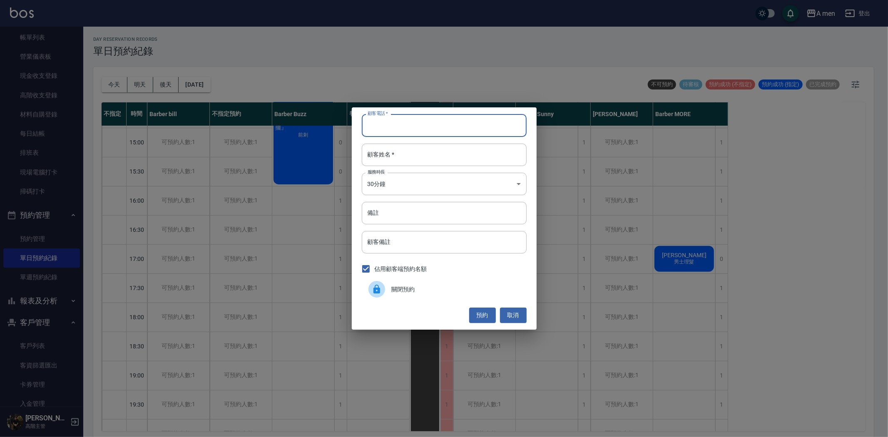
click at [474, 132] on input "顧客電話   *" at bounding box center [444, 125] width 165 height 22
paste input "0935135181"
type input "0935135181"
click at [438, 157] on input "顧客姓名   *" at bounding box center [444, 155] width 165 height 22
click at [489, 314] on button "預約" at bounding box center [482, 315] width 27 height 15
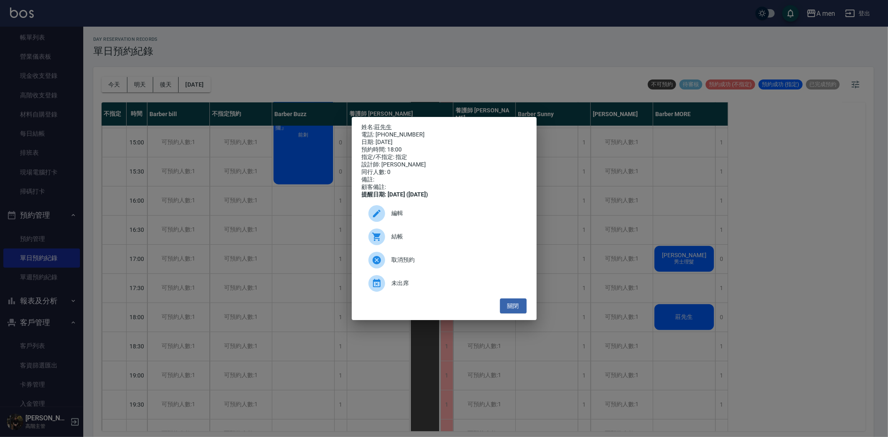
click at [614, 362] on div "姓名: 莊先生 電話: 0935135181 日期: 2025/08/16 預約時間: 18:00 指定/不指定: 指定 設計師: Barber MORE 同…" at bounding box center [444, 218] width 888 height 437
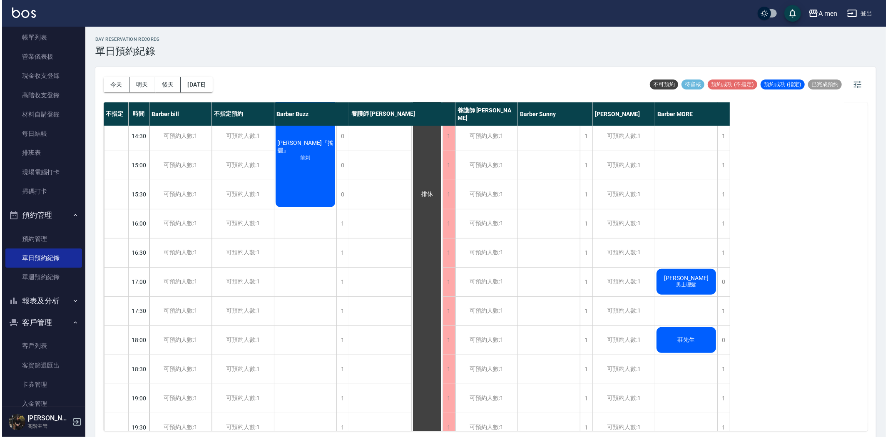
scroll to position [185, 0]
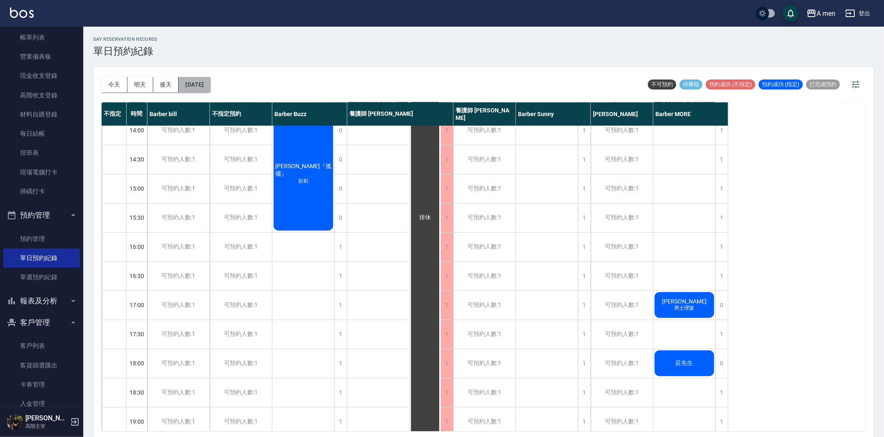
click at [210, 81] on button "2025/08/16" at bounding box center [195, 84] width 32 height 15
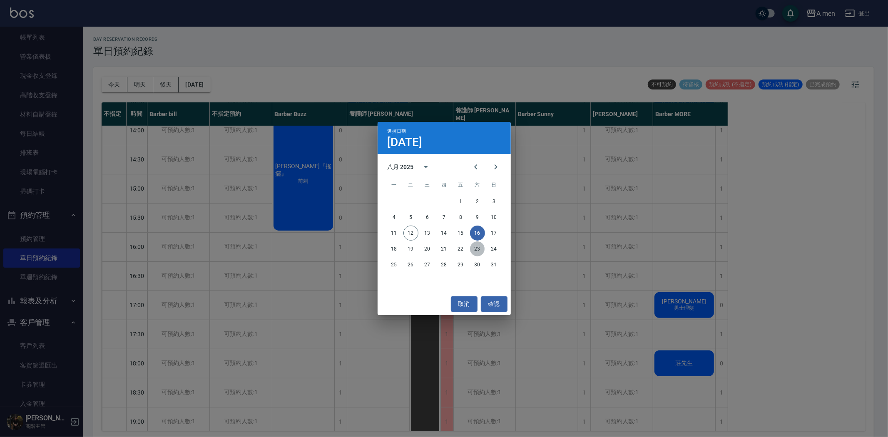
click at [476, 244] on button "23" at bounding box center [477, 248] width 15 height 15
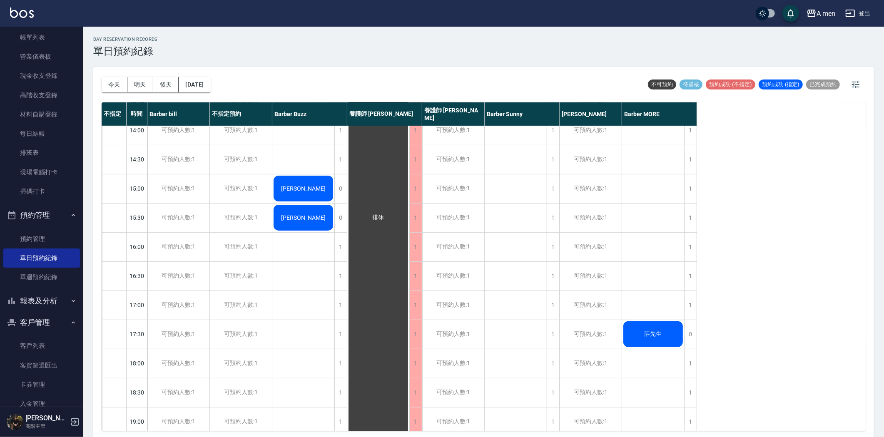
click at [334, 203] on div "莊先生" at bounding box center [303, 188] width 62 height 28
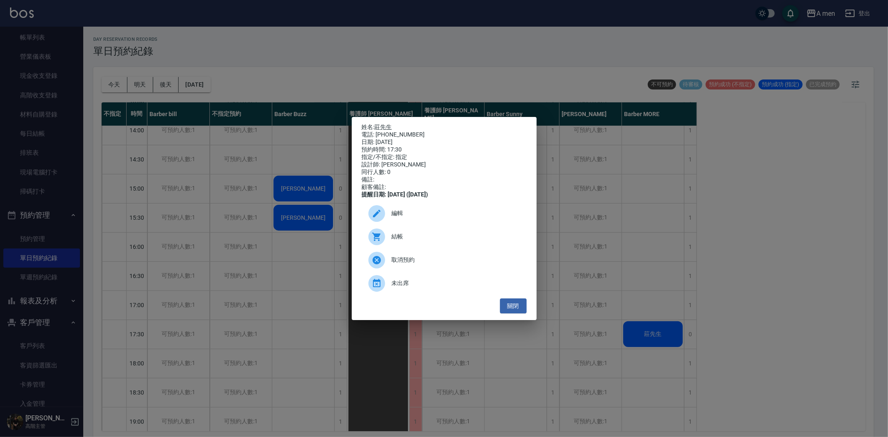
click at [420, 257] on div "取消預約" at bounding box center [444, 259] width 165 height 23
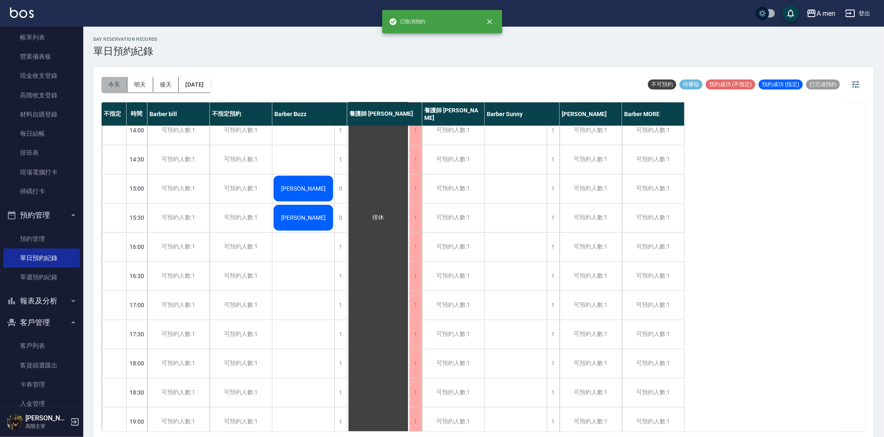
click at [118, 83] on button "今天" at bounding box center [115, 84] width 26 height 15
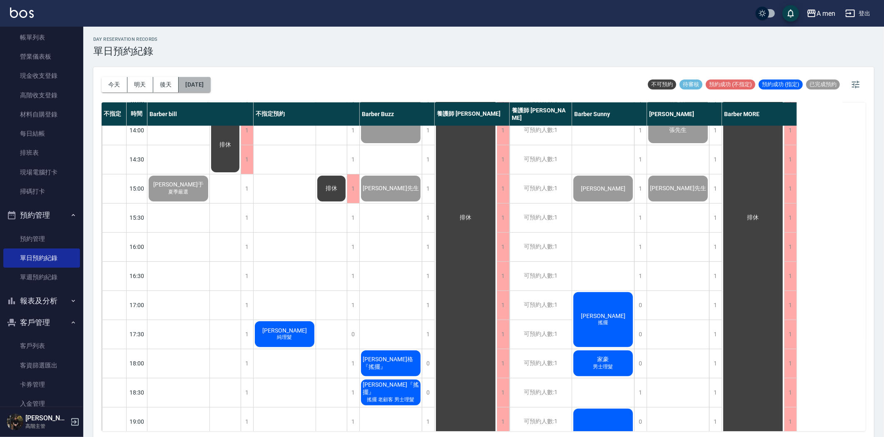
click at [198, 84] on button "[DATE]" at bounding box center [195, 84] width 32 height 15
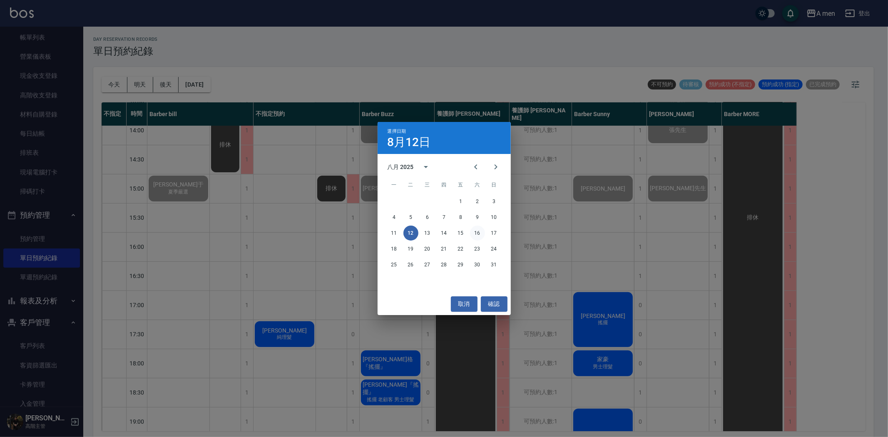
click at [475, 235] on button "16" at bounding box center [477, 233] width 15 height 15
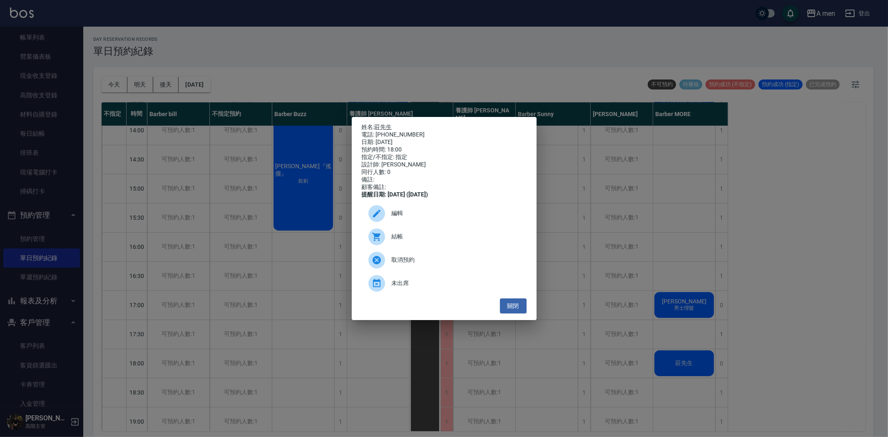
click at [417, 218] on span "編輯" at bounding box center [456, 213] width 128 height 9
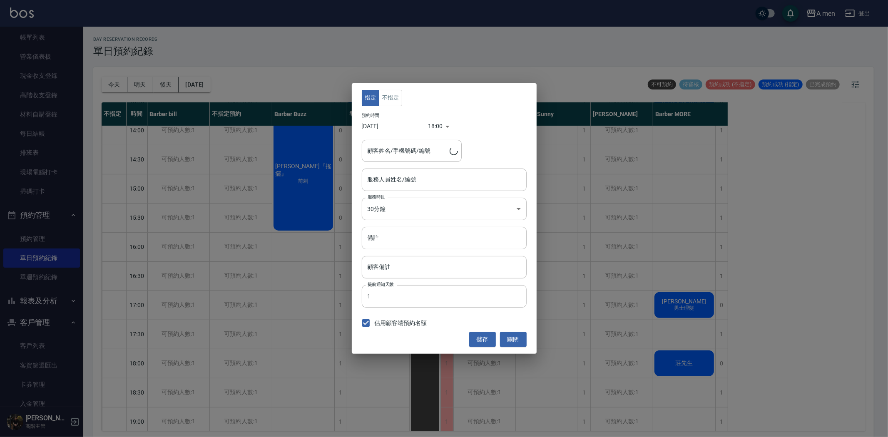
type input "Barber MORE-001"
type input "莊先生/0935135181"
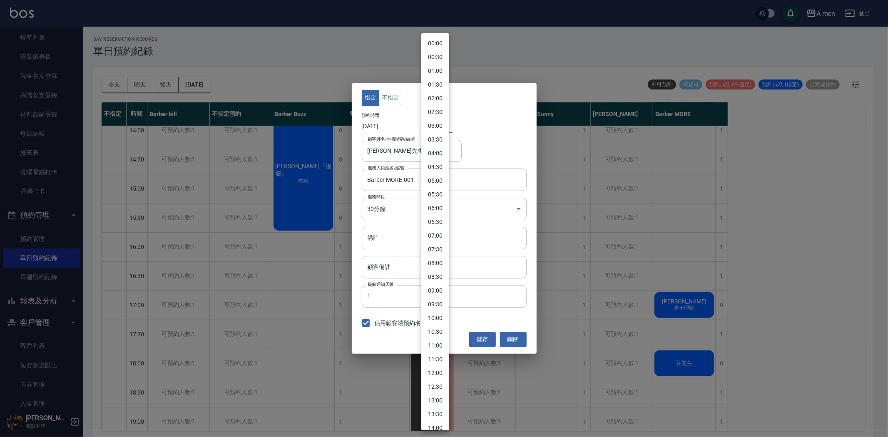
click at [434, 126] on body "A men 登出 櫃檯作業 打帳單 帳單列表 營業儀表板 現金收支登錄 高階收支登錄 材料自購登錄 每日結帳 排班表 現場電腦打卡 掃碼打卡 預約管理 預約管…" at bounding box center [444, 219] width 888 height 439
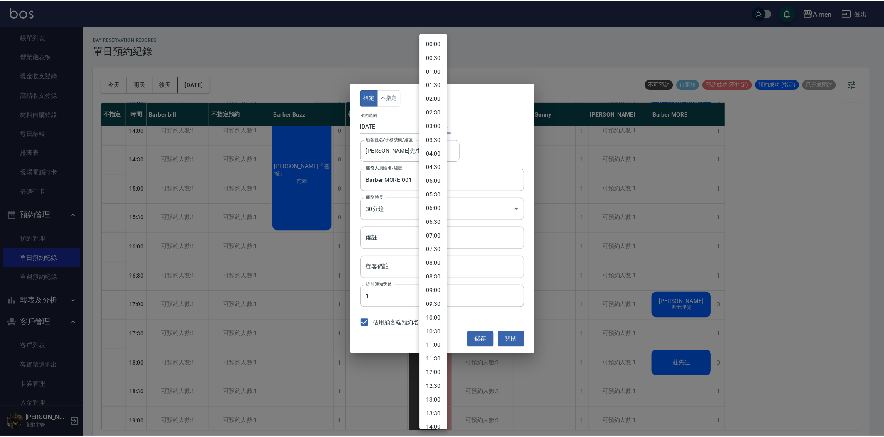
scroll to position [268, 0]
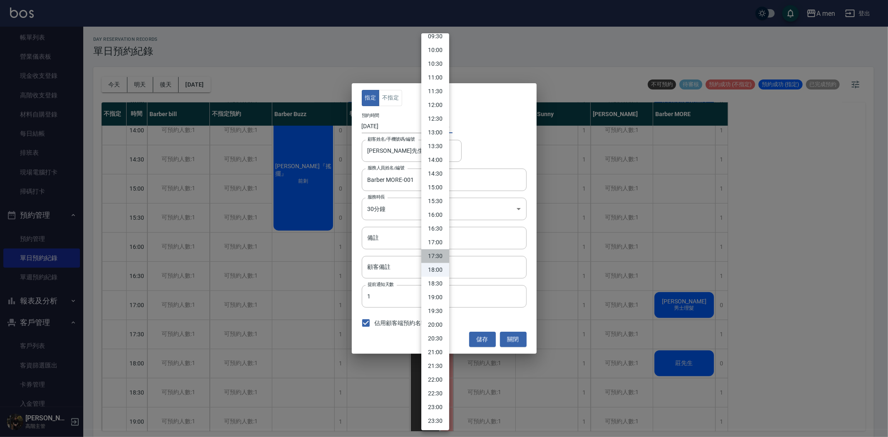
click at [439, 260] on li "17:30" at bounding box center [435, 256] width 28 height 14
type input "1755336600000"
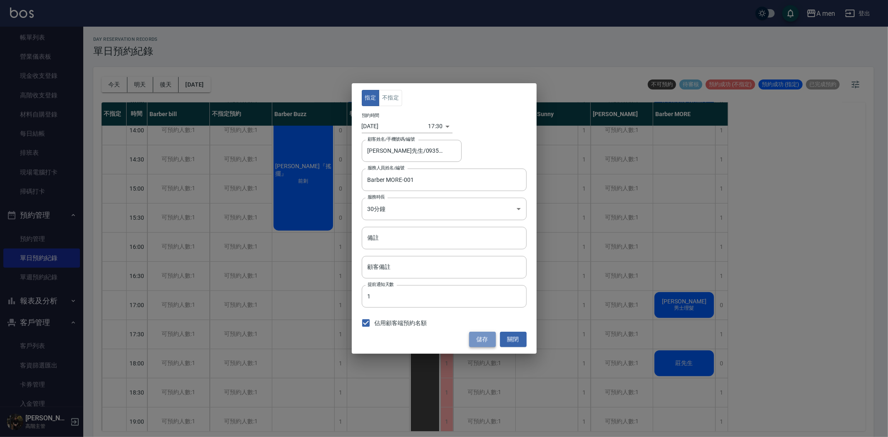
click at [492, 335] on button "儲存" at bounding box center [482, 339] width 27 height 15
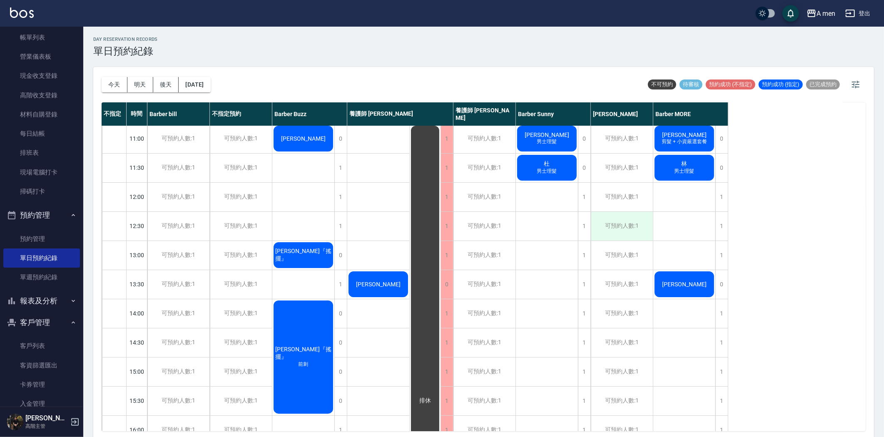
scroll to position [0, 0]
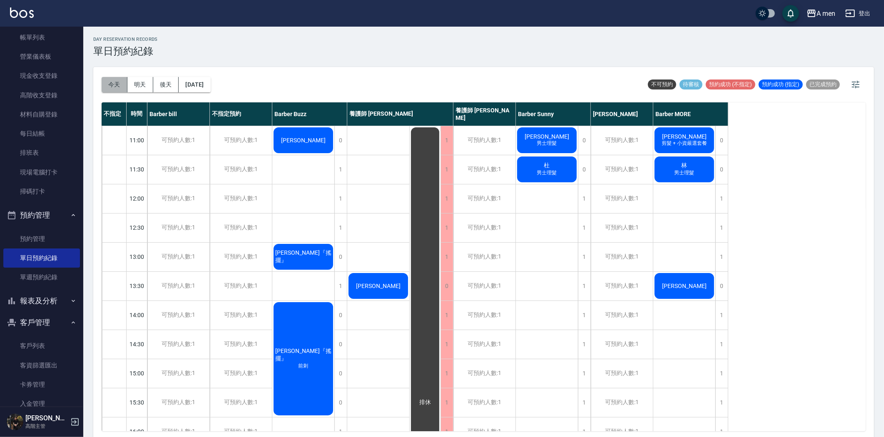
click at [122, 83] on button "今天" at bounding box center [115, 84] width 26 height 15
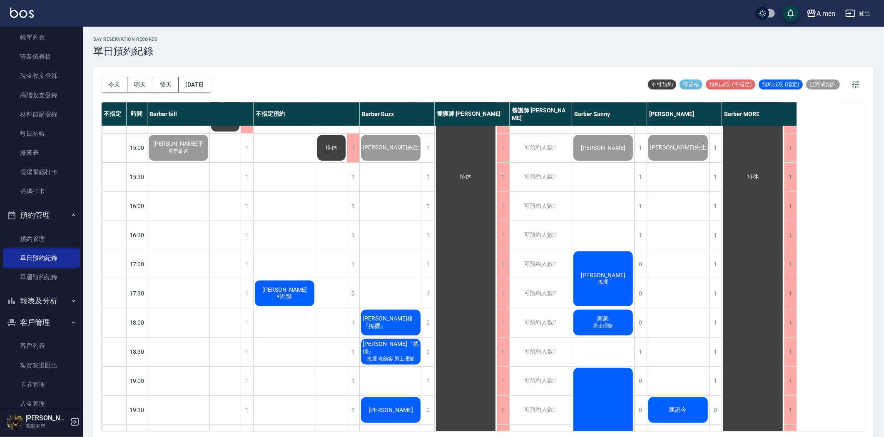
scroll to position [231, 0]
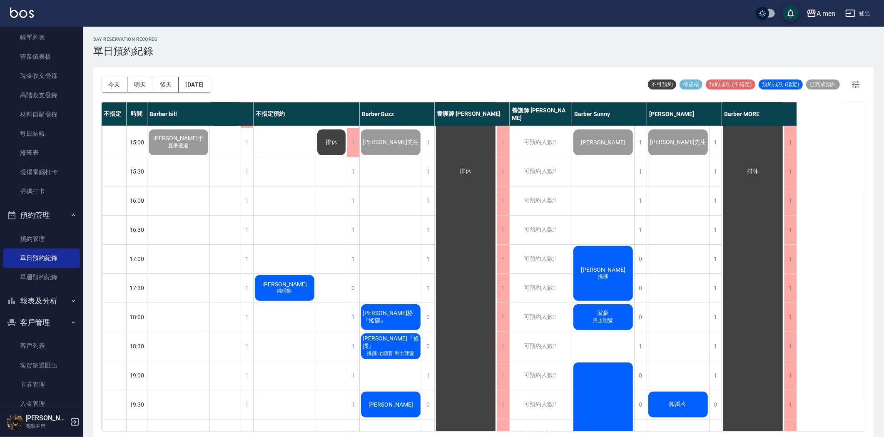
click at [144, 82] on button "明天" at bounding box center [140, 84] width 26 height 15
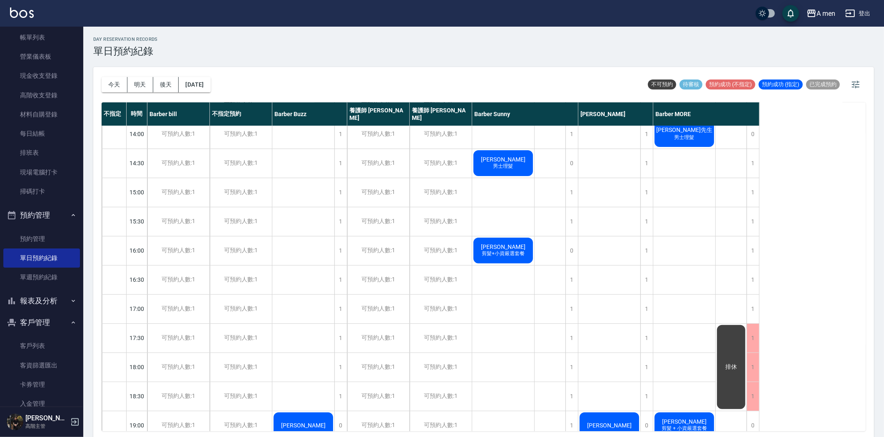
scroll to position [185, 0]
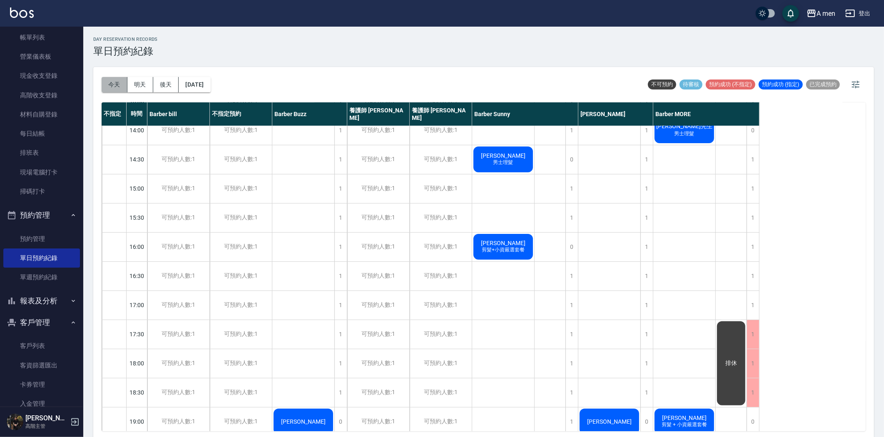
click at [123, 79] on button "今天" at bounding box center [115, 84] width 26 height 15
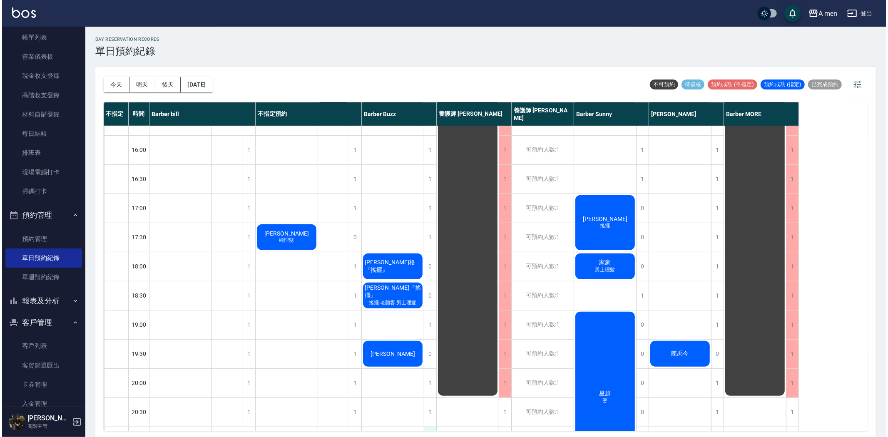
scroll to position [277, 0]
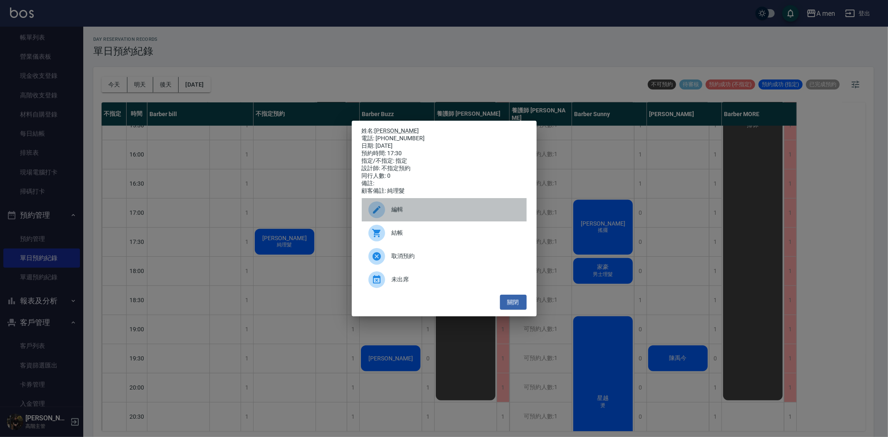
click at [412, 214] on span "編輯" at bounding box center [456, 209] width 128 height 9
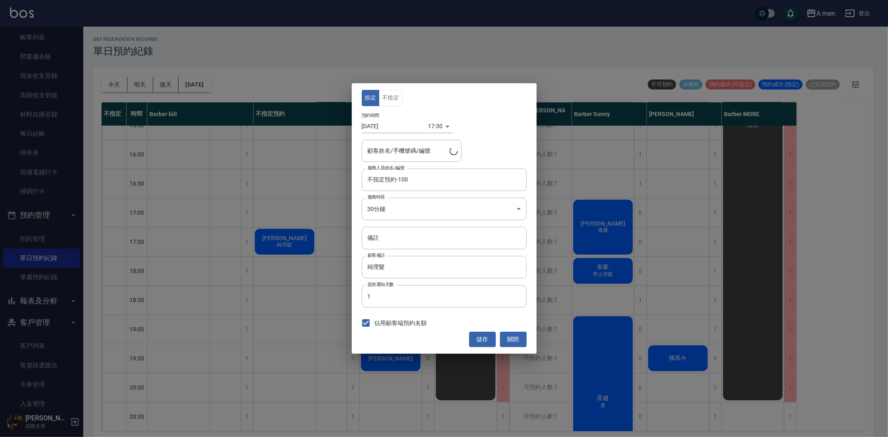
type input "郭子詳/0925387260"
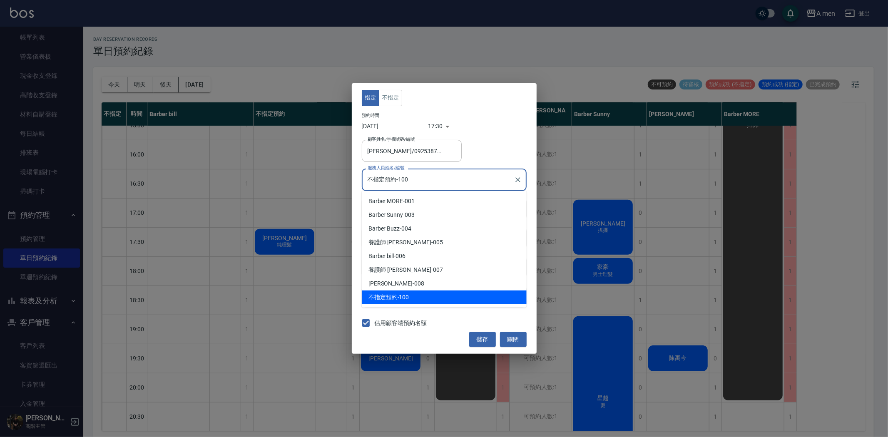
click at [421, 180] on input "不指定預約-100" at bounding box center [437, 179] width 145 height 15
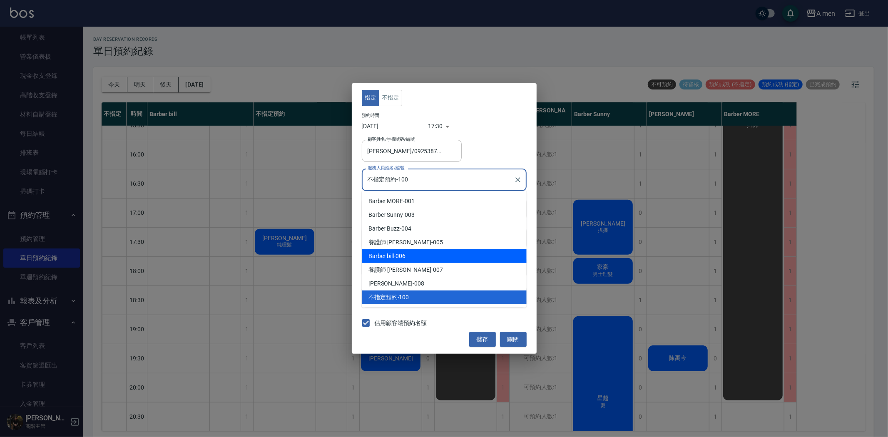
click at [430, 254] on div "Barber bill -006" at bounding box center [444, 256] width 165 height 14
type input "Barber bill-006"
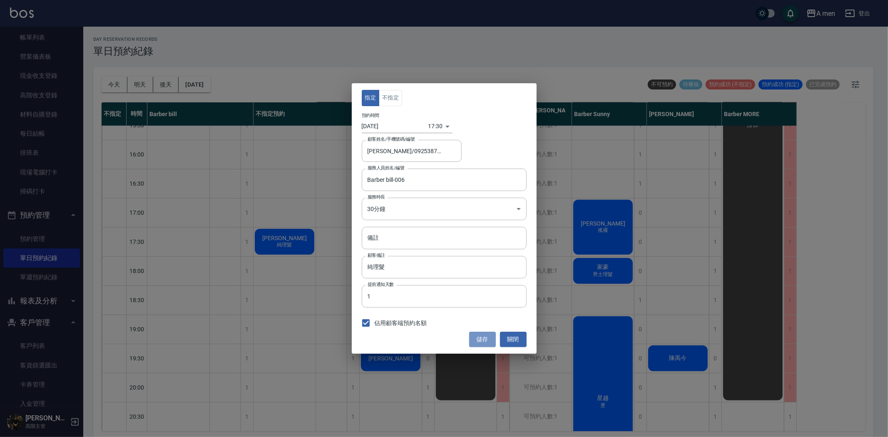
click at [487, 337] on button "儲存" at bounding box center [482, 339] width 27 height 15
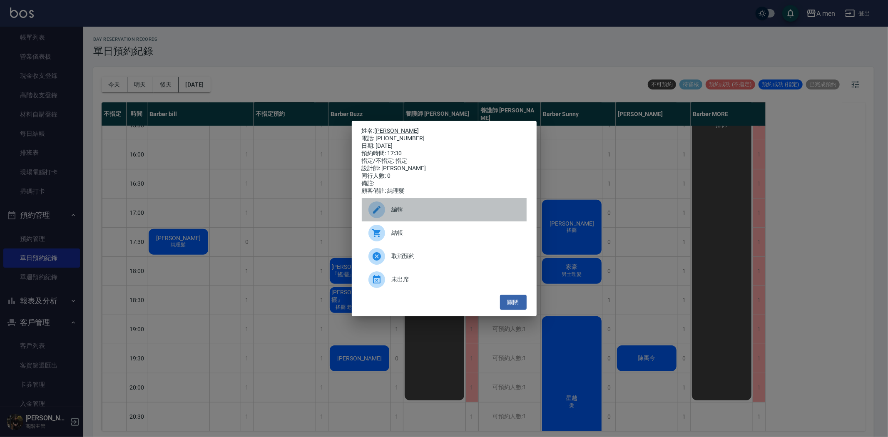
click at [406, 209] on div "編輯" at bounding box center [444, 209] width 165 height 23
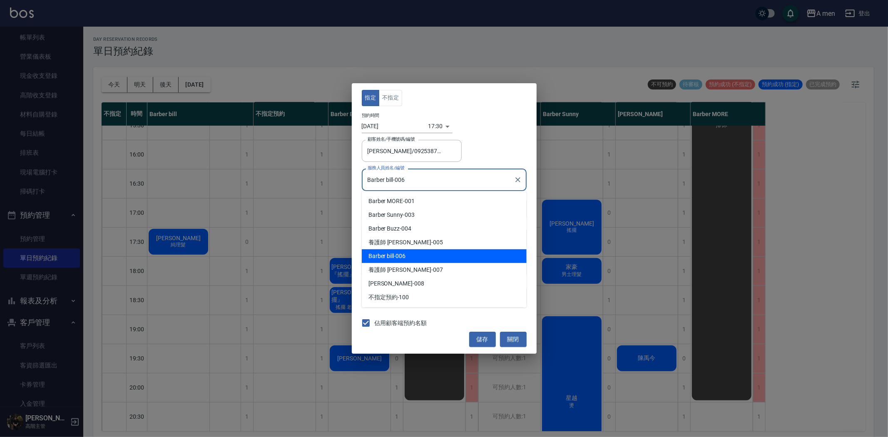
click at [446, 182] on input "Barber bill-006" at bounding box center [437, 179] width 145 height 15
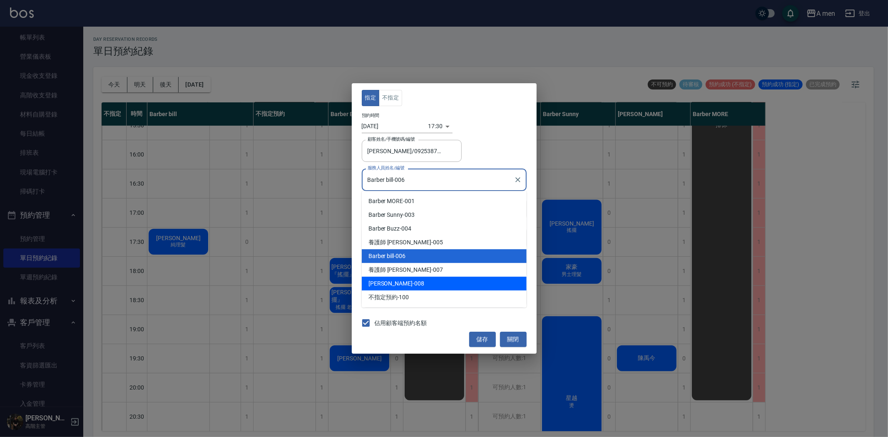
click at [429, 280] on div "Garry -008" at bounding box center [444, 284] width 165 height 14
type input "Garry-008"
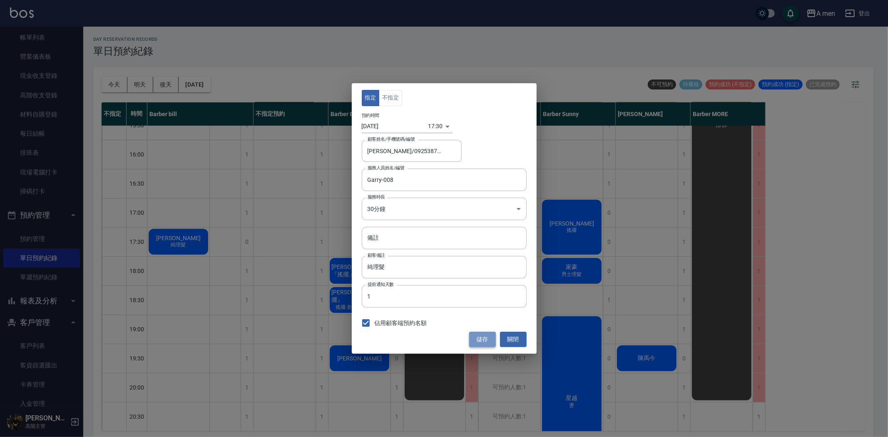
click at [477, 341] on button "儲存" at bounding box center [482, 339] width 27 height 15
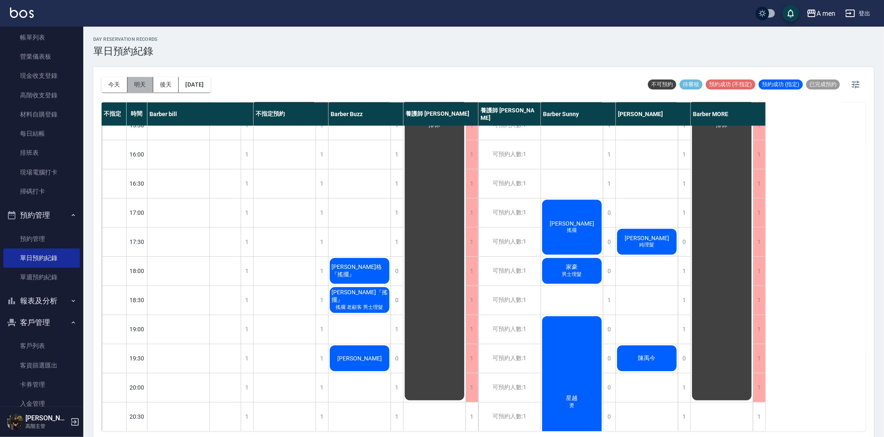
click at [138, 80] on button "明天" at bounding box center [140, 84] width 26 height 15
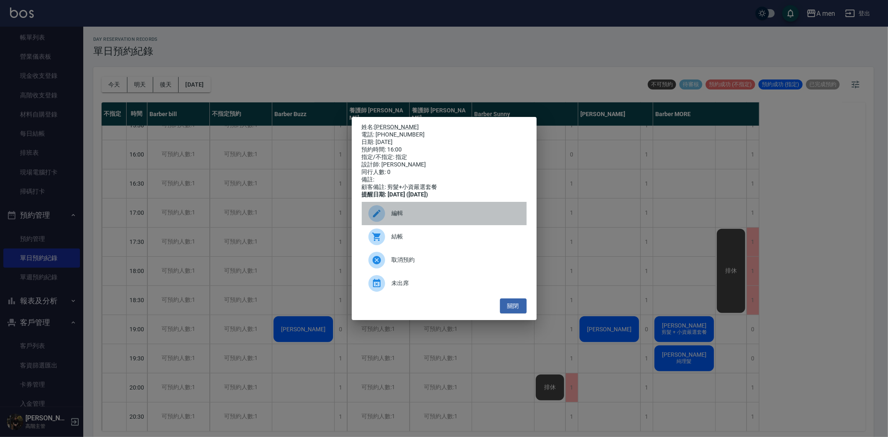
click at [417, 218] on span "編輯" at bounding box center [456, 213] width 128 height 9
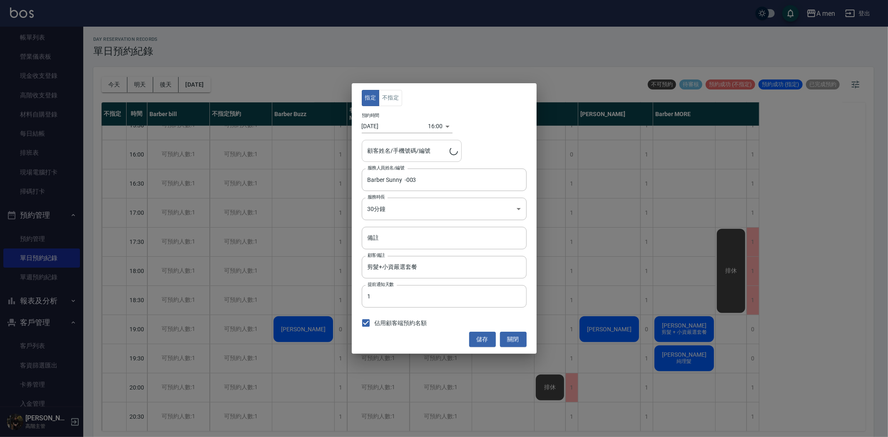
type input "徐滙/0905361126"
click at [433, 126] on body "A men 登出 櫃檯作業 打帳單 帳單列表 營業儀表板 現金收支登錄 高階收支登錄 材料自購登錄 每日結帳 排班表 現場電腦打卡 掃碼打卡 預約管理 預約管…" at bounding box center [444, 219] width 888 height 439
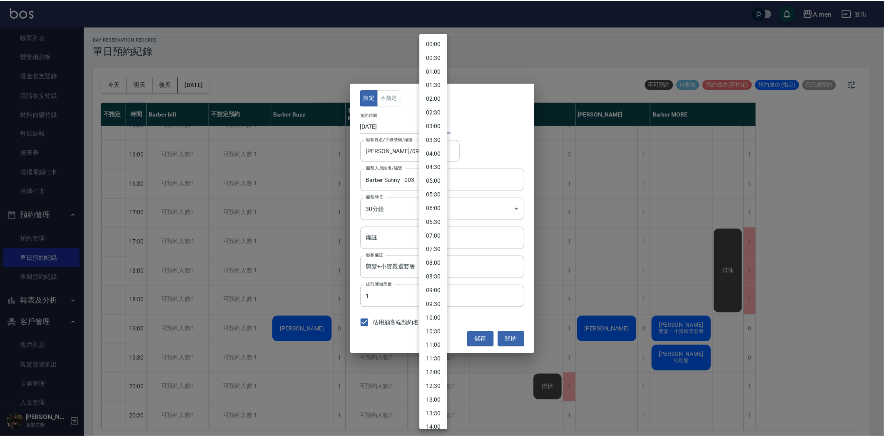
scroll to position [251, 0]
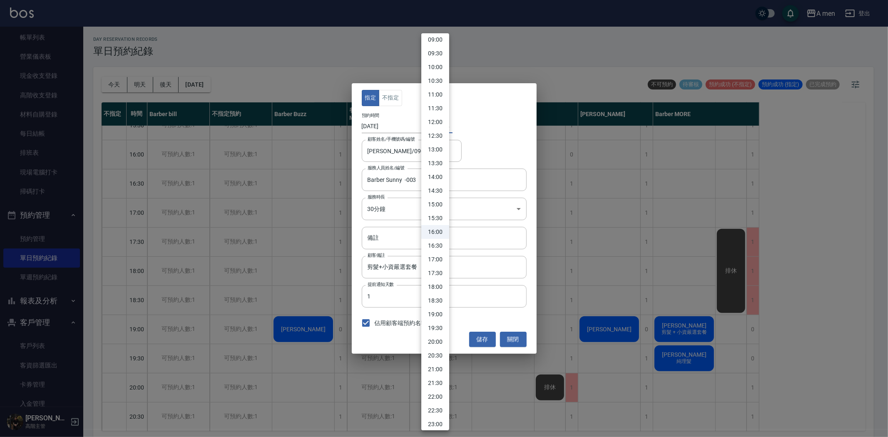
click at [440, 206] on li "15:00" at bounding box center [435, 205] width 28 height 14
type input "1755068400000"
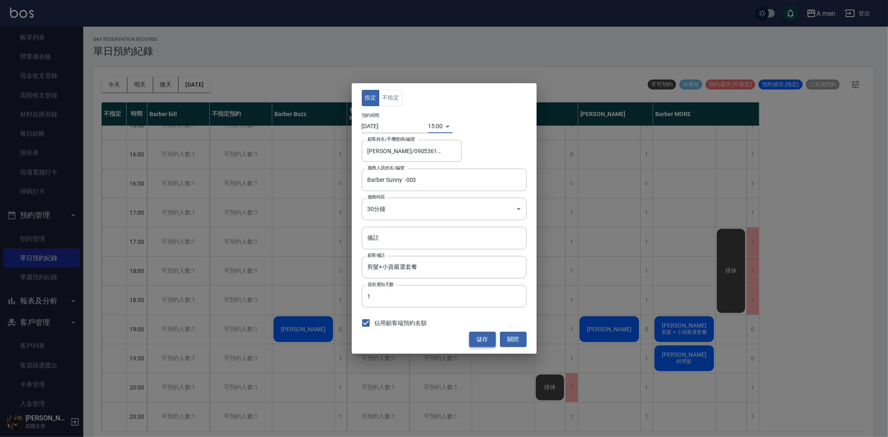
click at [484, 340] on button "儲存" at bounding box center [482, 339] width 27 height 15
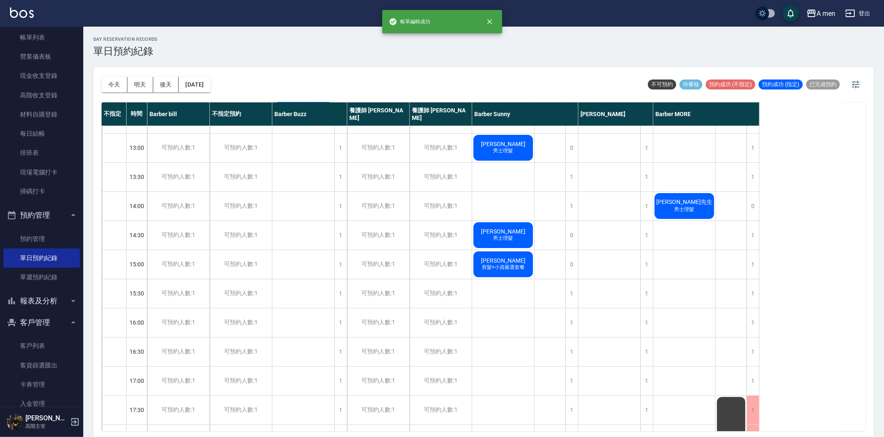
scroll to position [92, 0]
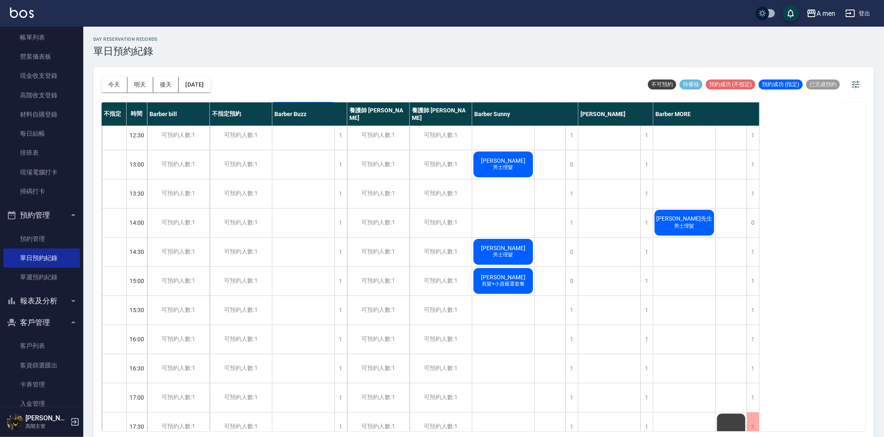
click at [117, 80] on button "今天" at bounding box center [115, 84] width 26 height 15
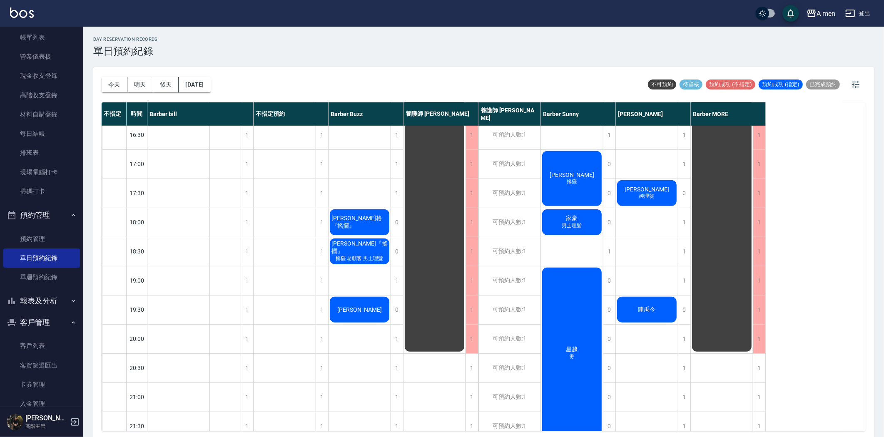
scroll to position [245, 0]
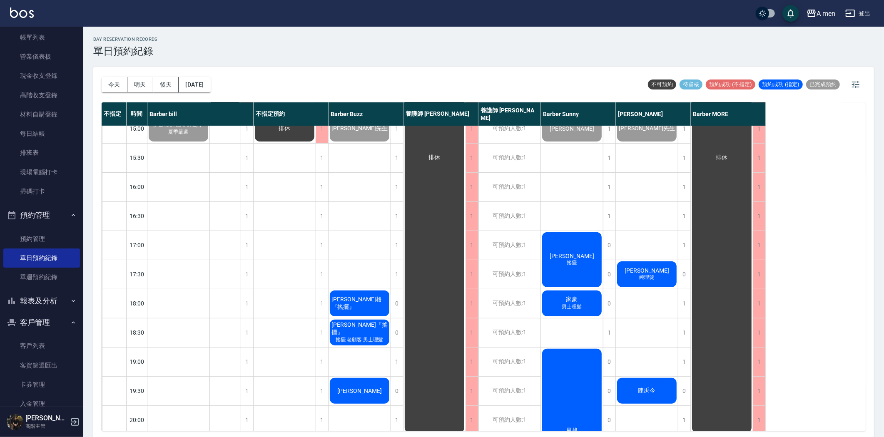
click at [192, 16] on span "[PERSON_NAME]格『搖擺』" at bounding box center [178, 11] width 27 height 7
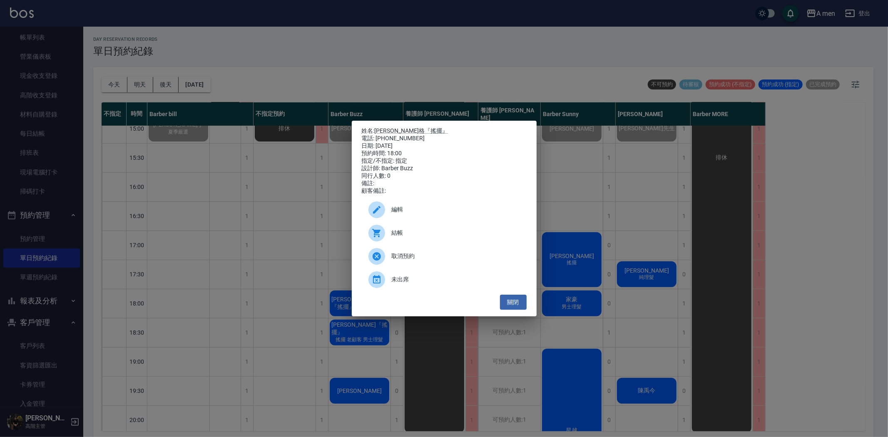
click at [426, 244] on div "結帳" at bounding box center [444, 232] width 165 height 23
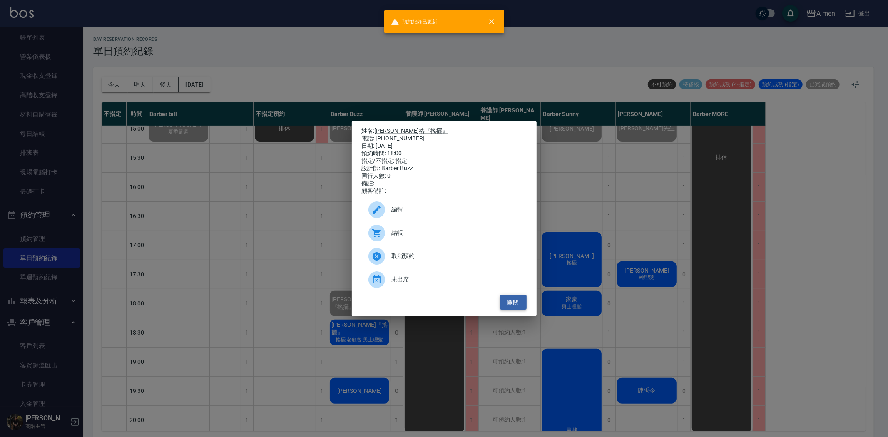
click at [507, 309] on button "關閉" at bounding box center [513, 302] width 27 height 15
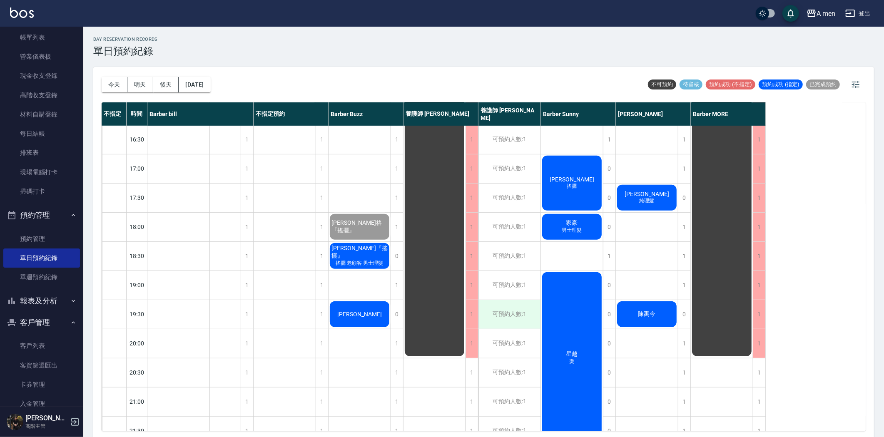
scroll to position [277, 0]
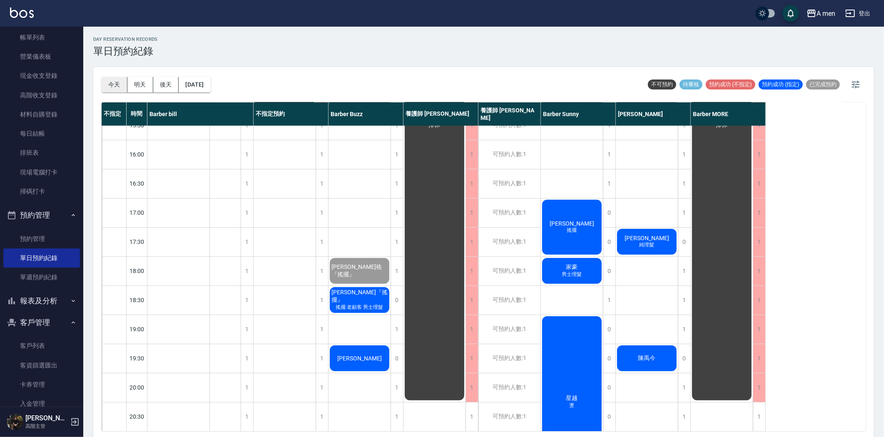
click at [114, 78] on button "今天" at bounding box center [115, 84] width 26 height 15
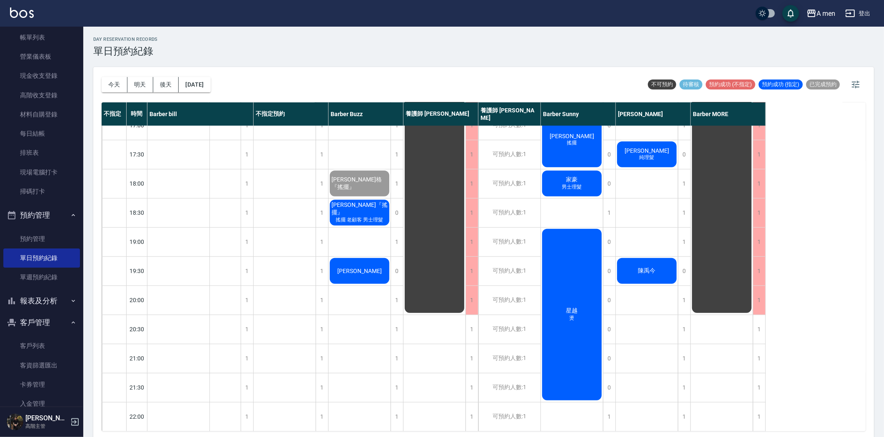
scroll to position [323, 0]
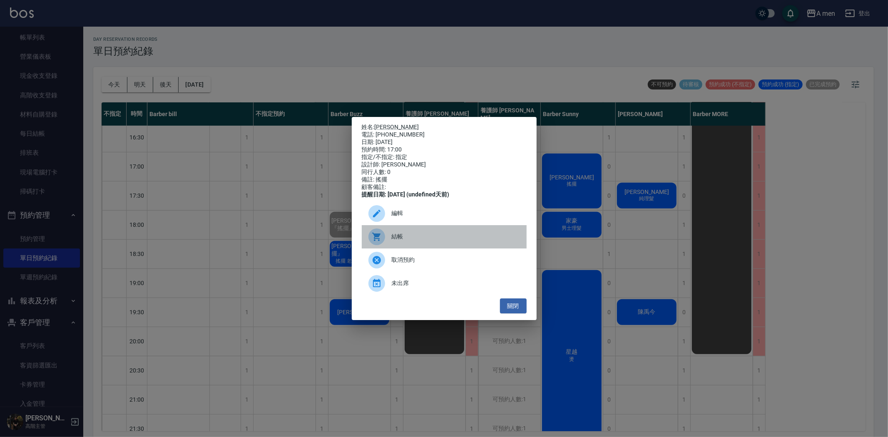
click at [432, 239] on span "結帳" at bounding box center [456, 236] width 128 height 9
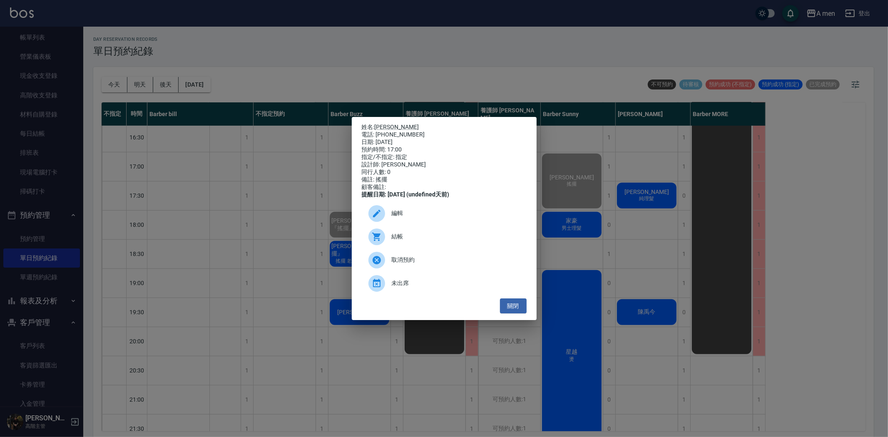
drag, startPoint x: 519, startPoint y: 310, endPoint x: 529, endPoint y: 307, distance: 10.4
click at [520, 310] on button "關閉" at bounding box center [513, 305] width 27 height 15
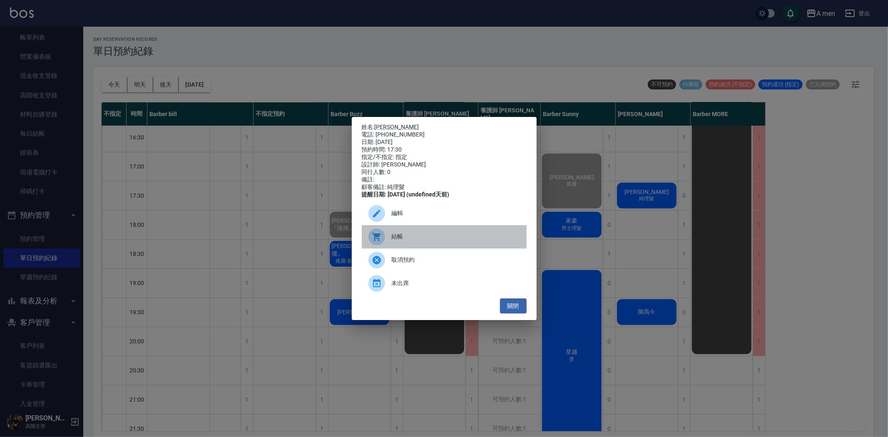
click at [424, 233] on div "結帳" at bounding box center [444, 236] width 165 height 23
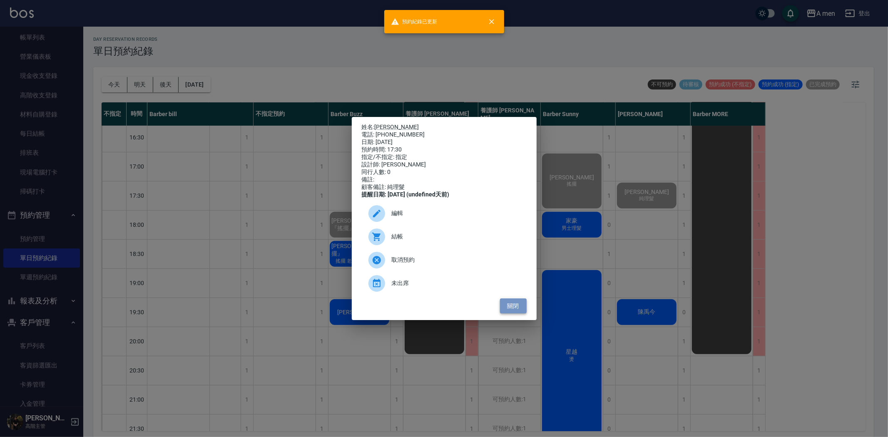
click at [516, 305] on button "關閉" at bounding box center [513, 305] width 27 height 15
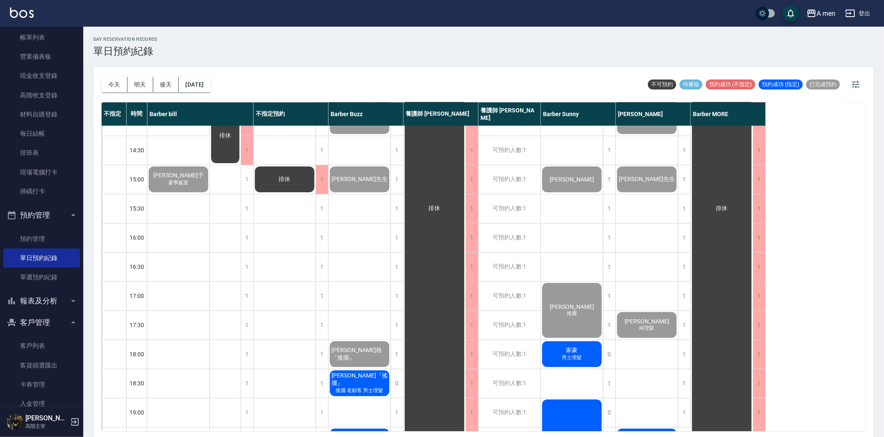
scroll to position [370, 0]
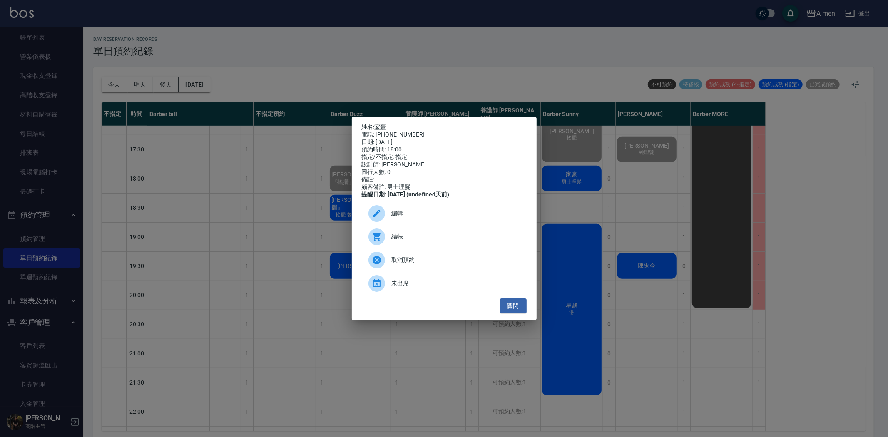
click at [458, 236] on div "結帳" at bounding box center [444, 236] width 165 height 23
click at [518, 311] on button "關閉" at bounding box center [513, 305] width 27 height 15
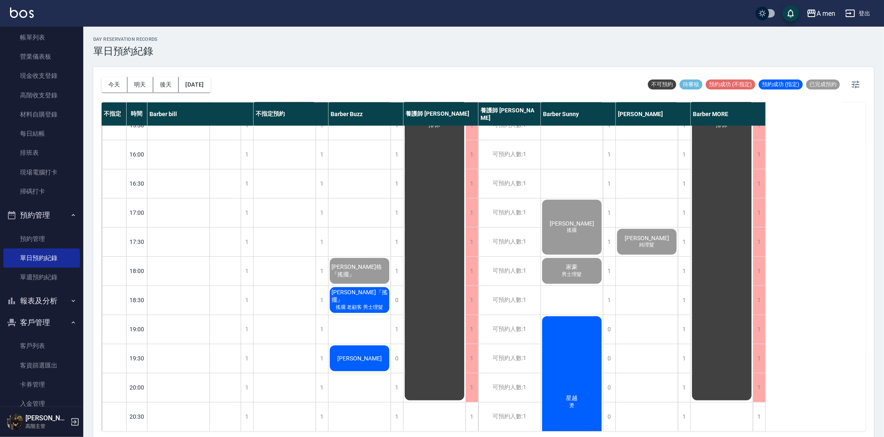
scroll to position [323, 0]
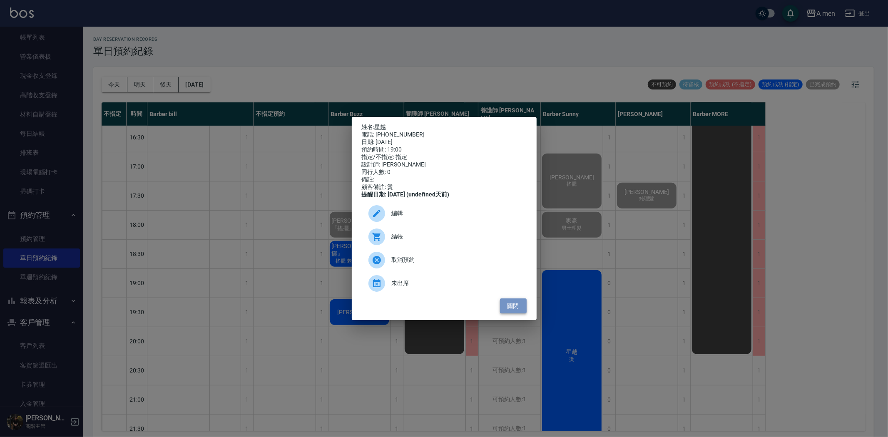
click at [522, 311] on button "關閉" at bounding box center [513, 305] width 27 height 15
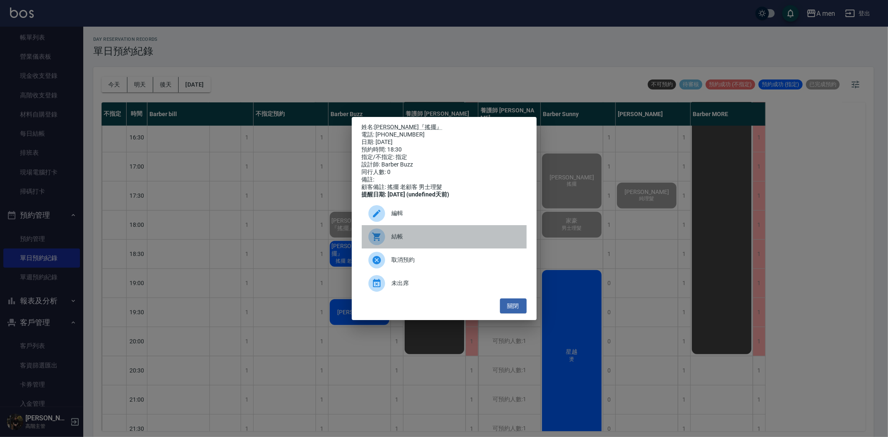
click at [417, 238] on div "結帳" at bounding box center [444, 236] width 165 height 23
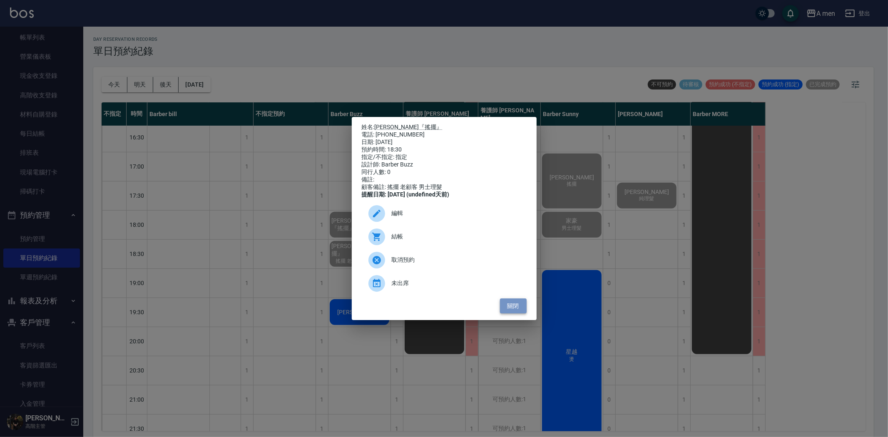
click at [506, 313] on button "關閉" at bounding box center [513, 305] width 27 height 15
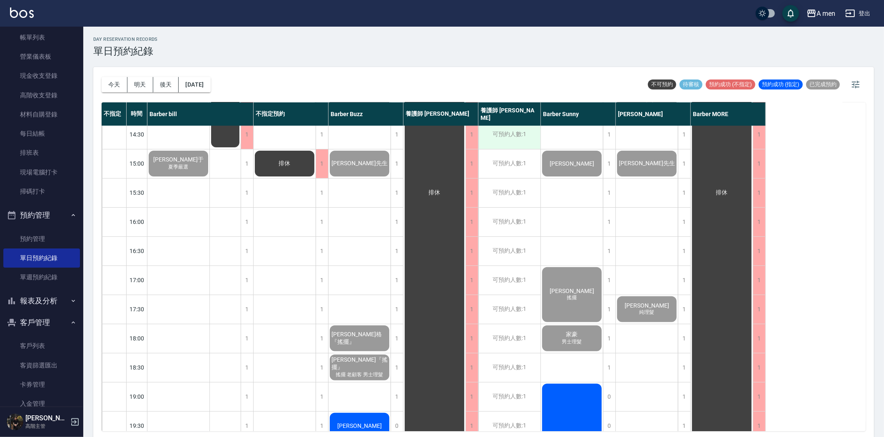
scroll to position [277, 0]
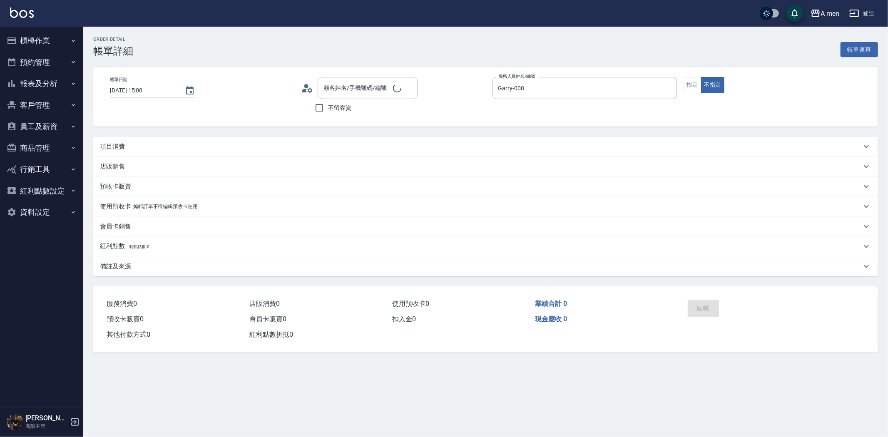
type input "[PERSON_NAME]先生/0918721214/null"
click at [818, 48] on button "組合商品" at bounding box center [817, 49] width 37 height 15
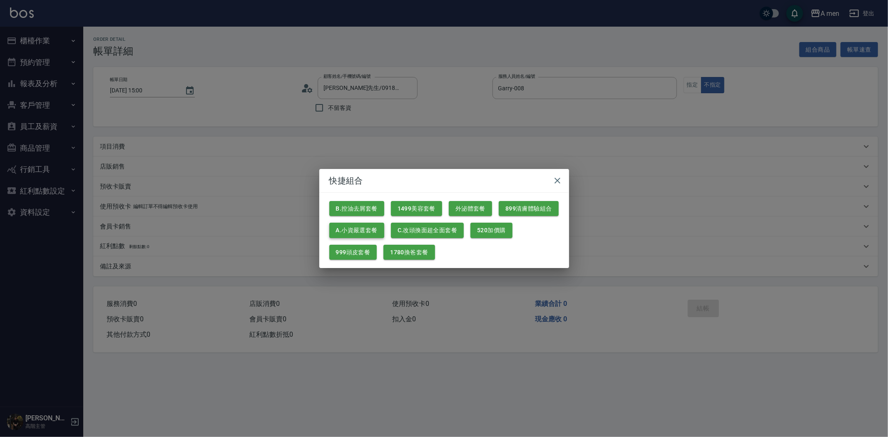
click at [355, 233] on button "A.小資嚴選套餐" at bounding box center [356, 230] width 55 height 15
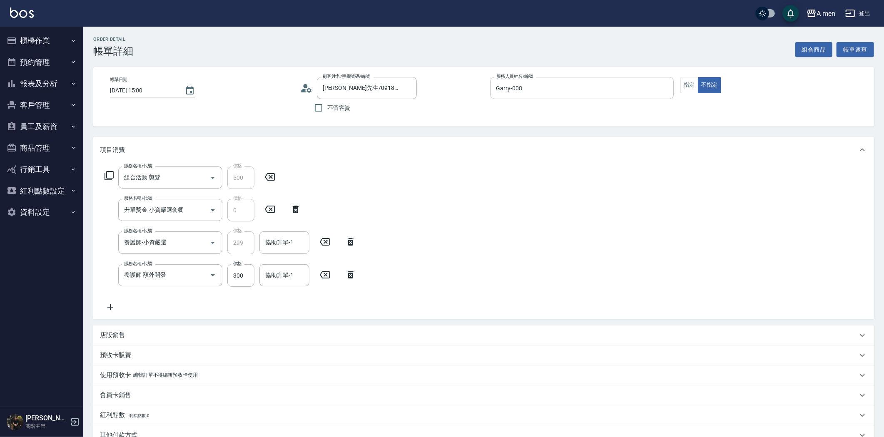
click at [353, 276] on icon at bounding box center [351, 274] width 6 height 7
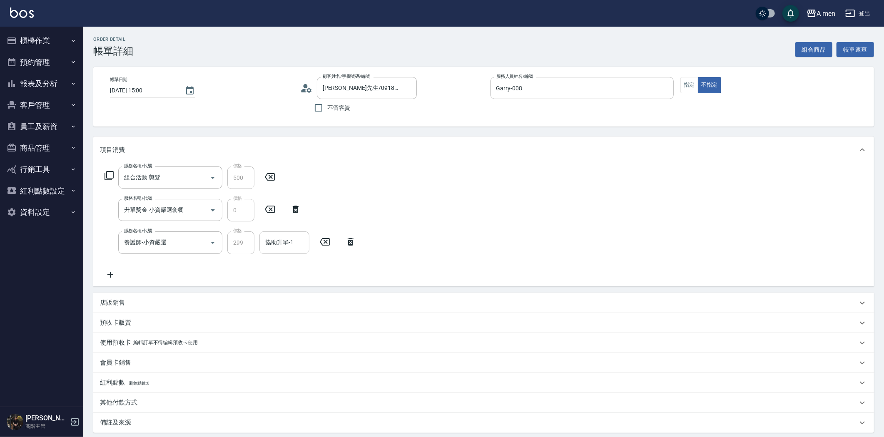
click at [292, 246] on input "協助升單-1" at bounding box center [284, 242] width 42 height 15
click at [288, 397] on span "Garry -008" at bounding box center [294, 398] width 56 height 9
type input "Garry-008"
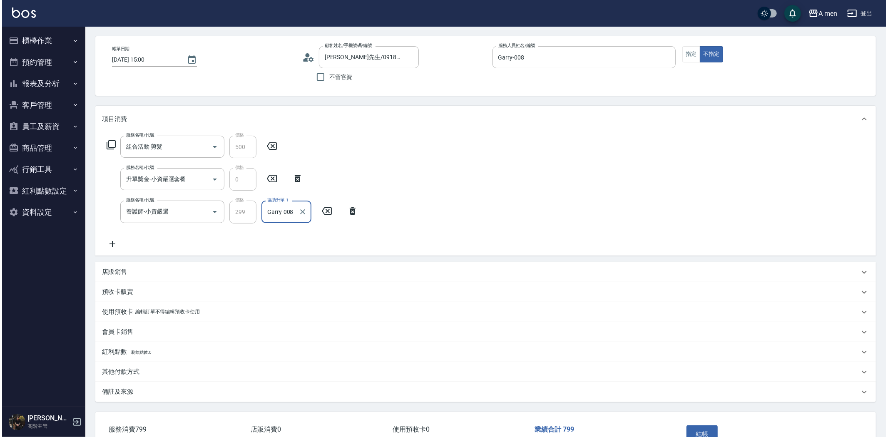
scroll to position [84, 0]
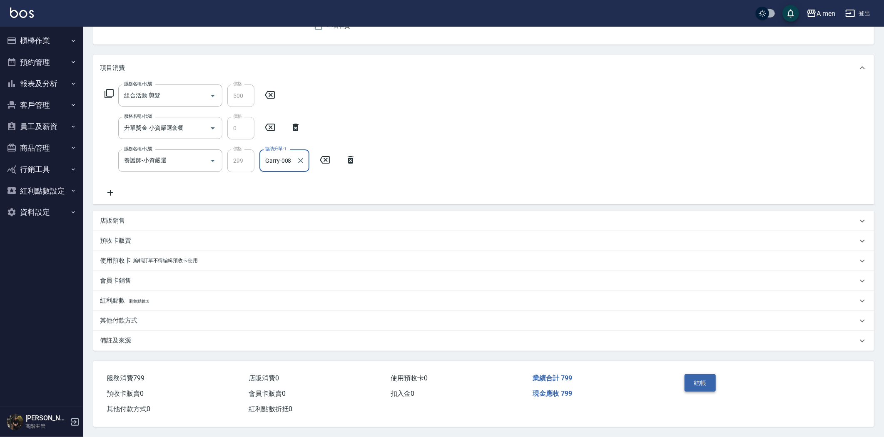
click at [699, 374] on button "結帳" at bounding box center [699, 382] width 31 height 17
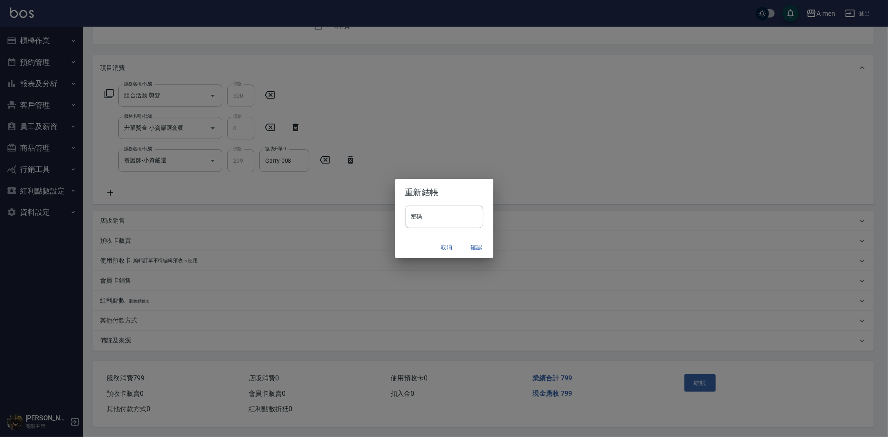
click at [476, 251] on button "確認" at bounding box center [476, 247] width 27 height 15
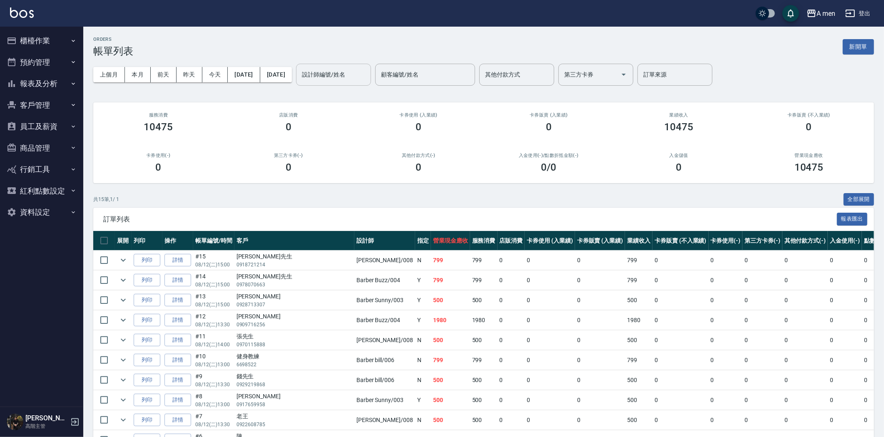
click at [357, 65] on div "設計師編號/姓名" at bounding box center [333, 75] width 75 height 22
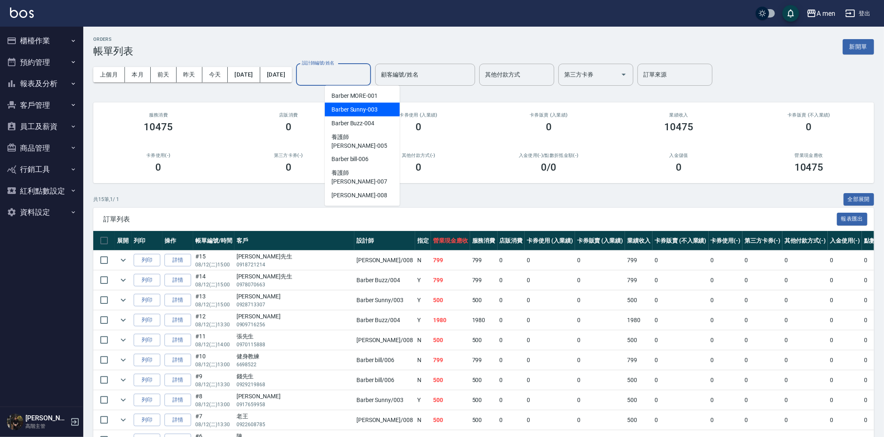
click at [368, 103] on div "Barber Sunny -003" at bounding box center [362, 110] width 75 height 14
type input "Barber Sunny -003"
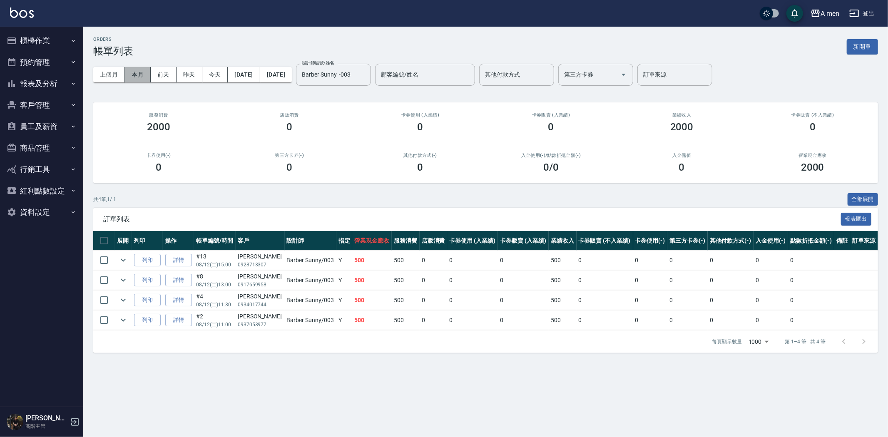
click at [134, 71] on button "本月" at bounding box center [138, 74] width 26 height 15
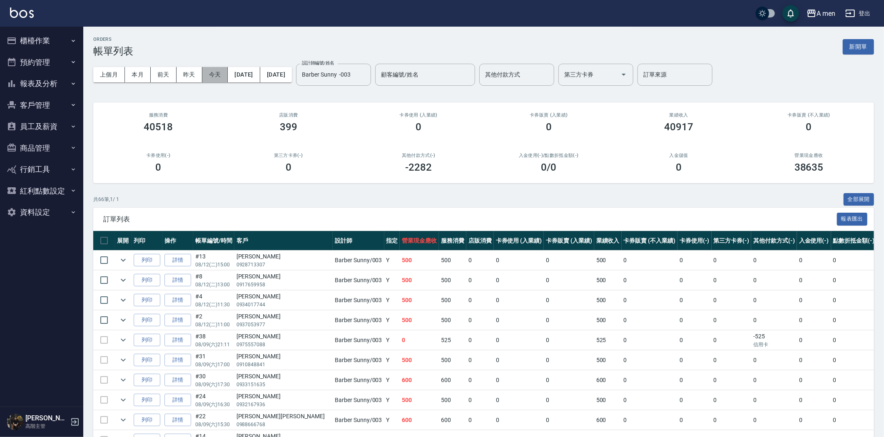
click at [218, 77] on button "今天" at bounding box center [215, 74] width 26 height 15
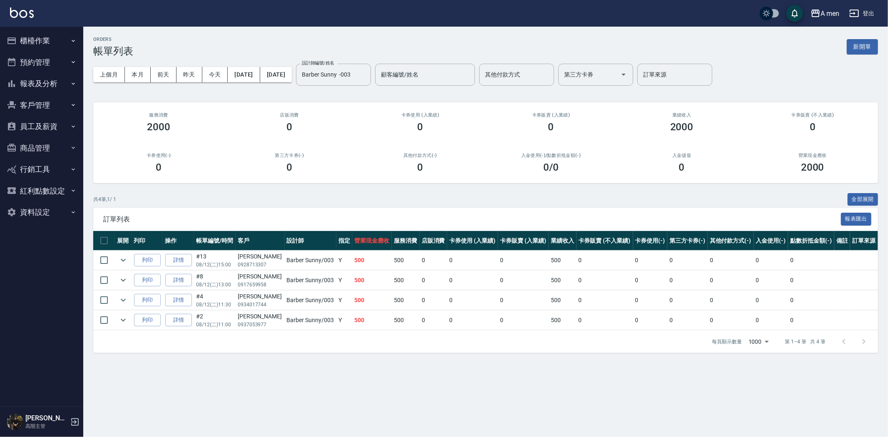
click at [50, 108] on button "客戶管理" at bounding box center [41, 105] width 77 height 22
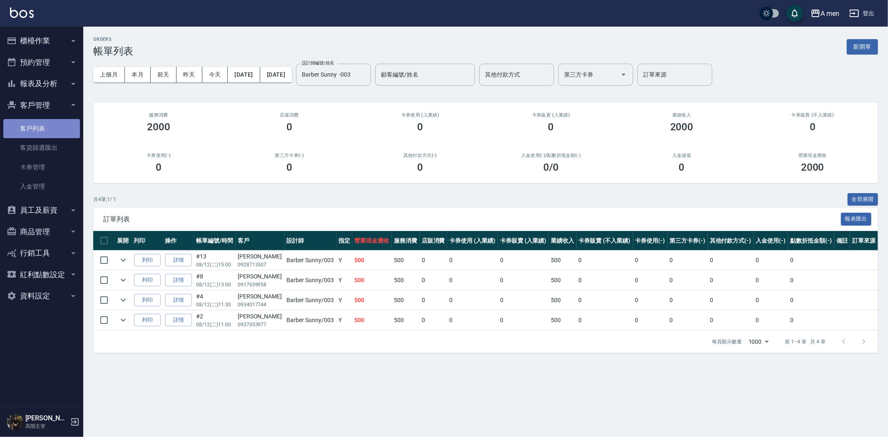
click at [48, 132] on link "客戶列表" at bounding box center [41, 128] width 77 height 19
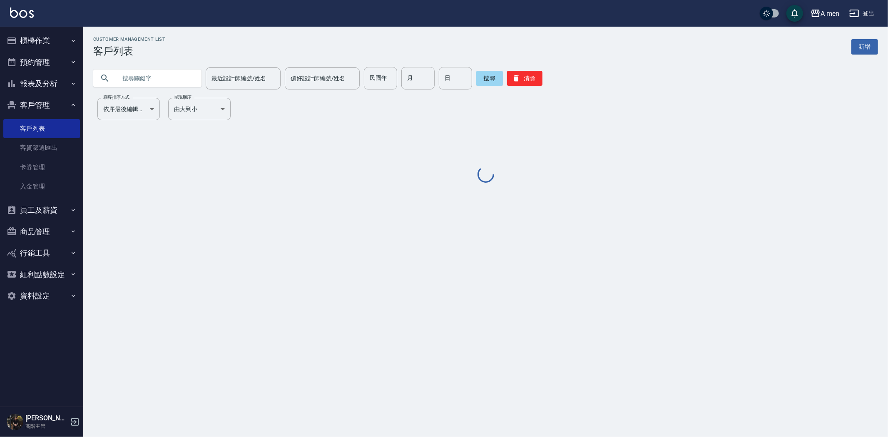
click at [138, 78] on input "text" at bounding box center [156, 78] width 78 height 22
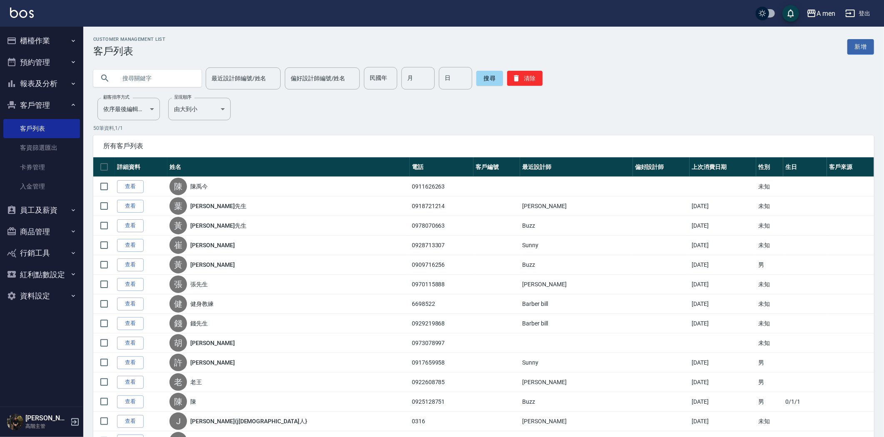
paste input "0931816889"
type input "0931816889"
click at [476, 77] on button "搜尋" at bounding box center [489, 78] width 27 height 15
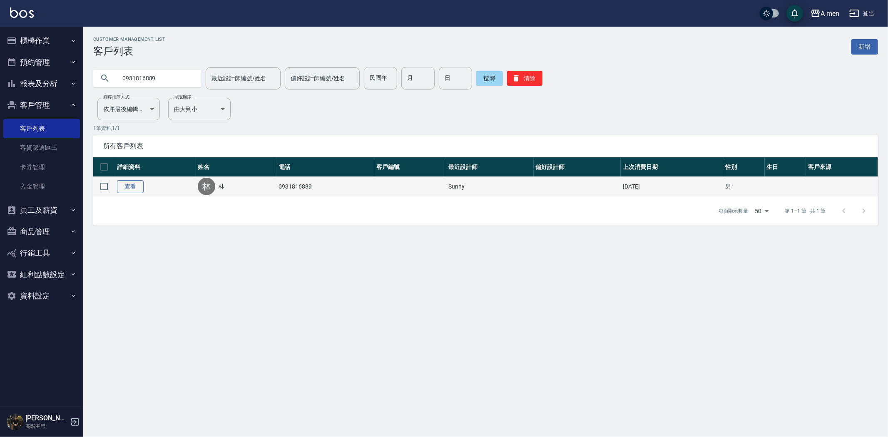
click at [135, 185] on link "查看" at bounding box center [130, 186] width 27 height 13
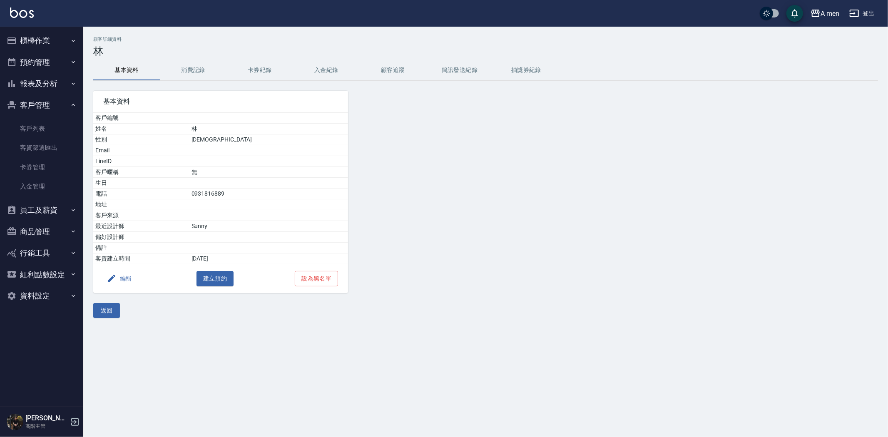
click at [199, 61] on div "顧客詳細資料 林 基本資料 消費記錄 卡券紀錄 入金紀錄 顧客追蹤 簡訊發送紀錄 抽獎券紀錄 基本資料 客戶編號 姓名 林 性別 MALE Email Lin…" at bounding box center [485, 177] width 804 height 281
click at [196, 73] on button "消費記錄" at bounding box center [193, 70] width 67 height 20
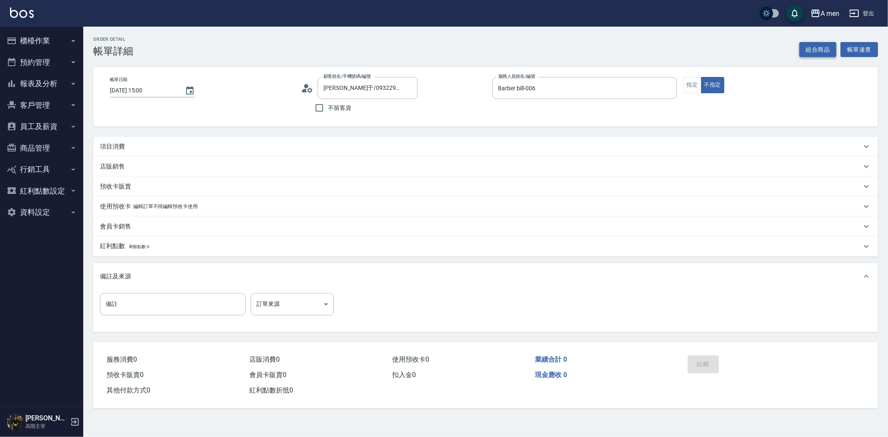
click at [799, 55] on div "Order detail 帳單詳細 組合商品 帳單速查" at bounding box center [485, 47] width 784 height 20
click at [810, 47] on button "組合商品" at bounding box center [817, 49] width 37 height 15
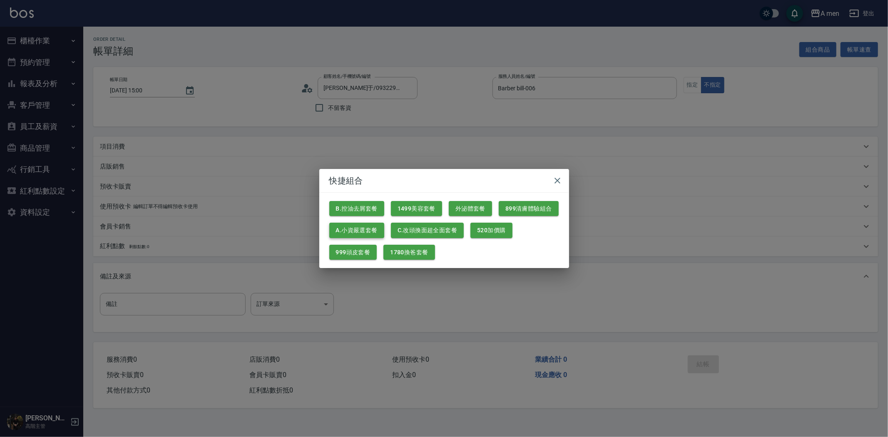
click at [363, 226] on button "A.小資嚴選套餐" at bounding box center [356, 230] width 55 height 15
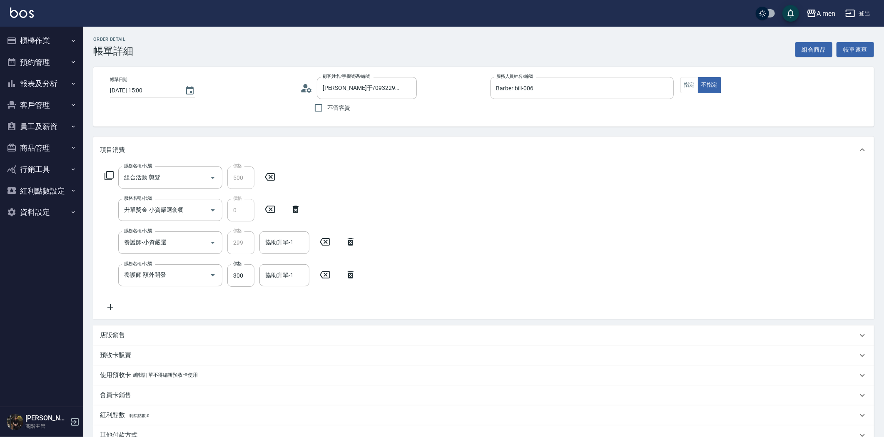
drag, startPoint x: 340, startPoint y: 276, endPoint x: 331, endPoint y: 267, distance: 12.1
click at [340, 276] on icon at bounding box center [350, 275] width 21 height 10
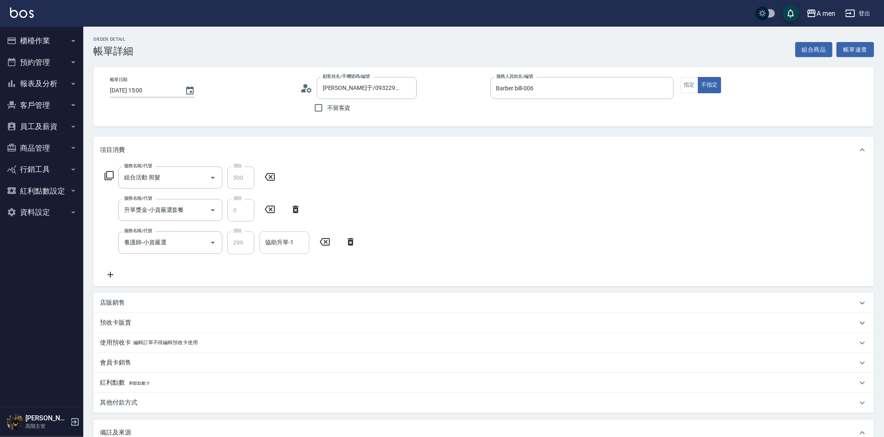
click at [282, 241] on div "協助升單-1 協助升單-1" at bounding box center [284, 242] width 50 height 22
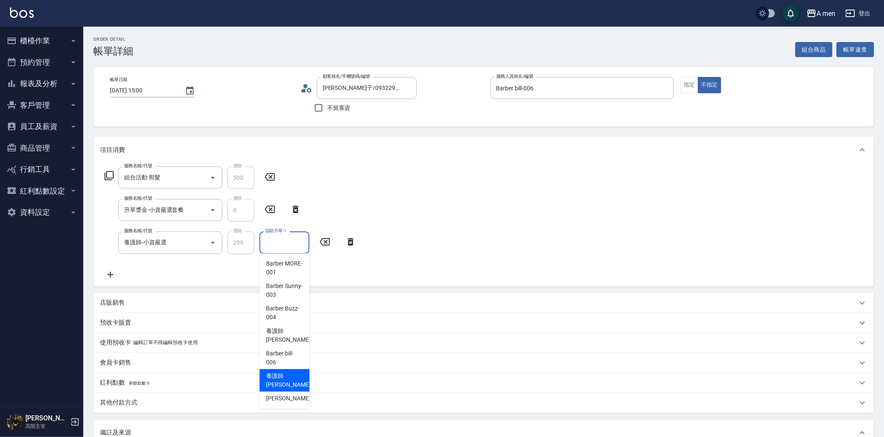
click at [280, 377] on span "養護師 小趙 -007" at bounding box center [294, 380] width 56 height 17
type input "養護師 小趙-007"
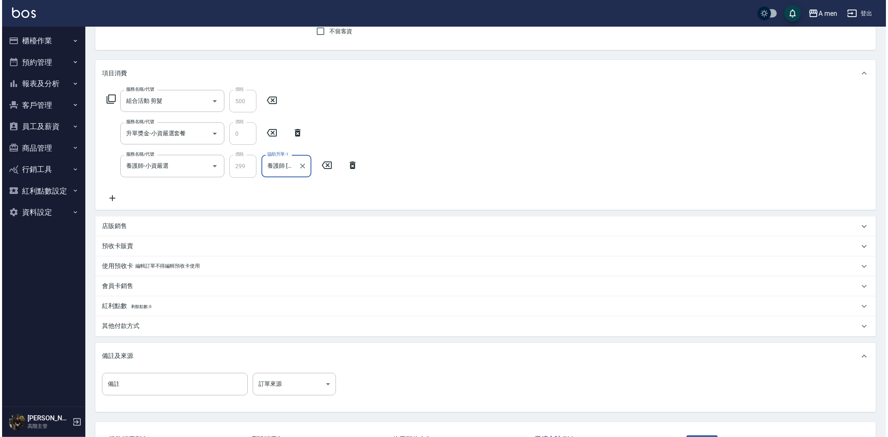
scroll to position [140, 0]
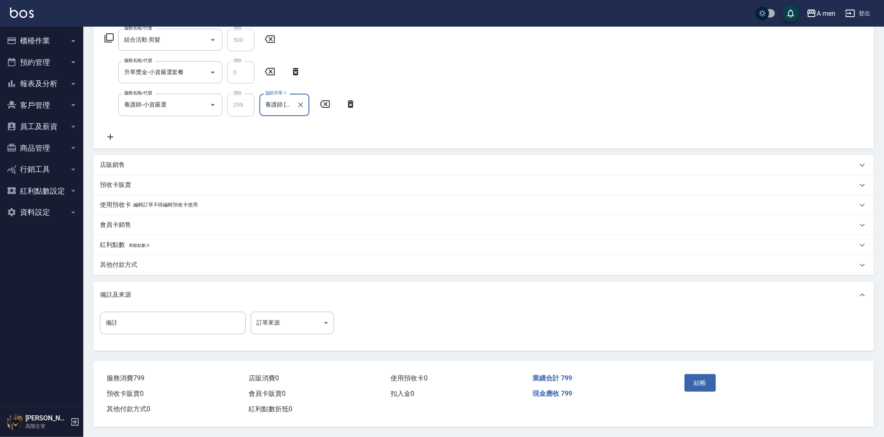
click at [697, 391] on div "結帳" at bounding box center [724, 389] width 86 height 36
click at [698, 374] on button "結帳" at bounding box center [699, 382] width 31 height 17
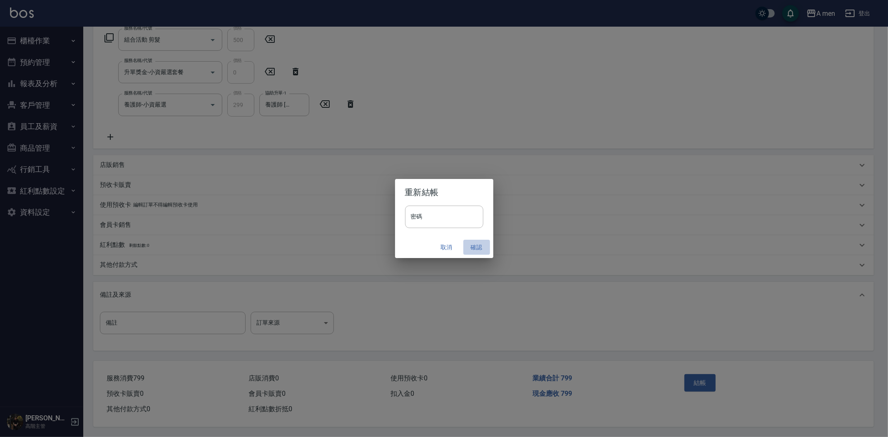
click at [479, 247] on button "確認" at bounding box center [476, 247] width 27 height 15
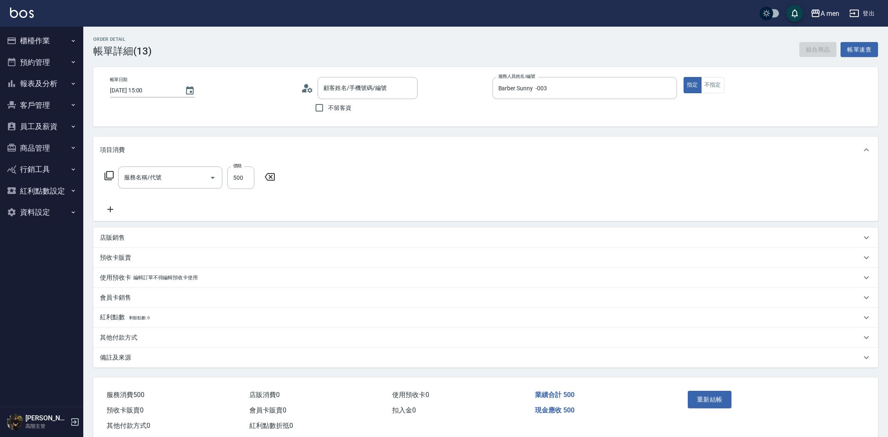
type input "[PERSON_NAME]先生/0928713307/null"
type input "男士理髮(A01)"
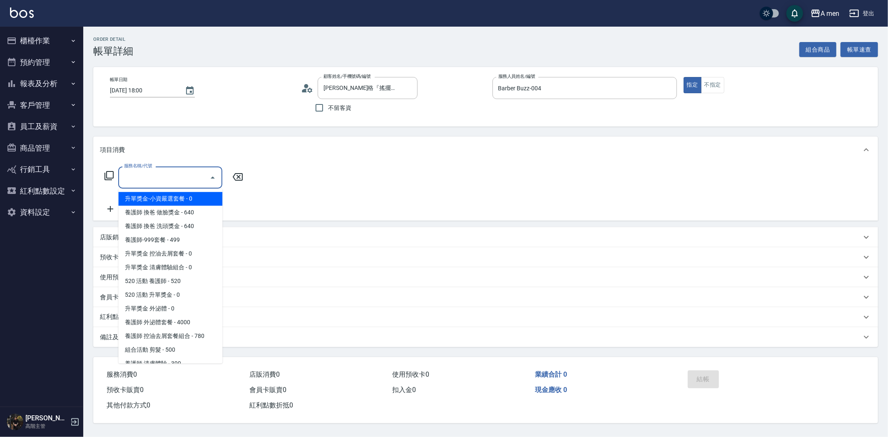
click at [155, 179] on input "服務名稱/代號" at bounding box center [164, 177] width 84 height 15
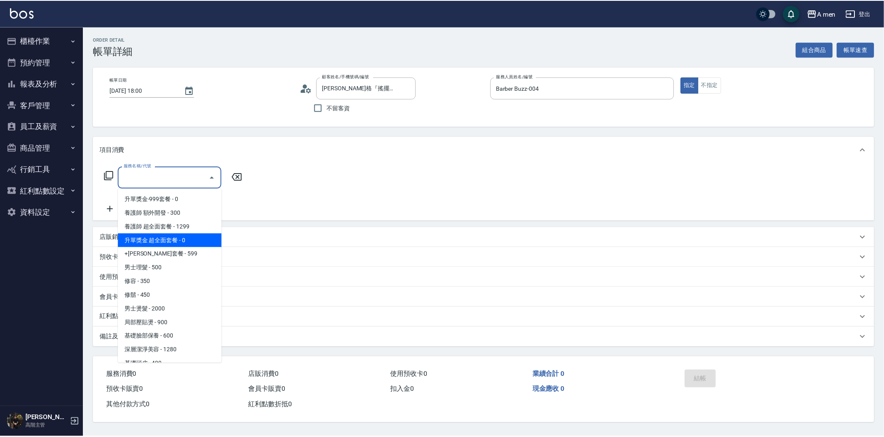
scroll to position [277, 0]
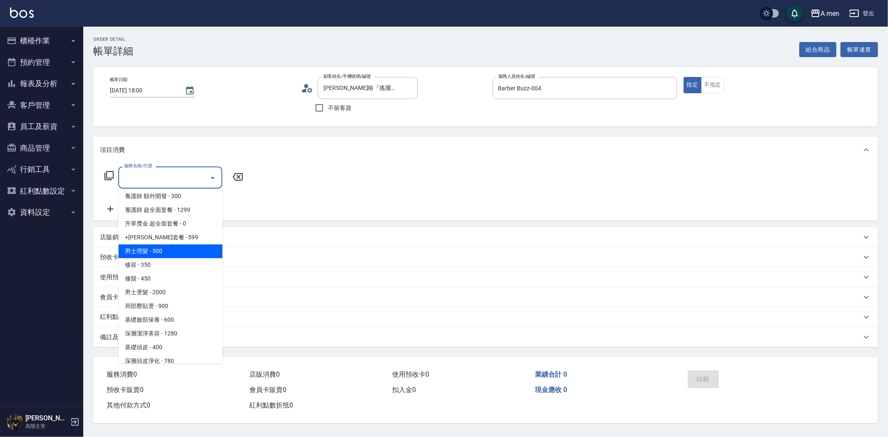
click at [184, 253] on span "男士理髮 - 500" at bounding box center [170, 251] width 104 height 14
type input "男士理髮(A01)"
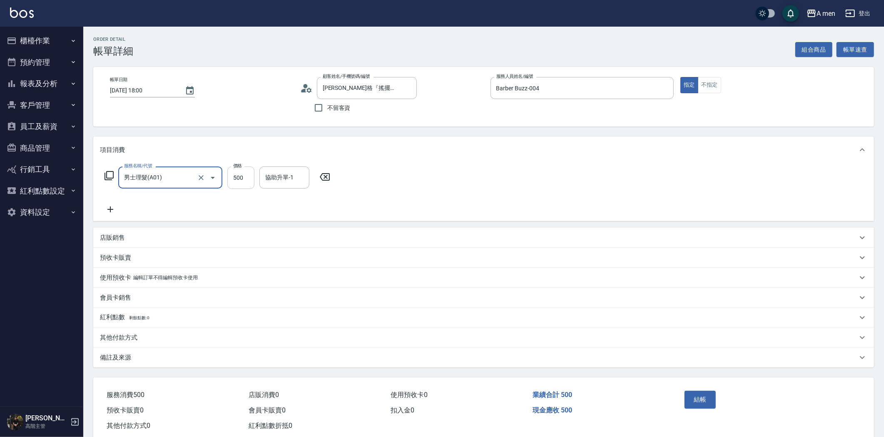
click at [245, 182] on input "500" at bounding box center [240, 177] width 27 height 22
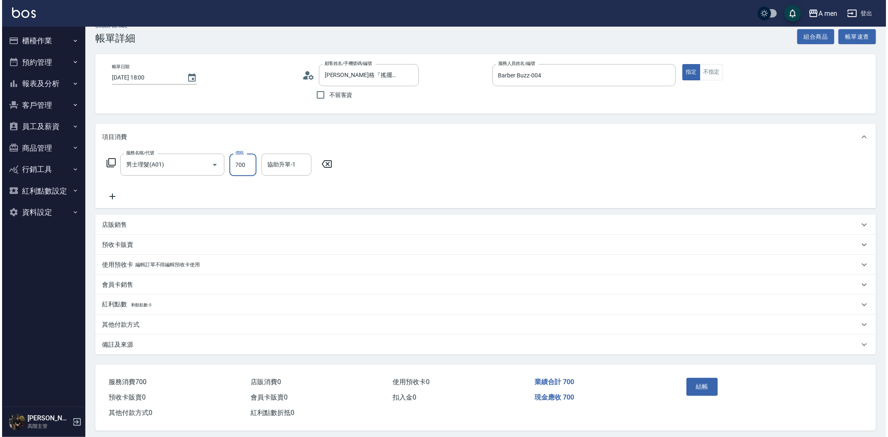
scroll to position [19, 0]
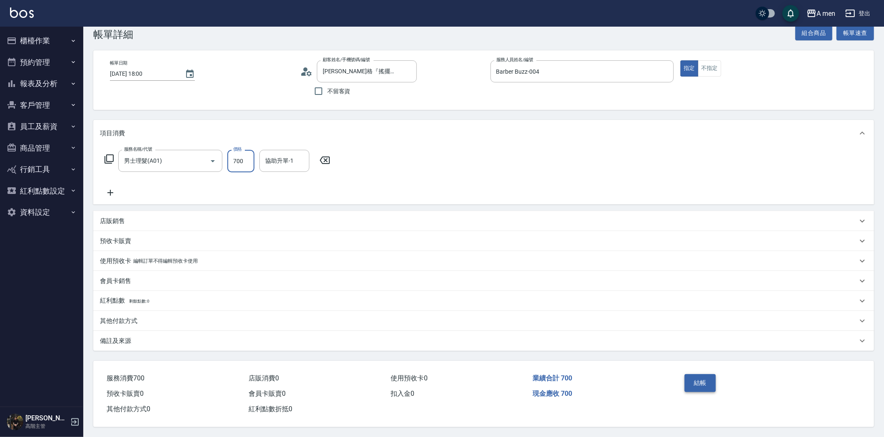
type input "700"
click at [699, 375] on button "結帳" at bounding box center [699, 382] width 31 height 17
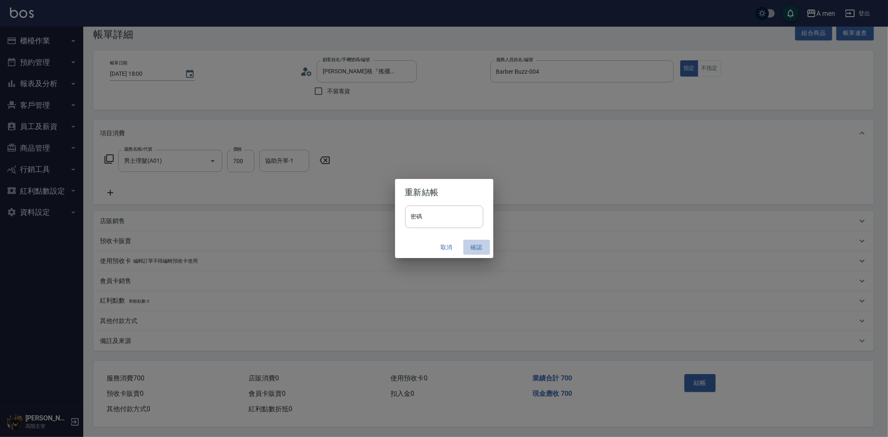
click at [479, 245] on button "確認" at bounding box center [476, 247] width 27 height 15
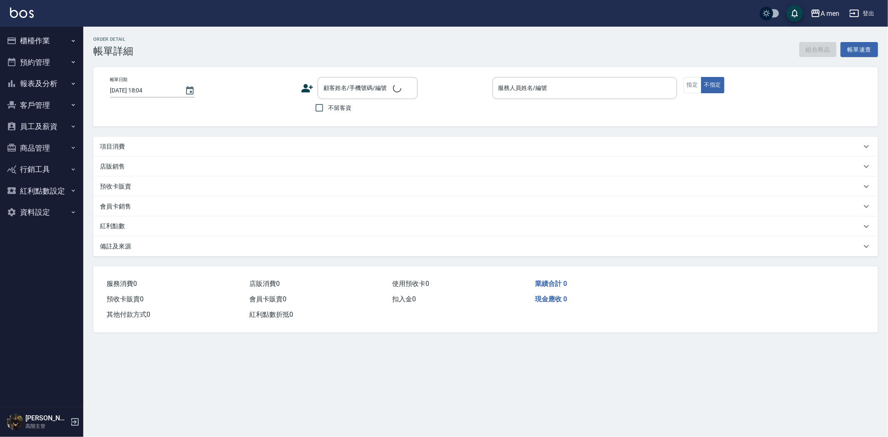
type input "[DATE] 17:00"
type input "Barber Sunny -003"
type input "搖擺"
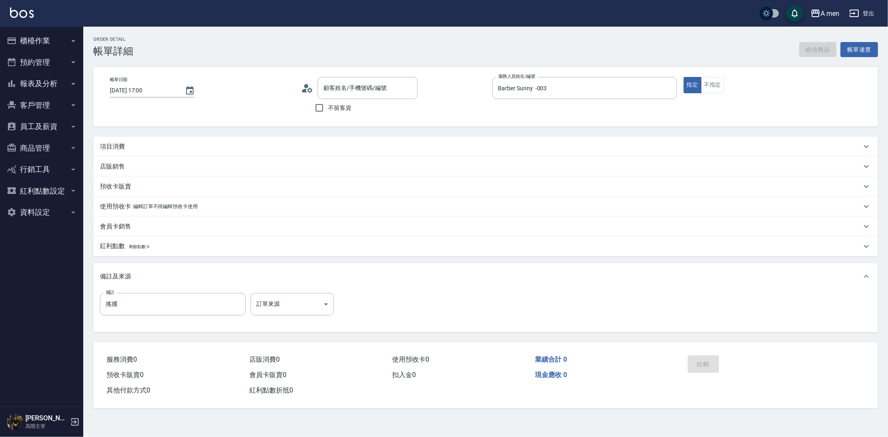
type input "[PERSON_NAME]/0910115996/null"
click at [185, 142] on div "項目消費" at bounding box center [480, 146] width 761 height 9
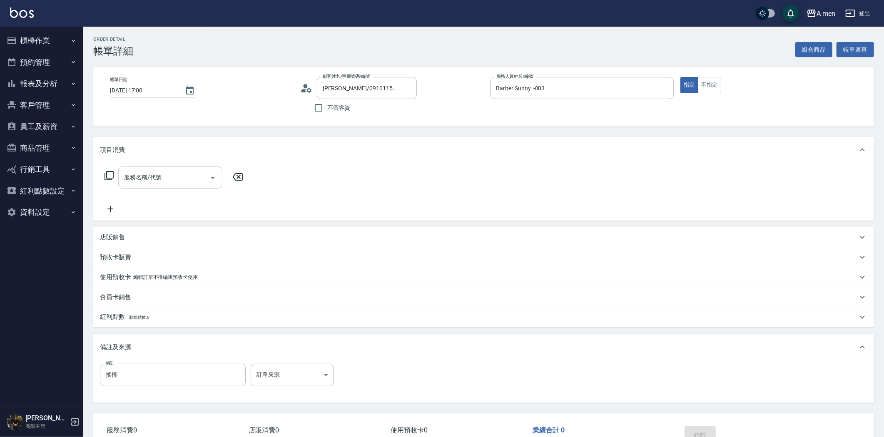
drag, startPoint x: 169, startPoint y: 166, endPoint x: 169, endPoint y: 179, distance: 13.7
click at [169, 167] on div "服務名稱/代號 服務名稱/代號" at bounding box center [483, 191] width 780 height 57
drag, startPoint x: 169, startPoint y: 182, endPoint x: 176, endPoint y: 188, distance: 9.5
click at [169, 183] on input "服務名稱/代號" at bounding box center [164, 177] width 84 height 15
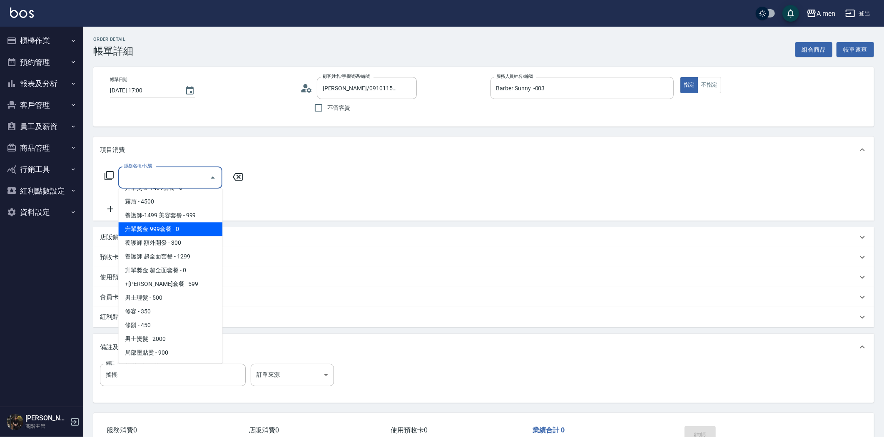
scroll to position [231, 0]
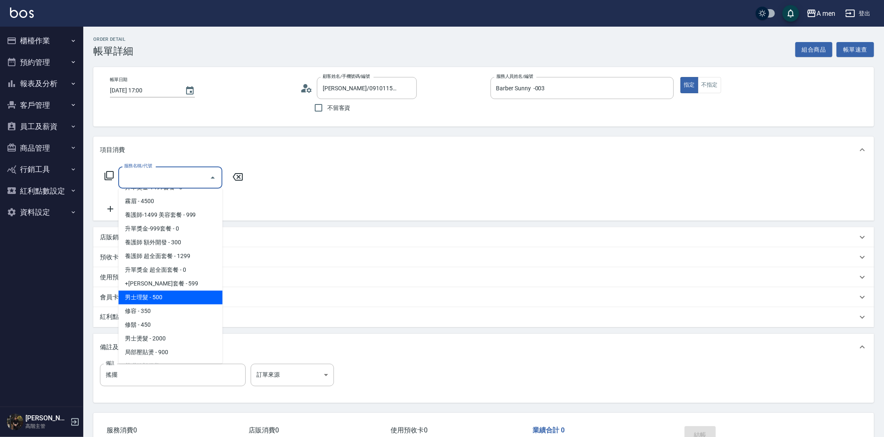
click at [169, 300] on span "男士理髮 - 500" at bounding box center [170, 297] width 104 height 14
type input "男士理髮(A01)"
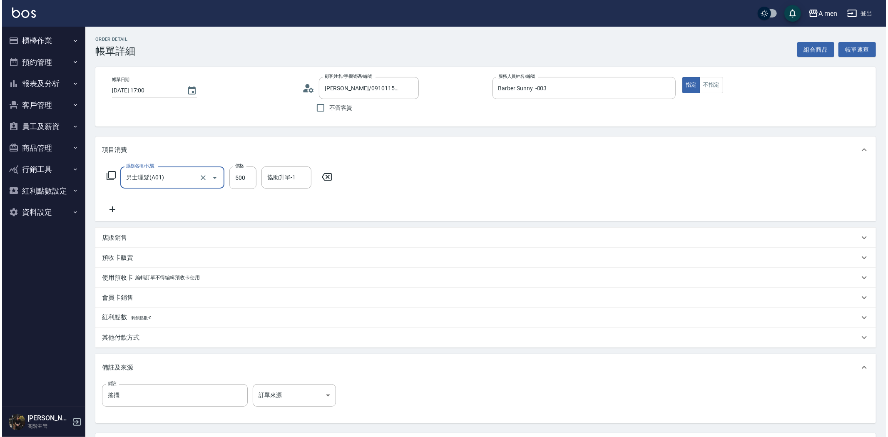
scroll to position [75, 0]
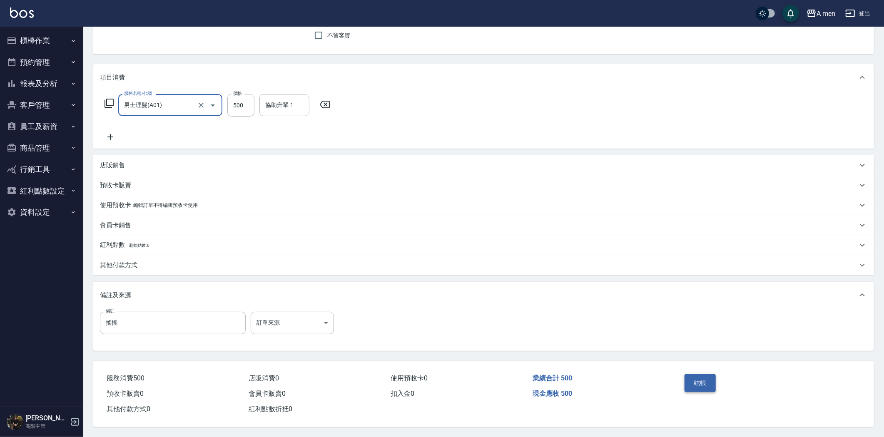
click at [695, 383] on button "結帳" at bounding box center [699, 382] width 31 height 17
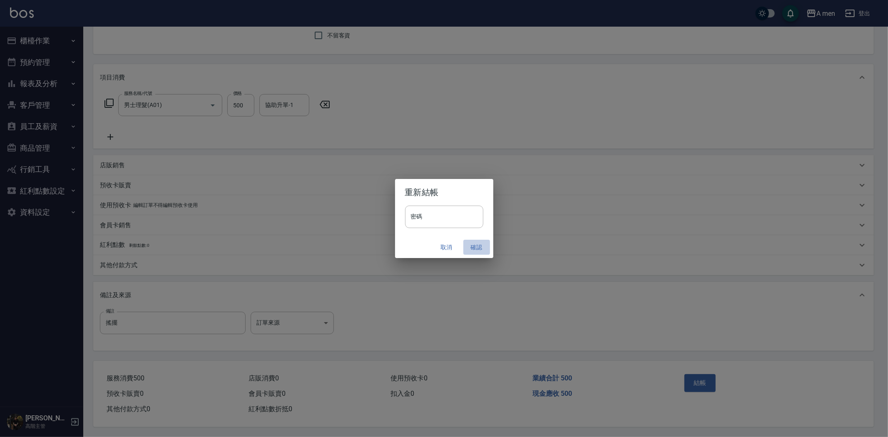
click at [469, 254] on button "確認" at bounding box center [476, 247] width 27 height 15
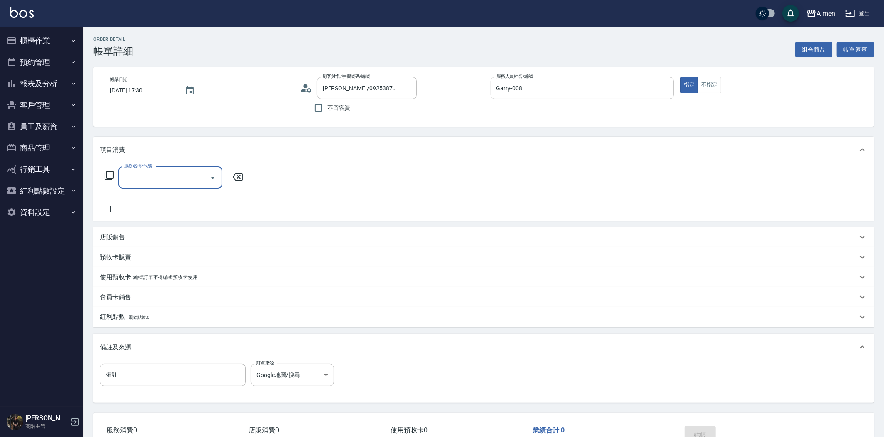
click at [208, 181] on icon "Open" at bounding box center [213, 178] width 10 height 10
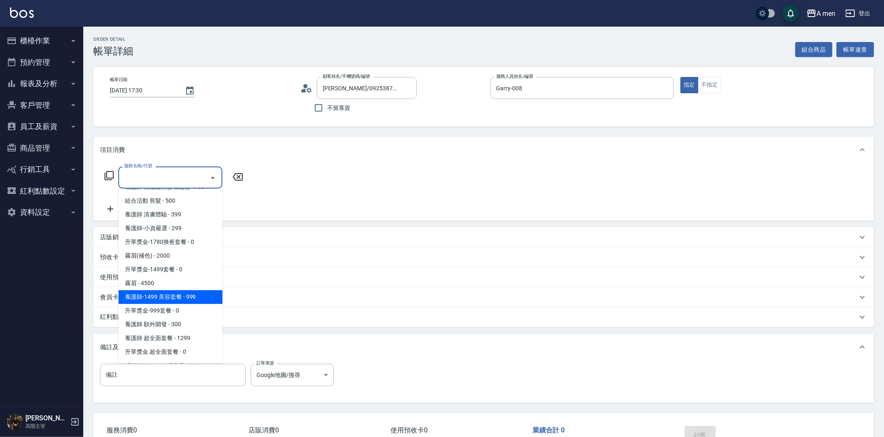
scroll to position [231, 0]
click at [182, 293] on span "男士理髮 - 500" at bounding box center [170, 297] width 104 height 14
type input "男士理髮(A01)"
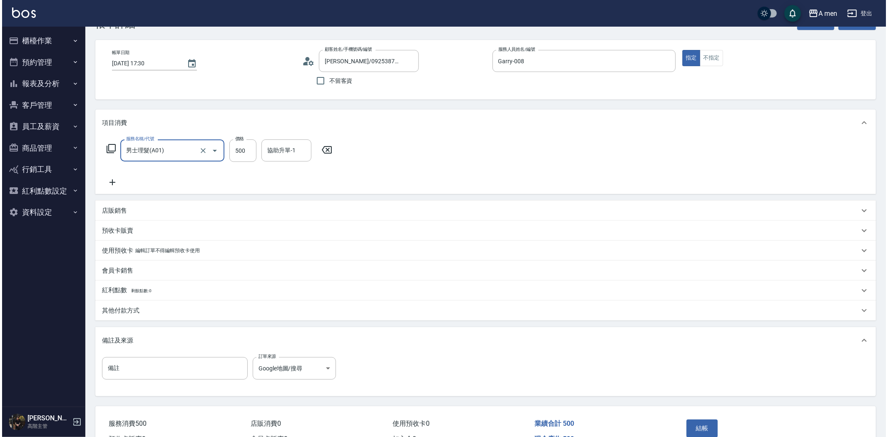
scroll to position [75, 0]
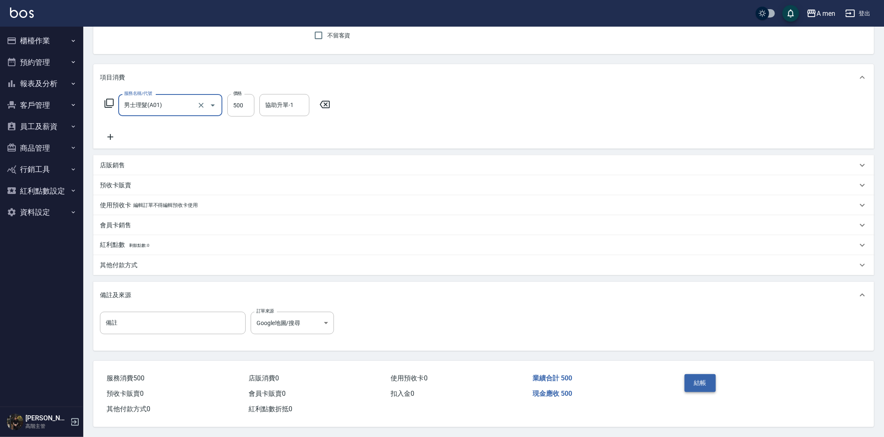
click at [700, 381] on button "結帳" at bounding box center [699, 382] width 31 height 17
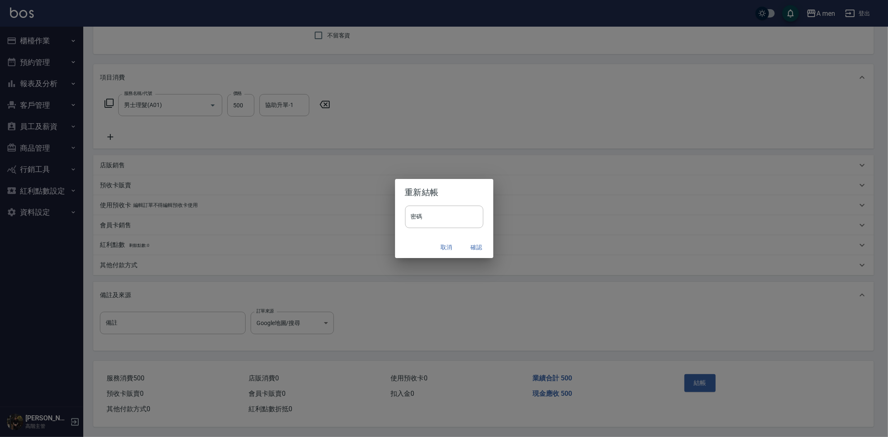
click at [474, 250] on button "確認" at bounding box center [476, 247] width 27 height 15
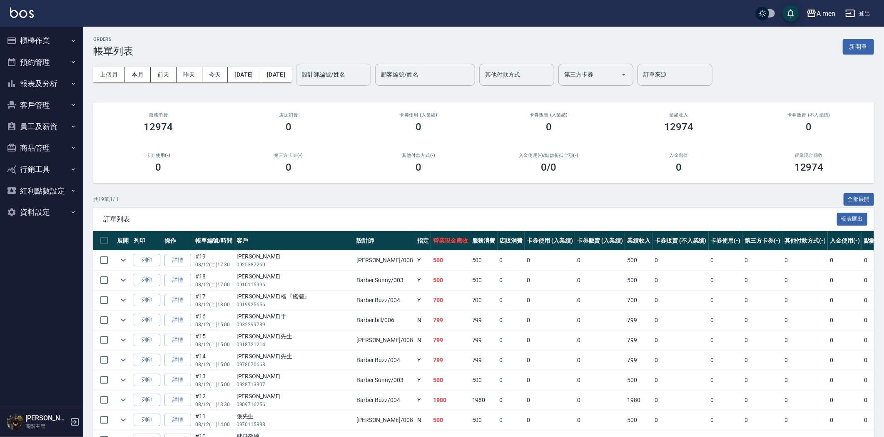
click at [367, 74] on input "設計師編號/姓名" at bounding box center [333, 74] width 67 height 15
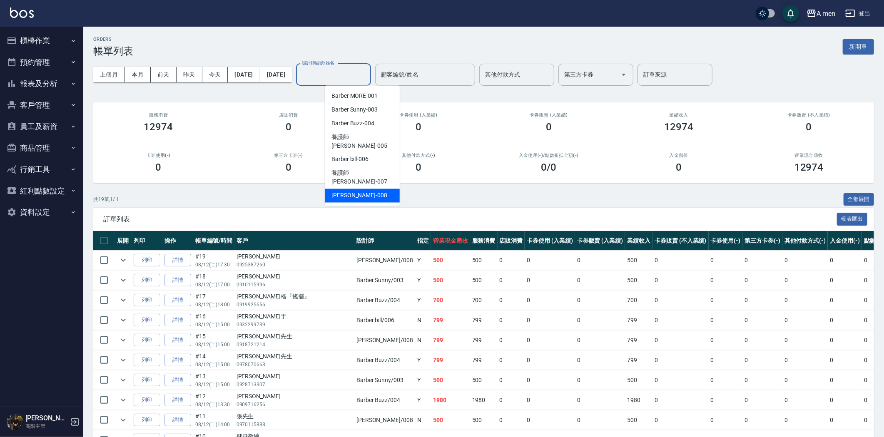
click at [354, 191] on span "Garry -008" at bounding box center [359, 195] width 56 height 9
type input "Garry-008"
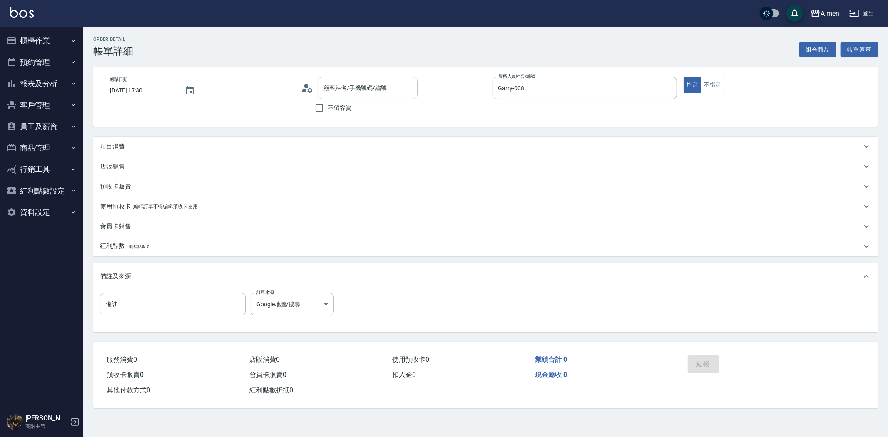
type input "郭子詳/0925387260/null"
click at [62, 37] on button "櫃檯作業" at bounding box center [41, 41] width 77 height 22
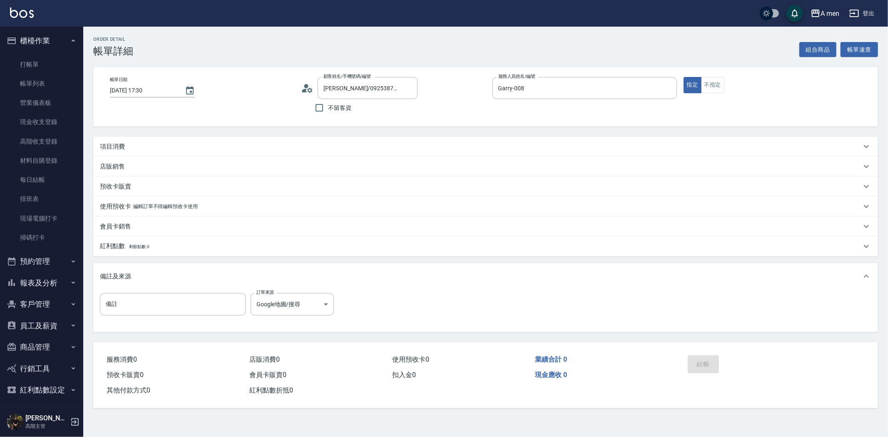
click at [39, 257] on button "預約管理" at bounding box center [41, 262] width 77 height 22
click at [42, 84] on link "帳單列表" at bounding box center [41, 83] width 77 height 19
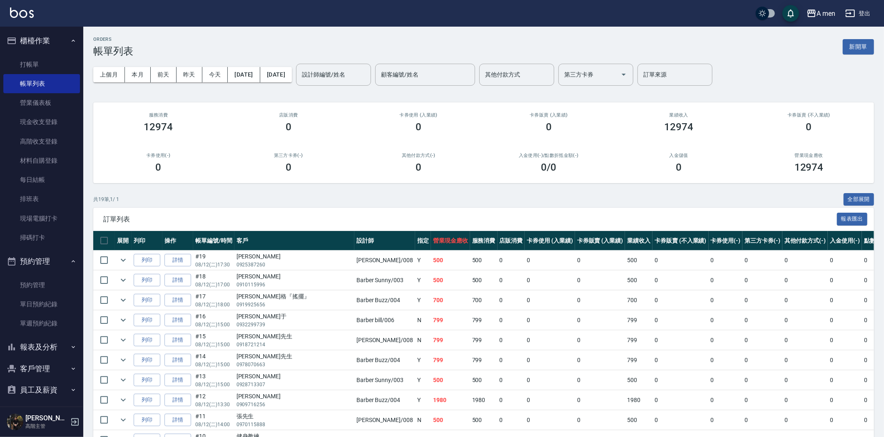
click at [335, 60] on div "上個月 本月 前天 昨天 今天 2025/08/12 2025/08/12 設計師編號/姓名 設計師編號/姓名 顧客編號/姓名 顧客編號/姓名 其他付款方式 …" at bounding box center [483, 74] width 780 height 35
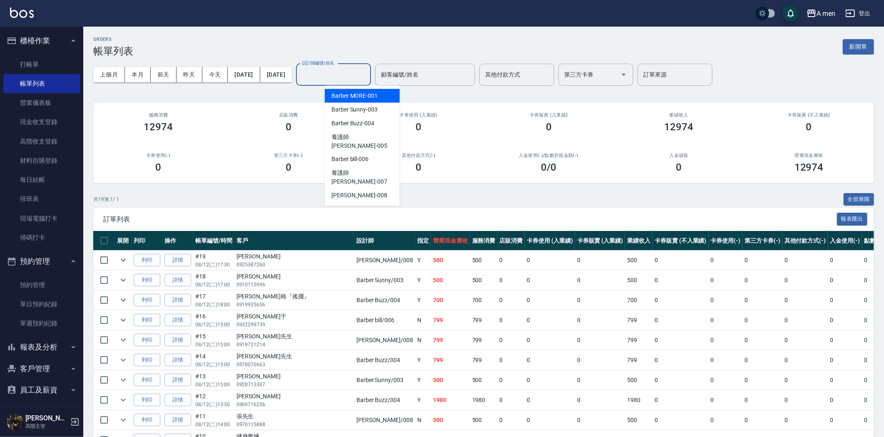
click at [349, 72] on input "設計師編號/姓名" at bounding box center [333, 74] width 67 height 15
click at [365, 125] on span "Barber Buzz -004" at bounding box center [352, 123] width 43 height 9
type input "Barber Buzz-004"
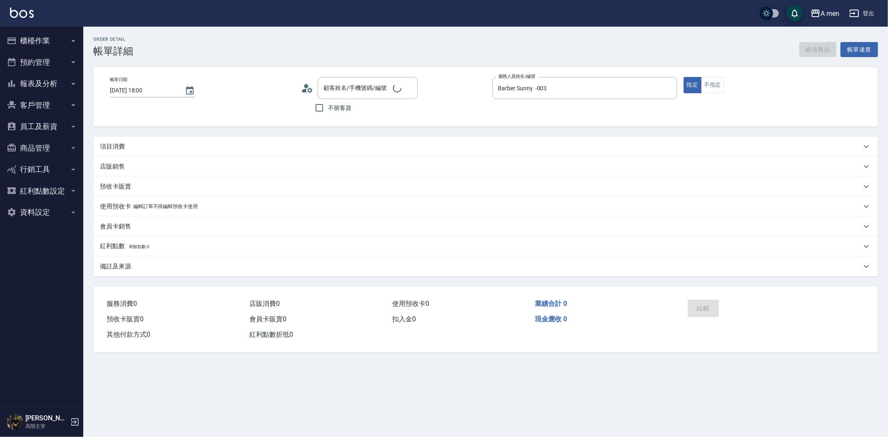
type input "[DATE] 18:00"
type input "Barber Sunny -003"
type input "家豪/0939860721/null"
click at [148, 142] on div "項目消費" at bounding box center [480, 146] width 761 height 9
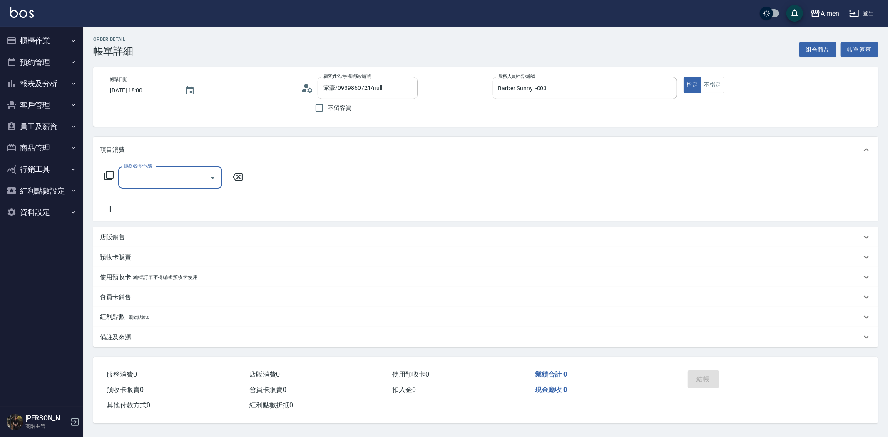
click at [148, 181] on input "服務名稱/代號" at bounding box center [164, 177] width 84 height 15
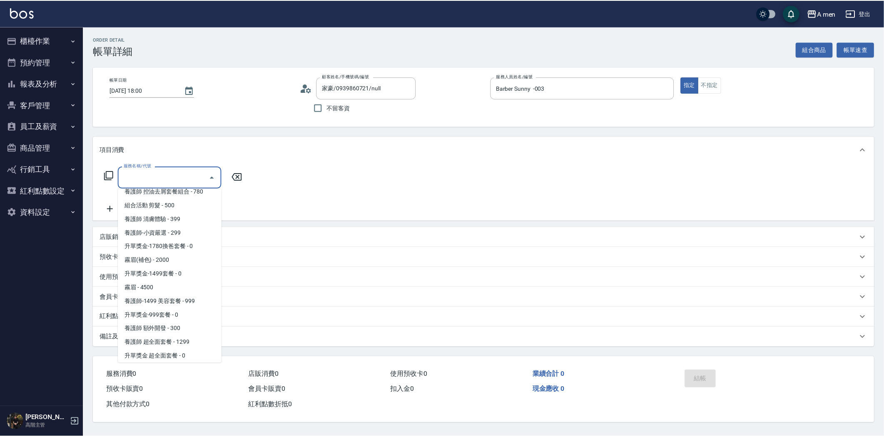
scroll to position [231, 0]
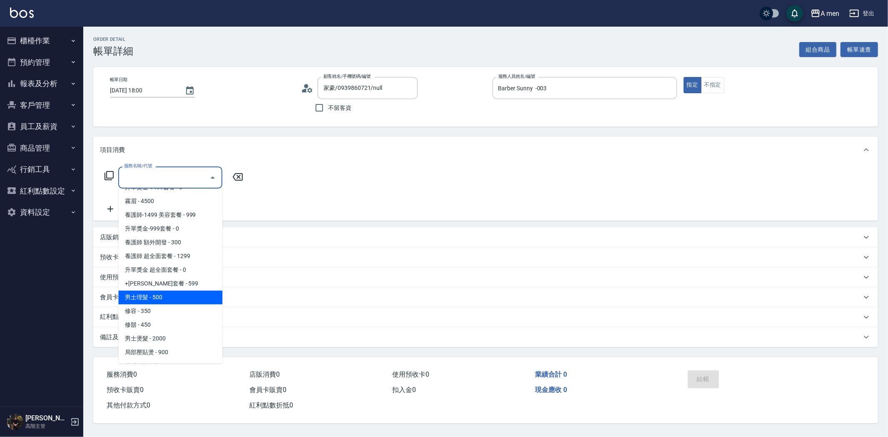
click at [184, 301] on span "男士理髮 - 500" at bounding box center [170, 297] width 104 height 14
type input "男士理髮(A01)"
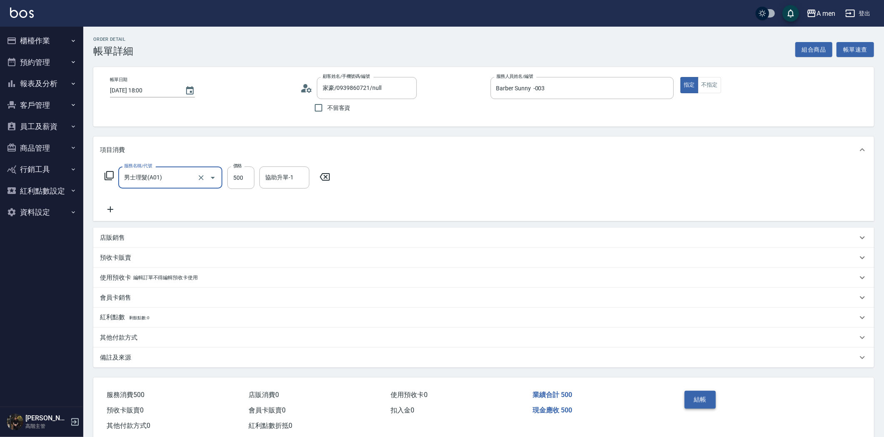
click at [712, 397] on button "結帳" at bounding box center [699, 399] width 31 height 17
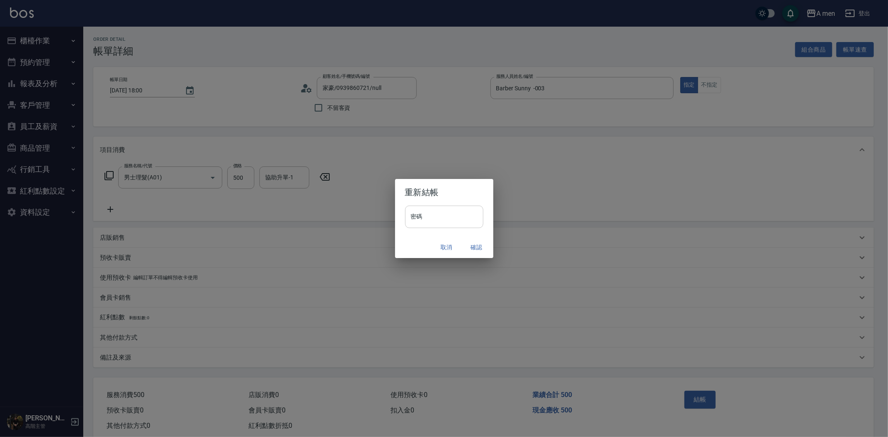
drag, startPoint x: 442, startPoint y: 218, endPoint x: 440, endPoint y: 225, distance: 7.3
click at [442, 218] on input "密碼" at bounding box center [444, 217] width 78 height 22
type input "****"
click at [469, 250] on button "確認" at bounding box center [476, 247] width 27 height 15
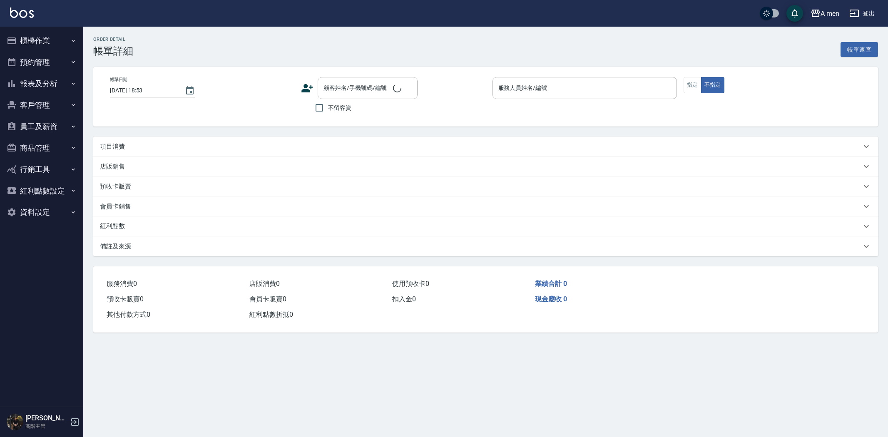
drag, startPoint x: 0, startPoint y: 0, endPoint x: 234, endPoint y: 182, distance: 296.5
click at [263, 141] on div "項目消費" at bounding box center [485, 147] width 784 height 20
type input "[DATE] 18:30"
type input "Barber Buzz-004"
type input "[PERSON_NAME]『搖擺』/0978181090/null"
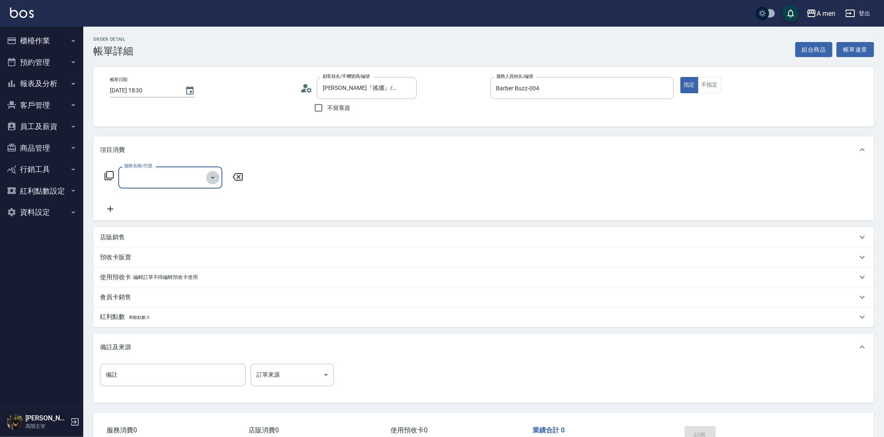
drag, startPoint x: 206, startPoint y: 178, endPoint x: 215, endPoint y: 184, distance: 10.9
click at [209, 178] on icon "Open" at bounding box center [213, 178] width 10 height 10
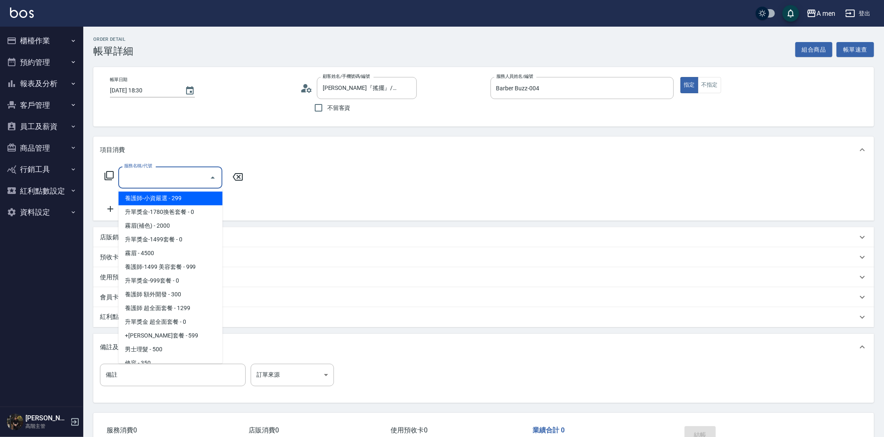
scroll to position [185, 0]
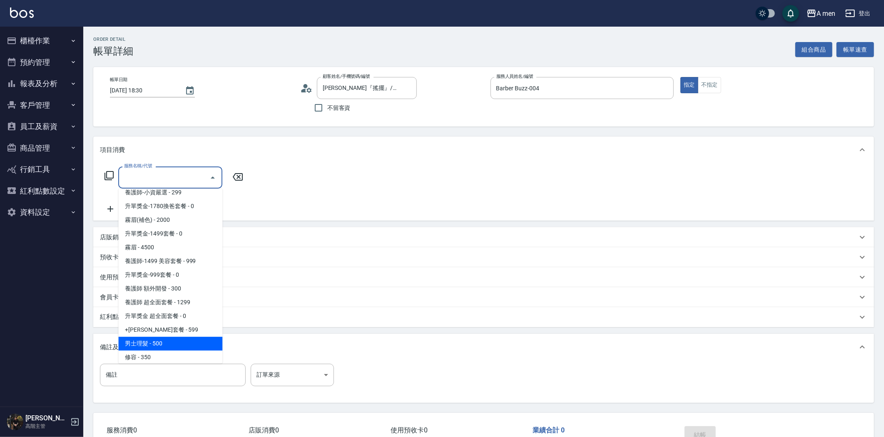
click at [179, 337] on span "男士理髮 - 500" at bounding box center [170, 344] width 104 height 14
type input "男士理髮(A01)"
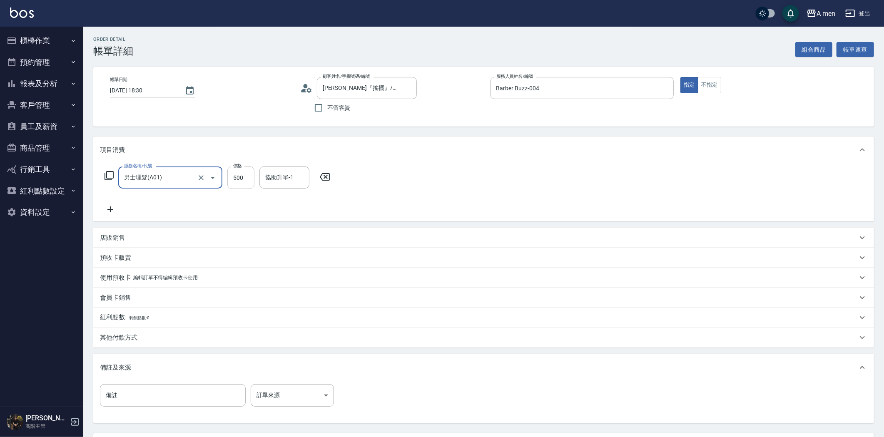
click at [240, 175] on input "500" at bounding box center [240, 177] width 27 height 22
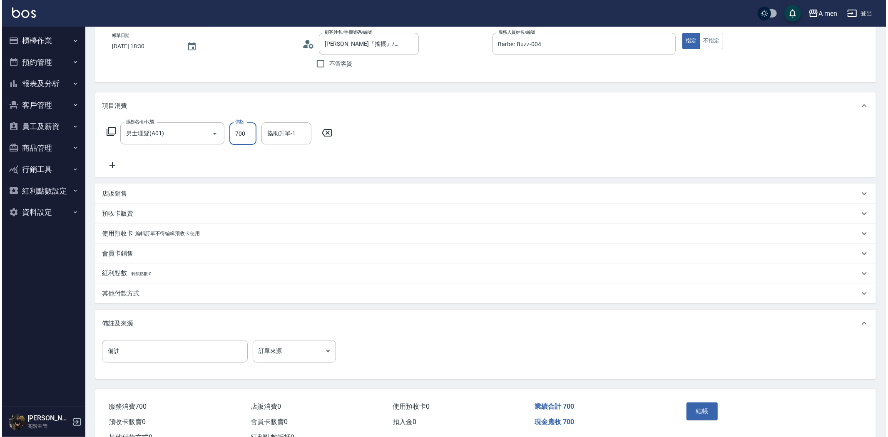
scroll to position [75, 0]
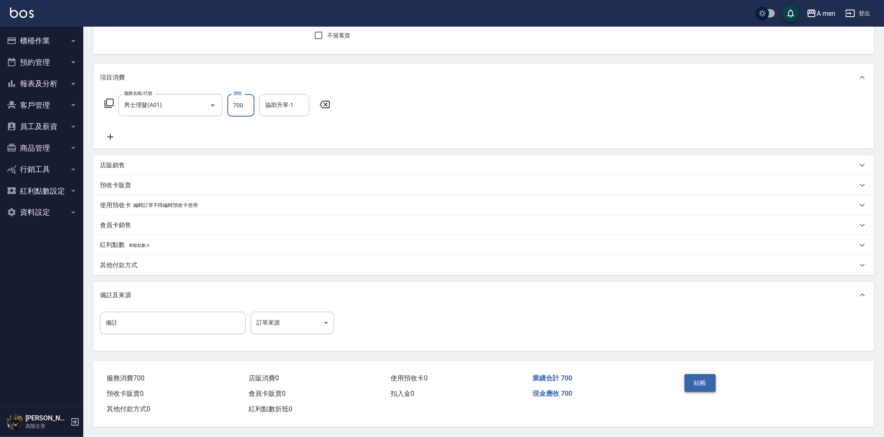
type input "700"
click at [705, 381] on button "結帳" at bounding box center [699, 382] width 31 height 17
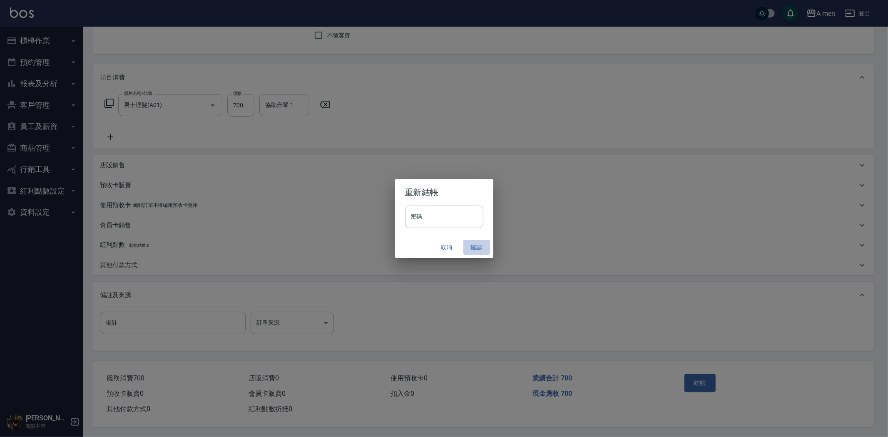
click at [472, 247] on button "確認" at bounding box center [476, 247] width 27 height 15
